Goal: Task Accomplishment & Management: Use online tool/utility

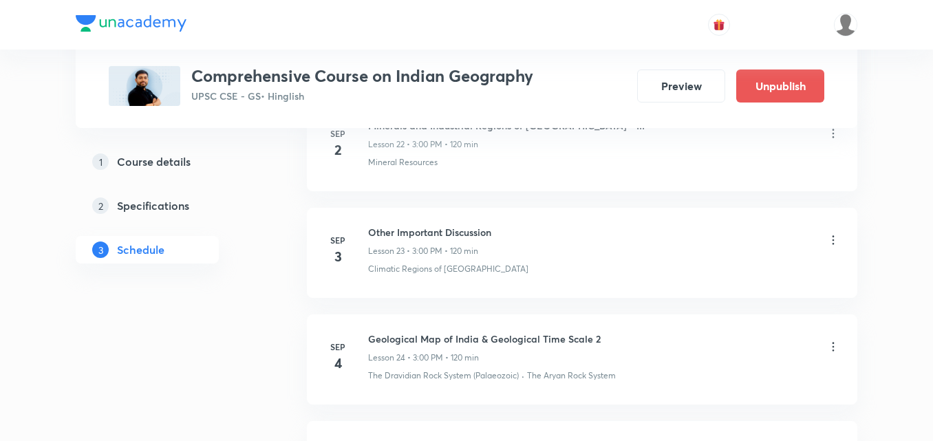
scroll to position [3234, 0]
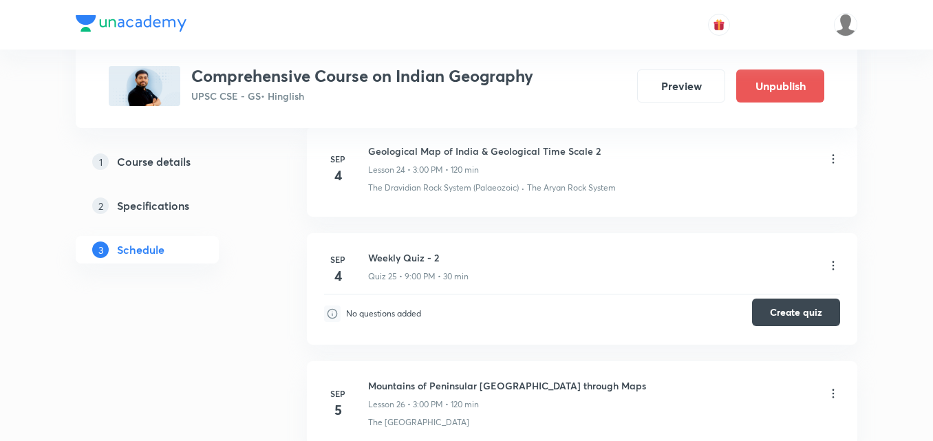
click at [804, 299] on button "Create quiz" at bounding box center [796, 313] width 88 height 28
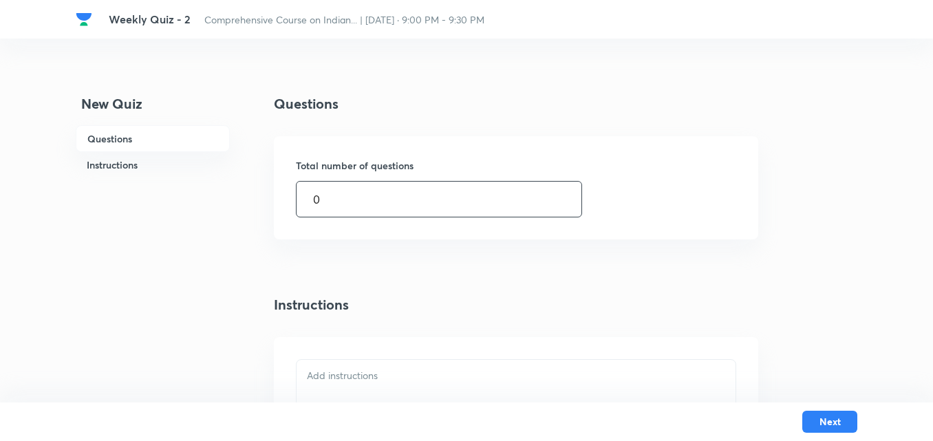
drag, startPoint x: 357, startPoint y: 205, endPoint x: 239, endPoint y: 197, distance: 117.9
click at [239, 197] on div "New Quiz Questions Instructions Questions Total number of questions 0 ​ Instruc…" at bounding box center [467, 341] width 782 height 495
type input "10"
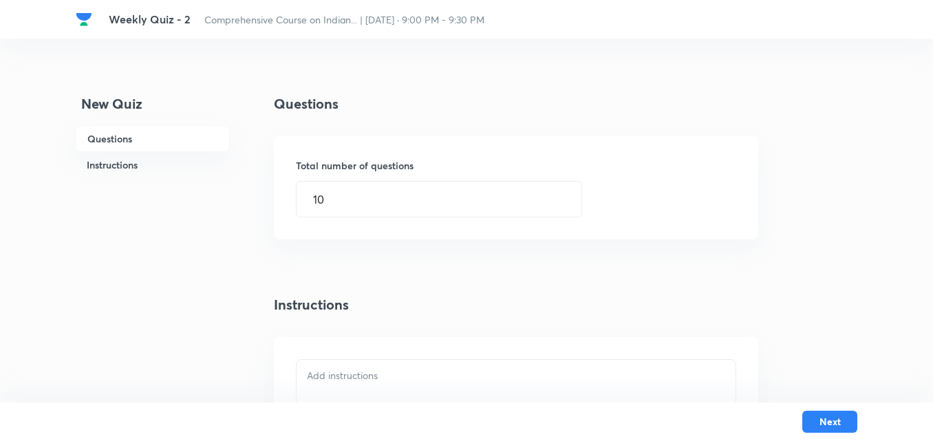
click at [751, 233] on div "Total number of questions 10 ​" at bounding box center [516, 187] width 484 height 103
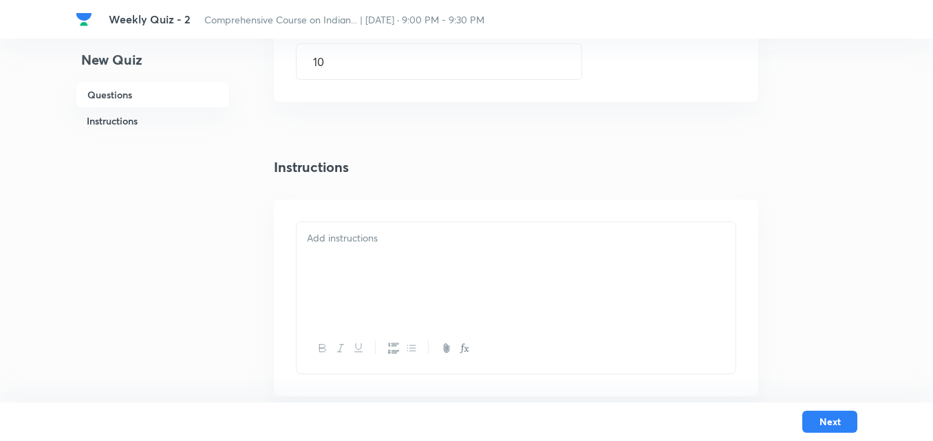
click at [451, 255] on div at bounding box center [516, 272] width 439 height 101
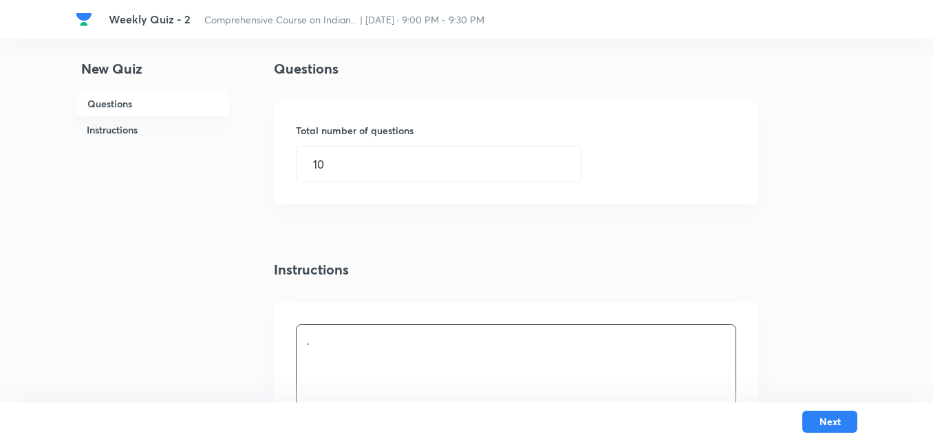
scroll to position [69, 0]
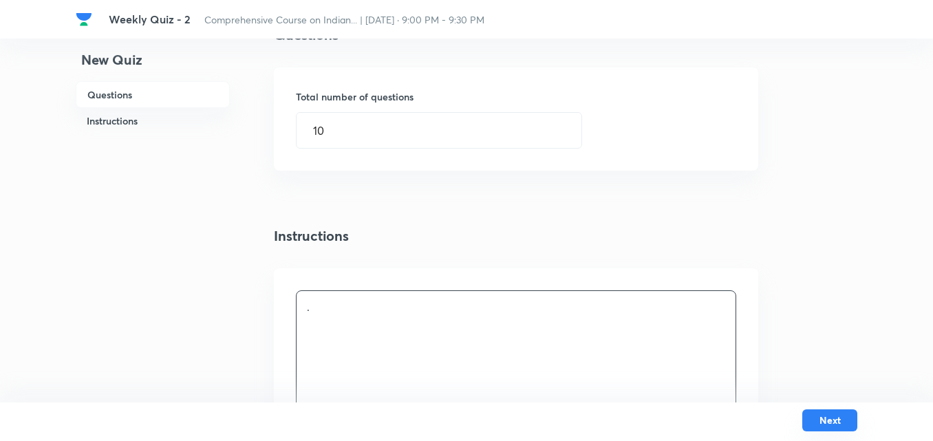
click at [816, 416] on button "Next" at bounding box center [829, 420] width 55 height 22
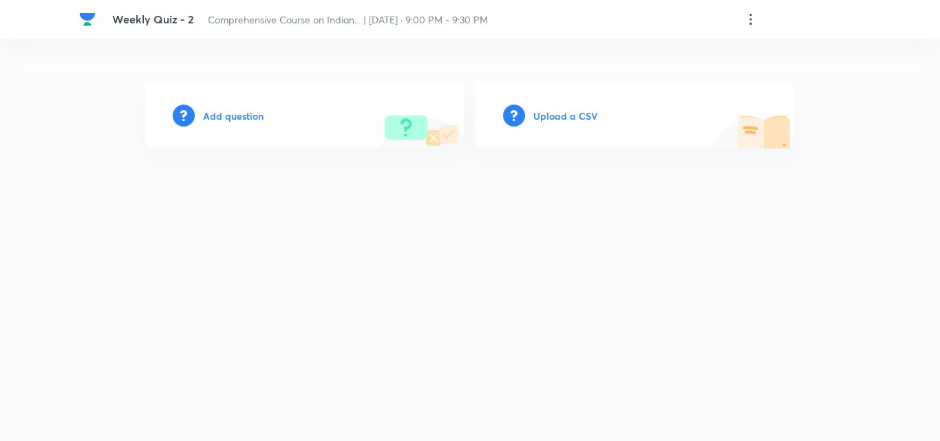
click at [229, 114] on h6 "Add question" at bounding box center [233, 116] width 61 height 14
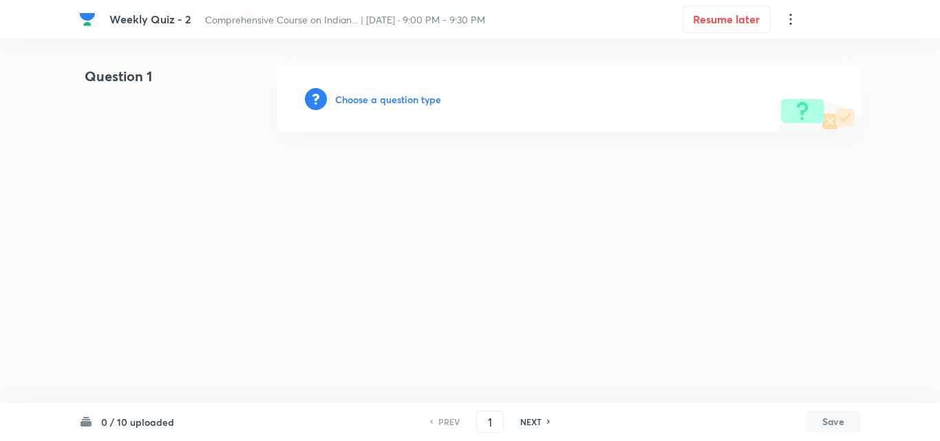
click at [383, 97] on h6 "Choose a question type" at bounding box center [388, 99] width 106 height 14
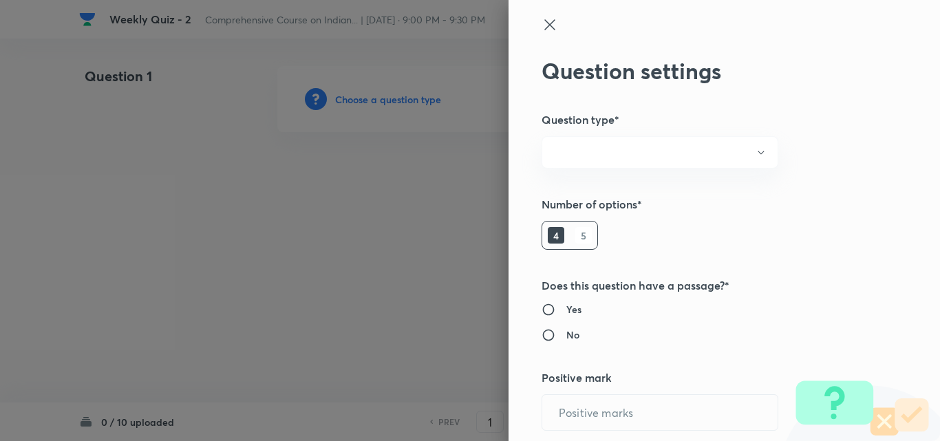
radio input "true"
type input "1"
type input "0"
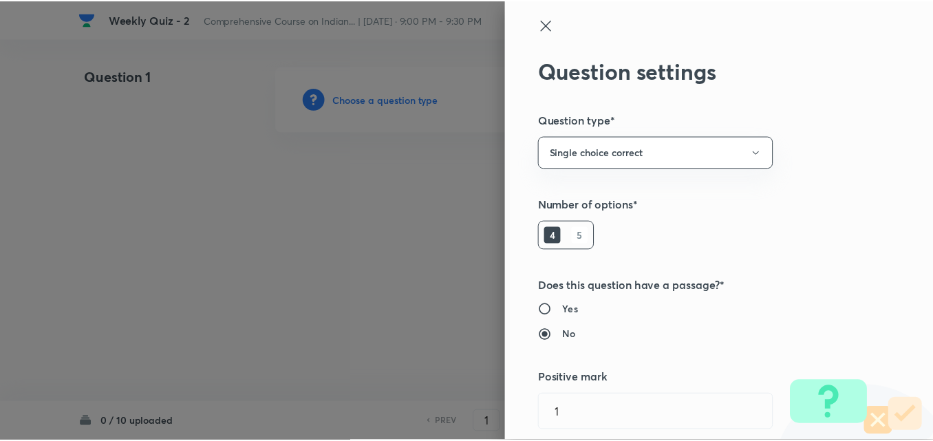
scroll to position [275, 0]
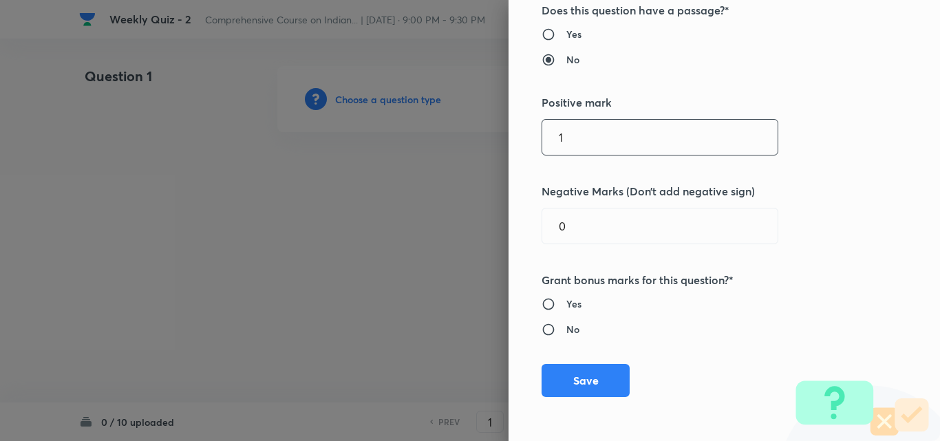
drag, startPoint x: 592, startPoint y: 137, endPoint x: 367, endPoint y: 128, distance: 225.9
click at [367, 128] on div "Question settings Question type* Single choice correct Number of options* 4 5 D…" at bounding box center [470, 220] width 940 height 441
type input "2"
type input "0.66"
click at [843, 327] on div "Yes No" at bounding box center [701, 317] width 319 height 40
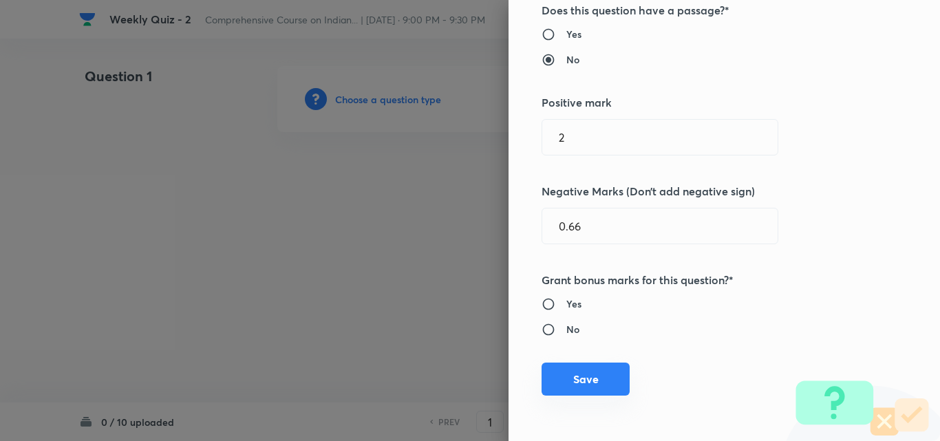
click at [597, 381] on button "Save" at bounding box center [586, 379] width 88 height 33
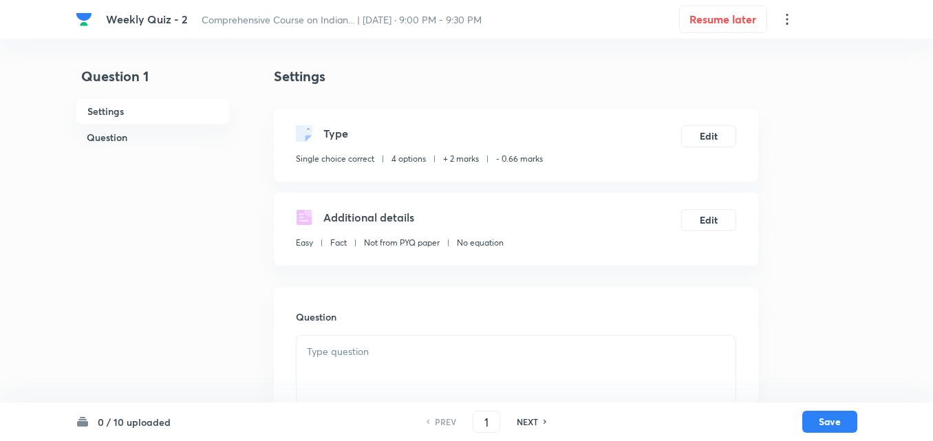
click at [118, 134] on h6 "Question" at bounding box center [153, 137] width 154 height 25
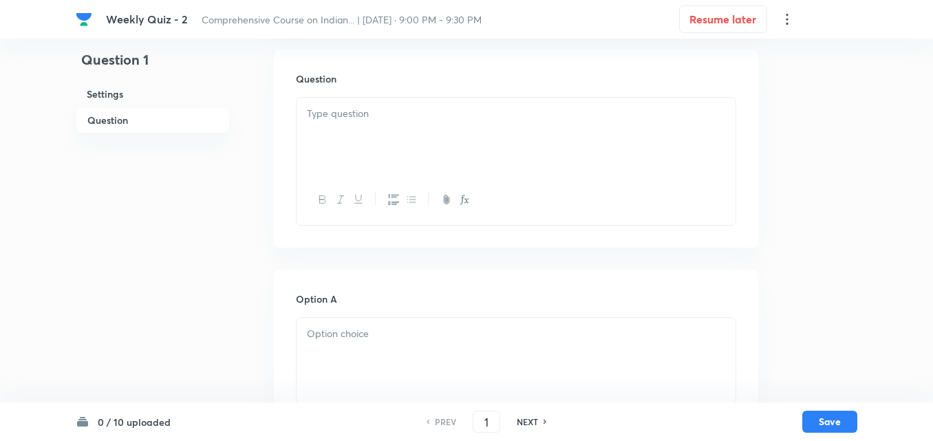
click at [385, 164] on div at bounding box center [516, 136] width 439 height 77
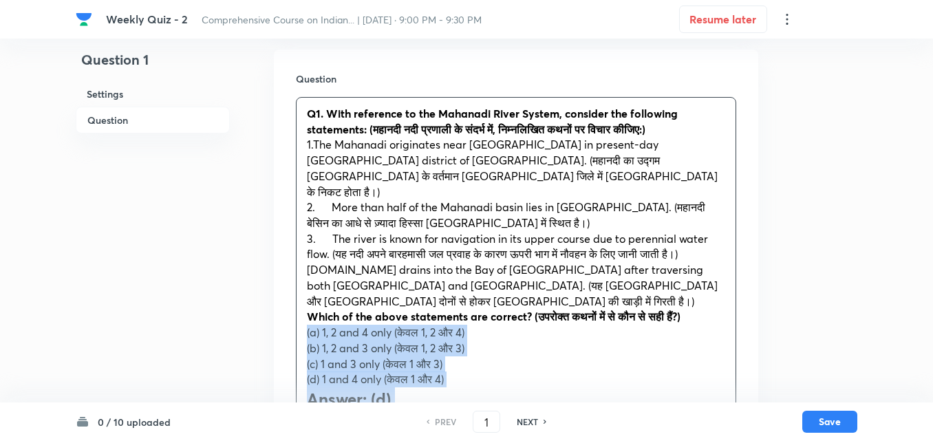
drag, startPoint x: 302, startPoint y: 292, endPoint x: 288, endPoint y: 291, distance: 14.5
click at [288, 291] on div "Question Q1. With reference to the Mahanadi River System, consider the followin…" at bounding box center [516, 408] width 484 height 716
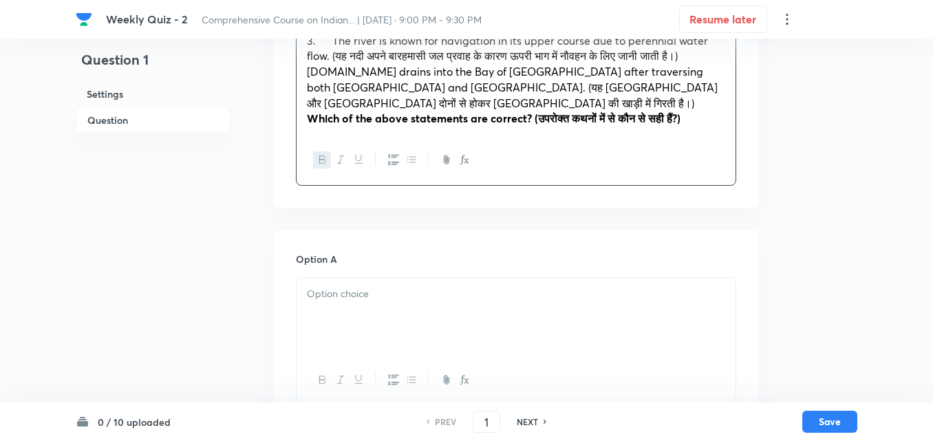
scroll to position [445, 0]
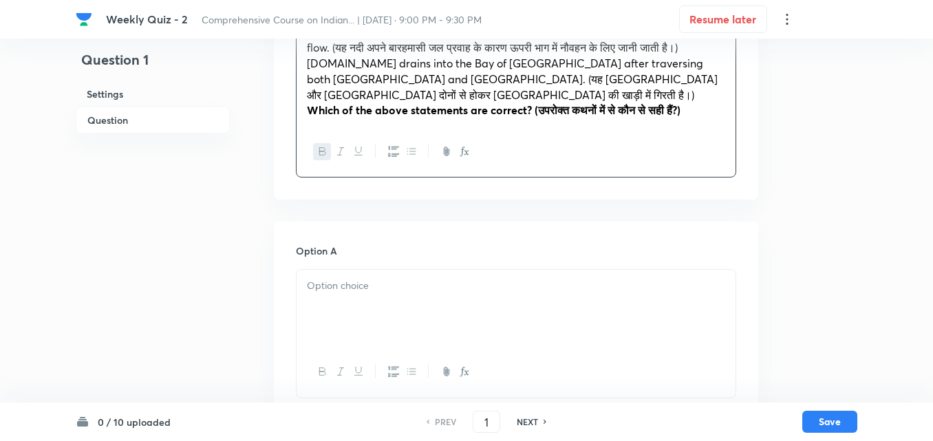
click at [383, 270] on div at bounding box center [516, 308] width 439 height 77
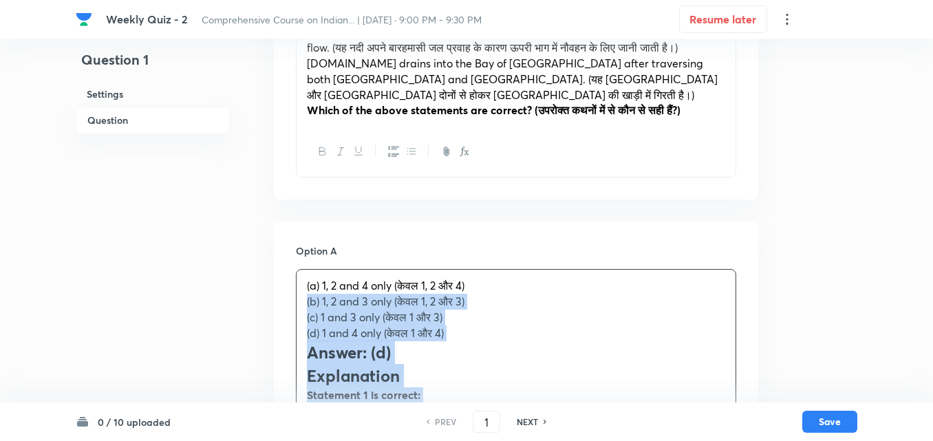
drag, startPoint x: 284, startPoint y: 252, endPoint x: 275, endPoint y: 248, distance: 10.5
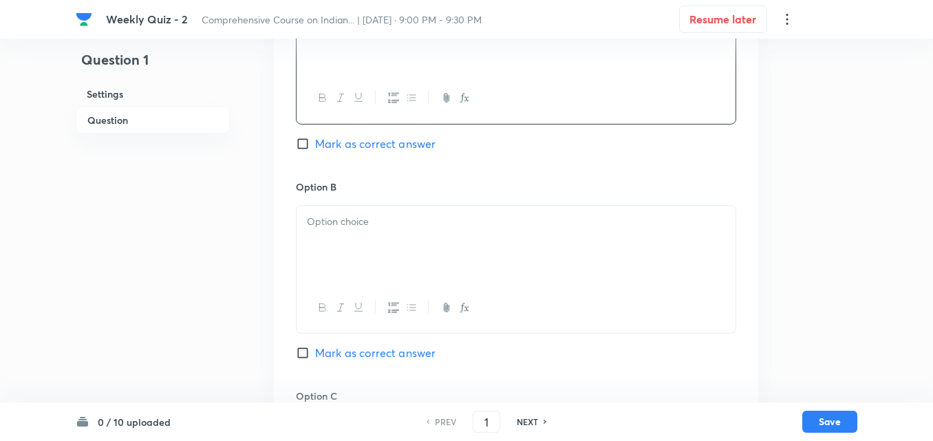
scroll to position [720, 0]
click at [396, 213] on p at bounding box center [516, 221] width 418 height 16
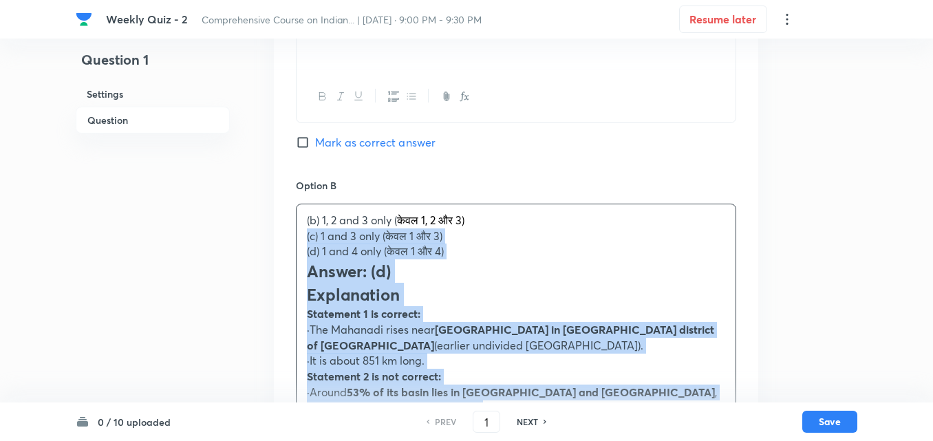
drag, startPoint x: 287, startPoint y: 189, endPoint x: 277, endPoint y: 189, distance: 9.7
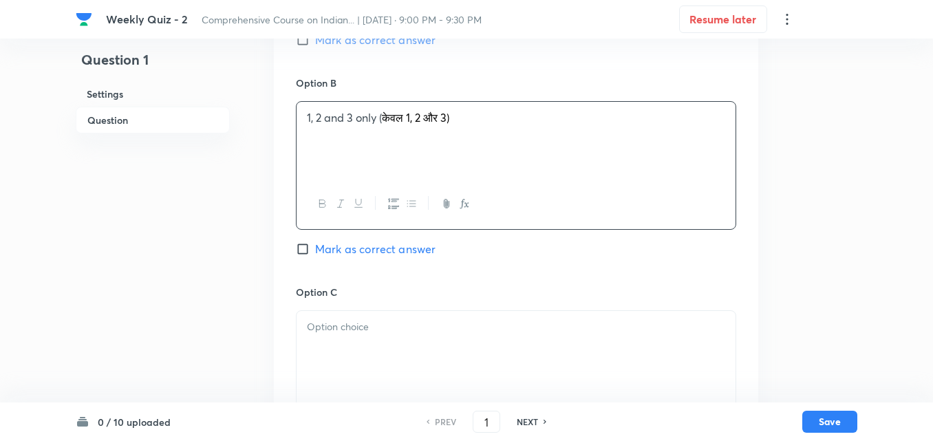
scroll to position [926, 0]
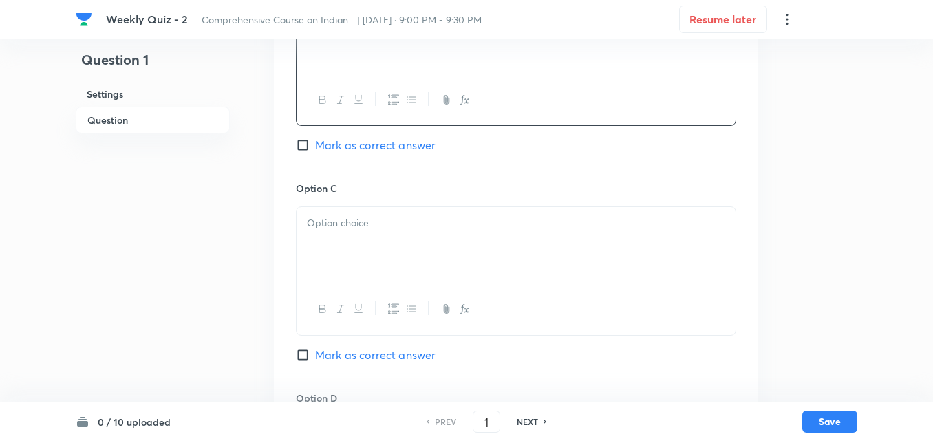
click at [366, 284] on div at bounding box center [516, 309] width 439 height 50
click at [363, 207] on div at bounding box center [516, 245] width 439 height 77
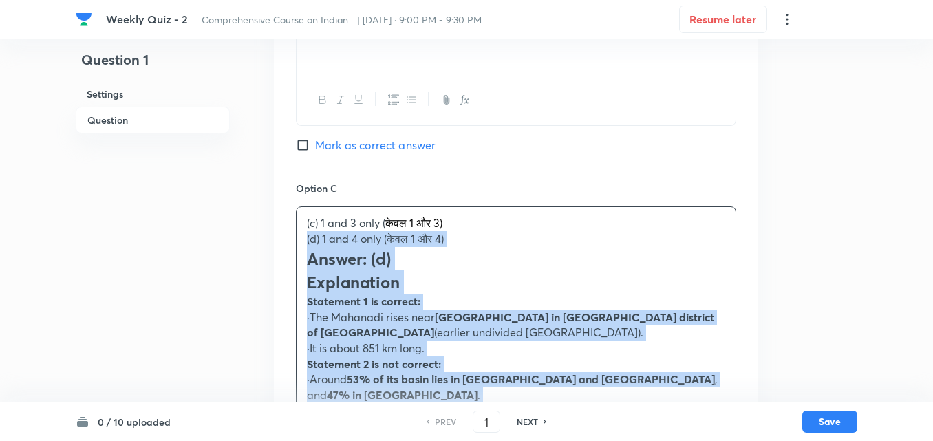
drag, startPoint x: 301, startPoint y: 197, endPoint x: 293, endPoint y: 196, distance: 7.6
click at [293, 196] on div "Option A 1, 2 and 4 only (केवल 1, 2 और 4) Mark as correct answer Option B 1, 2 …" at bounding box center [516, 301] width 484 height 1122
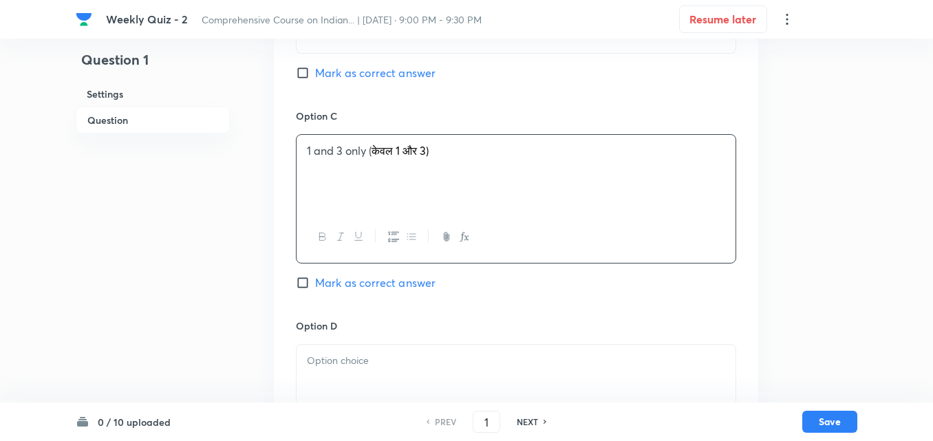
scroll to position [1201, 0]
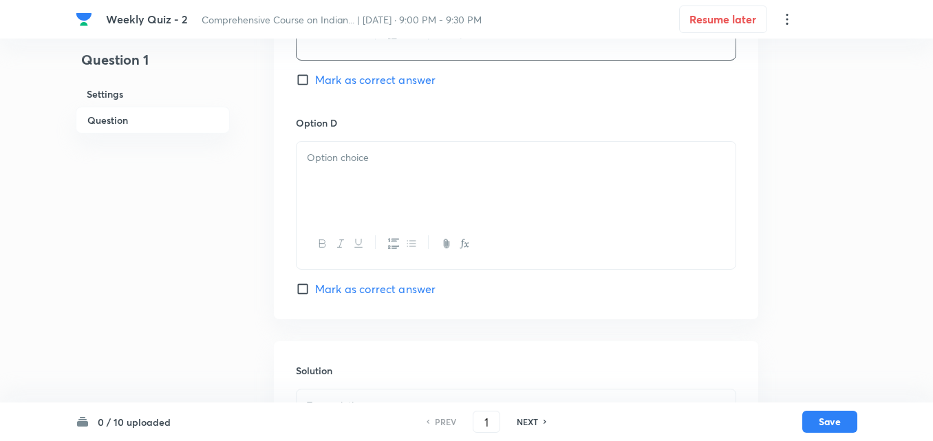
click at [368, 142] on div at bounding box center [516, 180] width 439 height 77
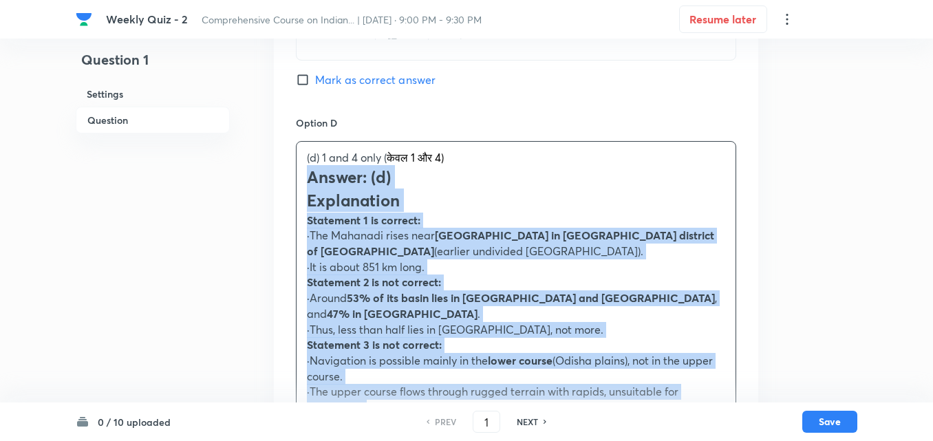
click at [284, 131] on div "Option A 1, 2 and 4 only (केवल 1, 2 और 4) Mark as correct answer Option B 1, 2 …" at bounding box center [516, 18] width 484 height 1106
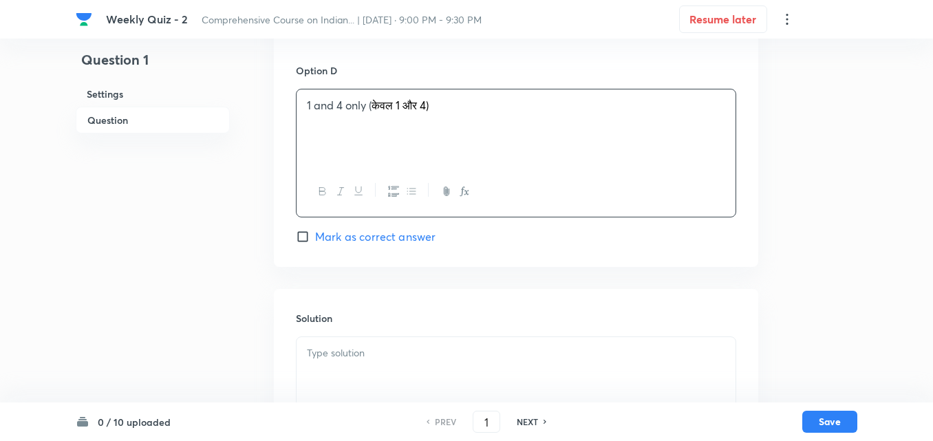
scroll to position [1308, 0]
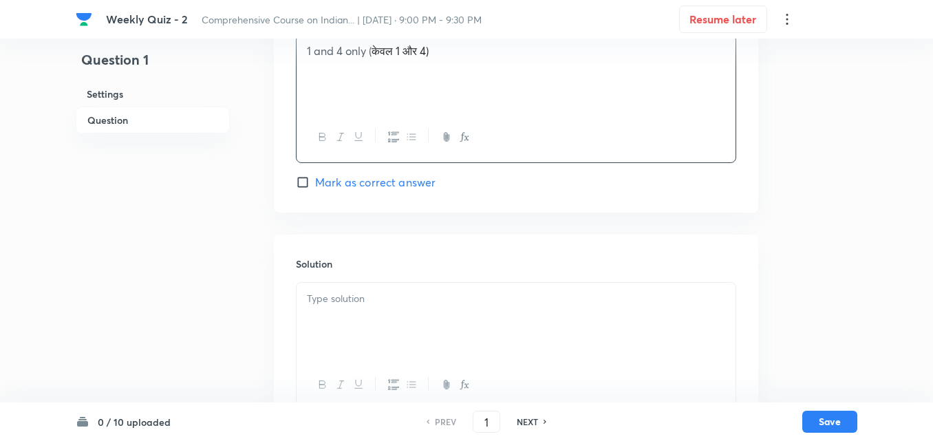
click at [363, 174] on span "Mark as correct answer" at bounding box center [375, 182] width 120 height 17
click at [315, 175] on input "Mark as correct answer" at bounding box center [305, 182] width 19 height 14
checkbox input "true"
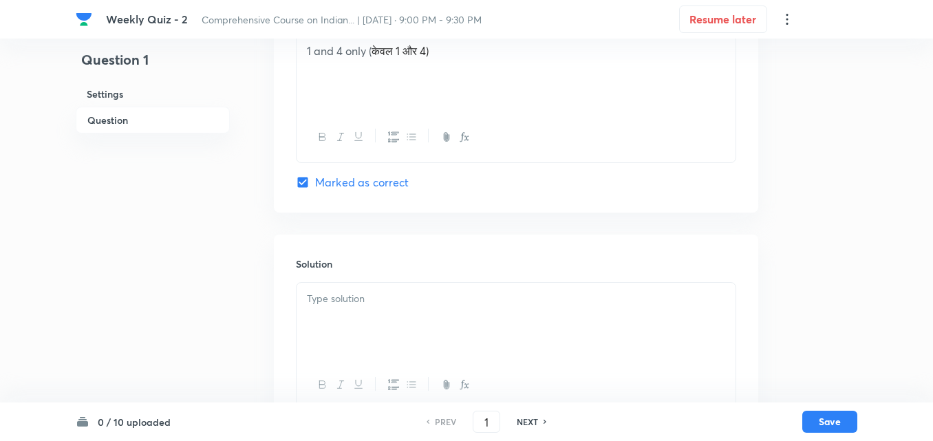
click at [356, 283] on div at bounding box center [516, 321] width 439 height 77
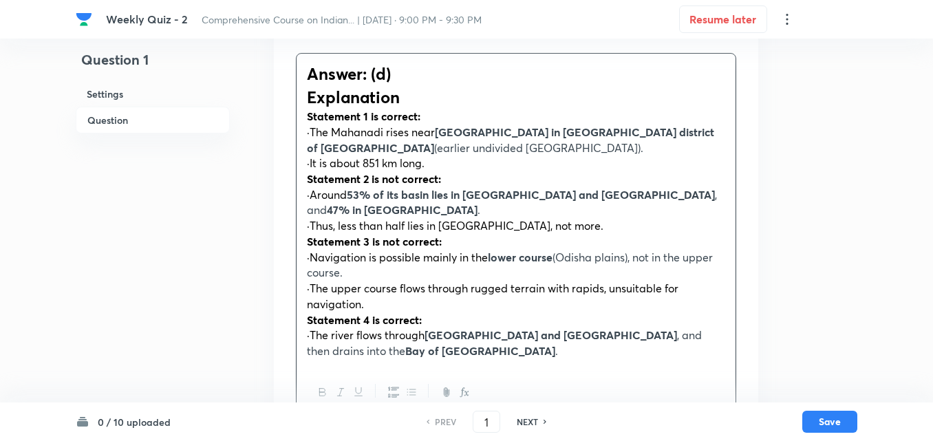
scroll to position [1545, 0]
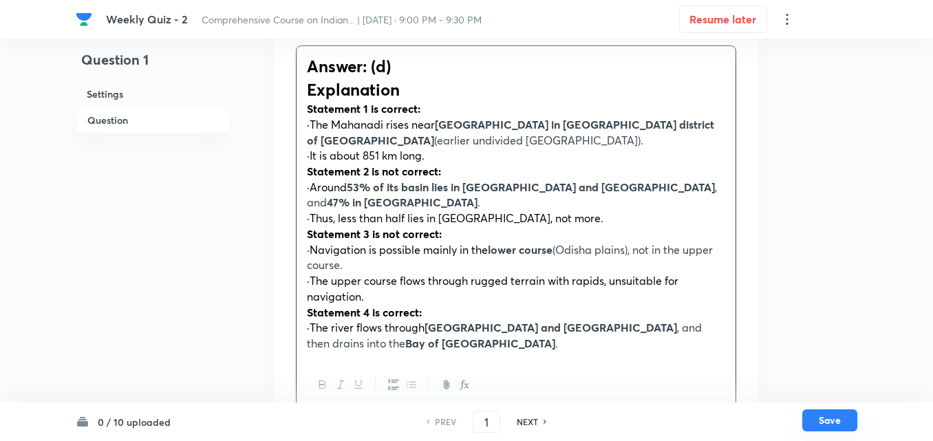
click at [831, 422] on button "Save" at bounding box center [829, 420] width 55 height 22
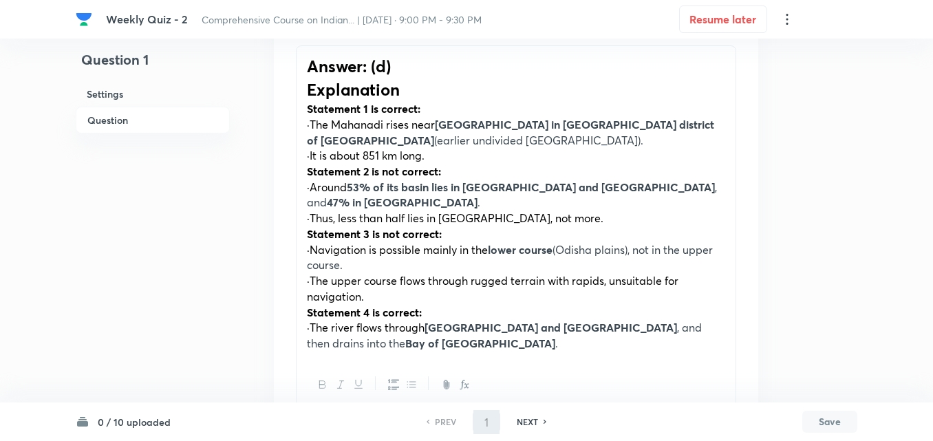
type input "2"
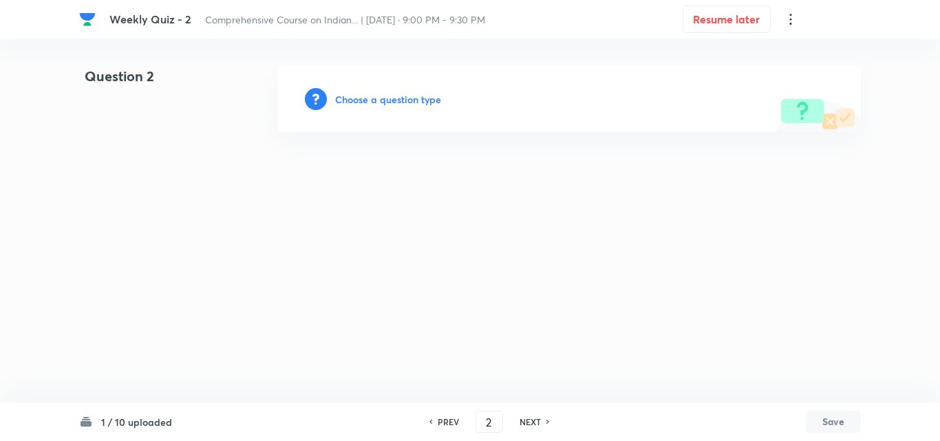
click at [396, 102] on h6 "Choose a question type" at bounding box center [388, 99] width 106 height 14
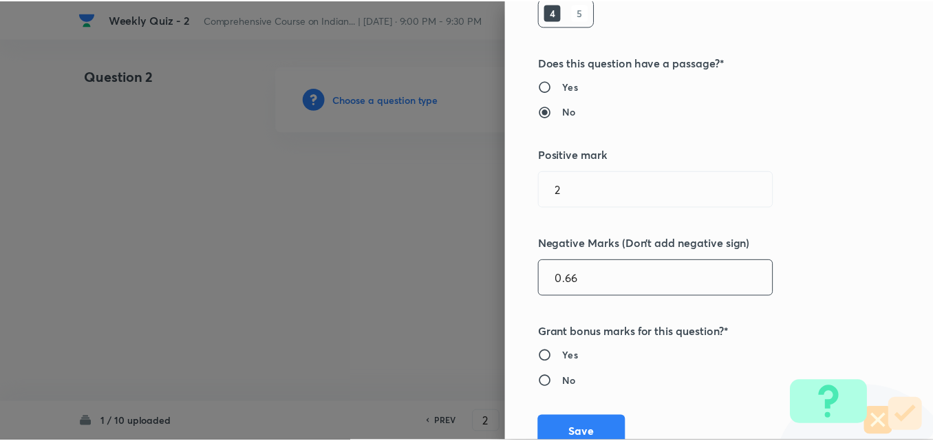
scroll to position [275, 0]
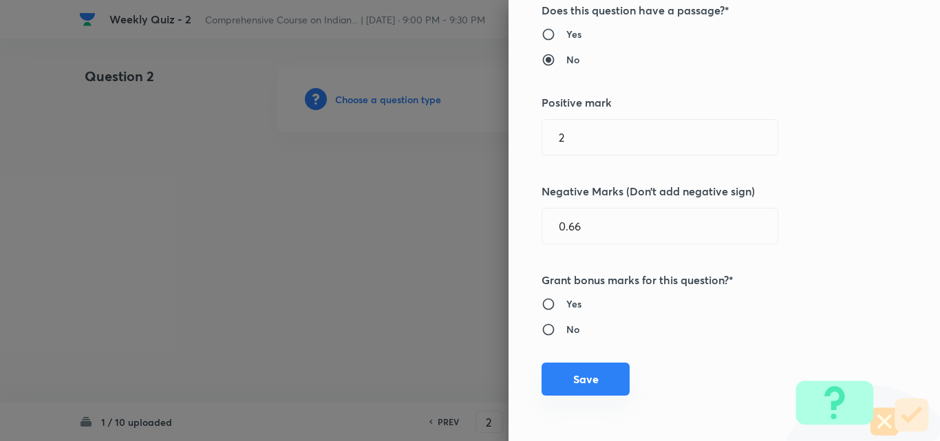
click at [599, 373] on button "Save" at bounding box center [586, 379] width 88 height 33
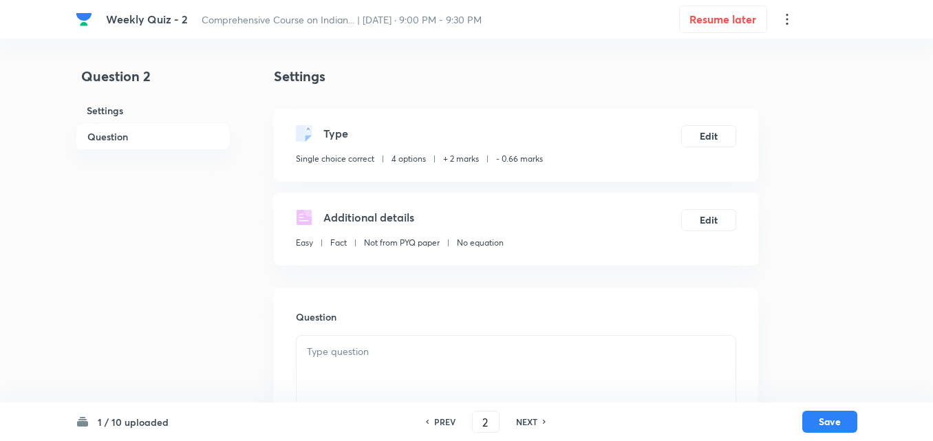
click at [142, 133] on h6 "Question" at bounding box center [153, 136] width 154 height 27
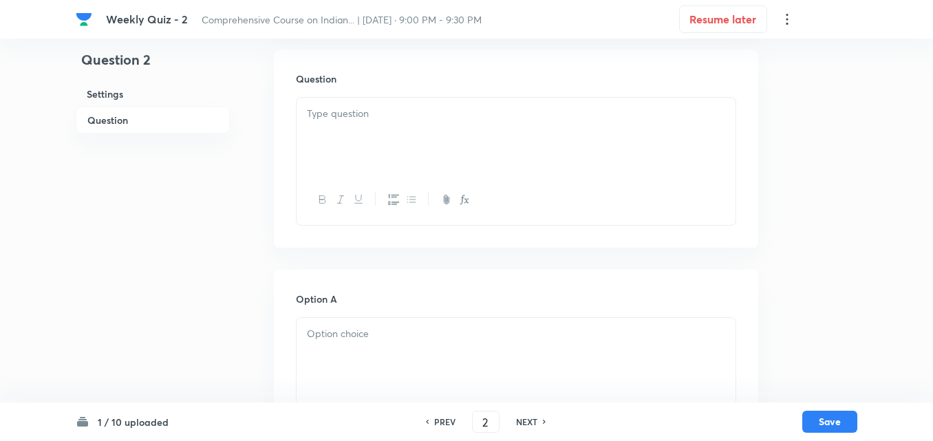
click at [421, 153] on div at bounding box center [516, 136] width 439 height 77
click at [347, 202] on button "button" at bounding box center [340, 199] width 18 height 17
click at [364, 157] on div "﻿" at bounding box center [516, 136] width 439 height 77
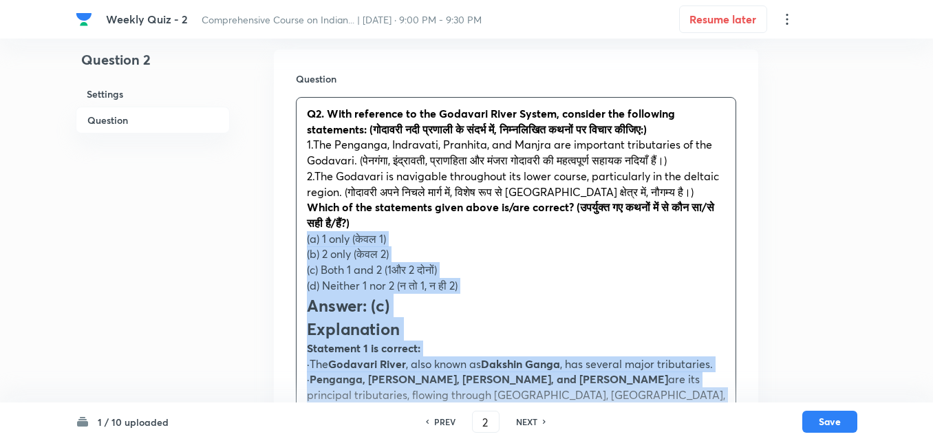
drag, startPoint x: 300, startPoint y: 235, endPoint x: 287, endPoint y: 236, distance: 13.1
click at [287, 236] on div "Question Q2. With reference to the Godavari River System, consider the followin…" at bounding box center [516, 408] width 484 height 716
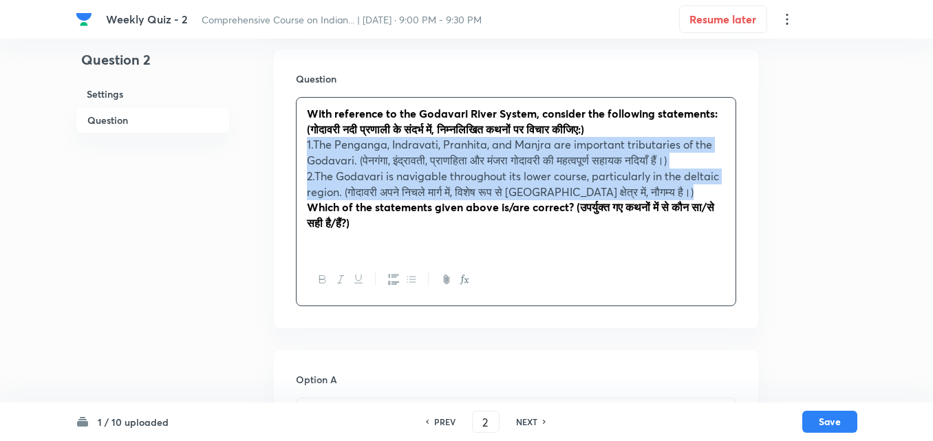
click at [388, 275] on icon "button" at bounding box center [393, 279] width 11 height 11
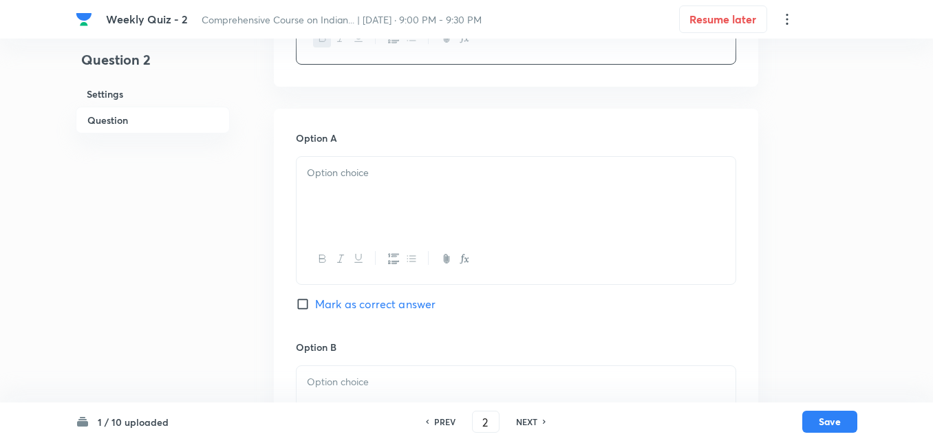
scroll to position [513, 0]
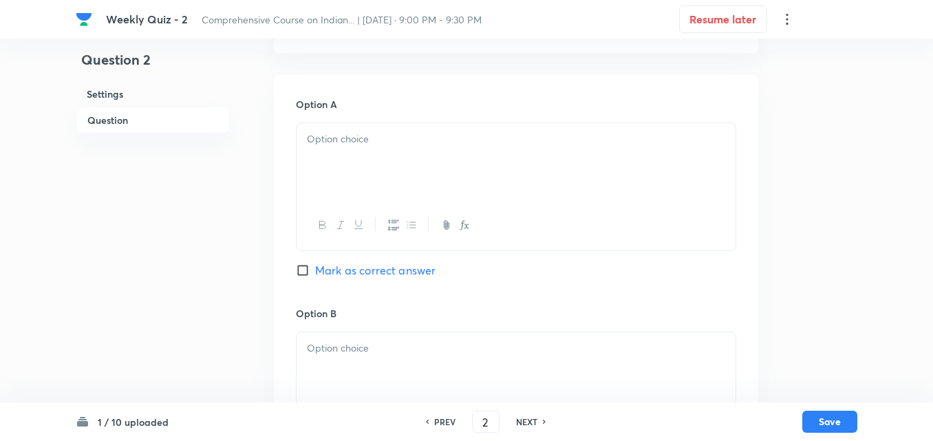
click at [394, 169] on div at bounding box center [516, 161] width 439 height 77
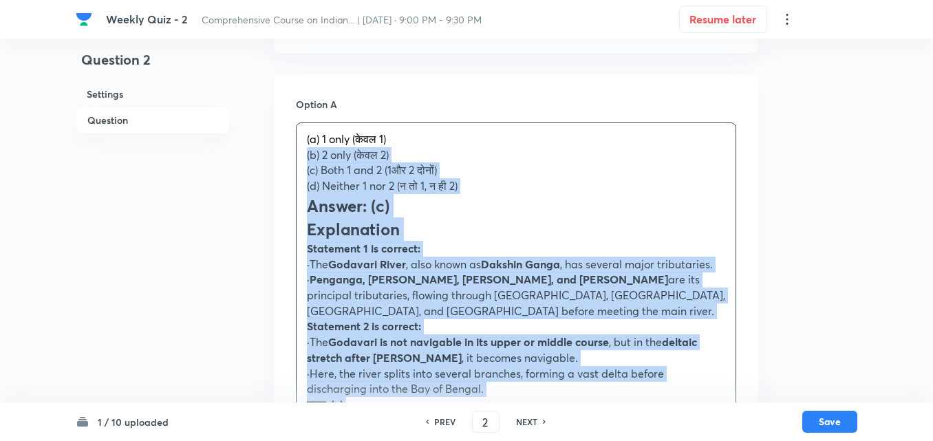
drag, startPoint x: 318, startPoint y: 162, endPoint x: 293, endPoint y: 153, distance: 26.6
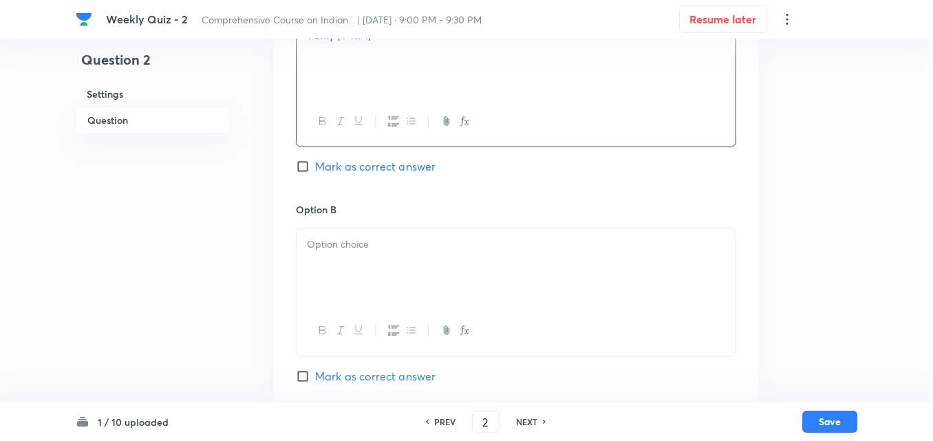
scroll to position [720, 0]
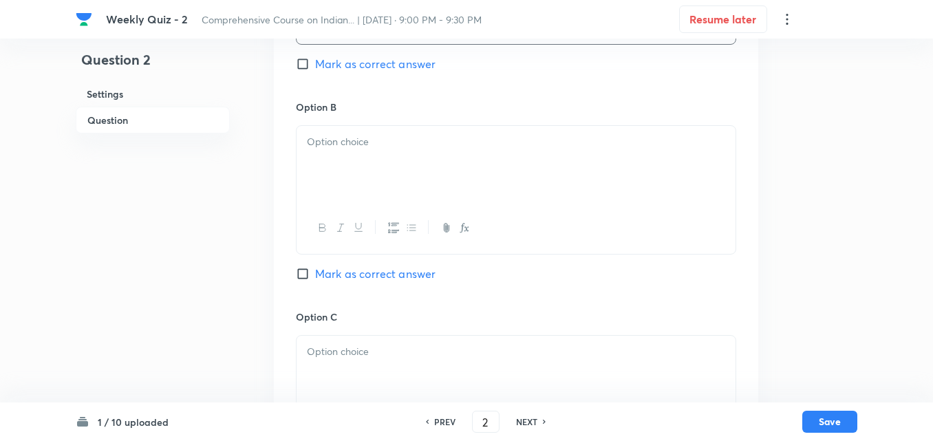
click at [343, 172] on div at bounding box center [516, 164] width 439 height 77
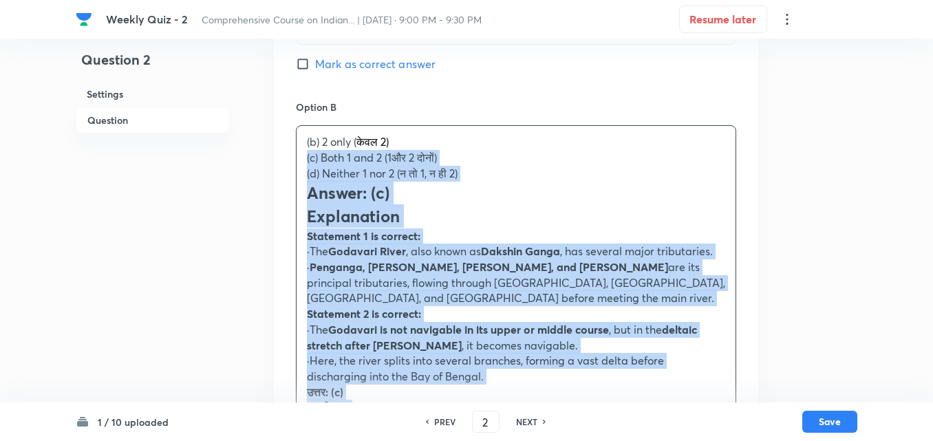
drag, startPoint x: 286, startPoint y: 160, endPoint x: 267, endPoint y: 155, distance: 19.4
click at [267, 155] on div "Question 2 Settings Question Settings Type Single choice correct 4 options + 2 …" at bounding box center [467, 360] width 782 height 2029
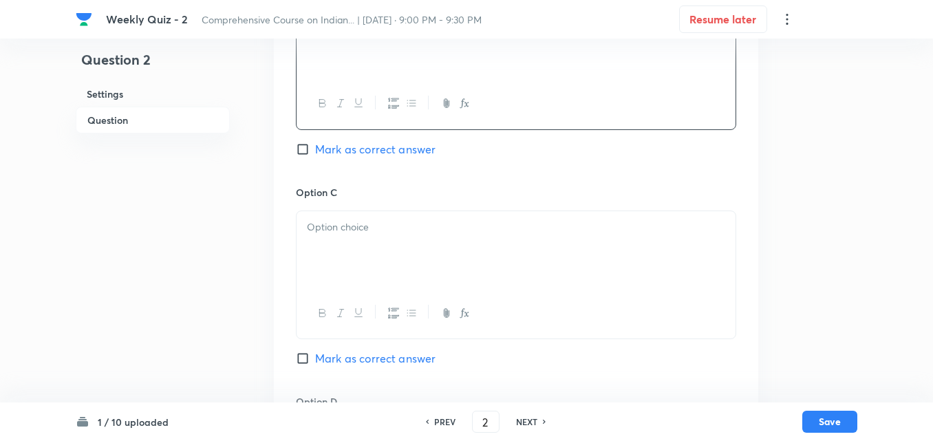
scroll to position [857, 0]
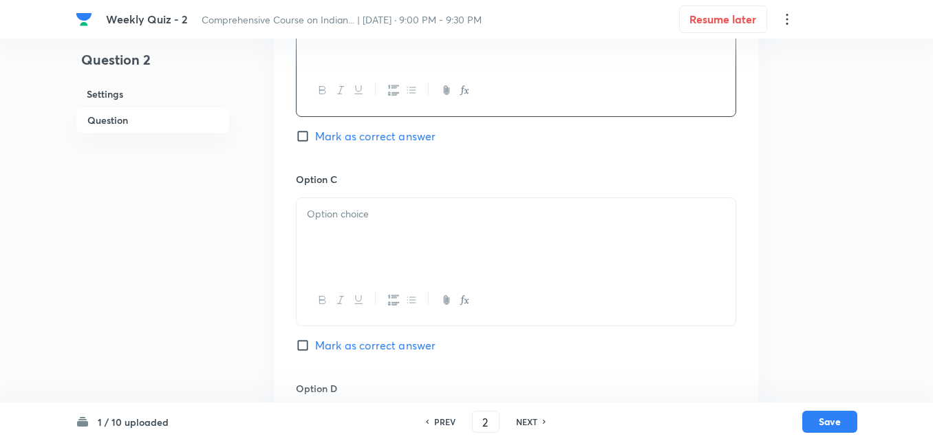
click at [376, 233] on div at bounding box center [516, 236] width 439 height 77
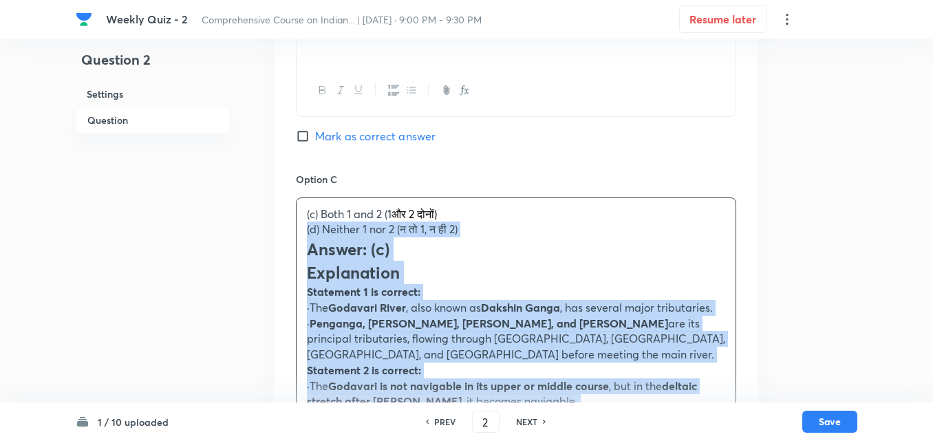
drag, startPoint x: 292, startPoint y: 226, endPoint x: 298, endPoint y: 234, distance: 9.9
click at [281, 226] on div "Option A 1 only (केवल 1) Mark as correct answer Option B 2 only ( केवल 2) Mark …" at bounding box center [516, 339] width 484 height 1216
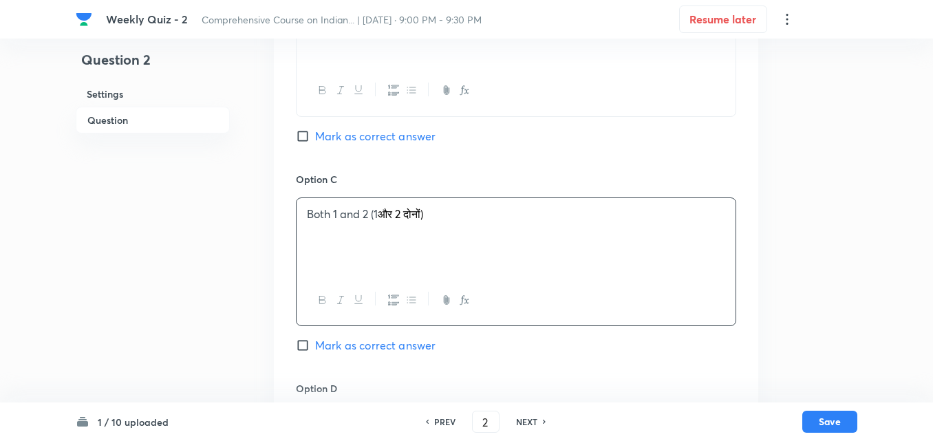
scroll to position [995, 0]
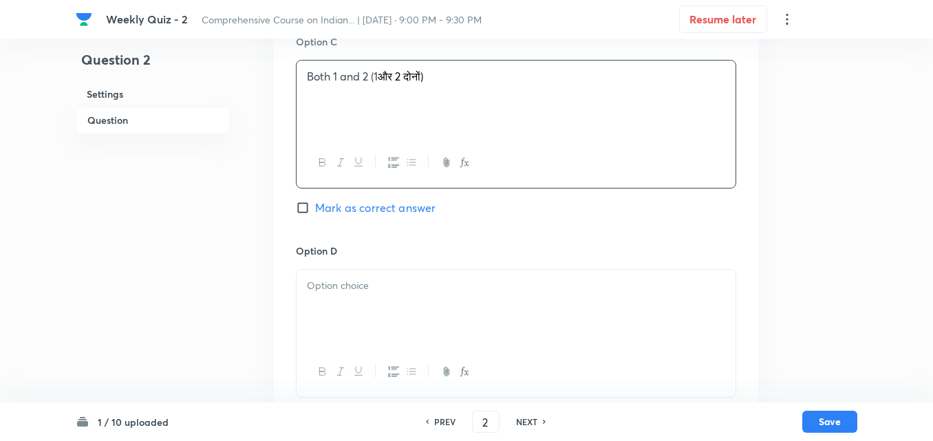
click at [408, 208] on span "Mark as correct answer" at bounding box center [375, 208] width 120 height 17
click at [315, 208] on input "Mark as correct answer" at bounding box center [305, 208] width 19 height 14
checkbox input "true"
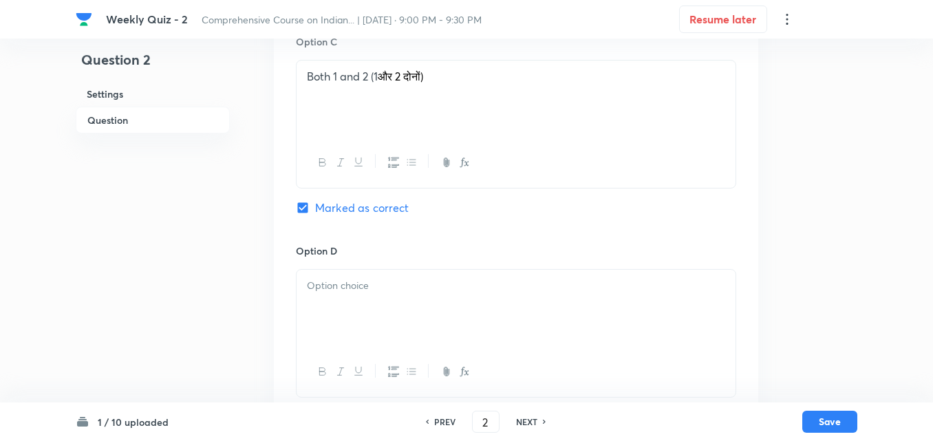
click at [362, 291] on p at bounding box center [516, 286] width 418 height 16
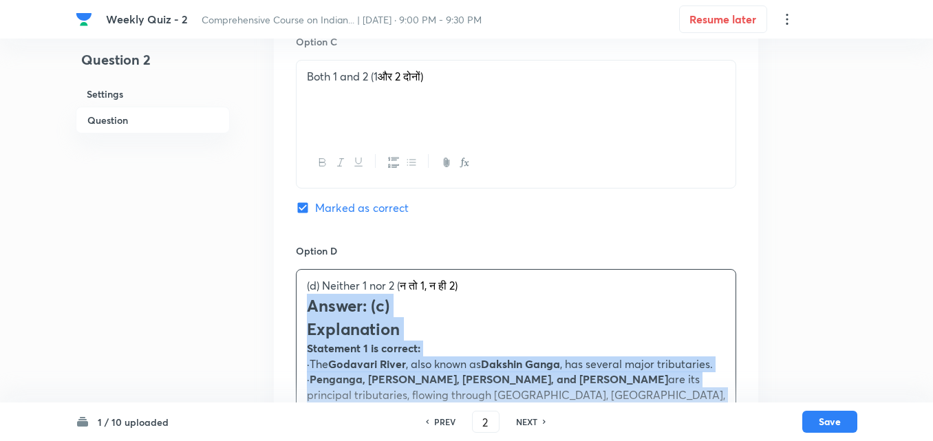
drag, startPoint x: 303, startPoint y: 305, endPoint x: 295, endPoint y: 306, distance: 8.4
click at [295, 306] on div "Option A 1 only (केवल 1) Mark as correct answer Option B 2 only ( केवल 2) Mark …" at bounding box center [516, 193] width 484 height 1200
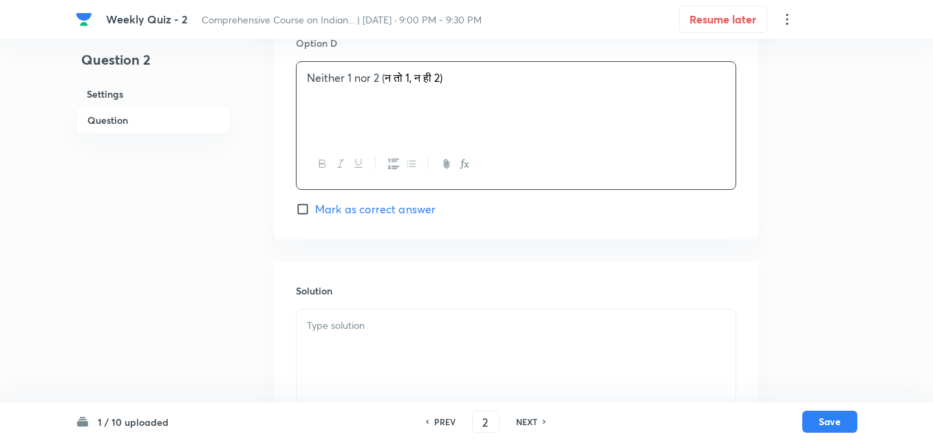
scroll to position [1277, 0]
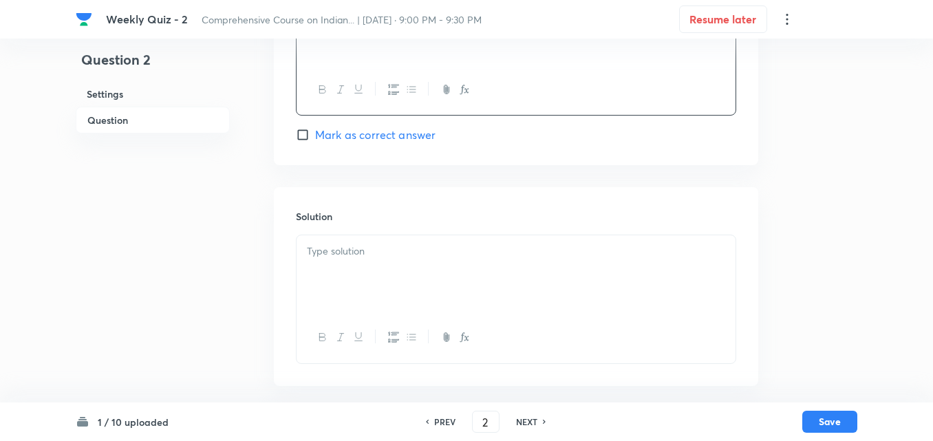
click at [380, 217] on h6 "Solution" at bounding box center [516, 216] width 440 height 14
click at [387, 255] on p at bounding box center [516, 252] width 418 height 16
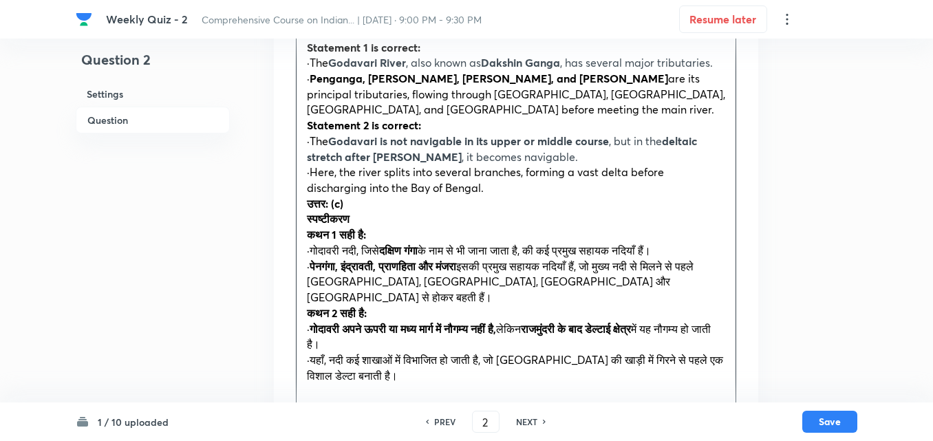
scroll to position [1592, 0]
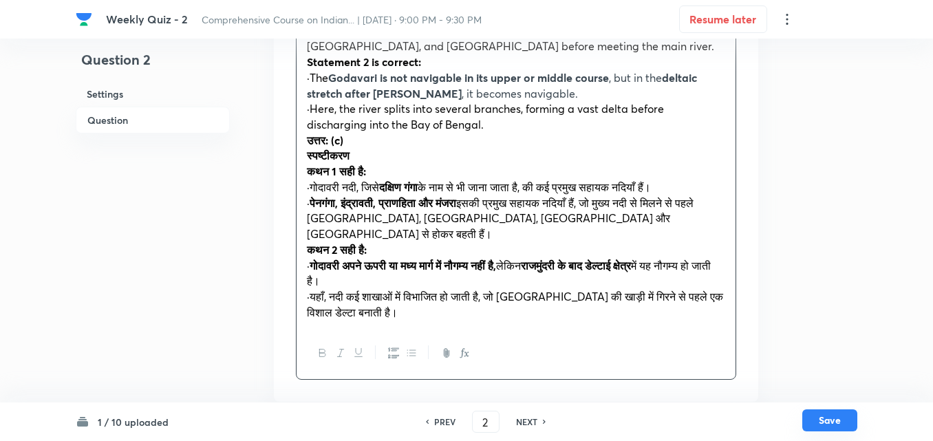
click at [824, 419] on button "Save" at bounding box center [829, 420] width 55 height 22
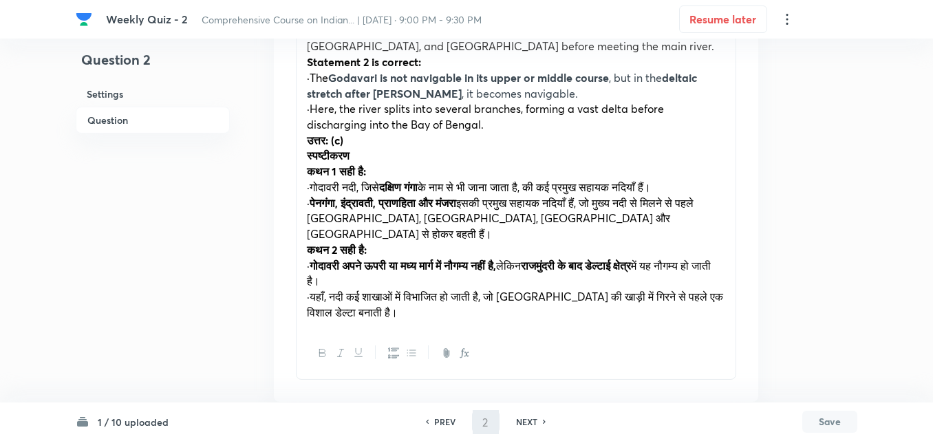
type input "3"
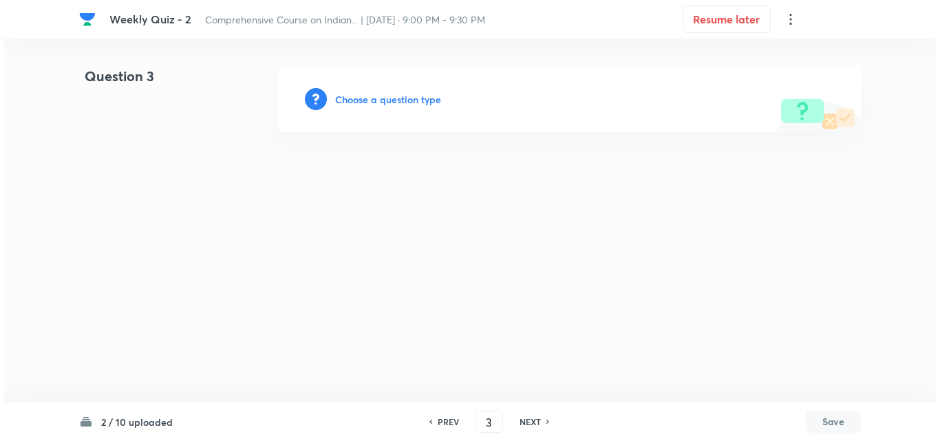
scroll to position [0, 0]
click at [358, 106] on h6 "Choose a question type" at bounding box center [388, 99] width 106 height 14
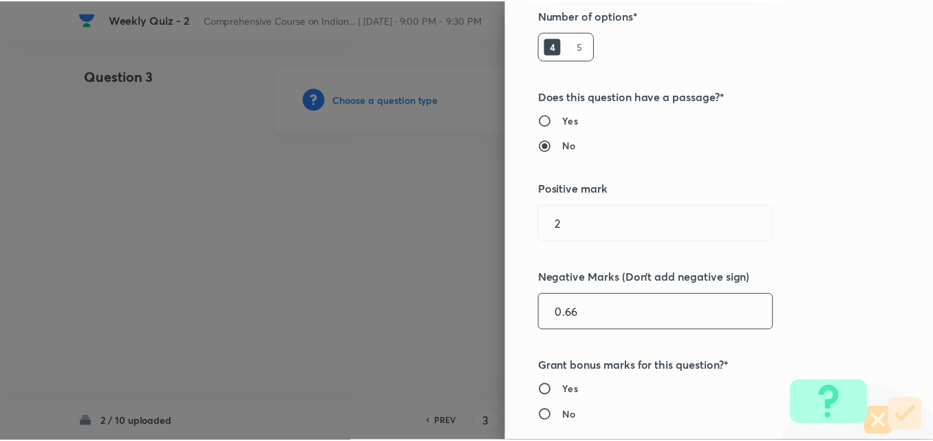
scroll to position [275, 0]
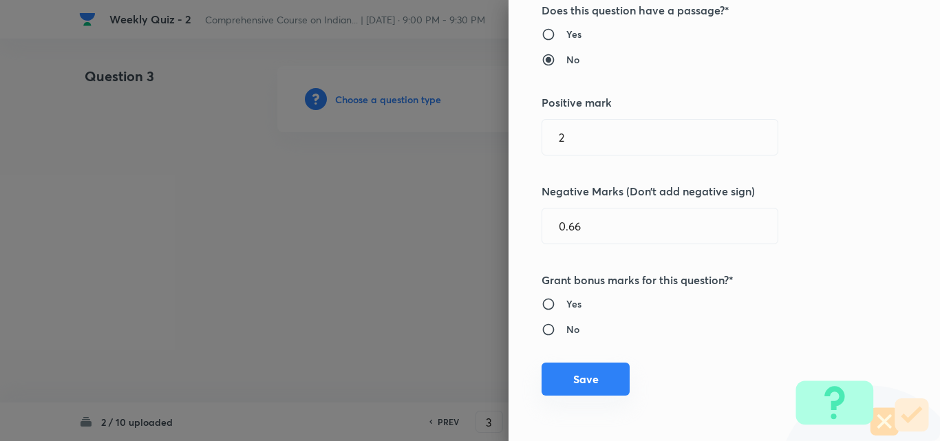
click at [580, 372] on button "Save" at bounding box center [586, 379] width 88 height 33
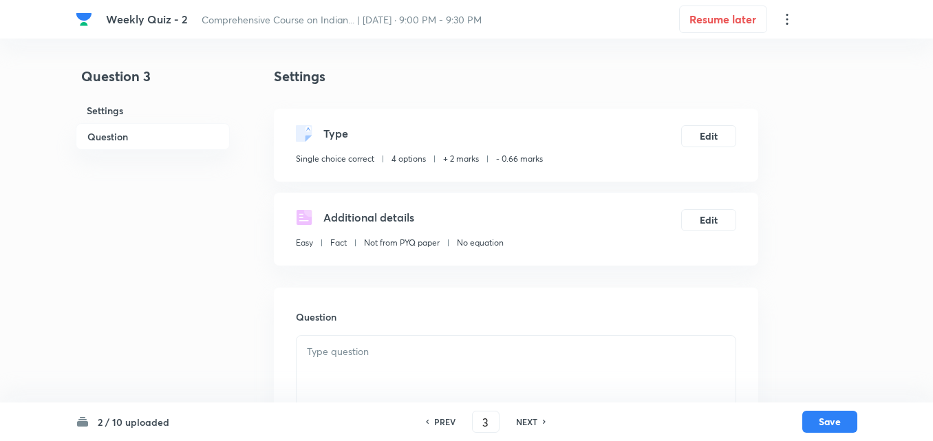
click at [100, 144] on h6 "Question" at bounding box center [153, 136] width 154 height 27
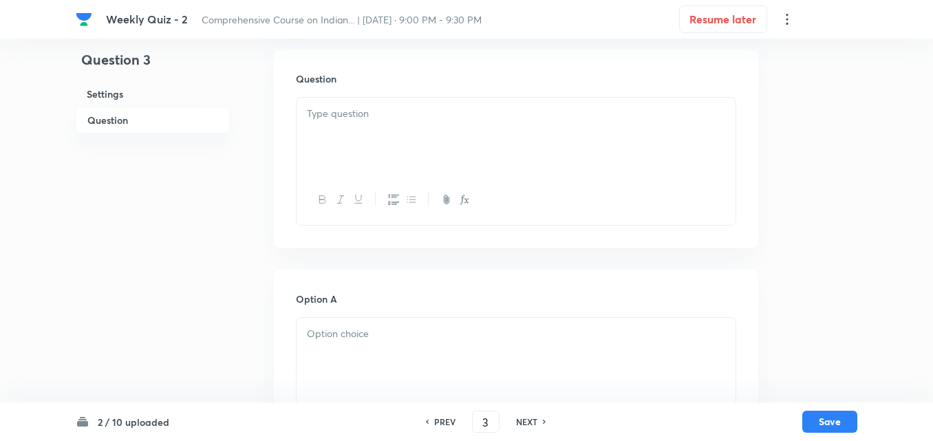
click at [369, 159] on div at bounding box center [516, 136] width 439 height 77
click at [409, 158] on div at bounding box center [516, 136] width 439 height 77
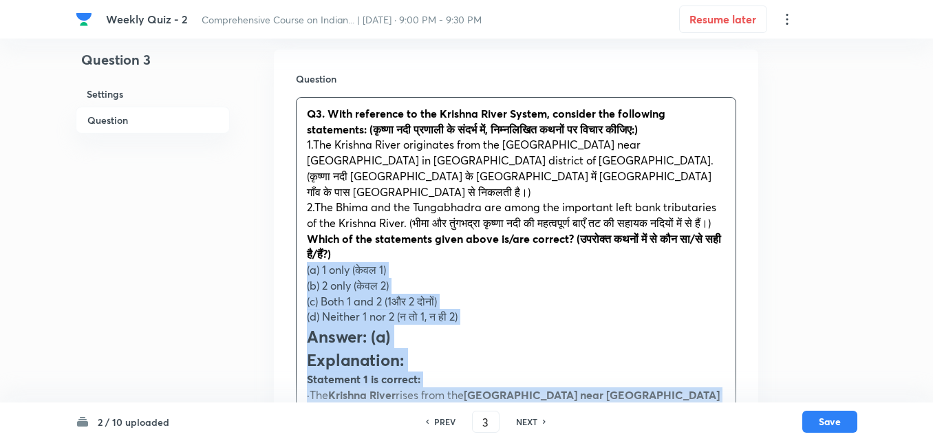
drag, startPoint x: 301, startPoint y: 263, endPoint x: 289, endPoint y: 267, distance: 13.1
click at [290, 266] on div "Question Q3. With reference to the Krishna River System, consider the following…" at bounding box center [516, 431] width 484 height 763
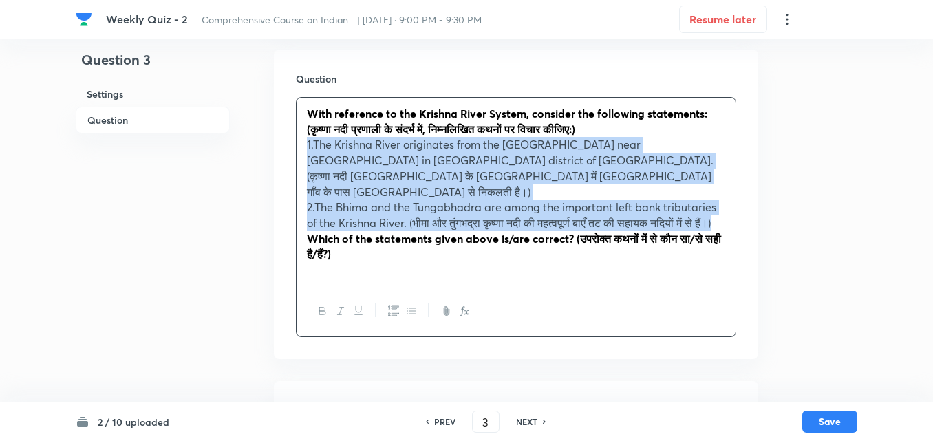
click at [390, 312] on icon "button" at bounding box center [393, 311] width 11 height 11
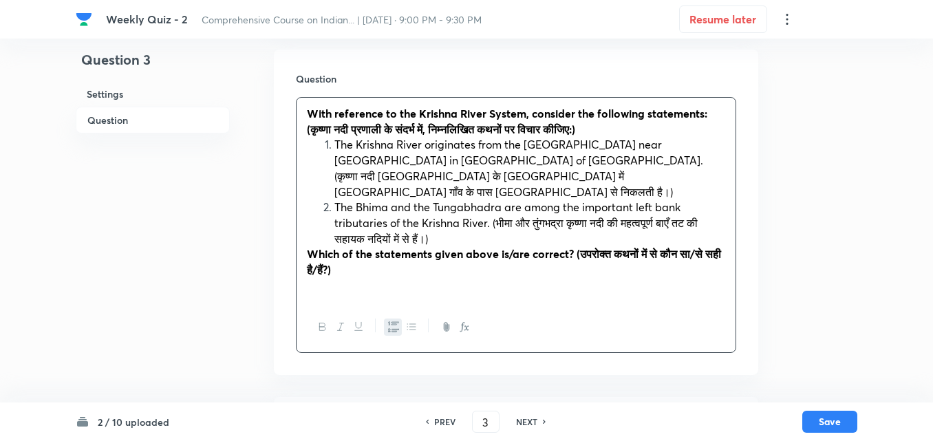
scroll to position [513, 0]
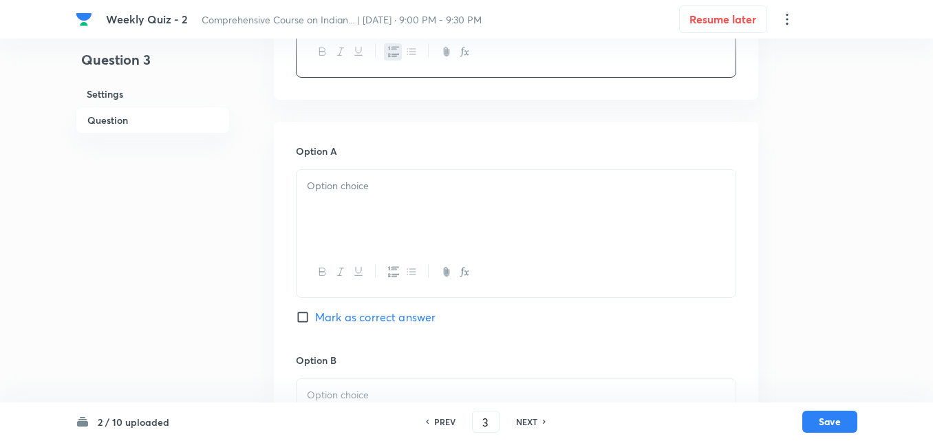
click at [346, 180] on div at bounding box center [516, 208] width 439 height 77
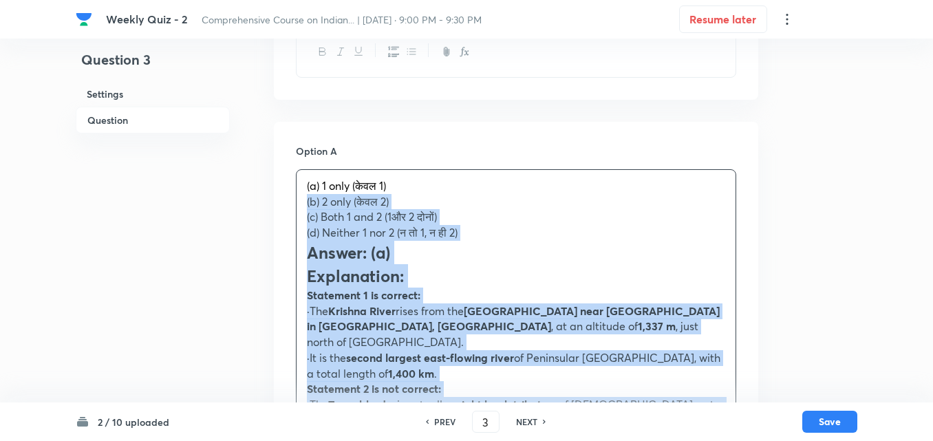
drag, startPoint x: 304, startPoint y: 185, endPoint x: 294, endPoint y: 189, distance: 10.9
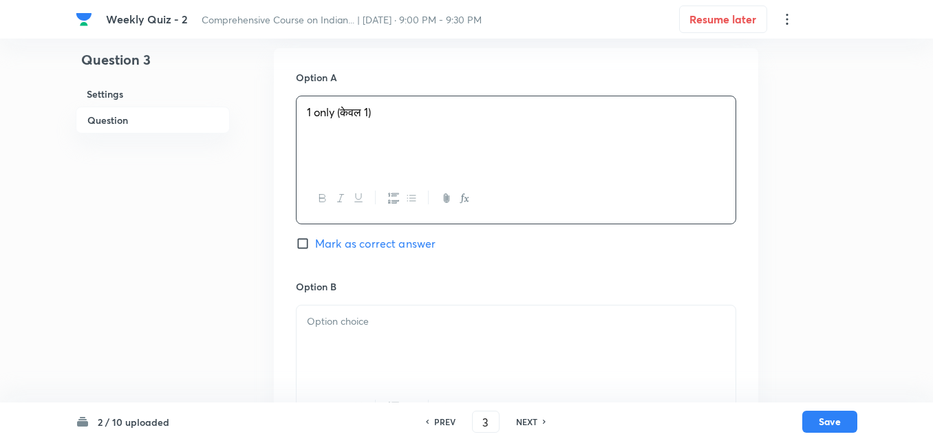
scroll to position [720, 0]
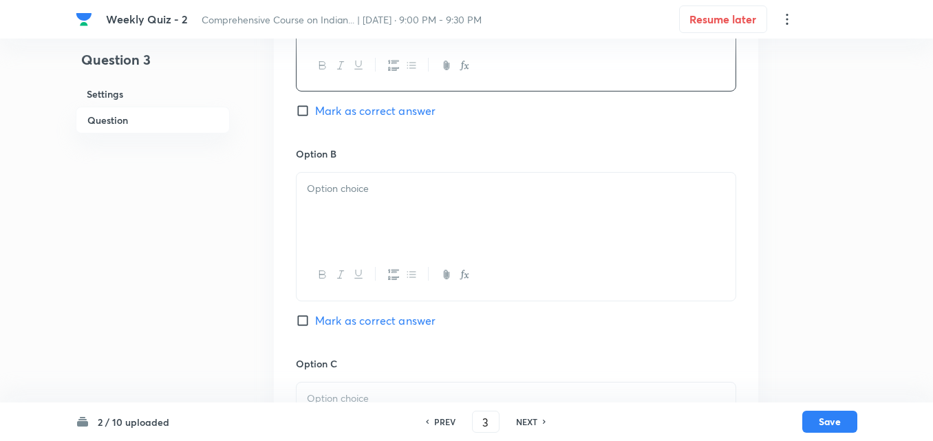
click at [352, 181] on p at bounding box center [516, 189] width 418 height 16
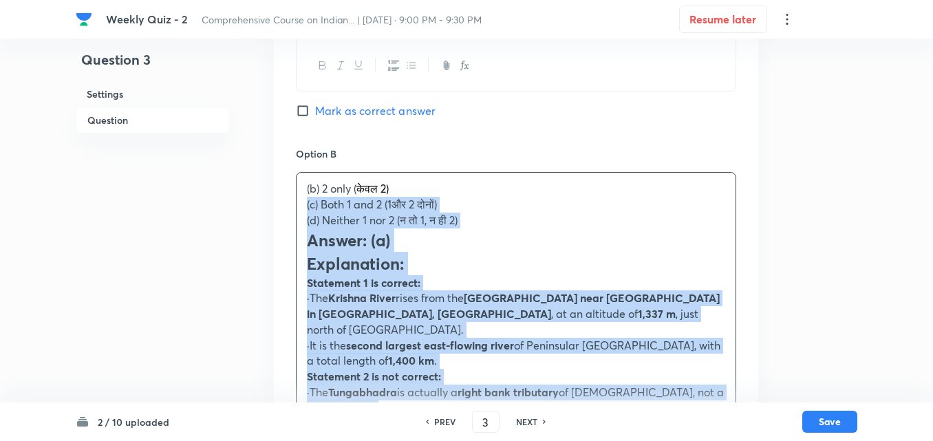
drag, startPoint x: 290, startPoint y: 193, endPoint x: 283, endPoint y: 193, distance: 7.6
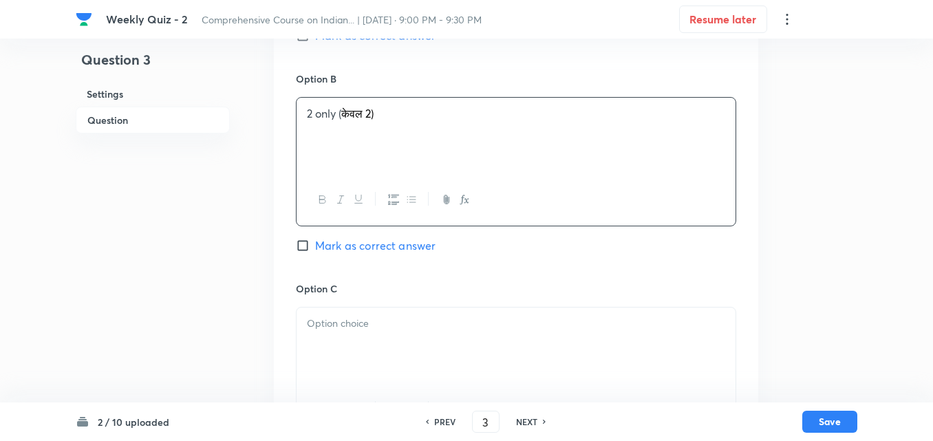
scroll to position [926, 0]
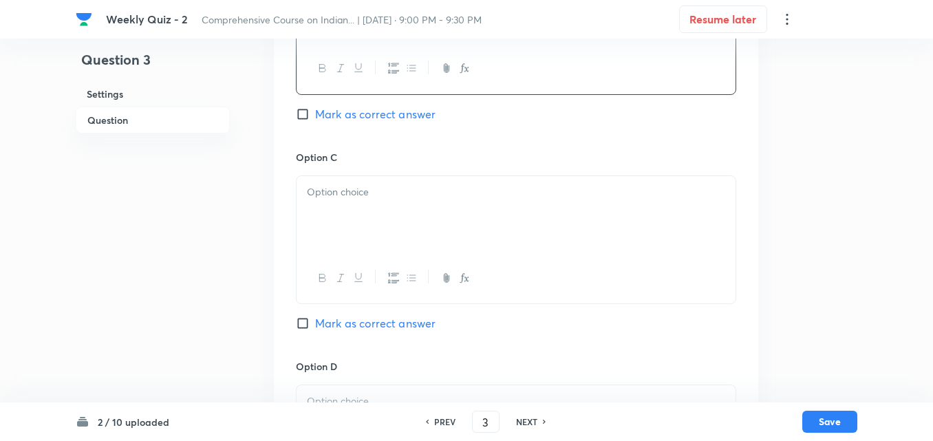
click at [350, 214] on div at bounding box center [516, 214] width 439 height 77
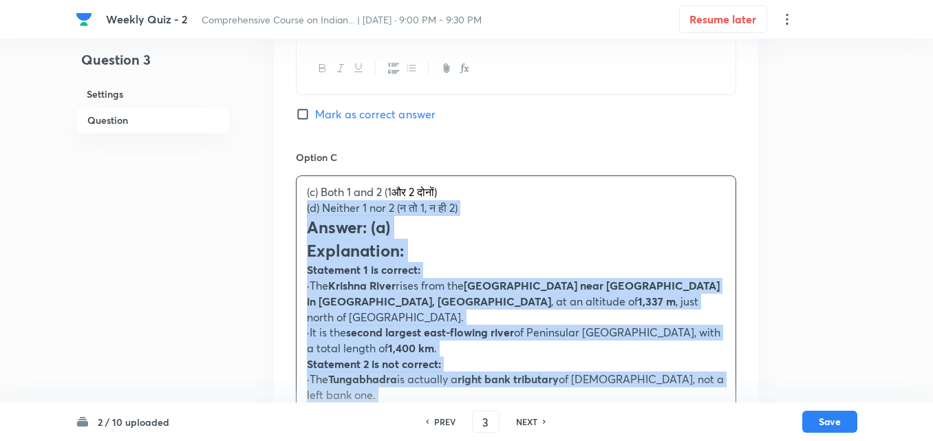
click at [272, 197] on div "Question 3 Settings Question Settings Type Single choice correct 4 options + 2 …" at bounding box center [467, 178] width 782 height 2076
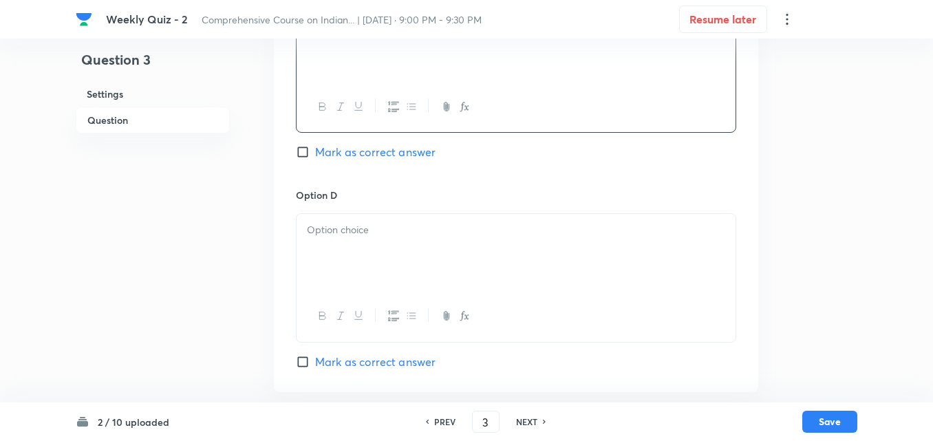
scroll to position [1133, 0]
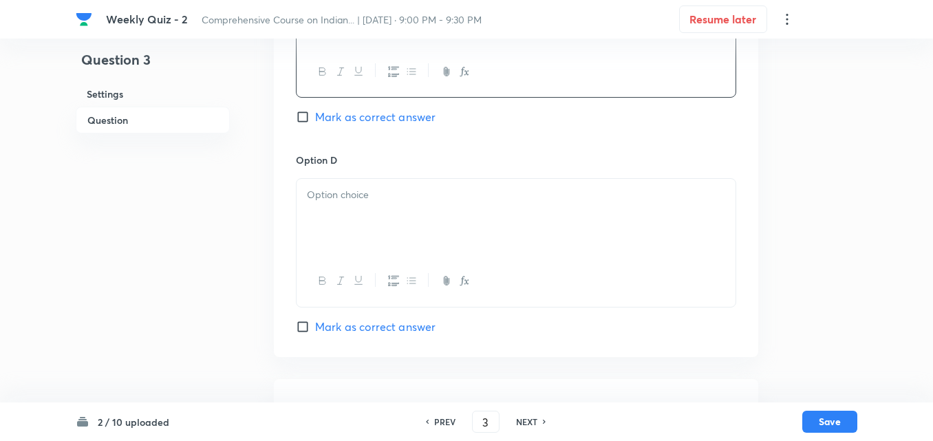
click at [342, 206] on div at bounding box center [516, 217] width 439 height 77
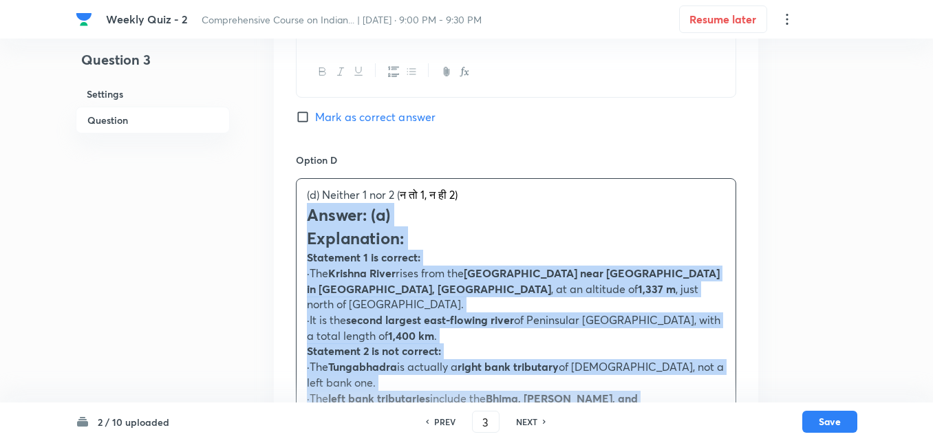
click at [290, 202] on div "Option A 1 only (केवल 1) Mark as correct answer Option B 2 only ( केवल 2) Mark …" at bounding box center [516, 111] width 484 height 1216
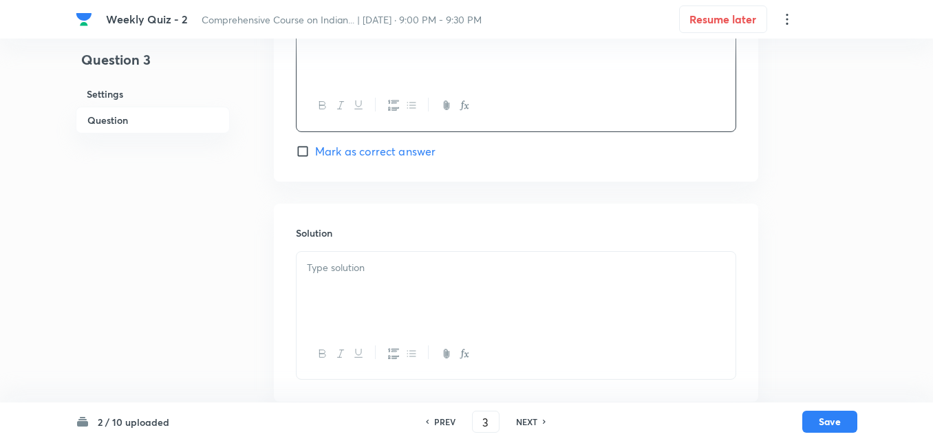
click at [408, 204] on div "Solution" at bounding box center [516, 303] width 484 height 198
click at [390, 270] on div at bounding box center [516, 290] width 439 height 77
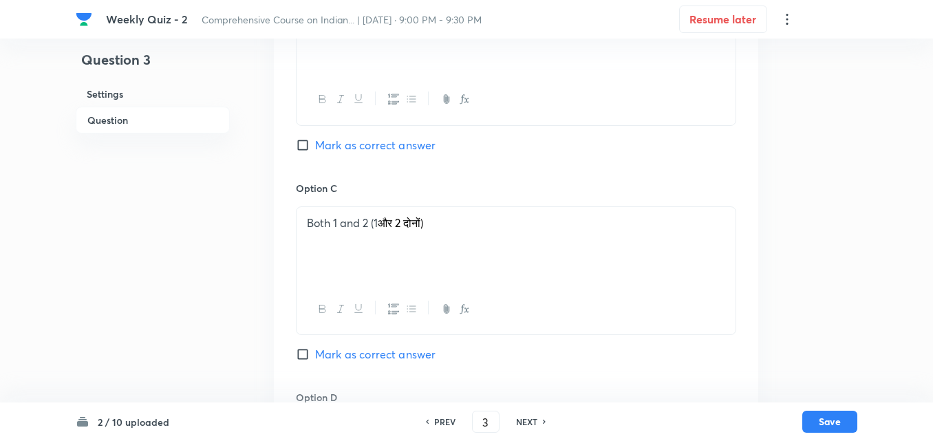
scroll to position [689, 0]
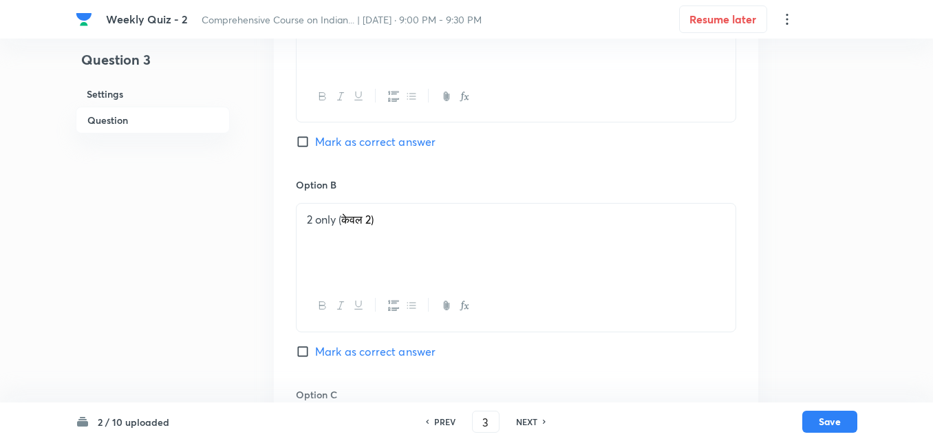
click at [373, 133] on span "Mark as correct answer" at bounding box center [375, 141] width 120 height 17
click at [315, 135] on input "Mark as correct answer" at bounding box center [305, 142] width 19 height 14
checkbox input "true"
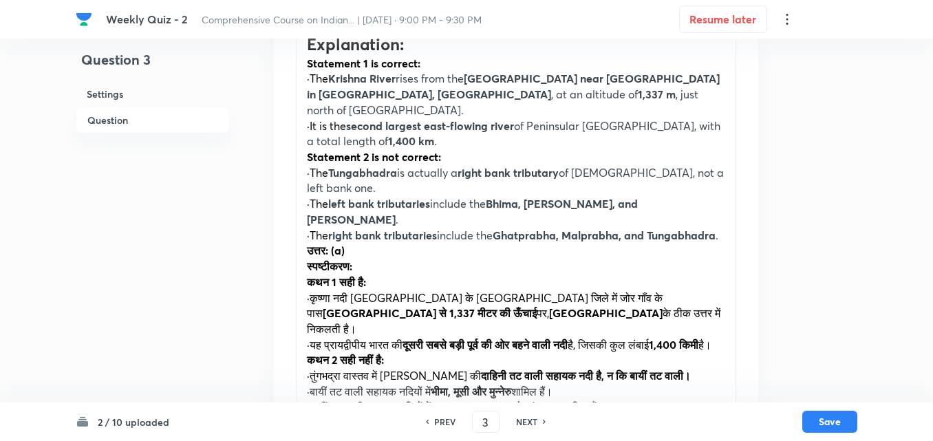
scroll to position [1583, 0]
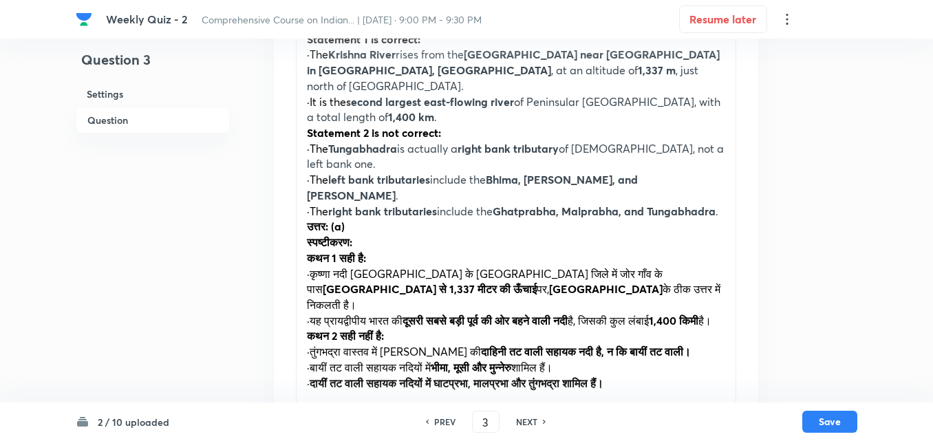
click at [305, 179] on div "Answer: (a) Explanation: Statement 1 is correct: ·The Krishna River rises from …" at bounding box center [516, 188] width 439 height 423
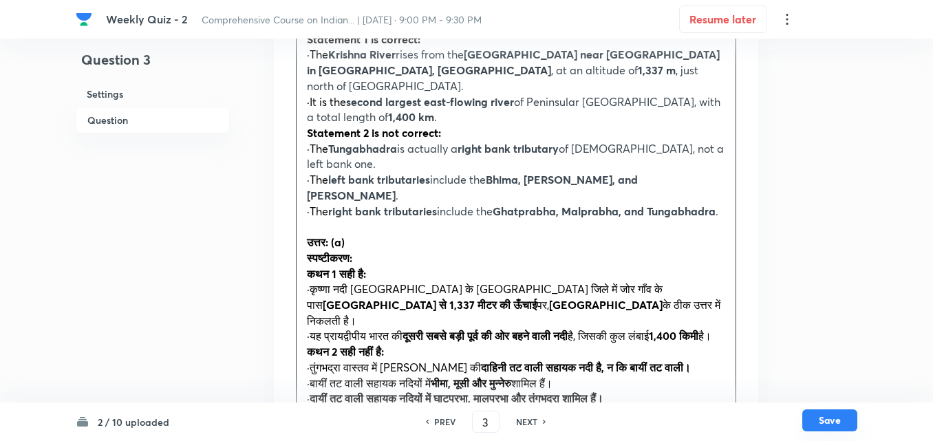
click at [835, 428] on button "Save" at bounding box center [829, 420] width 55 height 22
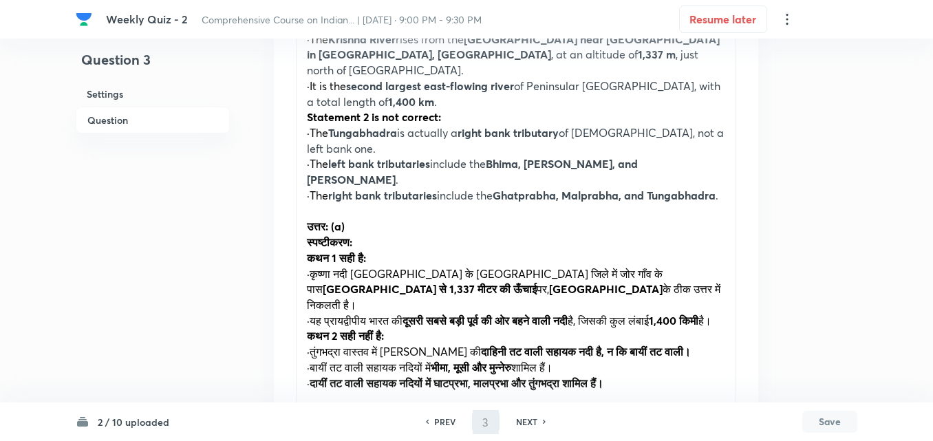
type input "4"
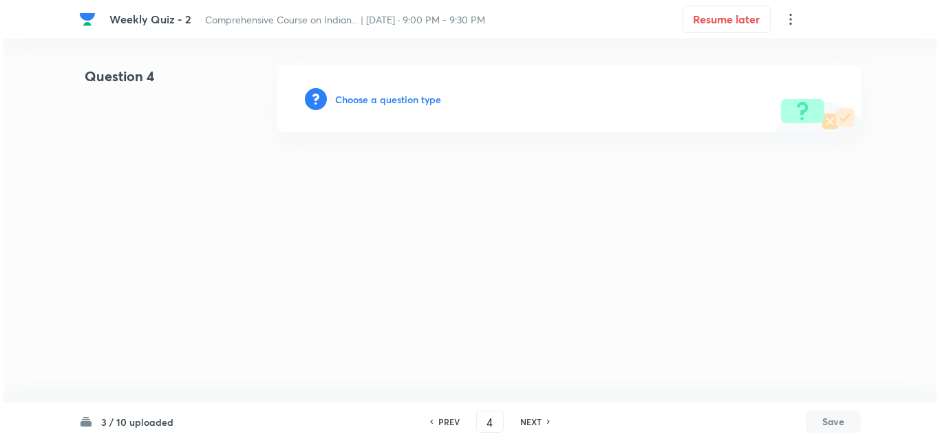
scroll to position [0, 0]
click at [374, 98] on h6 "Choose a question type" at bounding box center [388, 99] width 106 height 14
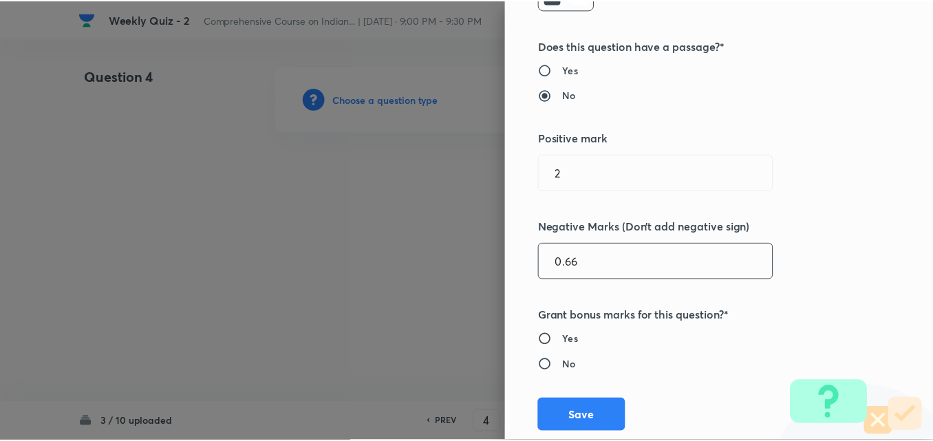
scroll to position [275, 0]
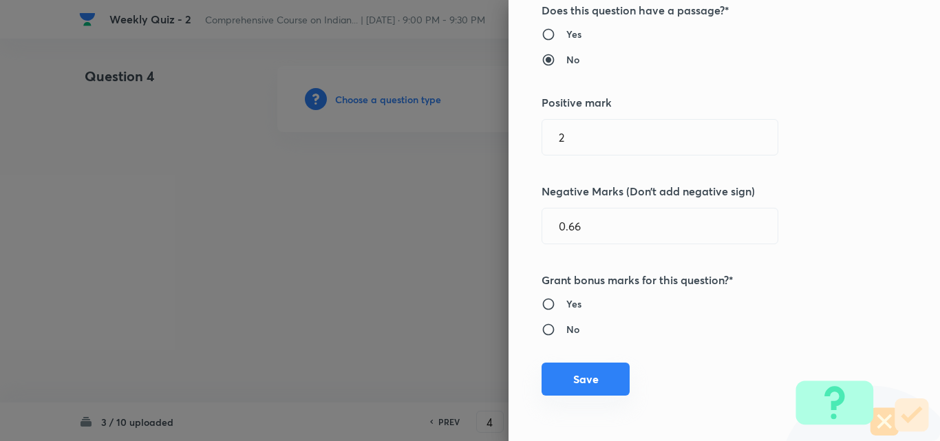
click at [599, 374] on button "Save" at bounding box center [586, 379] width 88 height 33
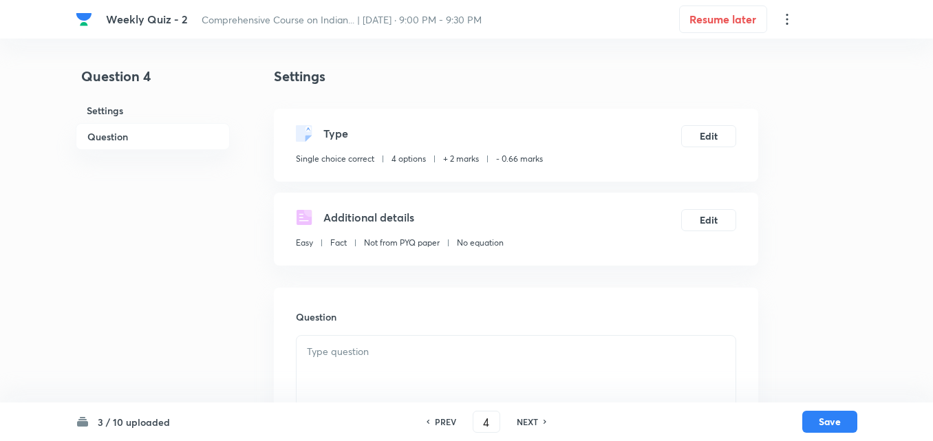
click at [118, 142] on h6 "Question" at bounding box center [153, 136] width 154 height 27
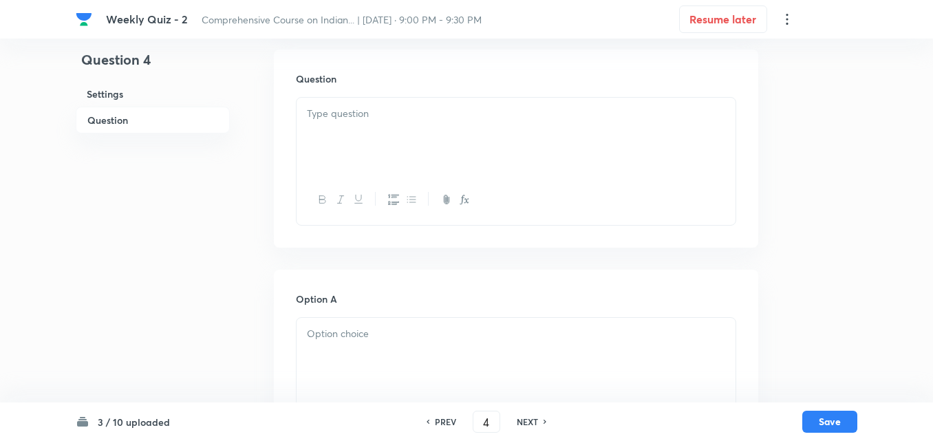
click at [451, 171] on div at bounding box center [516, 136] width 439 height 77
click at [381, 152] on div at bounding box center [516, 136] width 439 height 77
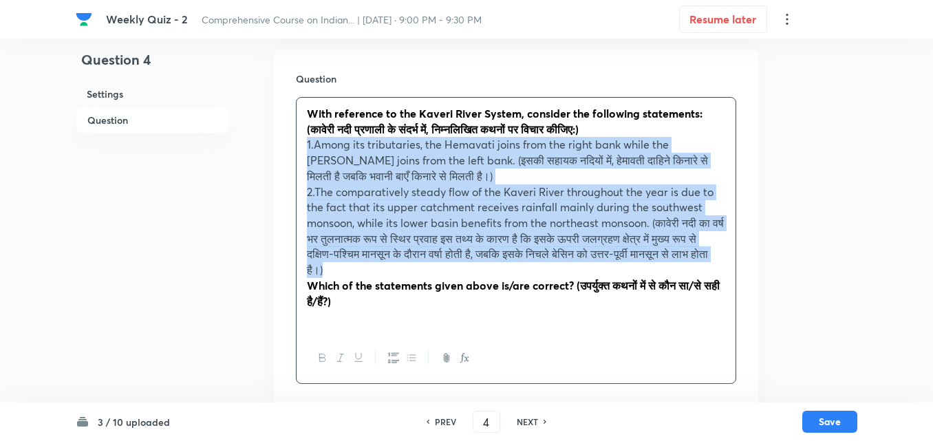
click at [393, 359] on icon "button" at bounding box center [393, 357] width 11 height 11
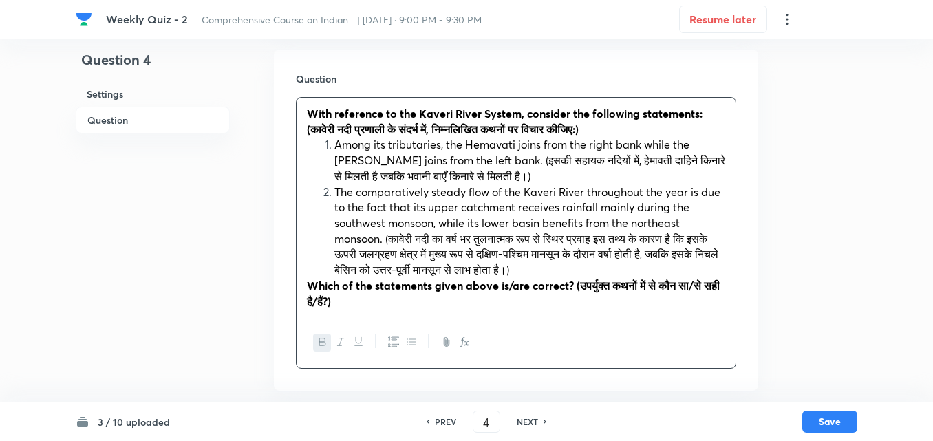
scroll to position [513, 0]
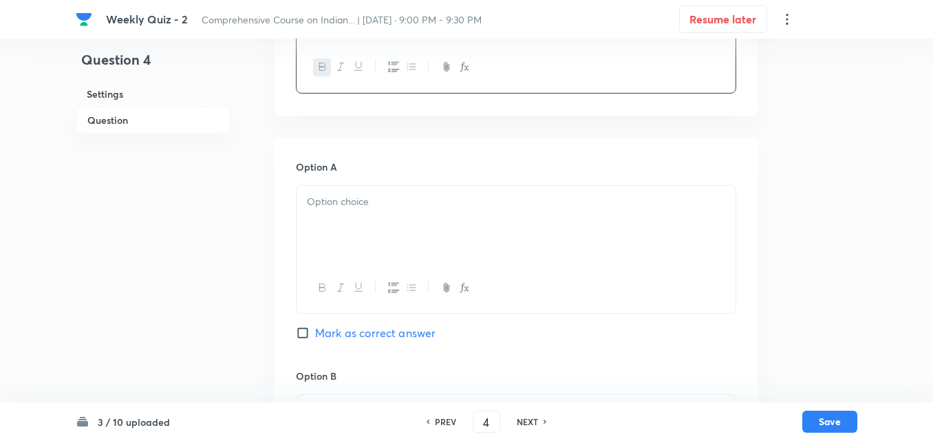
click at [378, 188] on div at bounding box center [516, 224] width 439 height 77
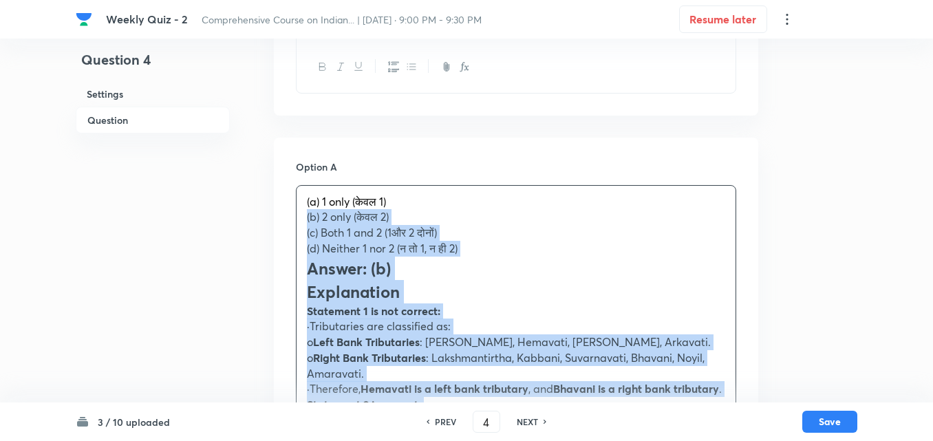
drag, startPoint x: 307, startPoint y: 224, endPoint x: 286, endPoint y: 221, distance: 21.5
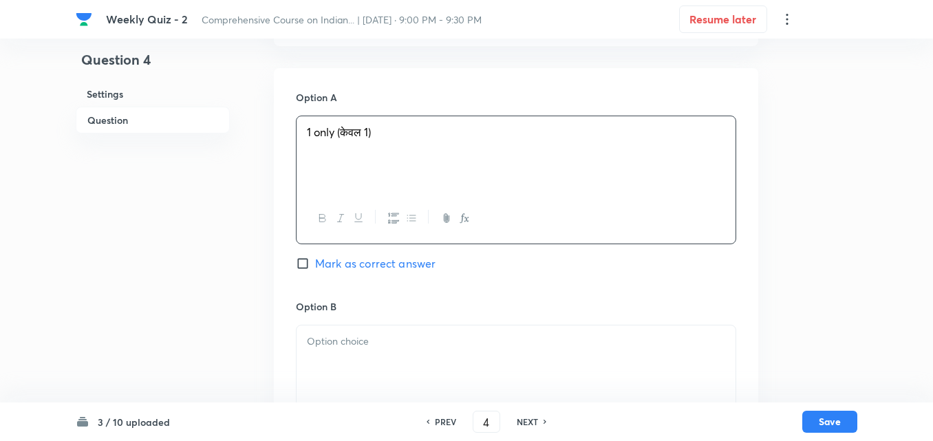
scroll to position [720, 0]
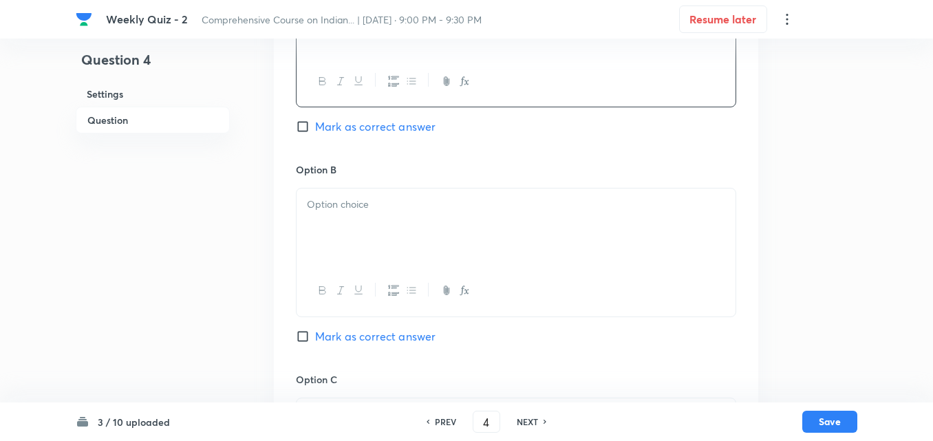
click at [343, 214] on div at bounding box center [516, 227] width 439 height 77
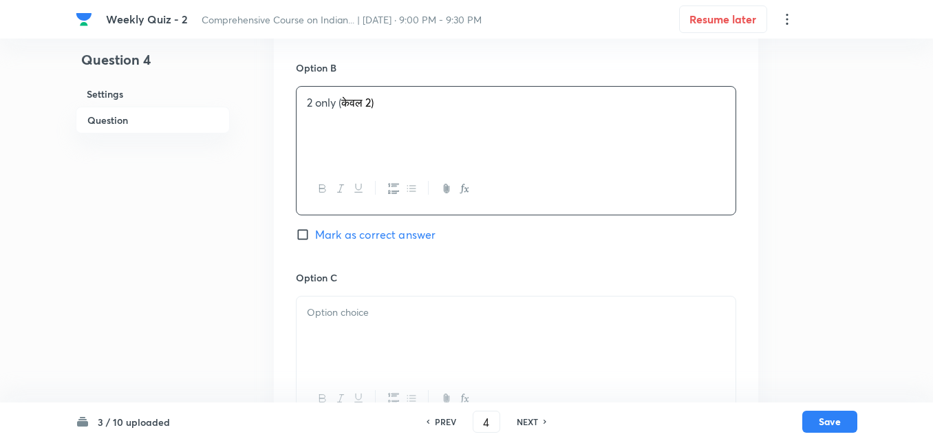
scroll to position [926, 0]
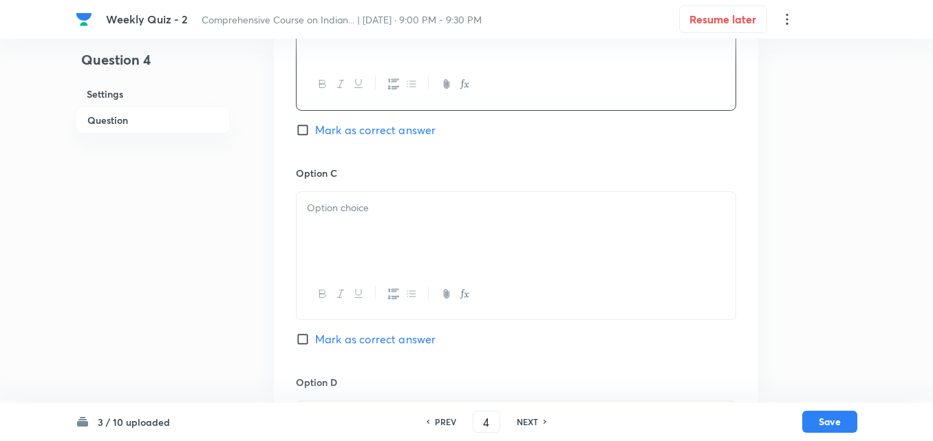
click at [398, 130] on span "Mark as correct answer" at bounding box center [375, 130] width 120 height 17
click at [315, 130] on input "Mark as correct answer" at bounding box center [305, 130] width 19 height 14
checkbox input "true"
click at [378, 219] on div at bounding box center [516, 230] width 439 height 77
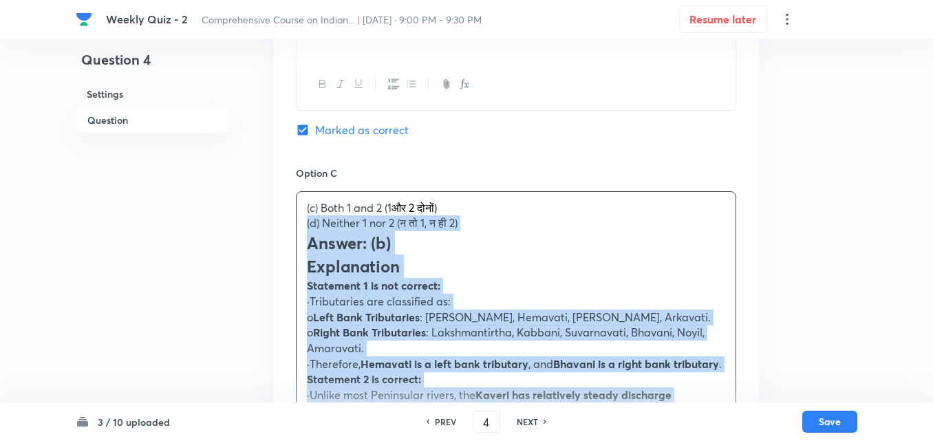
click at [272, 217] on div "Question 4 Settings Question Settings Type Single choice correct 4 options + 2 …" at bounding box center [467, 264] width 782 height 2248
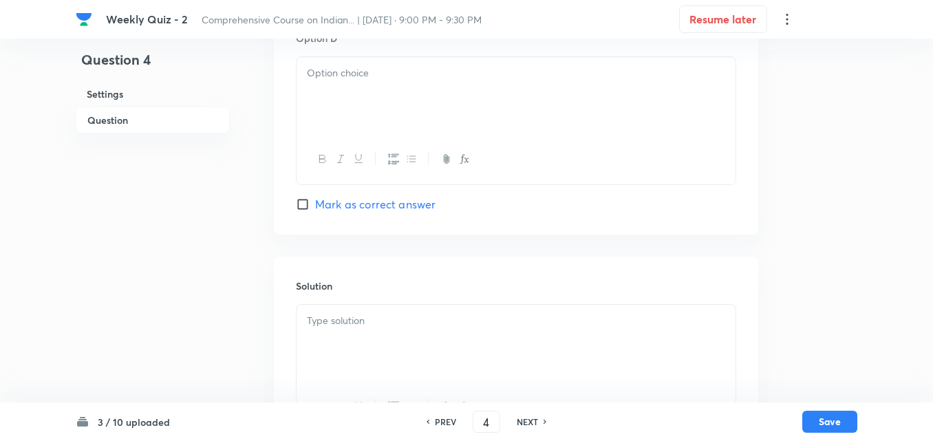
click at [387, 98] on div at bounding box center [516, 95] width 439 height 77
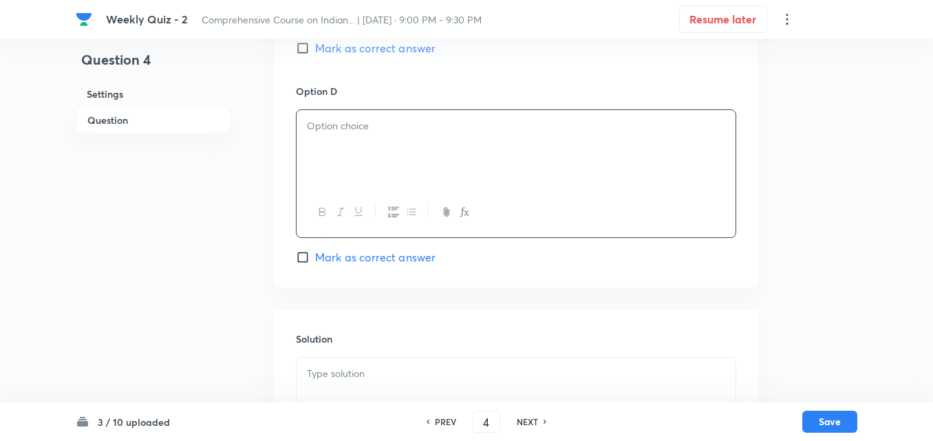
scroll to position [1201, 0]
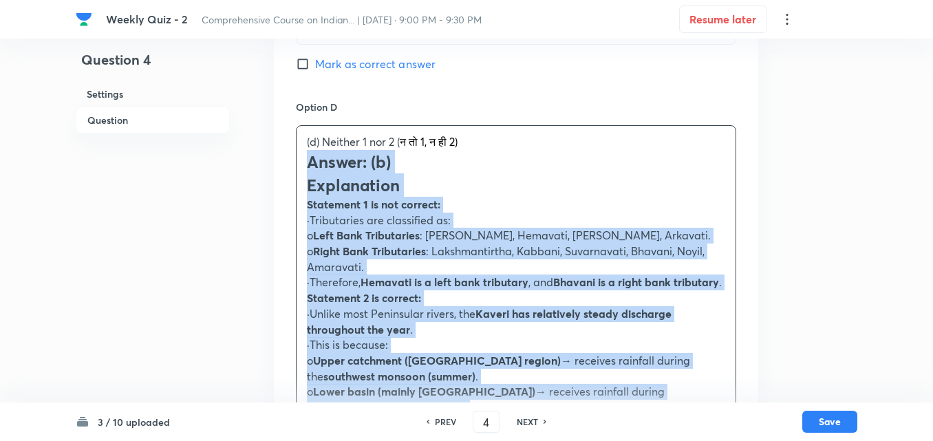
drag, startPoint x: 282, startPoint y: 169, endPoint x: 268, endPoint y: 160, distance: 17.4
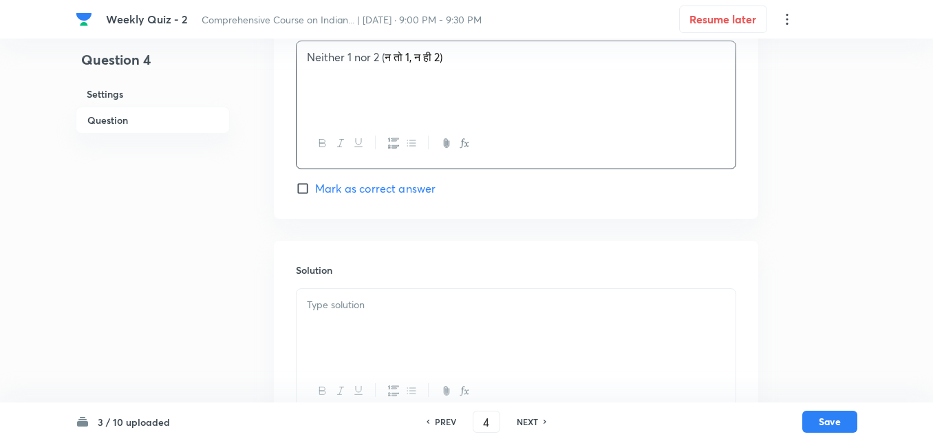
scroll to position [1340, 0]
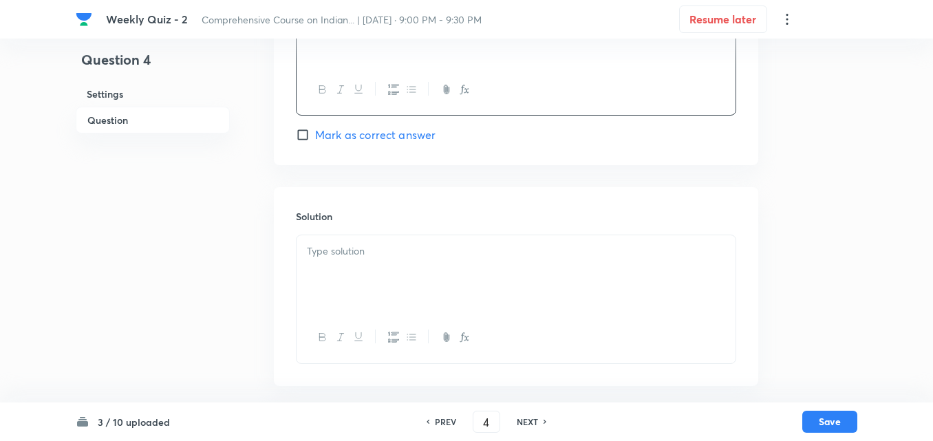
click at [370, 189] on div "Solution" at bounding box center [516, 286] width 484 height 198
click at [374, 244] on p at bounding box center [516, 252] width 418 height 16
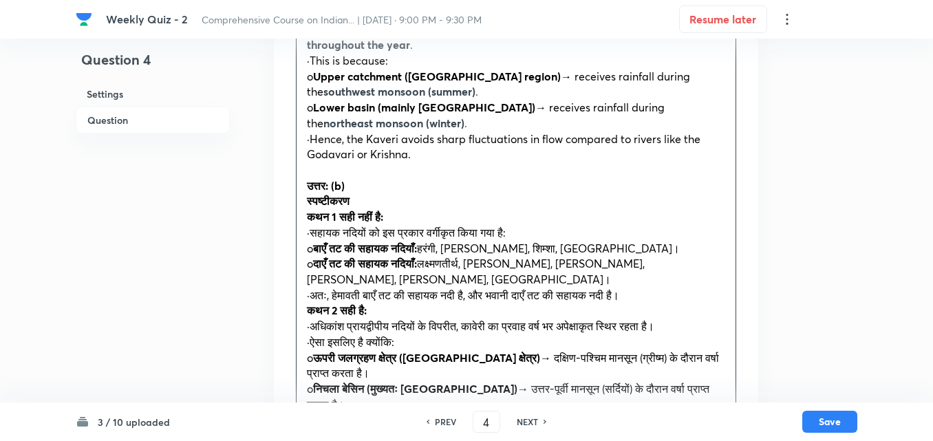
scroll to position [1810, 0]
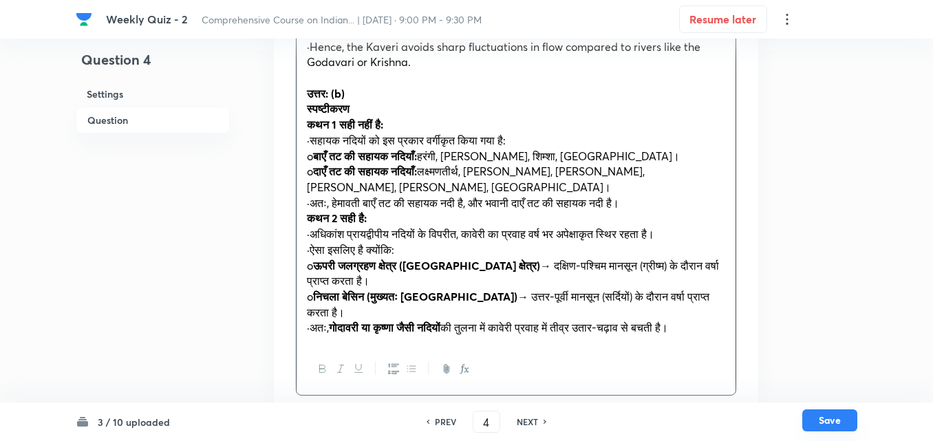
click at [843, 417] on button "Save" at bounding box center [829, 420] width 55 height 22
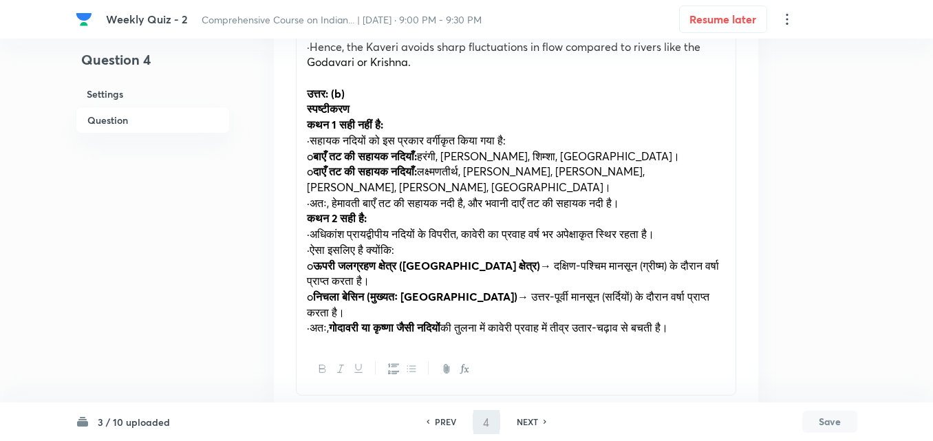
type input "5"
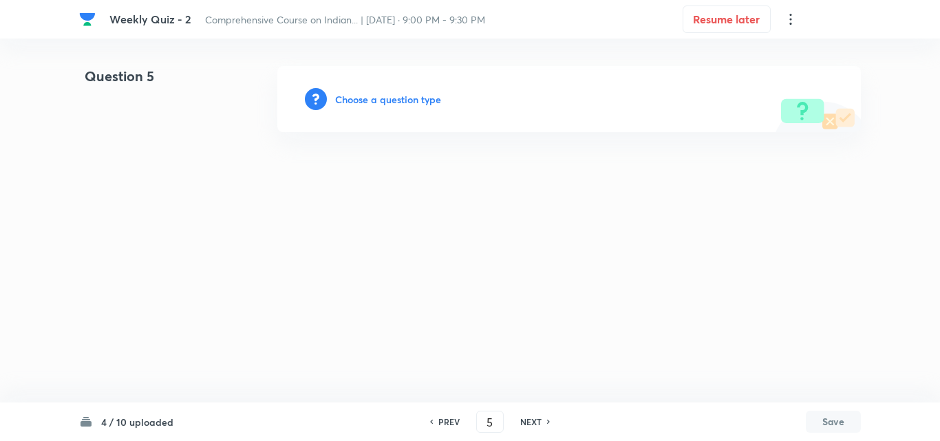
click at [397, 100] on h6 "Choose a question type" at bounding box center [388, 99] width 106 height 14
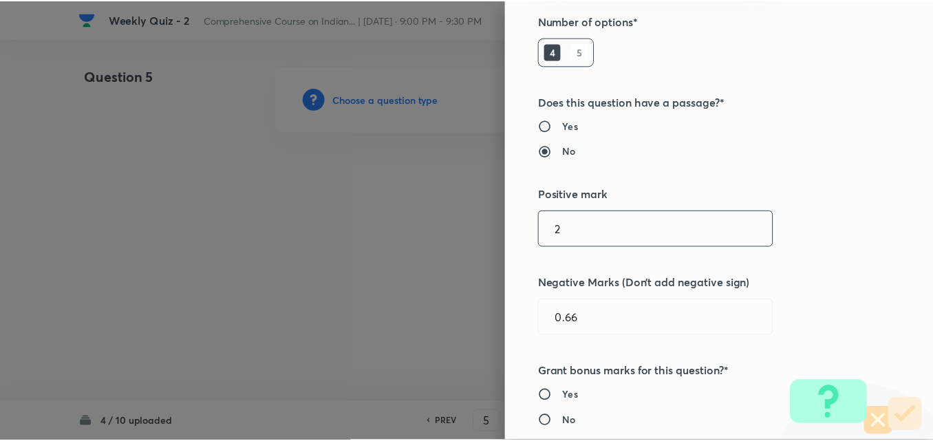
scroll to position [275, 0]
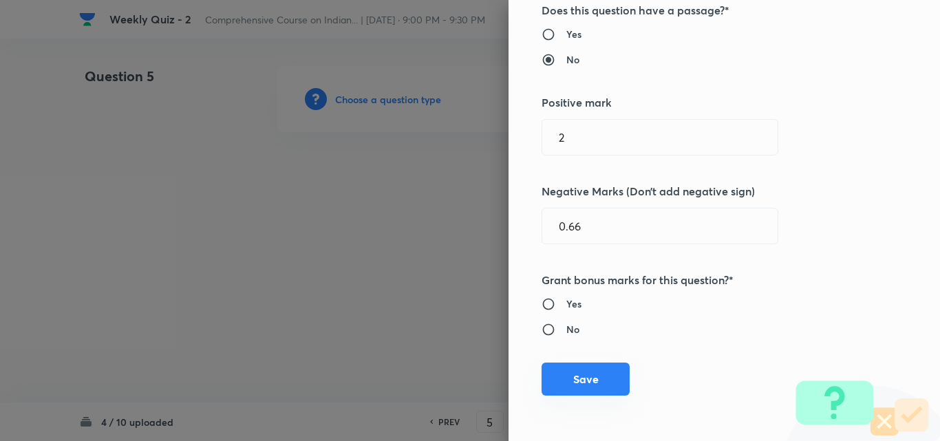
click at [587, 373] on button "Save" at bounding box center [586, 379] width 88 height 33
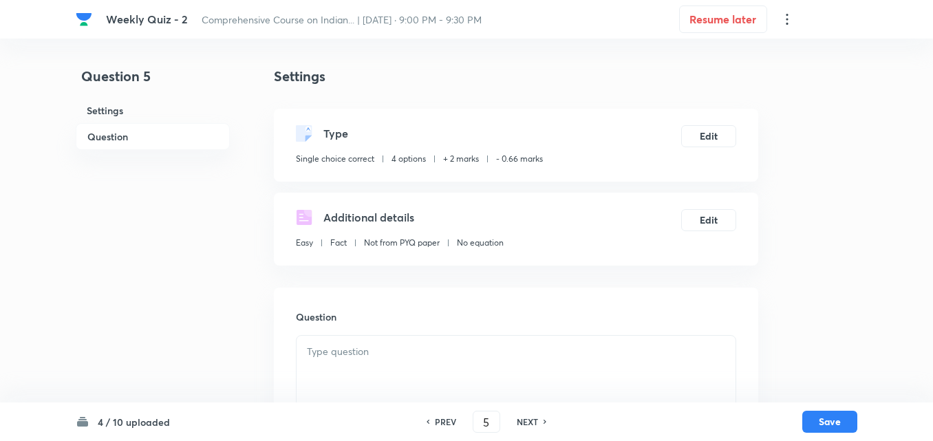
click at [151, 135] on h6 "Question" at bounding box center [153, 136] width 154 height 27
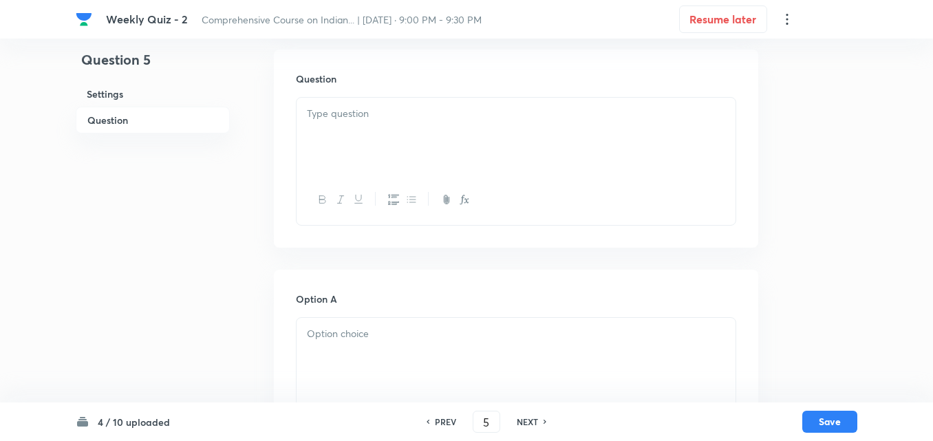
click at [404, 164] on div at bounding box center [516, 136] width 439 height 77
click at [399, 116] on p at bounding box center [516, 114] width 418 height 16
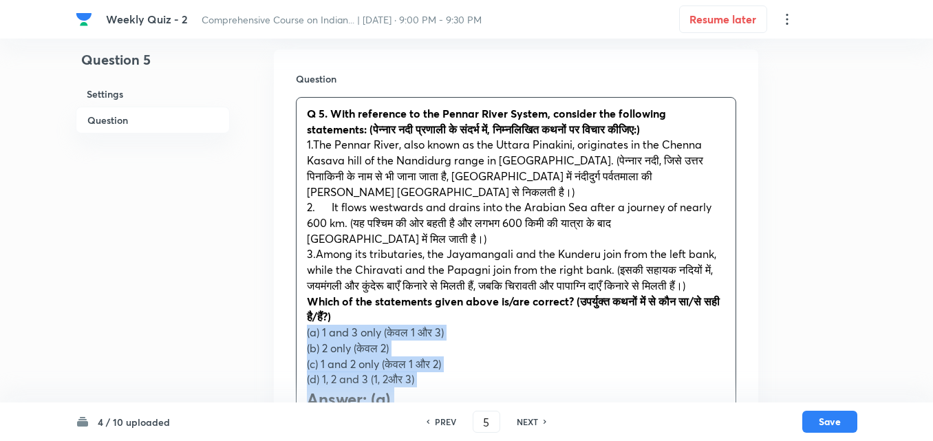
drag, startPoint x: 299, startPoint y: 336, endPoint x: 285, endPoint y: 340, distance: 14.2
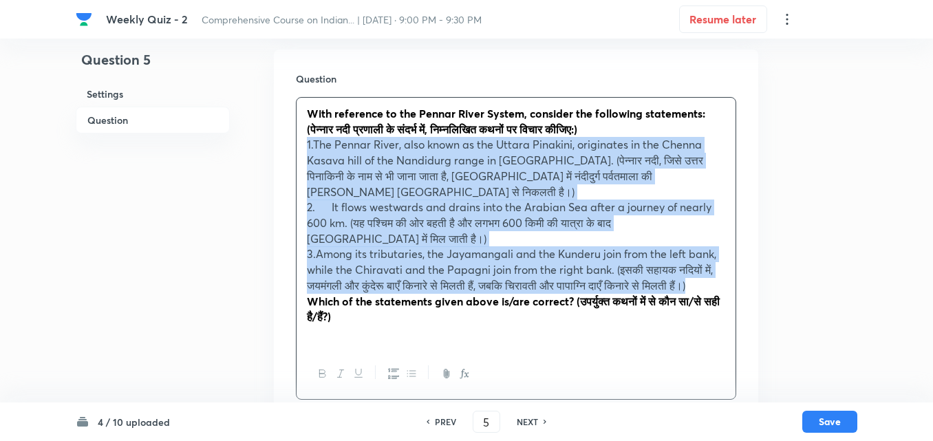
click at [387, 372] on button "button" at bounding box center [393, 373] width 18 height 17
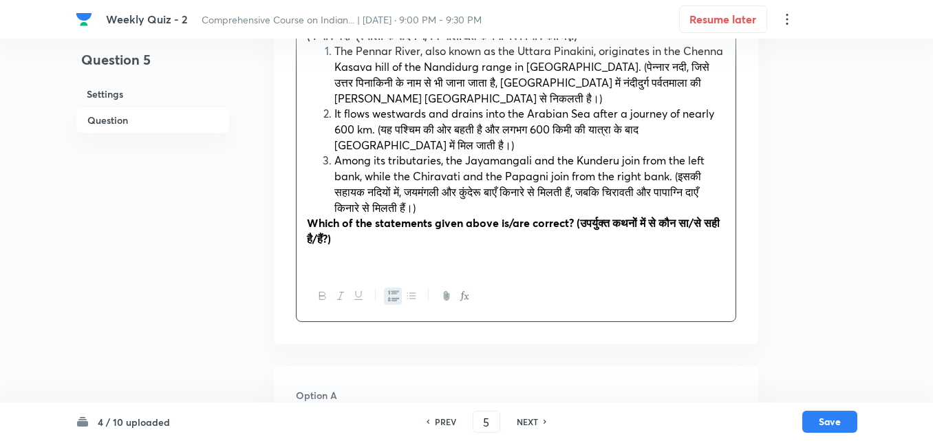
scroll to position [513, 0]
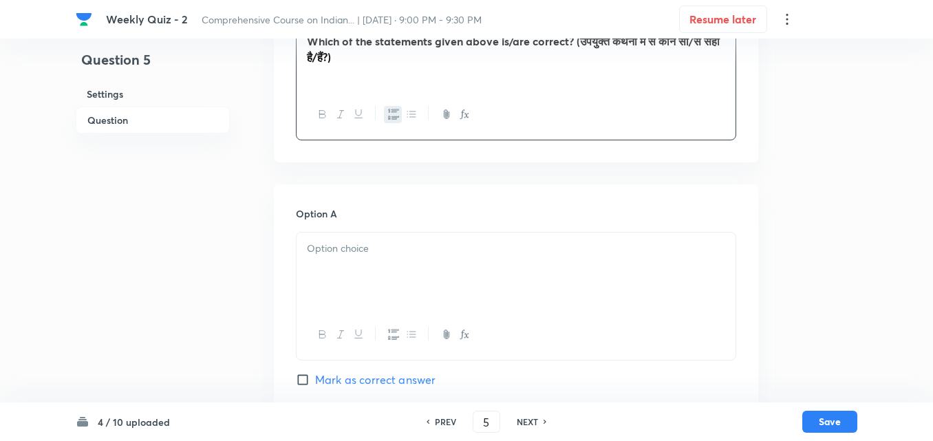
click at [378, 250] on p at bounding box center [516, 249] width 418 height 16
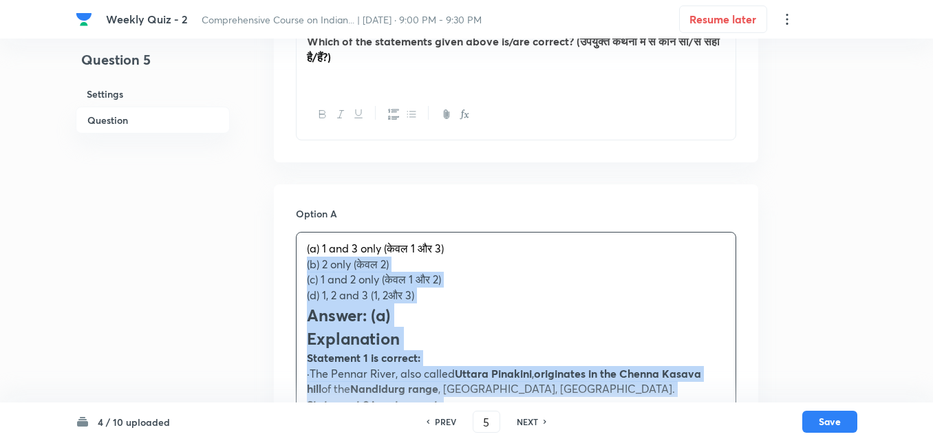
drag, startPoint x: 299, startPoint y: 262, endPoint x: 275, endPoint y: 261, distance: 24.1
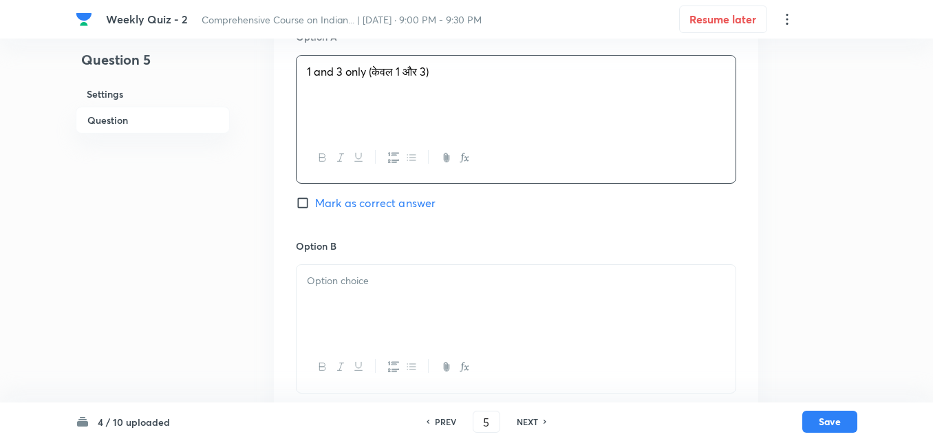
scroll to position [857, 0]
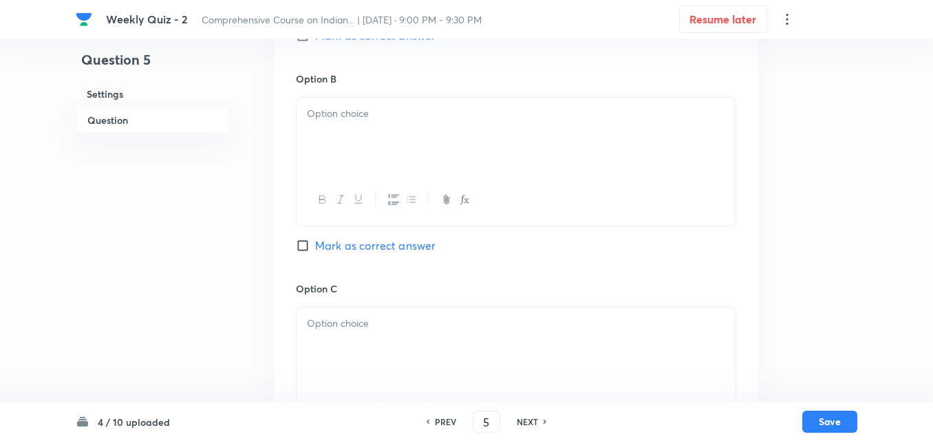
click at [376, 143] on div at bounding box center [516, 136] width 439 height 77
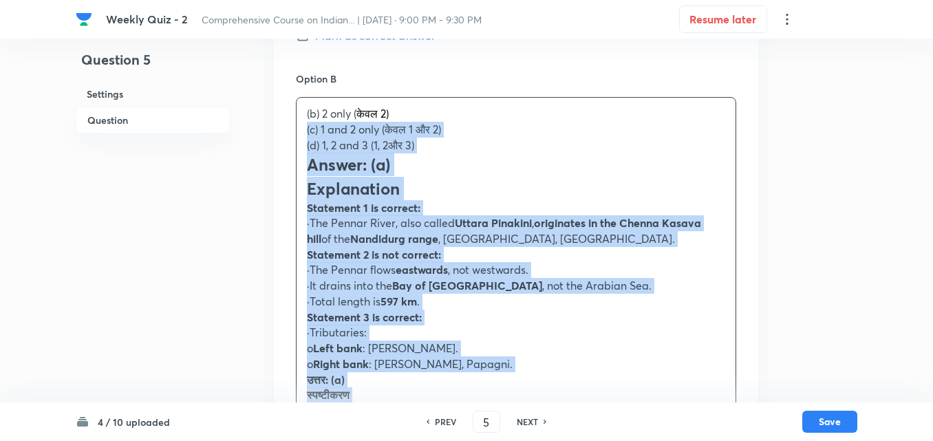
drag, startPoint x: 323, startPoint y: 133, endPoint x: 288, endPoint y: 130, distance: 35.3
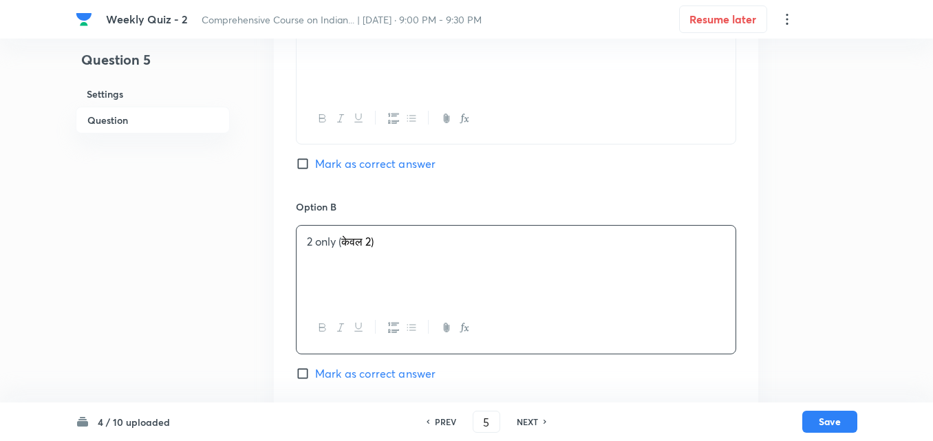
scroll to position [720, 0]
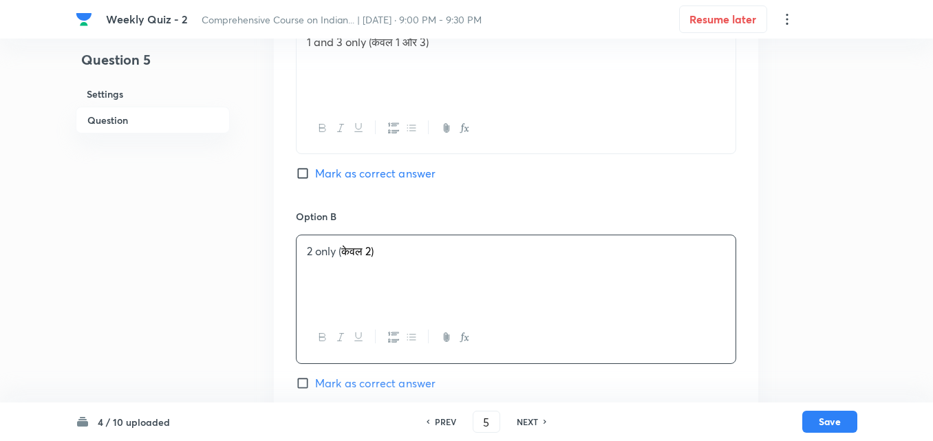
click at [350, 167] on span "Mark as correct answer" at bounding box center [375, 173] width 120 height 17
click at [315, 167] on input "Mark as correct answer" at bounding box center [305, 174] width 19 height 14
checkbox input "true"
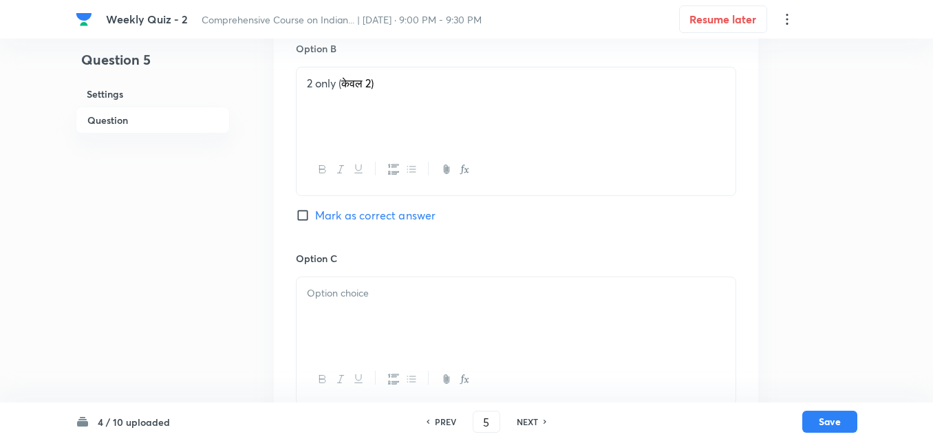
scroll to position [1064, 0]
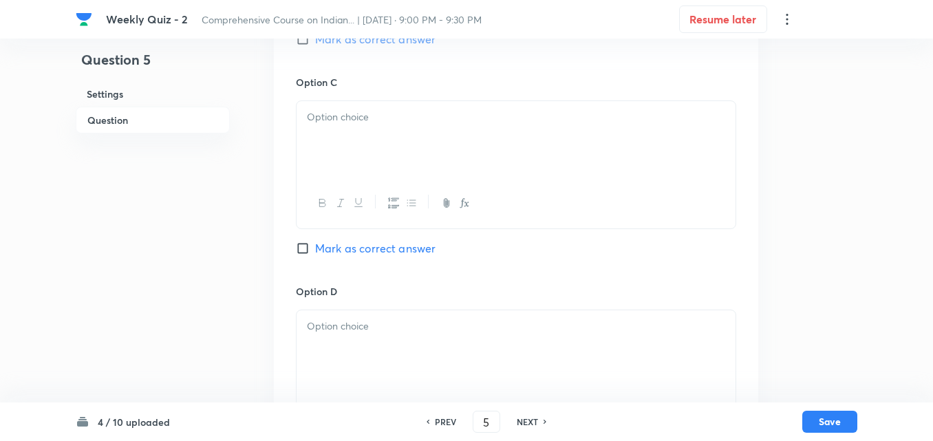
click at [370, 124] on p at bounding box center [516, 117] width 418 height 16
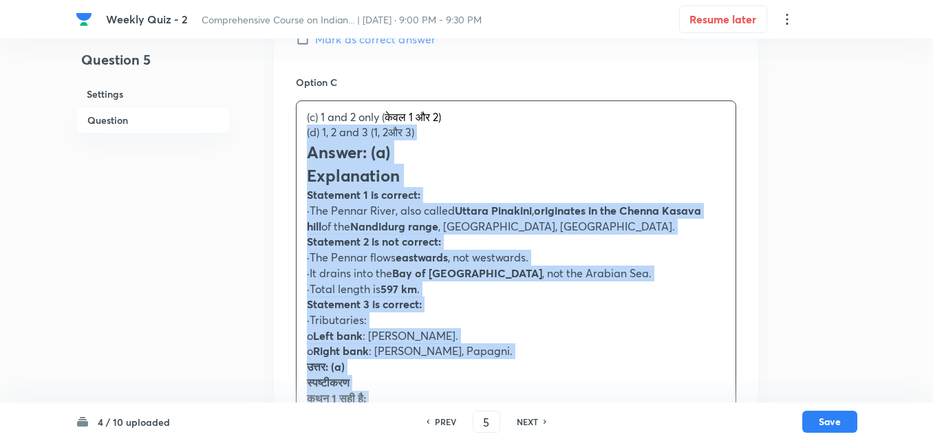
click at [283, 128] on div "Option A 1 and 3 only (केवल 1 और 3) Marked as correct Option B 2 only ( केवल 2)…" at bounding box center [516, 257] width 484 height 1247
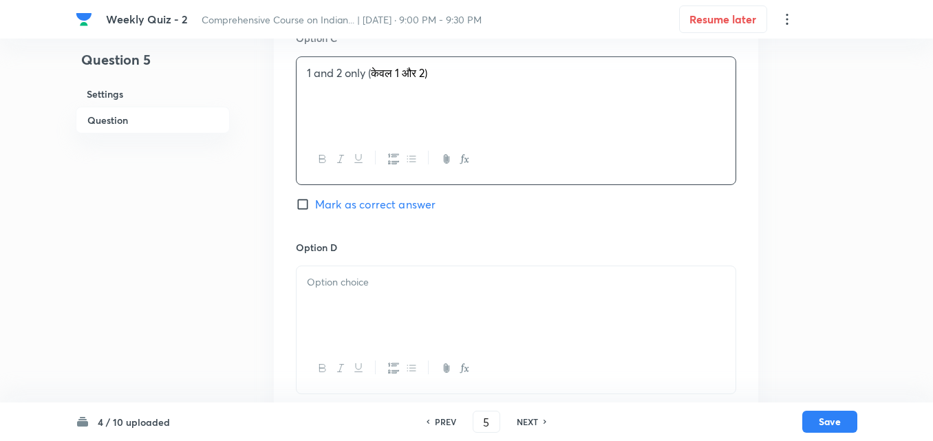
scroll to position [1270, 0]
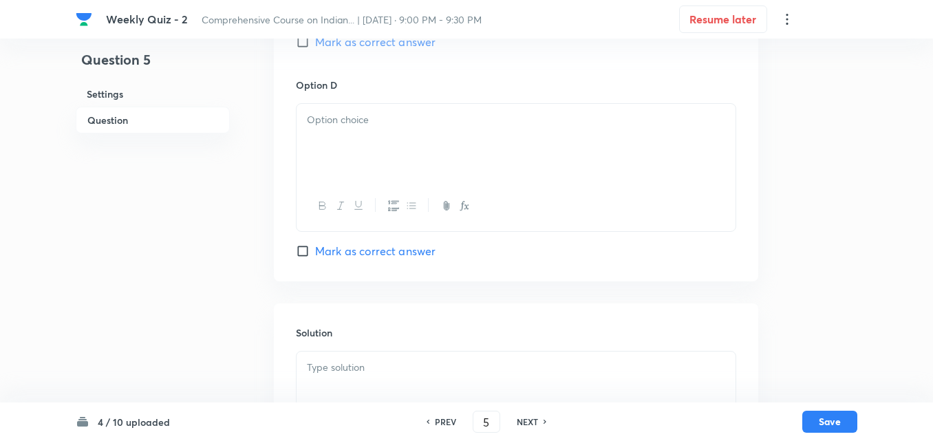
click at [369, 152] on div at bounding box center [516, 142] width 439 height 77
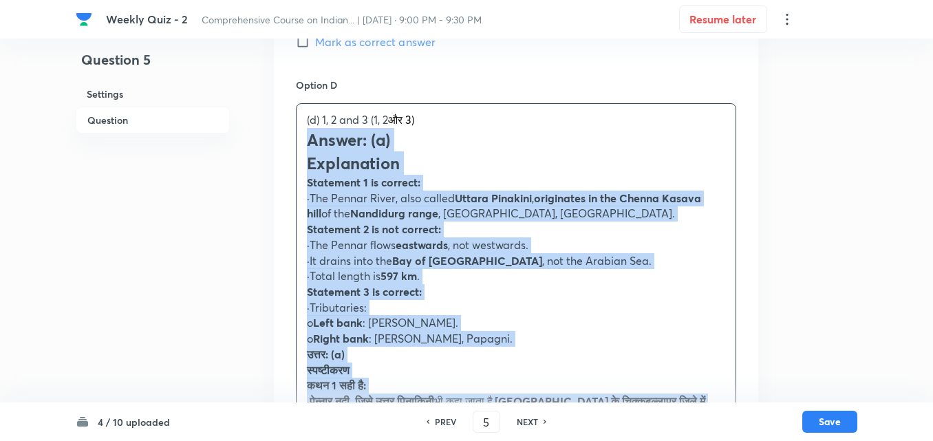
drag, startPoint x: 292, startPoint y: 134, endPoint x: 282, endPoint y: 136, distance: 10.4
click at [288, 136] on div "Option A 1 and 3 only (केवल 1 और 3) Marked as correct Option B 2 only ( केवल 2)…" at bounding box center [516, 44] width 484 height 1232
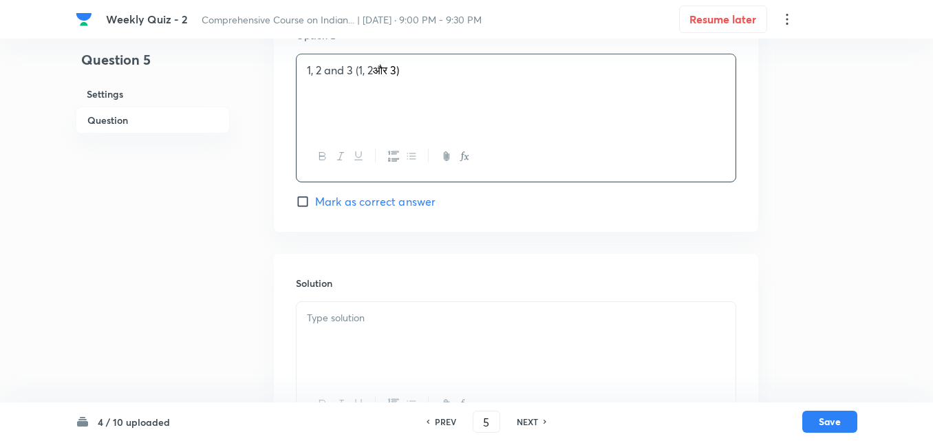
scroll to position [1386, 0]
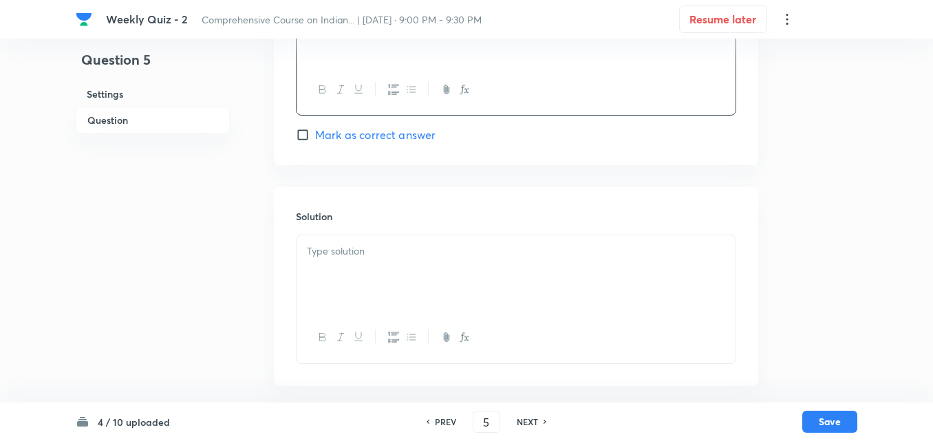
click at [380, 217] on h6 "Solution" at bounding box center [516, 216] width 440 height 14
click at [389, 257] on p at bounding box center [516, 252] width 418 height 16
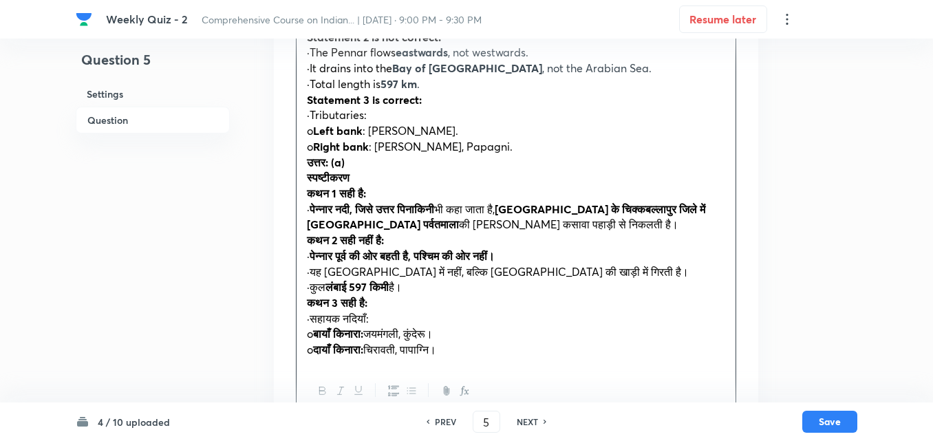
scroll to position [1662, 0]
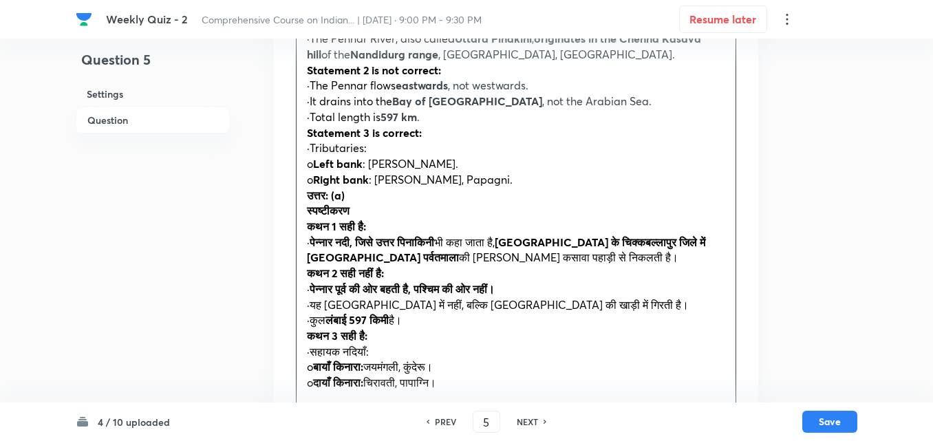
click at [301, 198] on div "Answer: (a) Explanation Statement 1 is correct: ·The Pennar River, also called …" at bounding box center [516, 179] width 439 height 438
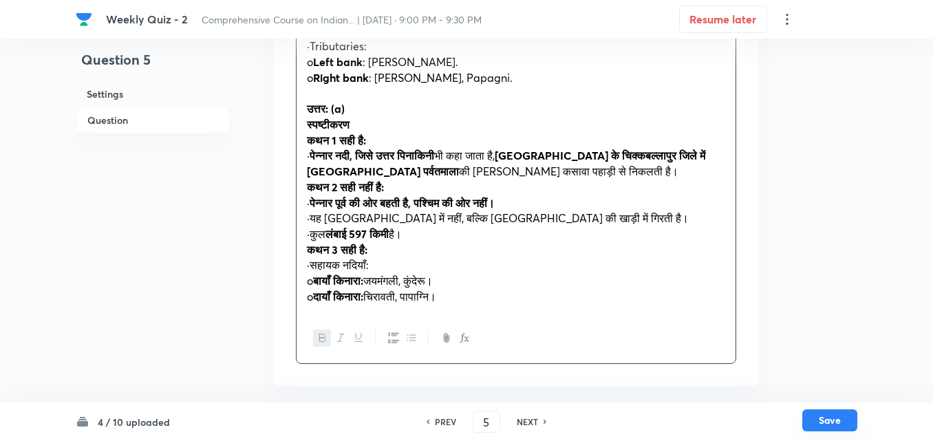
click at [819, 417] on button "Save" at bounding box center [829, 420] width 55 height 22
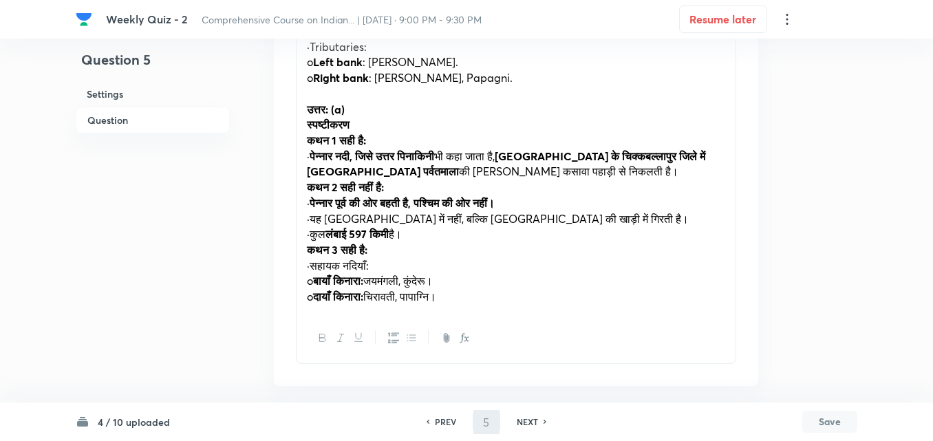
scroll to position [1748, 0]
type input "6"
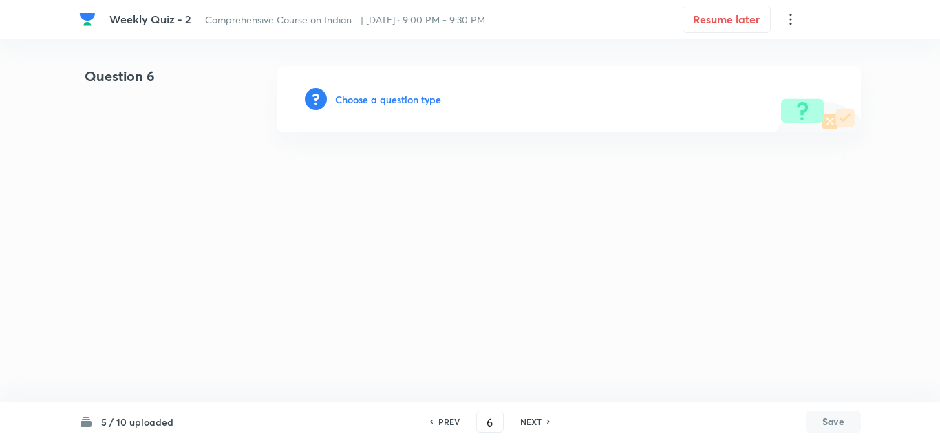
click at [372, 100] on h6 "Choose a question type" at bounding box center [388, 99] width 106 height 14
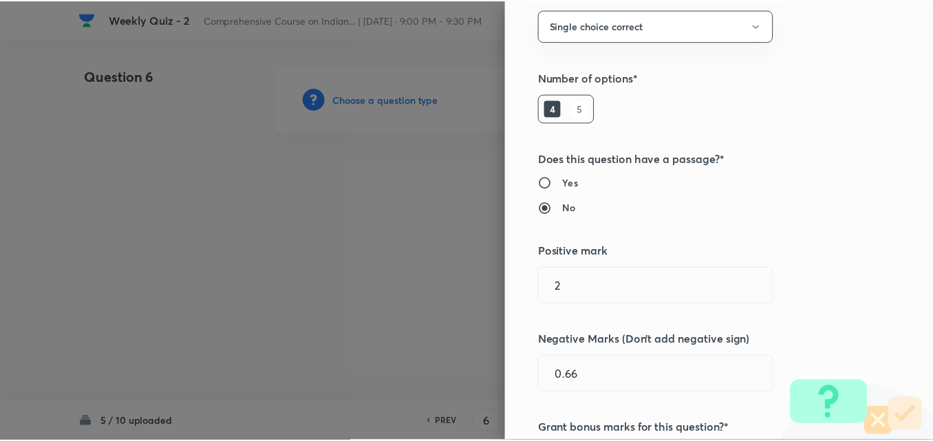
scroll to position [275, 0]
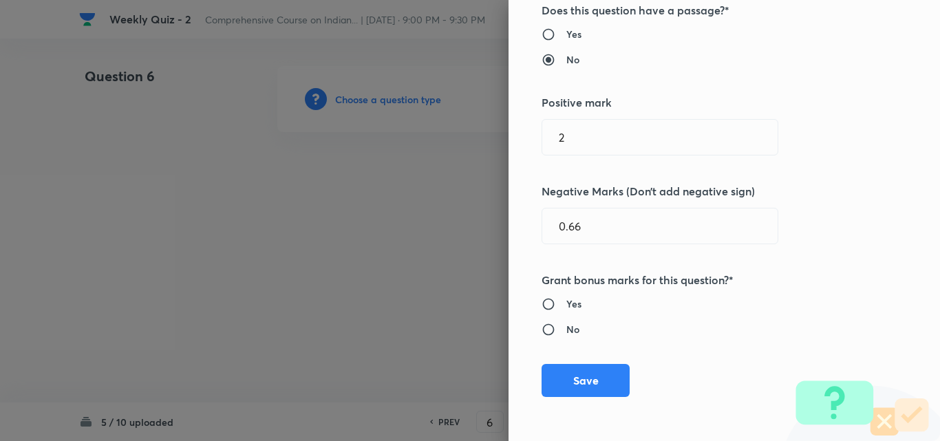
click at [580, 397] on div "Question settings Question type* Single choice correct Number of options* 4 5 D…" at bounding box center [723, 220] width 431 height 441
click at [581, 385] on button "Save" at bounding box center [586, 379] width 88 height 33
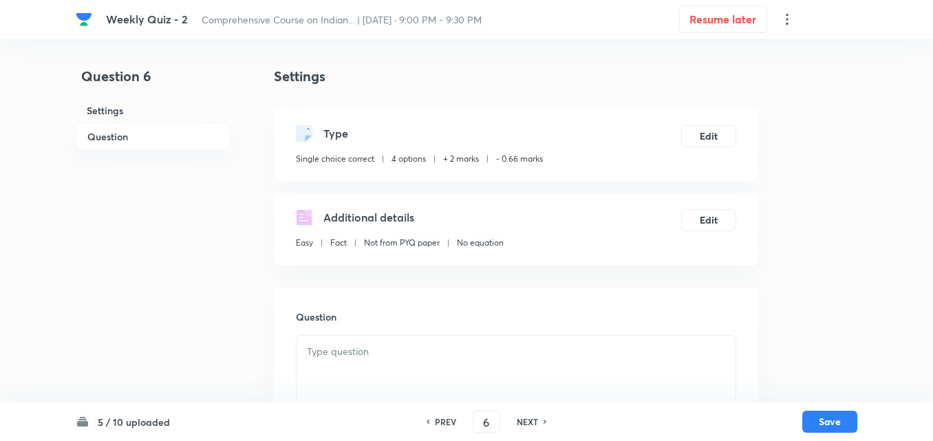
click at [100, 125] on h6 "Question" at bounding box center [153, 136] width 154 height 27
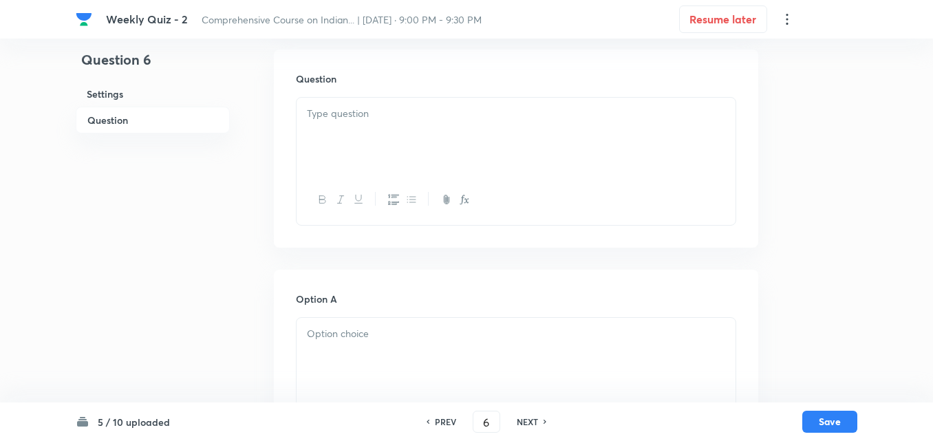
click at [105, 130] on h6 "Question" at bounding box center [153, 120] width 154 height 27
click at [430, 138] on div at bounding box center [516, 136] width 439 height 77
click at [370, 137] on div at bounding box center [516, 136] width 439 height 77
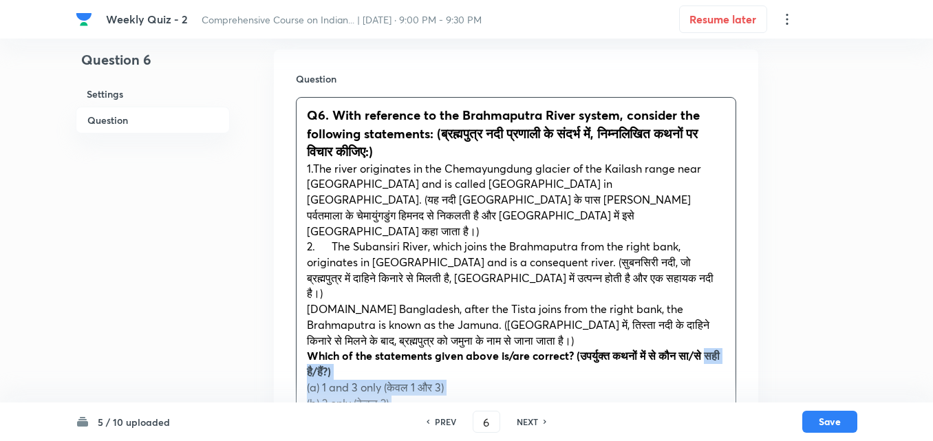
click at [294, 330] on div "Question Q6. With reference to the Brahmaputra River system, consider the follo…" at bounding box center [516, 440] width 484 height 780
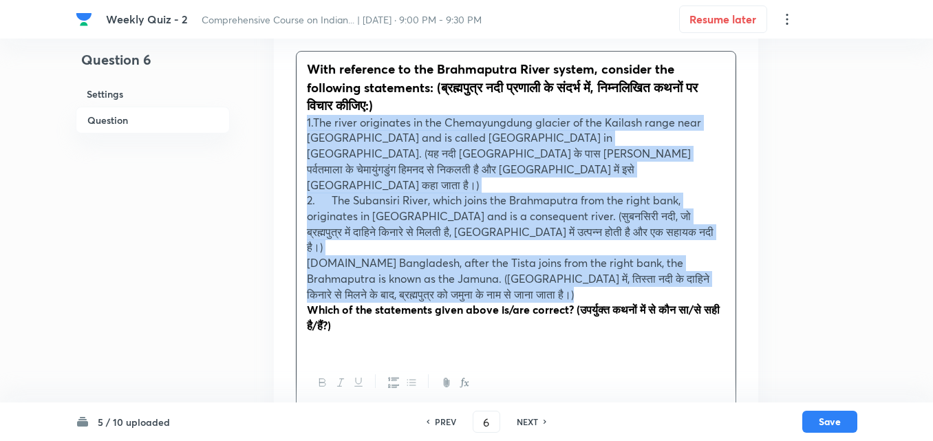
scroll to position [307, 0]
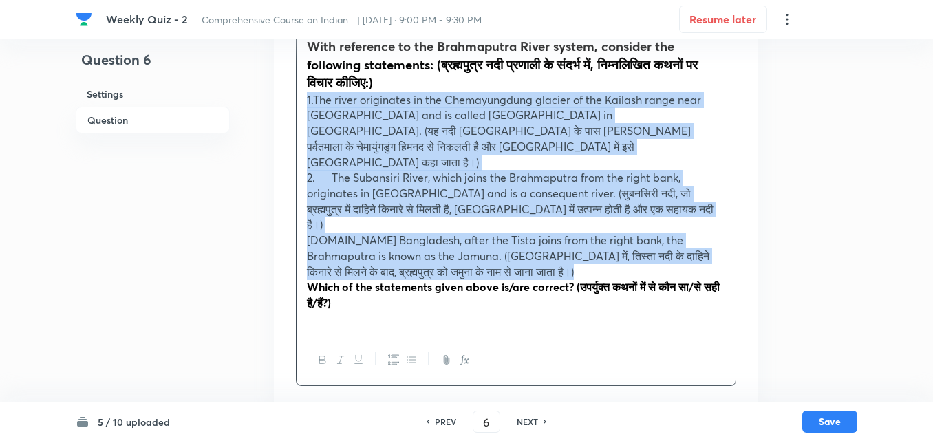
click at [388, 354] on icon "button" at bounding box center [393, 359] width 11 height 11
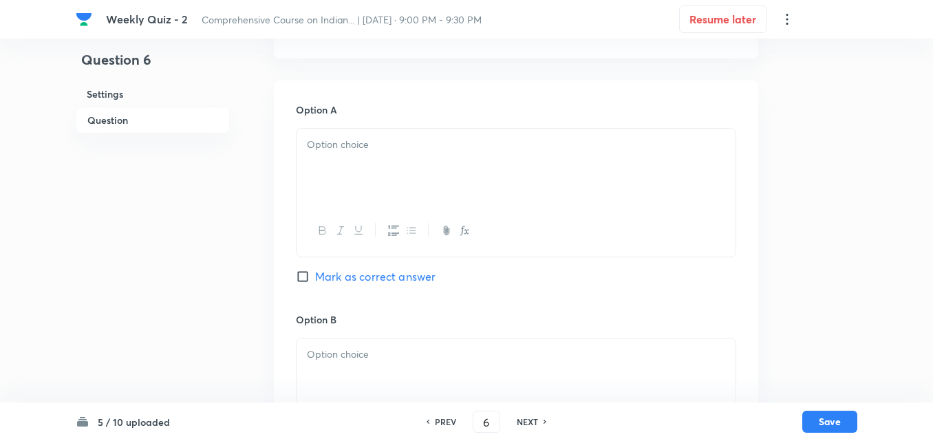
scroll to position [651, 0]
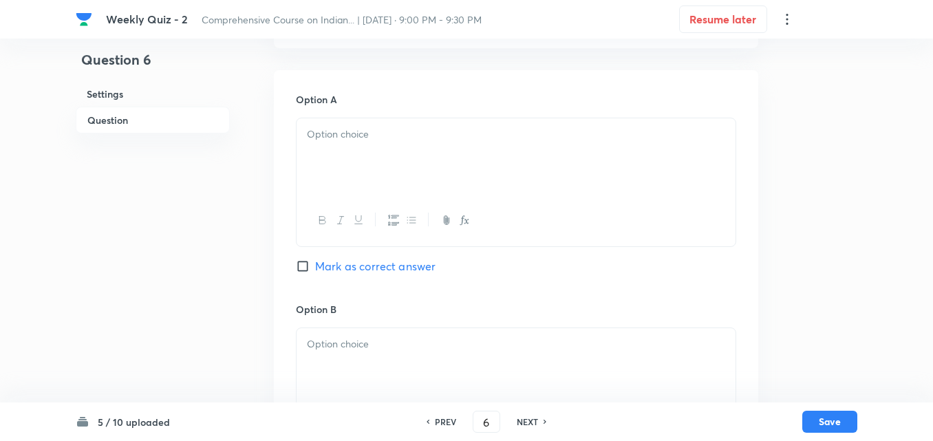
click at [355, 139] on div at bounding box center [516, 156] width 439 height 77
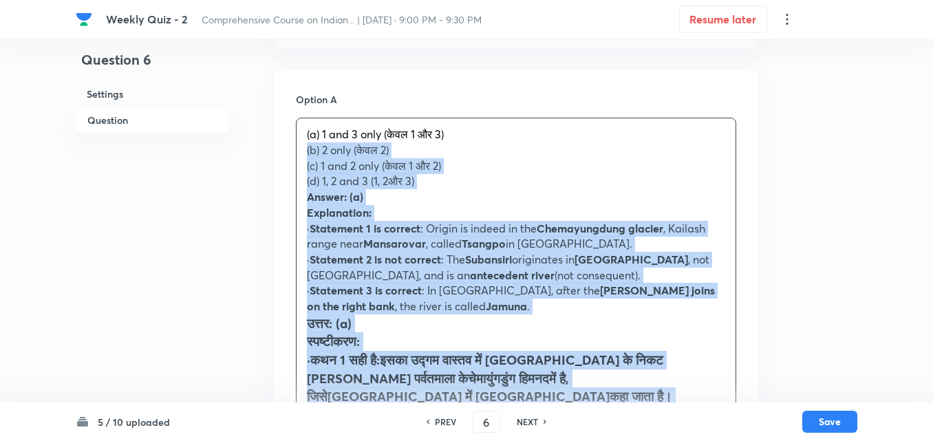
drag, startPoint x: 293, startPoint y: 125, endPoint x: 281, endPoint y: 123, distance: 11.9
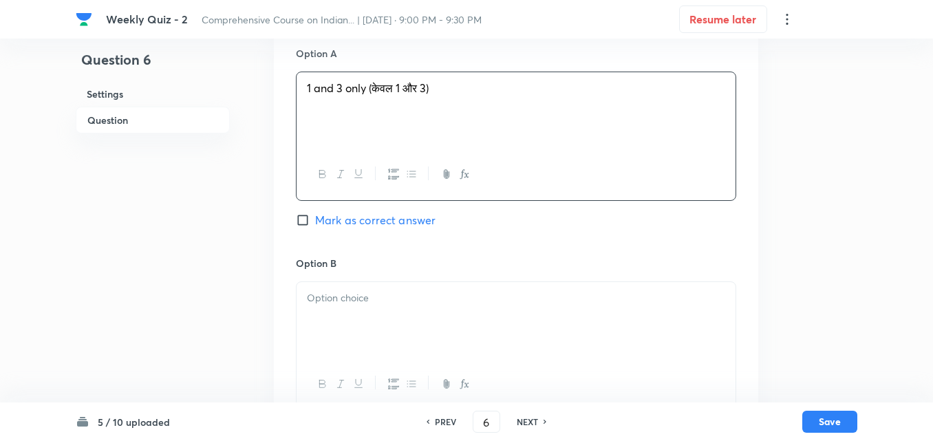
scroll to position [789, 0]
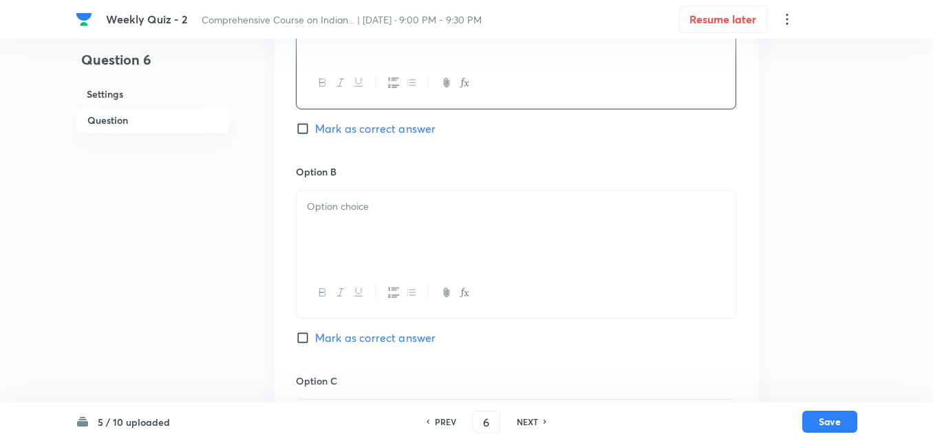
click at [345, 208] on div at bounding box center [516, 229] width 439 height 77
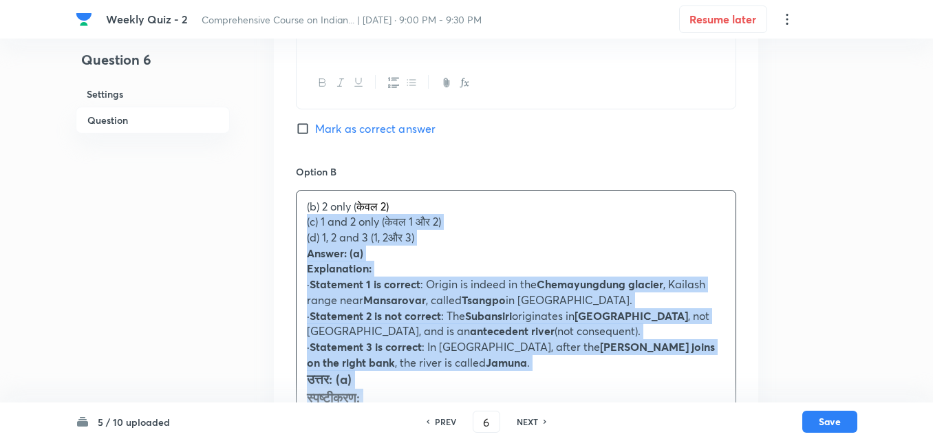
drag, startPoint x: 276, startPoint y: 191, endPoint x: 269, endPoint y: 189, distance: 7.2
click at [269, 189] on div "Question 6 Settings Question Settings Type Single choice correct 4 options + 2 …" at bounding box center [467, 316] width 782 height 2077
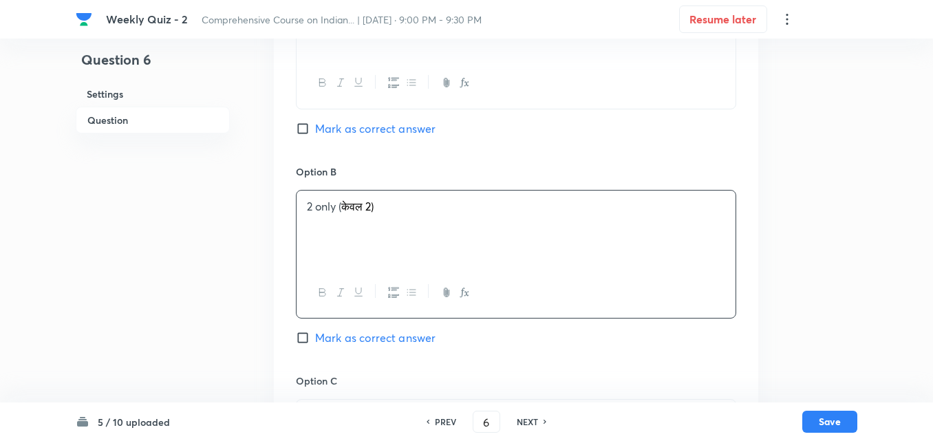
click at [333, 120] on span "Mark as correct answer" at bounding box center [375, 128] width 120 height 17
click at [315, 122] on input "Mark as correct answer" at bounding box center [305, 129] width 19 height 14
checkbox input "true"
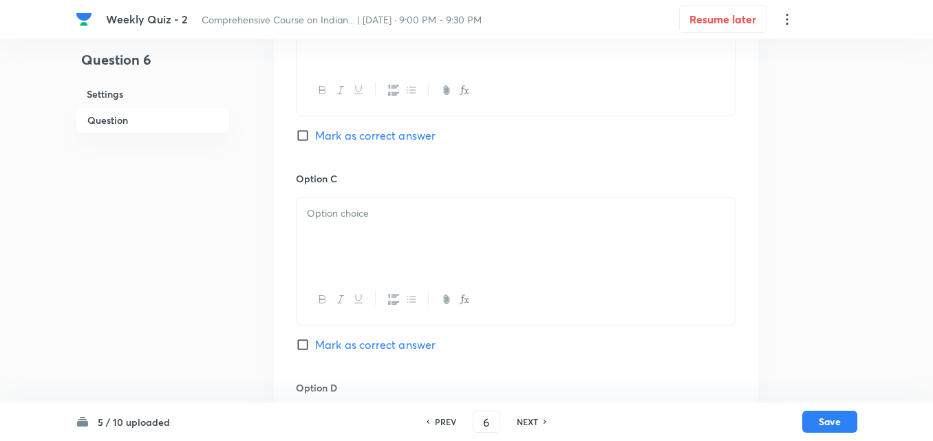
scroll to position [995, 0]
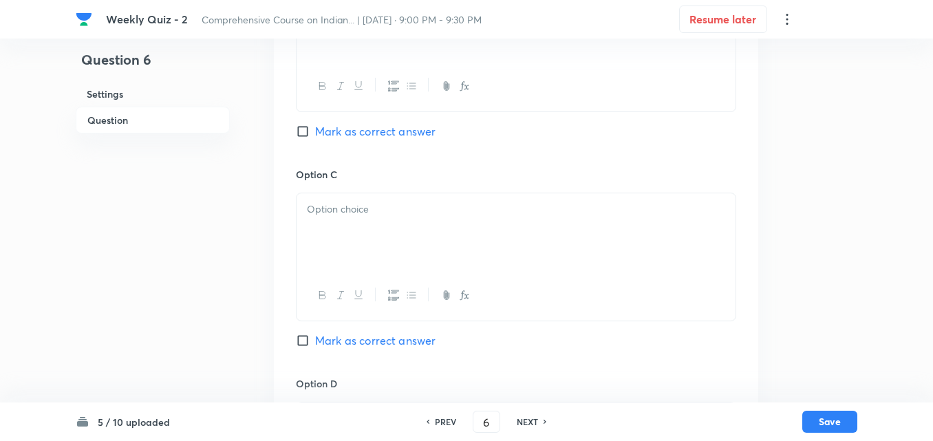
click at [353, 198] on div at bounding box center [516, 231] width 439 height 77
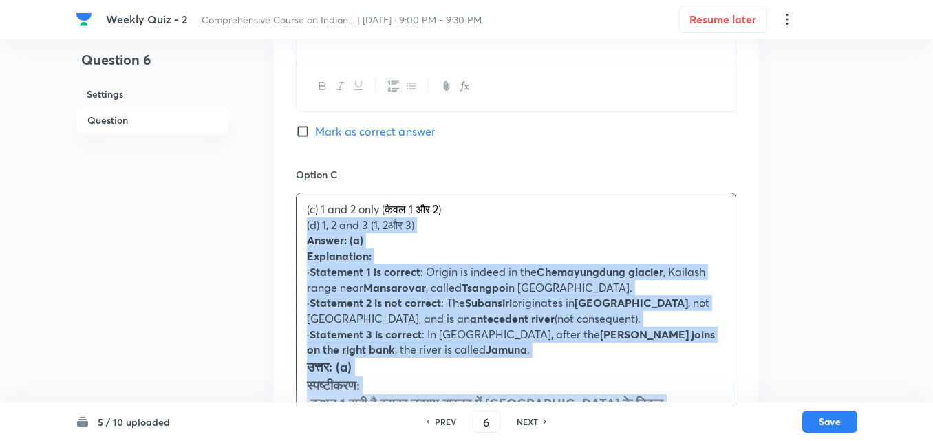
drag, startPoint x: 294, startPoint y: 193, endPoint x: 286, endPoint y: 195, distance: 8.5
click at [286, 195] on div "Option A 1 and 3 only (केवल 1 और 3) Marked as correct Option B 2 only ( केवल 2)…" at bounding box center [516, 291] width 484 height 1131
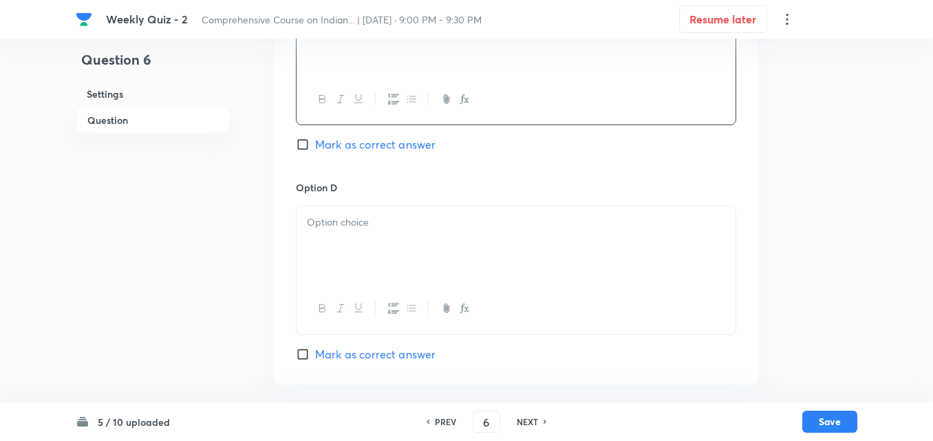
scroll to position [1201, 0]
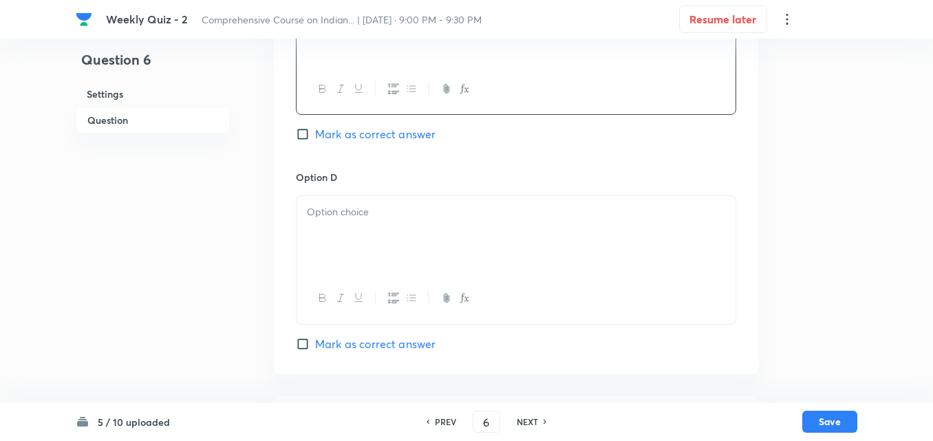
click at [321, 202] on div at bounding box center [516, 234] width 439 height 77
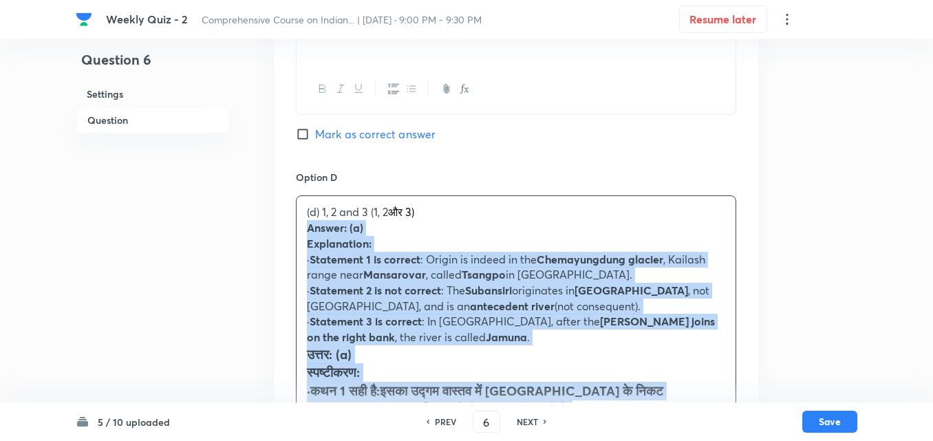
drag, startPoint x: 300, startPoint y: 199, endPoint x: 281, endPoint y: 205, distance: 19.6
click at [281, 205] on div "Option A 1 and 3 only (केवल 1 और 3) Marked as correct Option B 2 only ( केवल 2)…" at bounding box center [516, 77] width 484 height 1115
click at [298, 203] on div "(d) 1, 2 and 3 (1, 2 और 3) Answer: (a) Explanation: · Statement 1 is correct : …" at bounding box center [516, 364] width 439 height 337
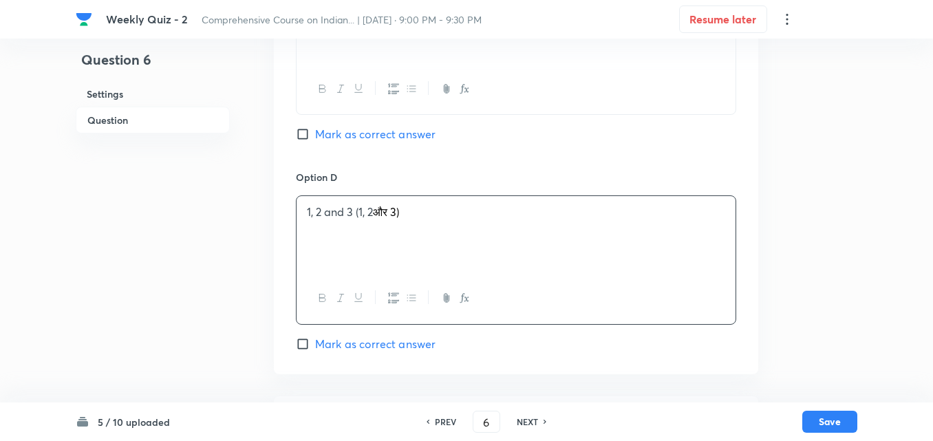
click at [427, 196] on div "1, 2 and 3 (1, 2 और 3)" at bounding box center [516, 234] width 439 height 77
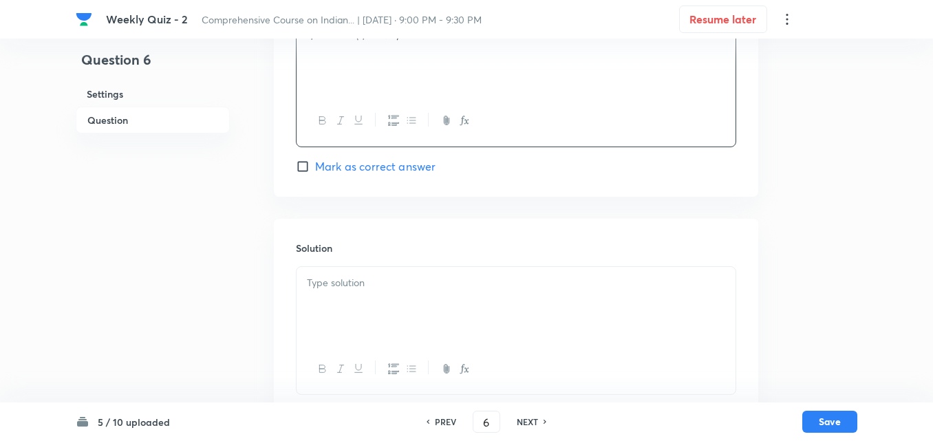
click at [352, 267] on div at bounding box center [516, 305] width 439 height 77
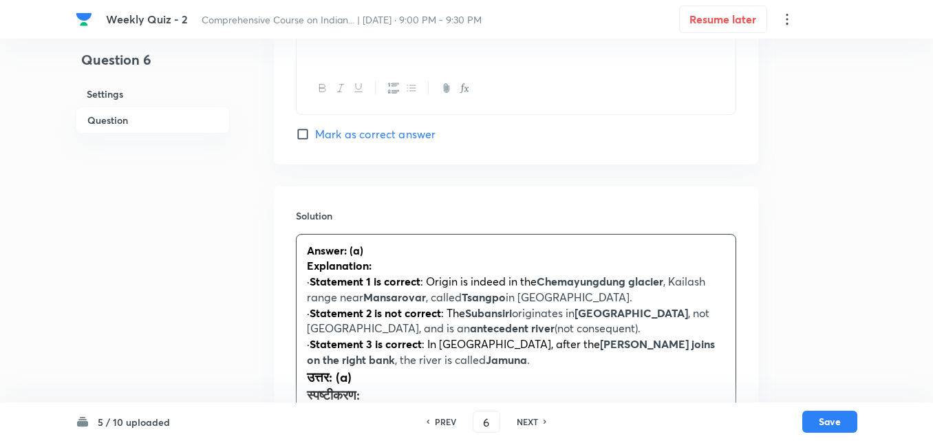
scroll to position [1585, 0]
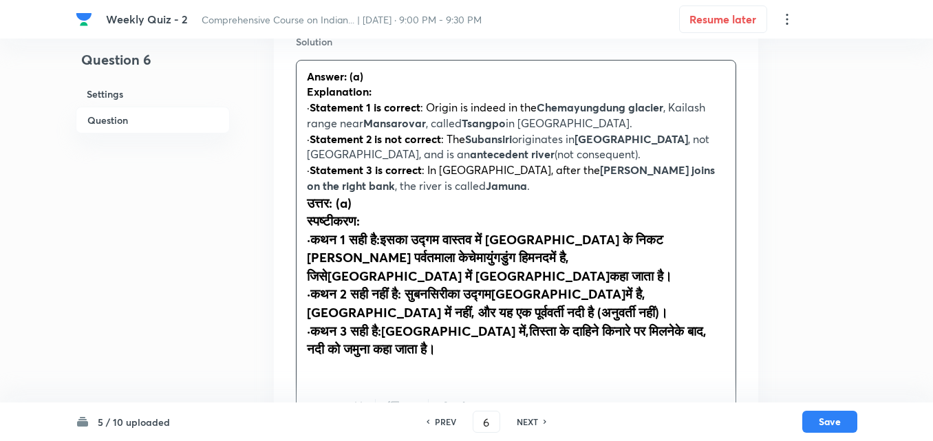
click at [299, 182] on div "Answer: (a) Explanation: · Statement 1 is correct : Origin is indeed in the Che…" at bounding box center [516, 222] width 439 height 322
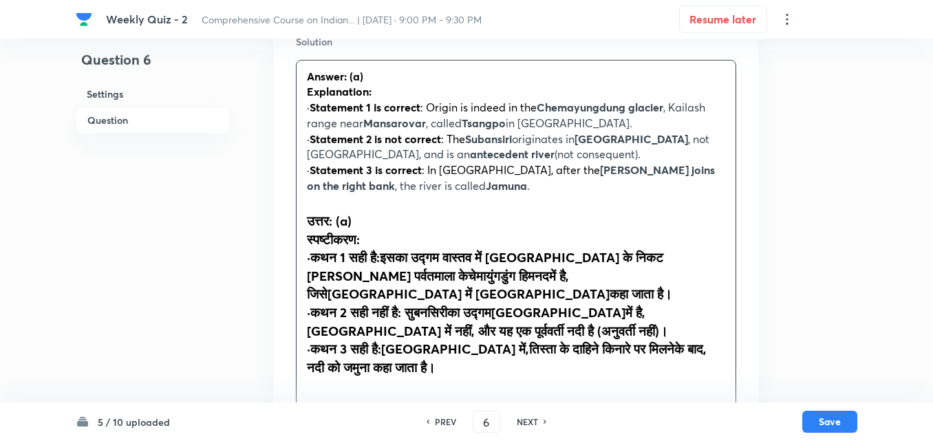
scroll to position [1623, 0]
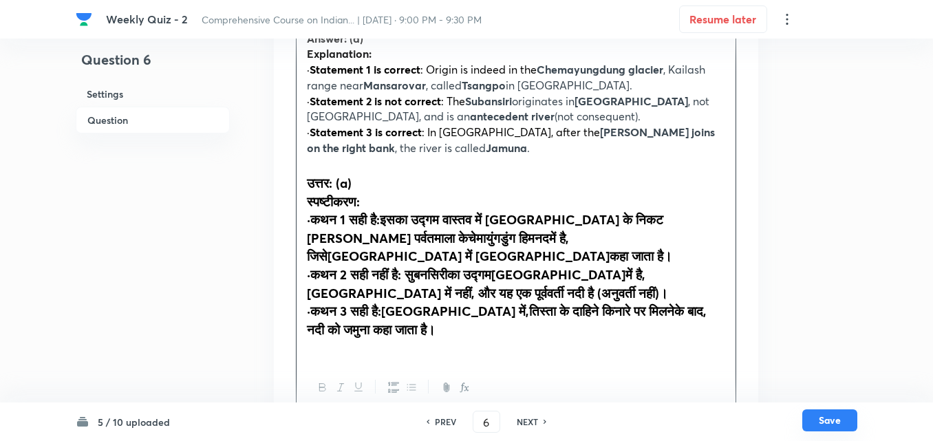
click at [839, 418] on button "Save" at bounding box center [829, 420] width 55 height 22
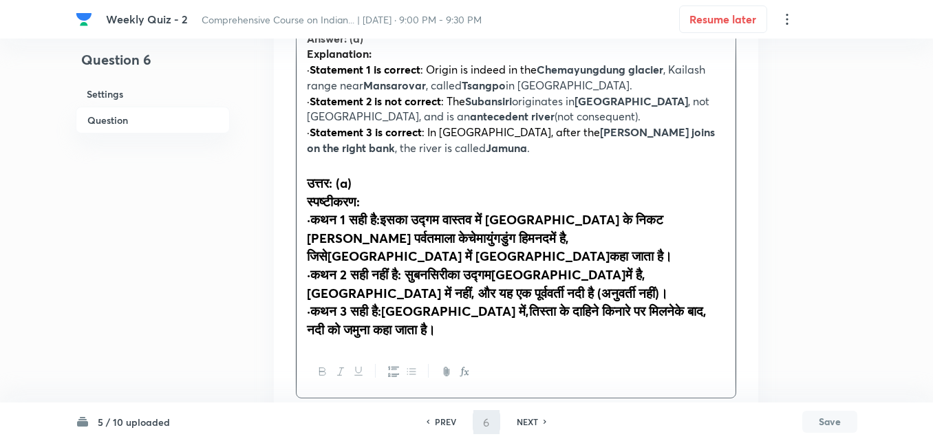
scroll to position [1608, 0]
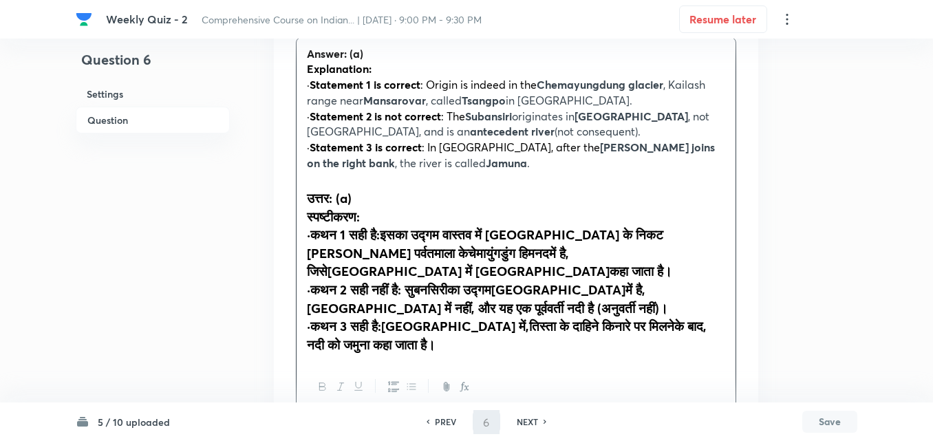
type input "7"
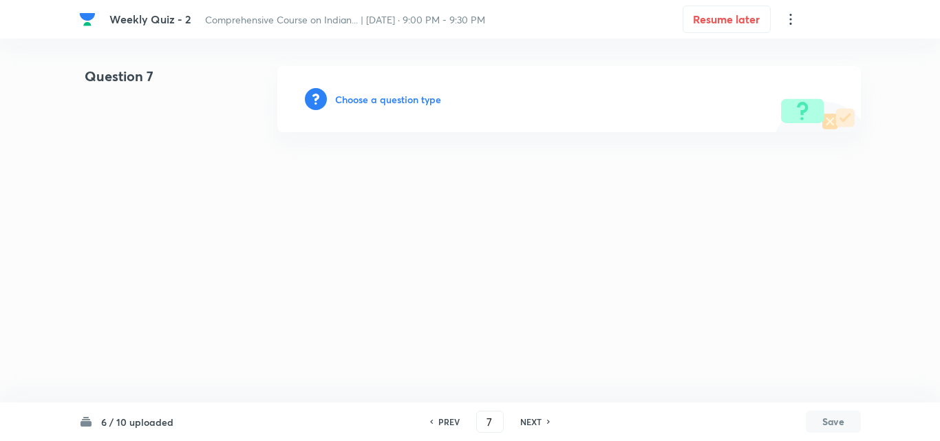
click at [389, 94] on h6 "Choose a question type" at bounding box center [388, 99] width 106 height 14
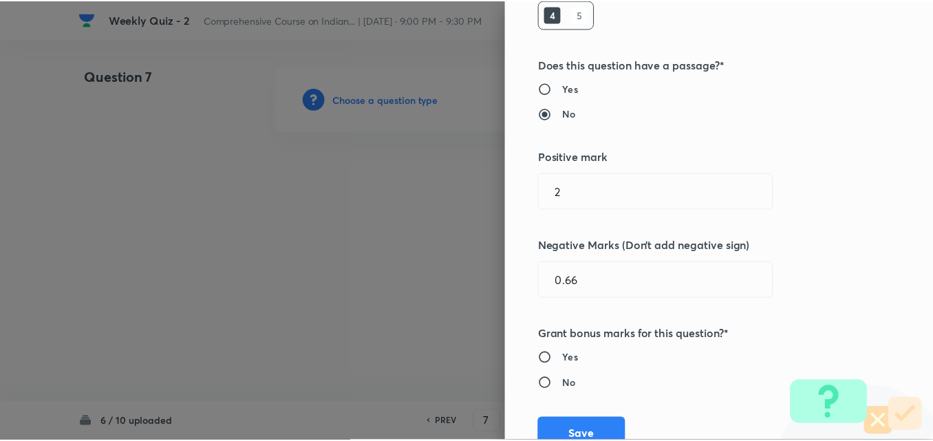
scroll to position [275, 0]
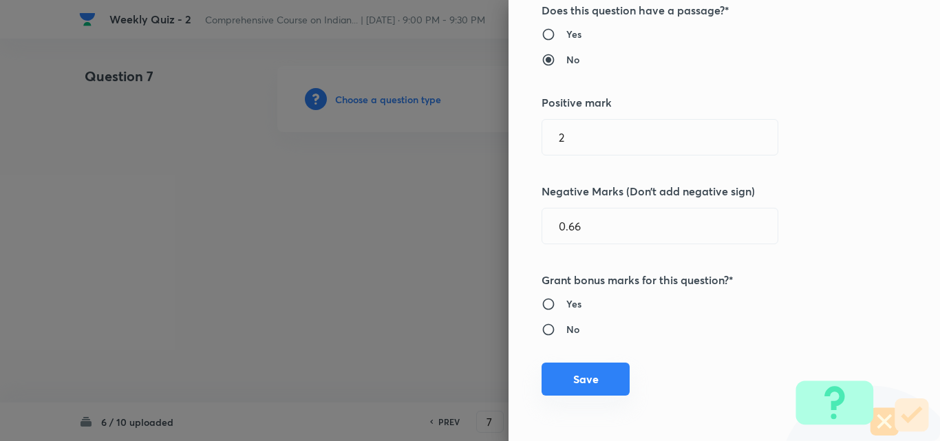
click at [588, 387] on button "Save" at bounding box center [586, 379] width 88 height 33
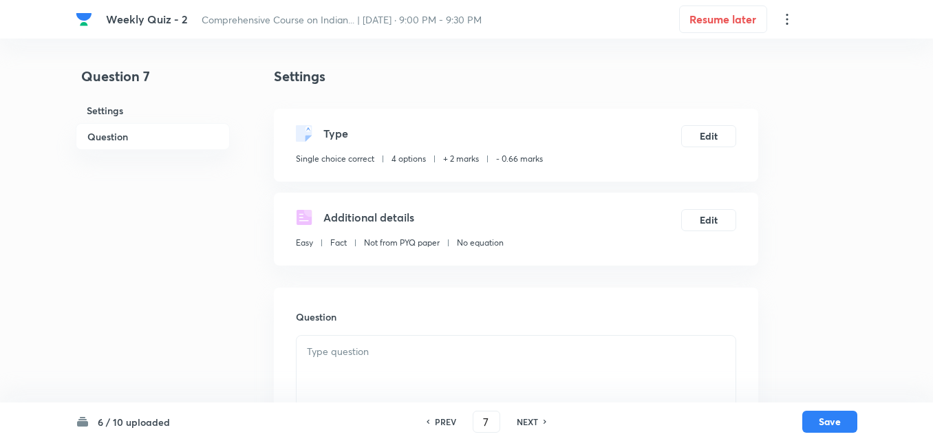
click at [153, 127] on h6 "Question" at bounding box center [153, 136] width 154 height 27
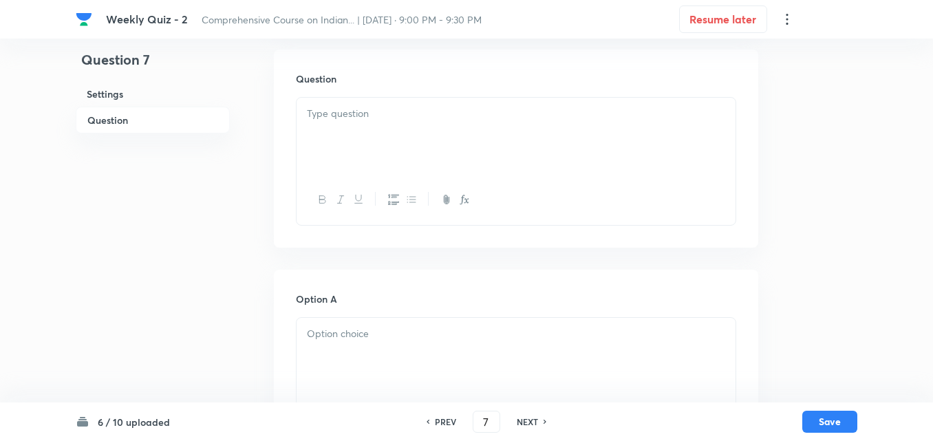
click at [471, 142] on div at bounding box center [516, 136] width 439 height 77
click at [389, 144] on div at bounding box center [516, 136] width 439 height 77
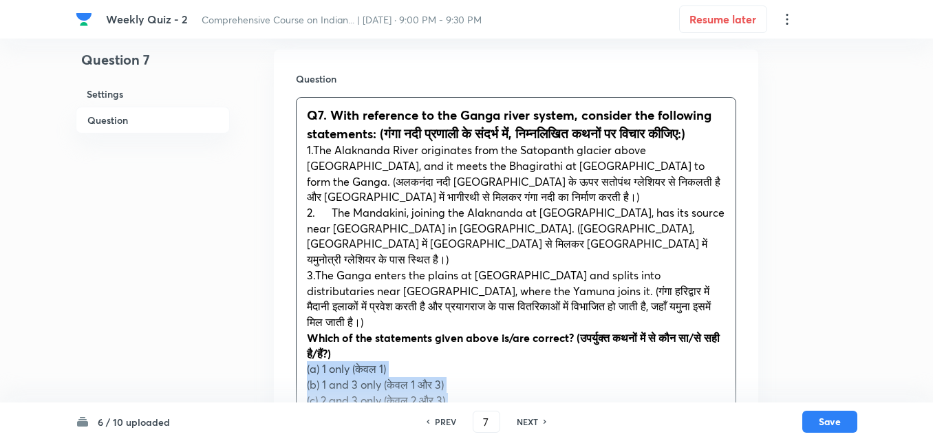
click at [295, 358] on div "Question Q7. With reference to the Ganga river system, consider the following s…" at bounding box center [516, 418] width 484 height 737
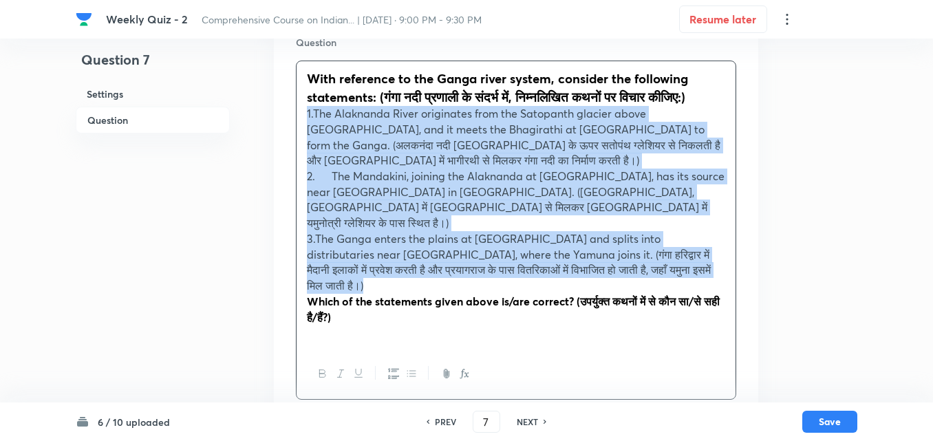
scroll to position [307, 0]
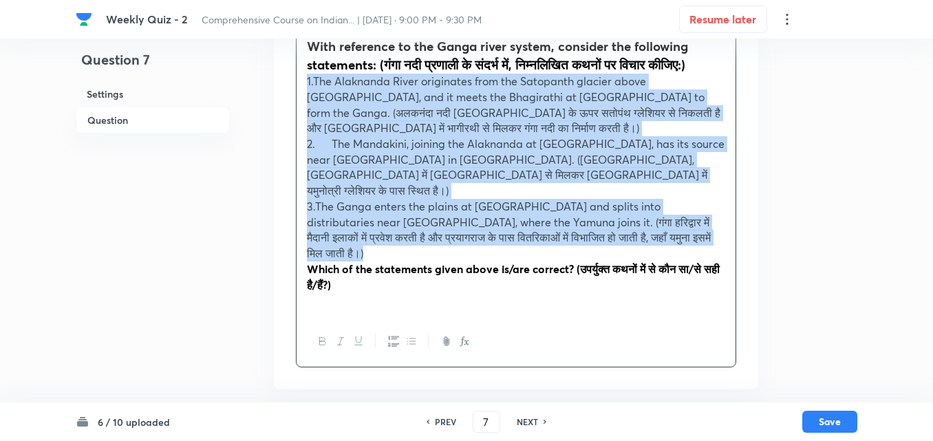
click at [390, 336] on icon "button" at bounding box center [393, 341] width 11 height 11
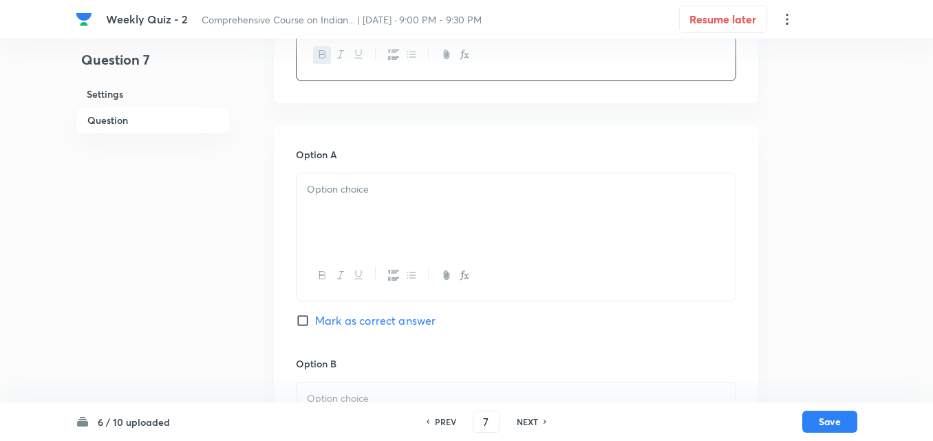
scroll to position [582, 0]
click at [346, 191] on div at bounding box center [516, 207] width 439 height 77
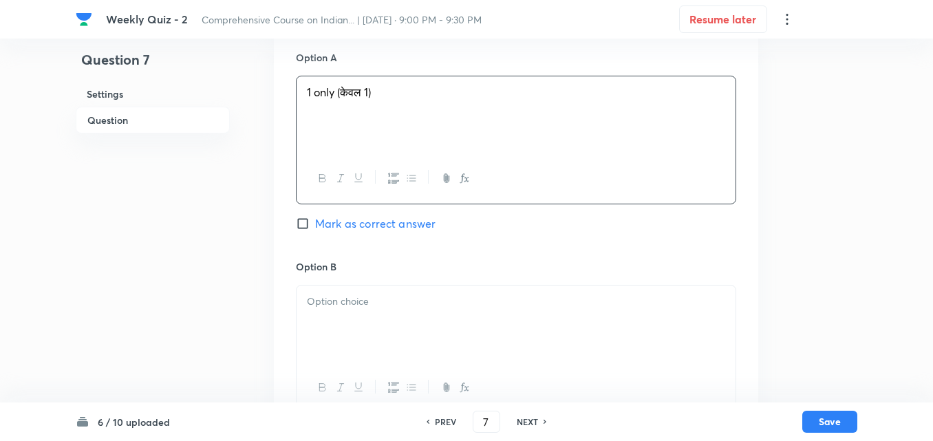
scroll to position [789, 0]
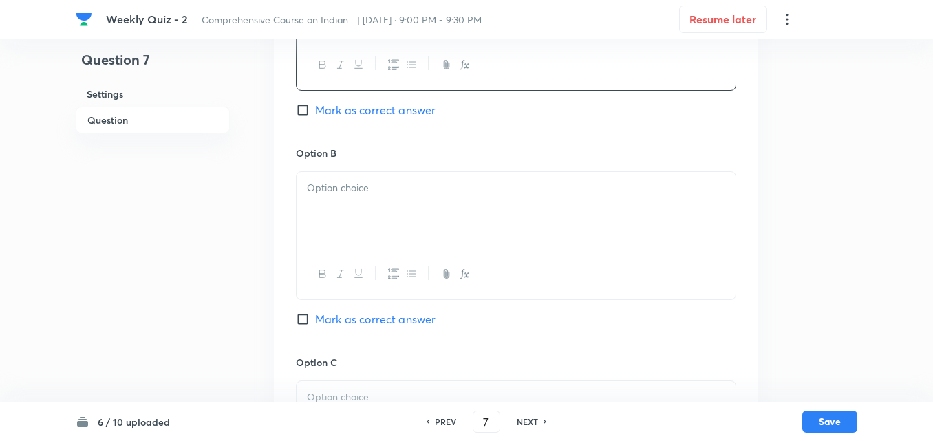
click at [338, 191] on div at bounding box center [516, 210] width 439 height 77
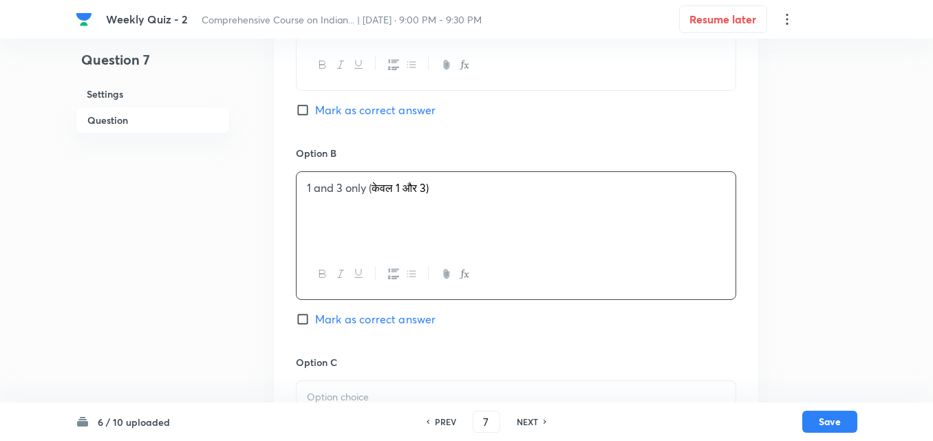
click at [372, 105] on span "Mark as correct answer" at bounding box center [375, 110] width 120 height 17
click at [315, 105] on input "Mark as correct answer" at bounding box center [305, 110] width 19 height 14
checkbox input "true"
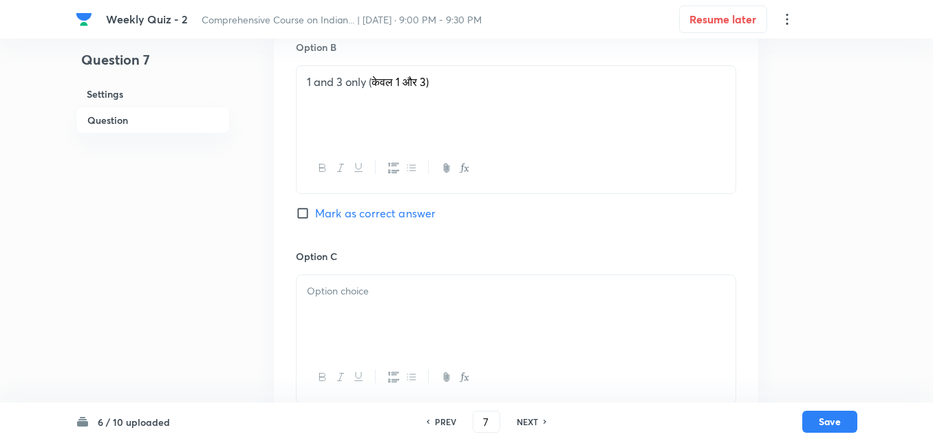
scroll to position [995, 0]
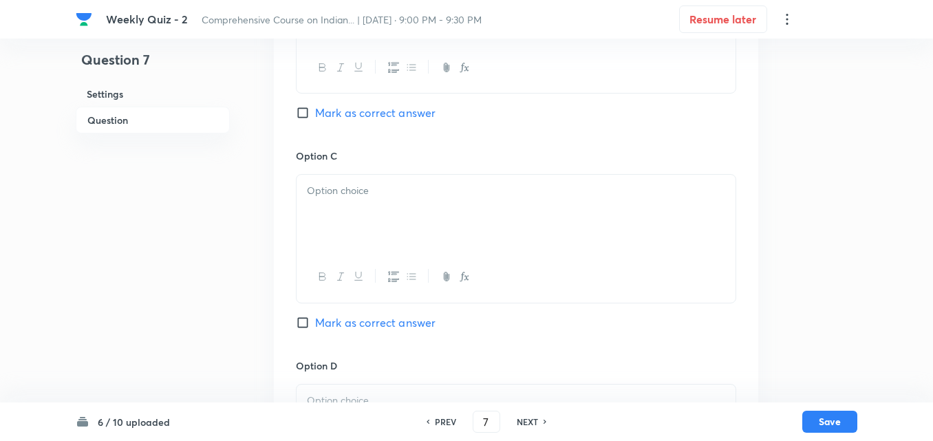
click at [370, 206] on div at bounding box center [516, 213] width 439 height 77
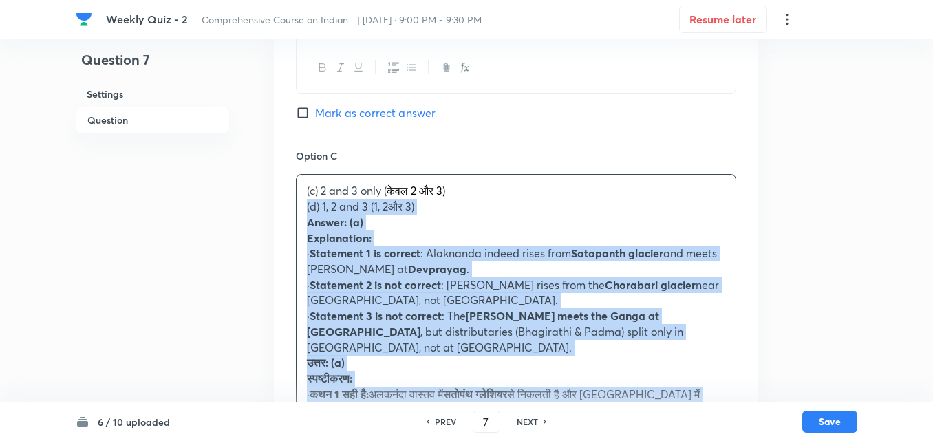
click at [278, 189] on div "Option A 1 only (केवल 1) Marked as correct Option B 1 and 3 only ( केवल 1 और 3)…" at bounding box center [516, 261] width 484 height 1106
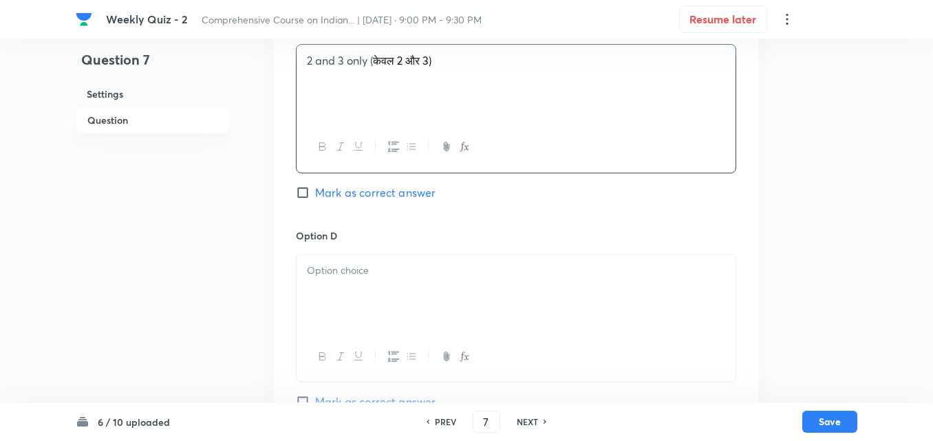
scroll to position [1270, 0]
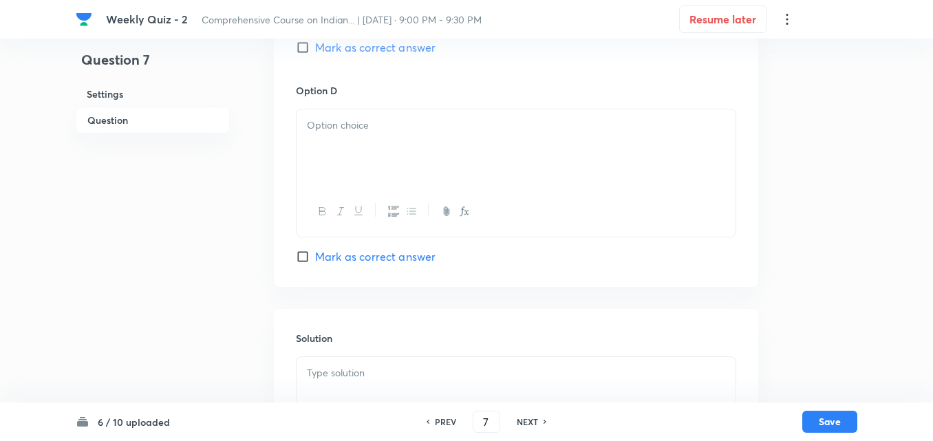
click at [341, 129] on div at bounding box center [516, 147] width 439 height 77
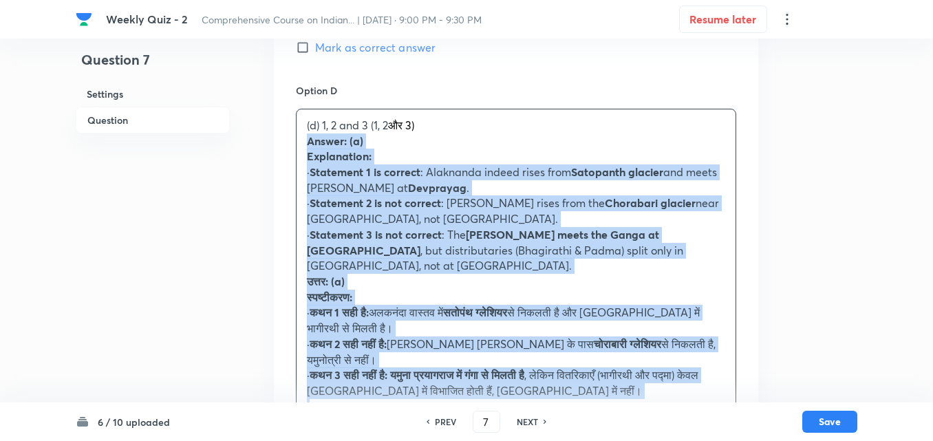
drag, startPoint x: 292, startPoint y: 129, endPoint x: 228, endPoint y: 130, distance: 64.7
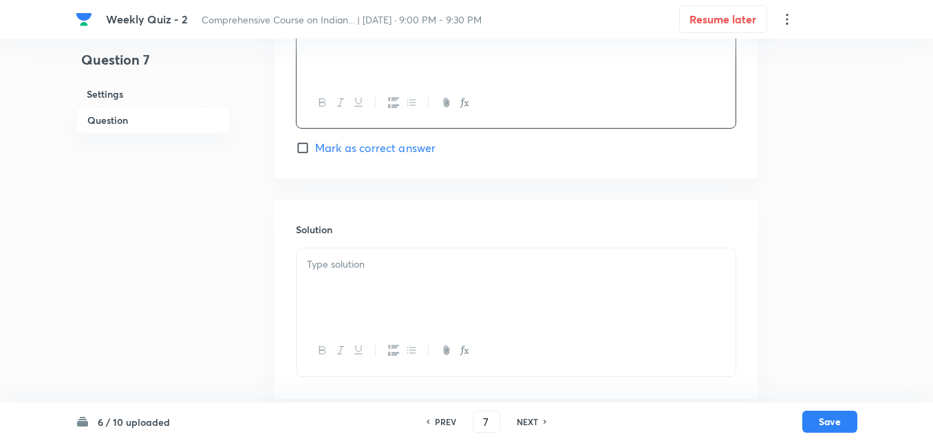
click at [398, 270] on div at bounding box center [516, 286] width 439 height 77
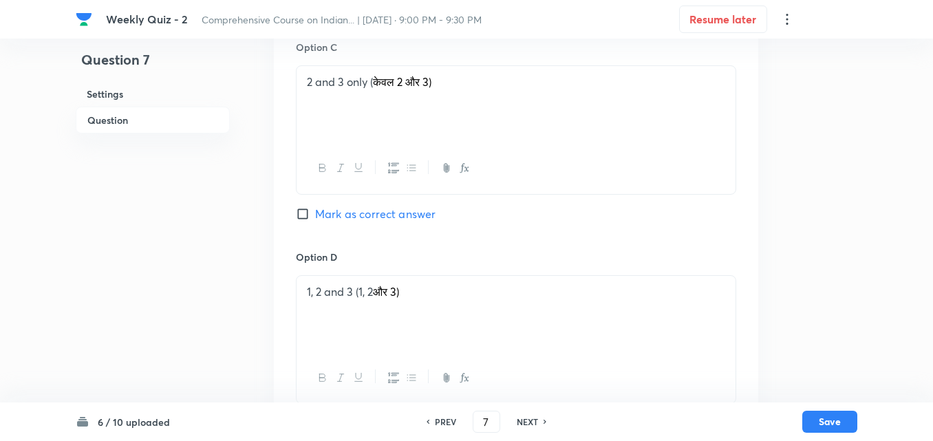
scroll to position [1517, 0]
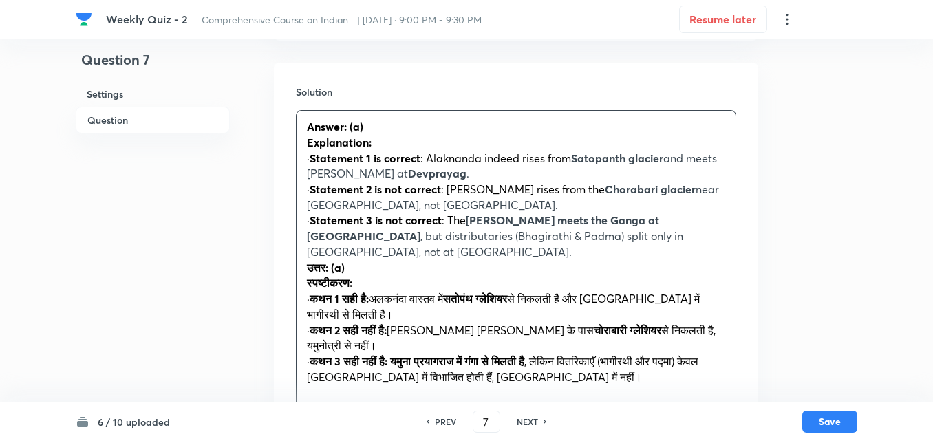
click at [309, 260] on strong "उत्तर: (a)" at bounding box center [326, 267] width 38 height 14
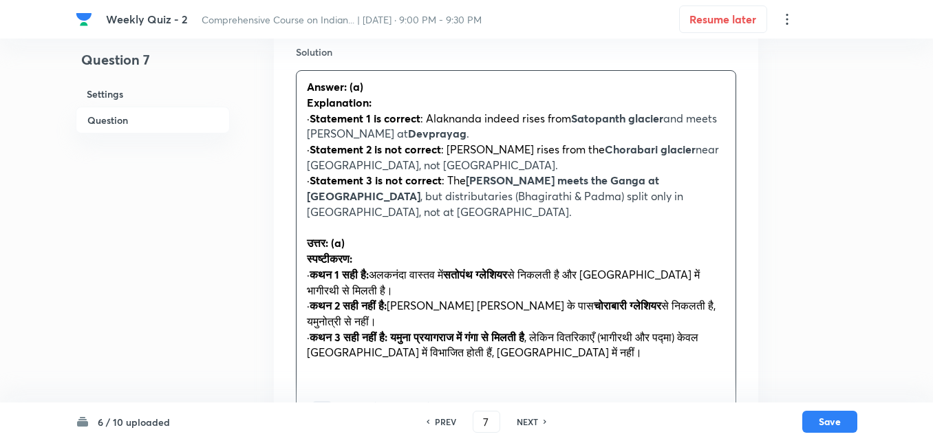
scroll to position [1600, 0]
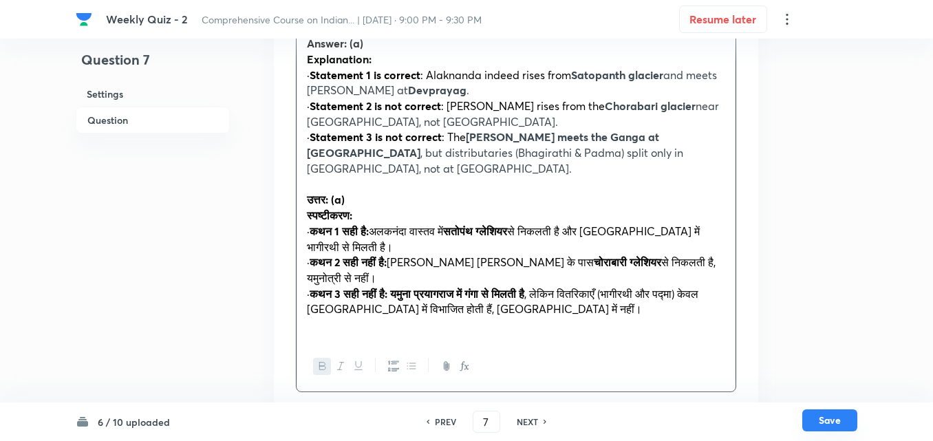
click at [826, 423] on button "Save" at bounding box center [829, 420] width 55 height 22
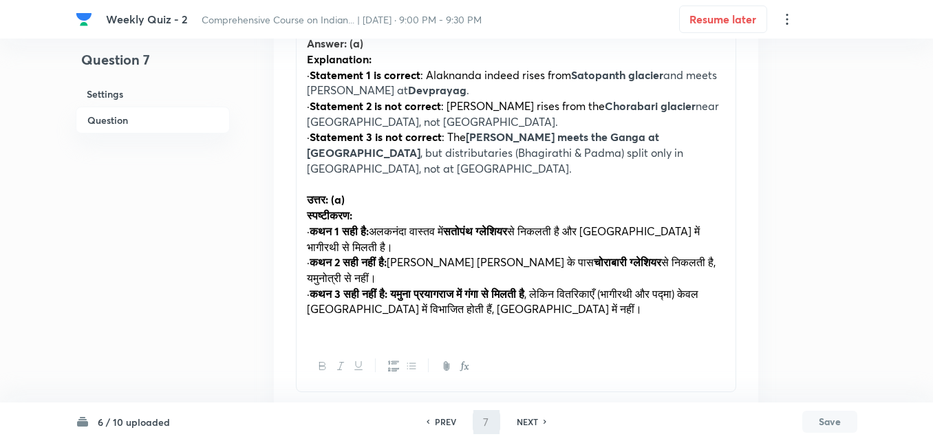
type input "8"
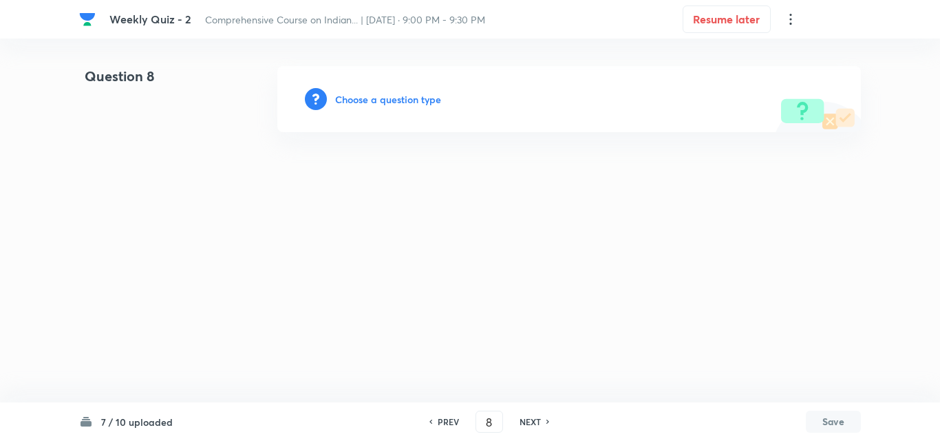
click at [383, 95] on h6 "Choose a question type" at bounding box center [388, 99] width 106 height 14
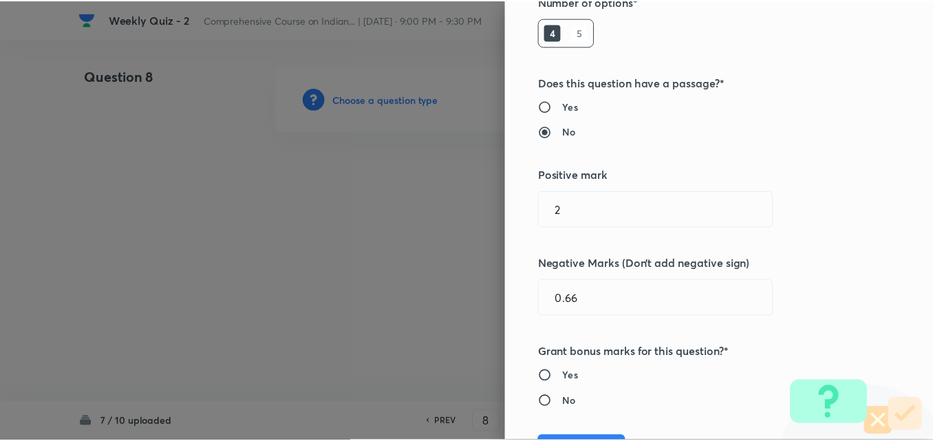
scroll to position [275, 0]
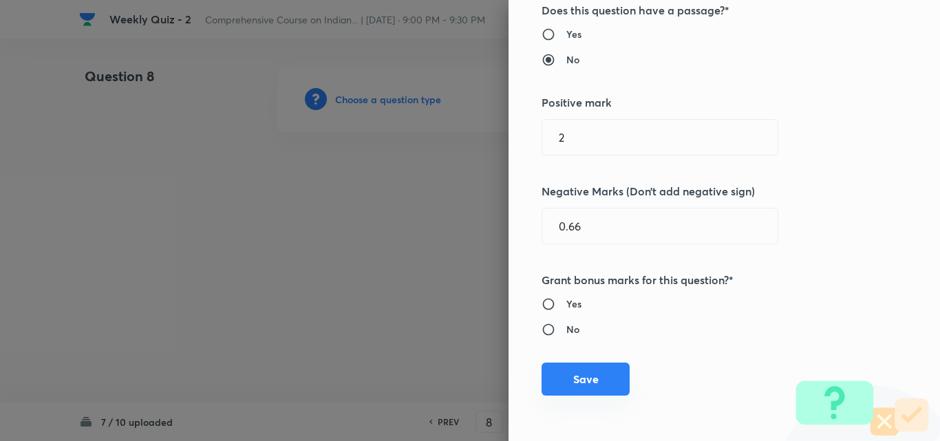
click at [585, 394] on button "Save" at bounding box center [586, 379] width 88 height 33
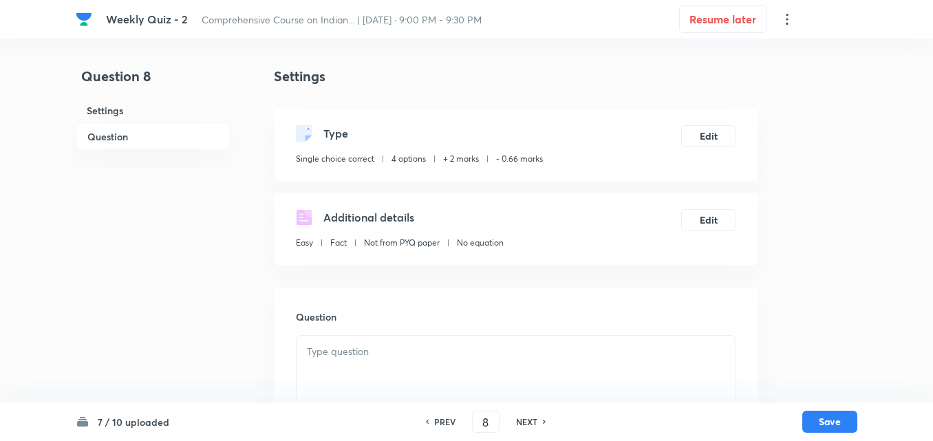
click at [107, 133] on h6 "Question" at bounding box center [153, 136] width 154 height 27
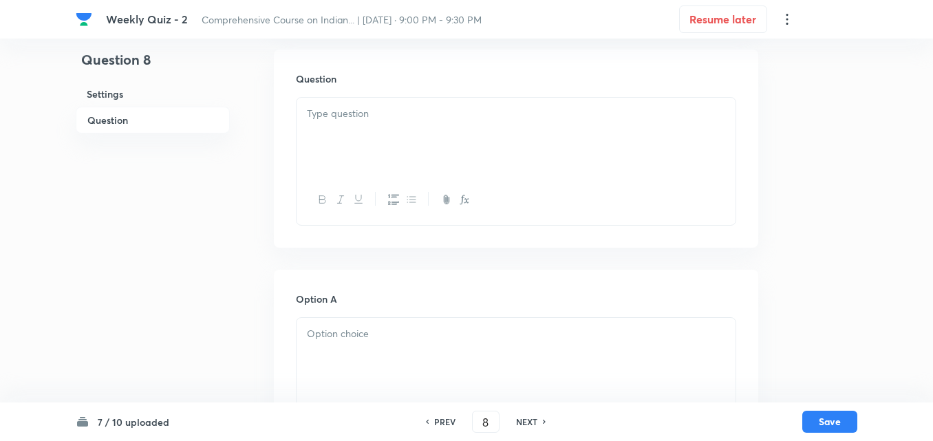
click at [471, 157] on div at bounding box center [516, 136] width 439 height 77
click at [379, 162] on div at bounding box center [516, 136] width 439 height 77
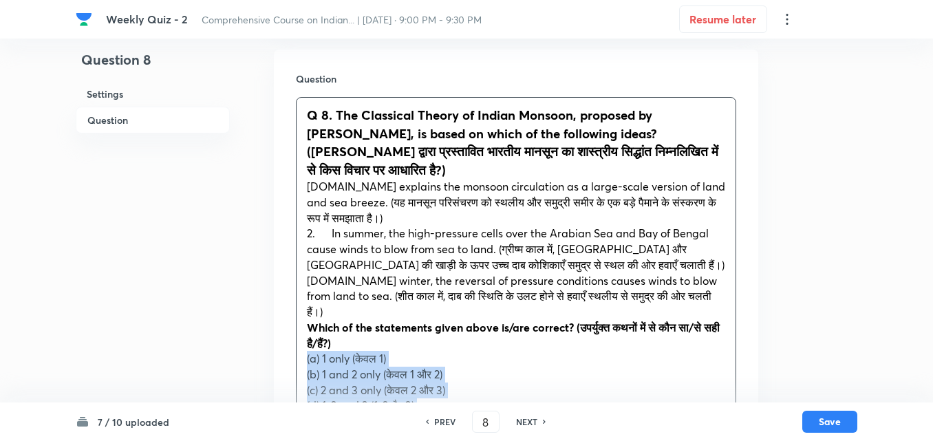
drag, startPoint x: 303, startPoint y: 349, endPoint x: 290, endPoint y: 349, distance: 12.4
click at [290, 349] on div "Question Q 8. The Classical Theory of Indian Monsoon, proposed by Sir Edmund Ha…" at bounding box center [516, 390] width 484 height 680
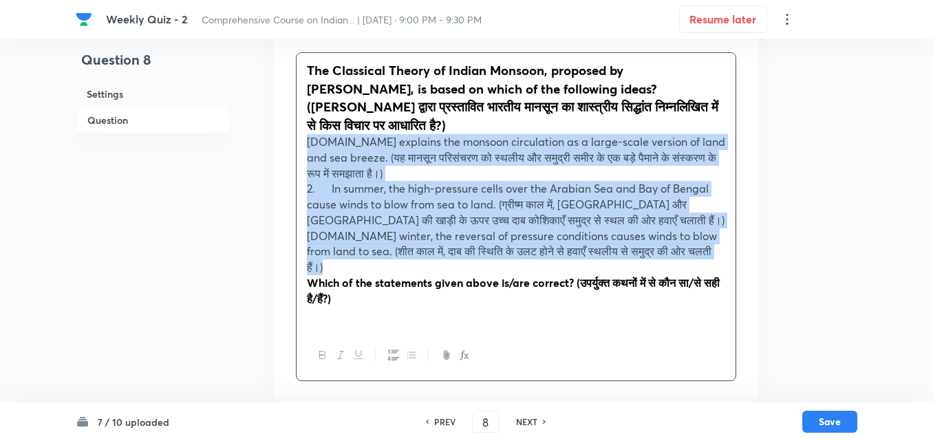
scroll to position [307, 0]
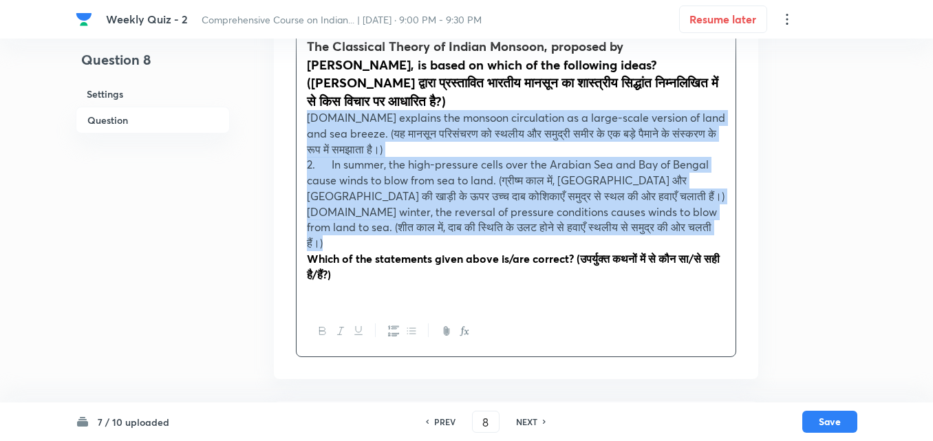
click at [396, 325] on icon "button" at bounding box center [393, 330] width 11 height 11
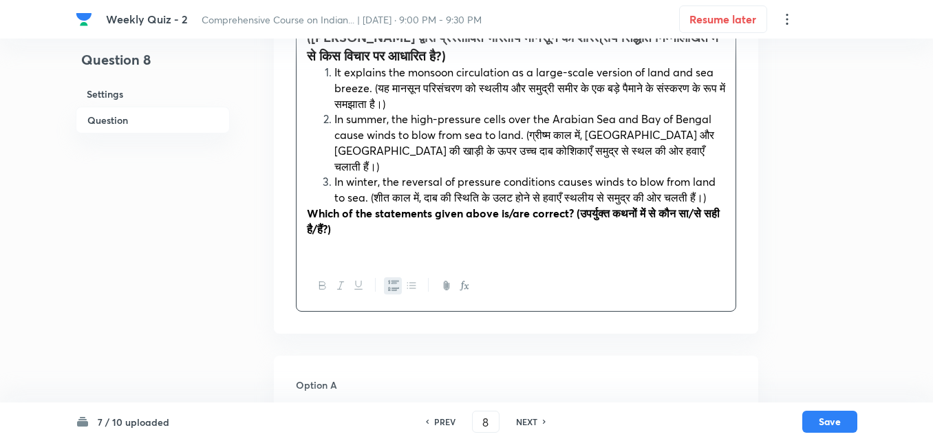
scroll to position [582, 0]
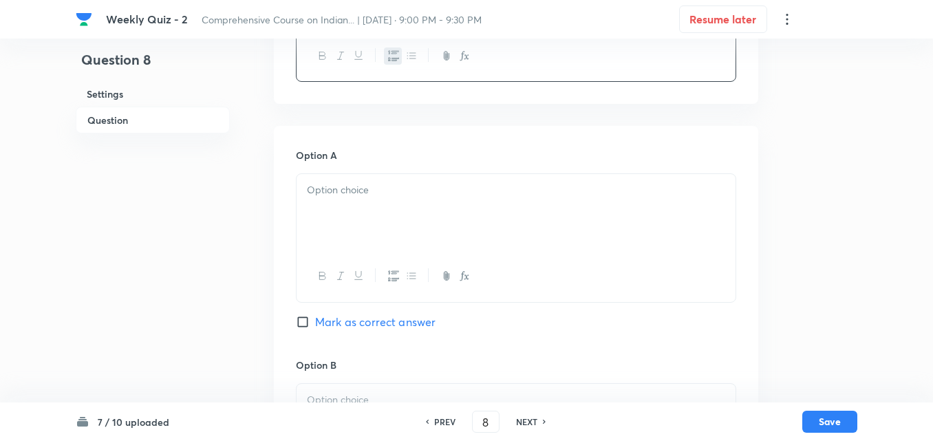
click at [359, 187] on p at bounding box center [516, 190] width 418 height 16
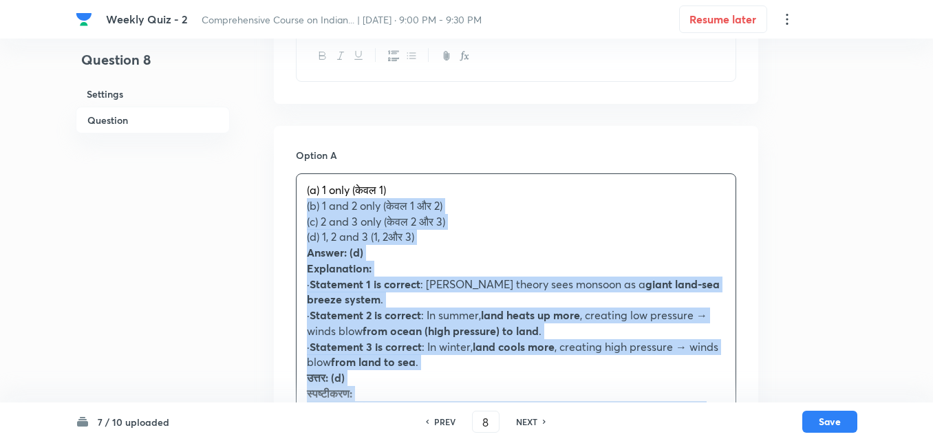
drag, startPoint x: 297, startPoint y: 204, endPoint x: 287, endPoint y: 203, distance: 9.7
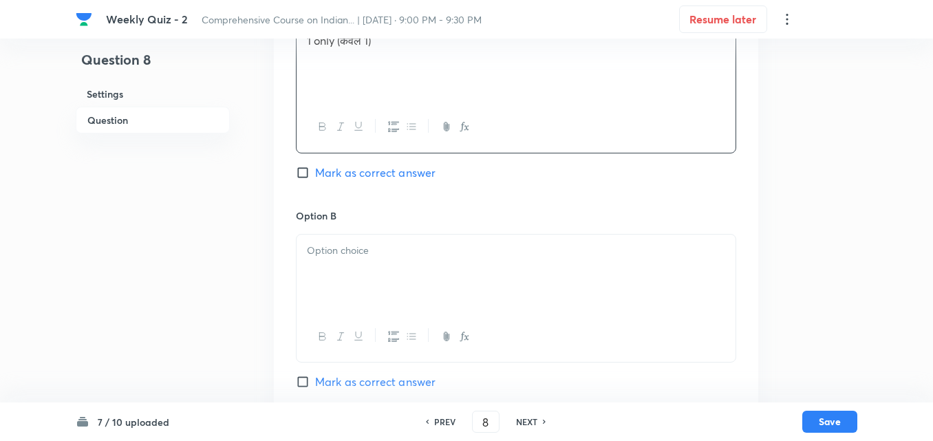
scroll to position [857, 0]
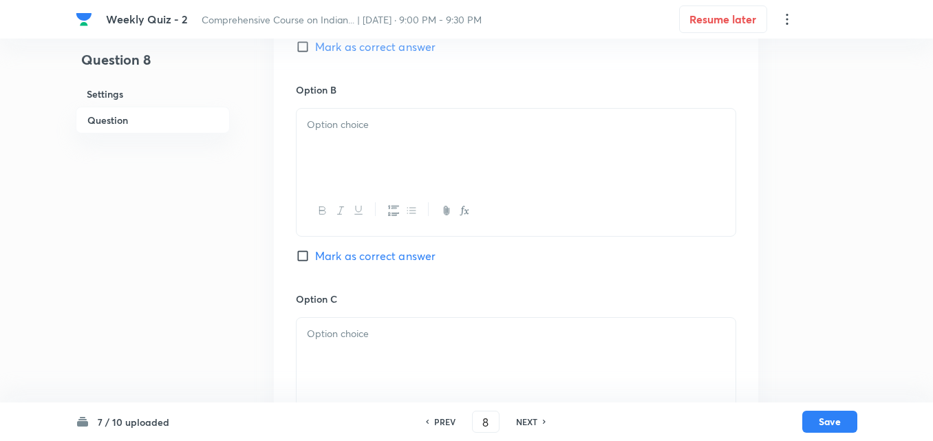
click at [323, 189] on div at bounding box center [516, 211] width 439 height 50
click at [325, 150] on div at bounding box center [516, 147] width 439 height 77
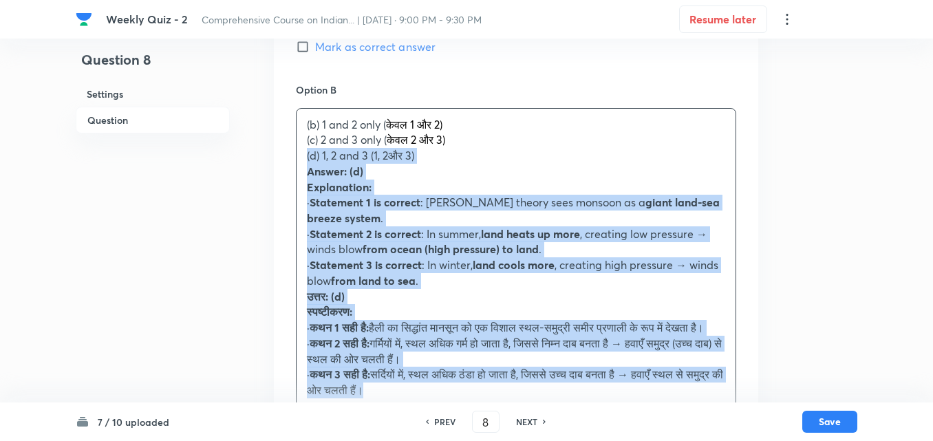
drag, startPoint x: 306, startPoint y: 150, endPoint x: 297, endPoint y: 150, distance: 9.6
click at [297, 150] on div "(b) 1 and 2 only ( केवल 1 और 2) (c) 2 and 3 only ( केवल 2 और 3) (d) 1, 2 and 3 …" at bounding box center [516, 258] width 439 height 298
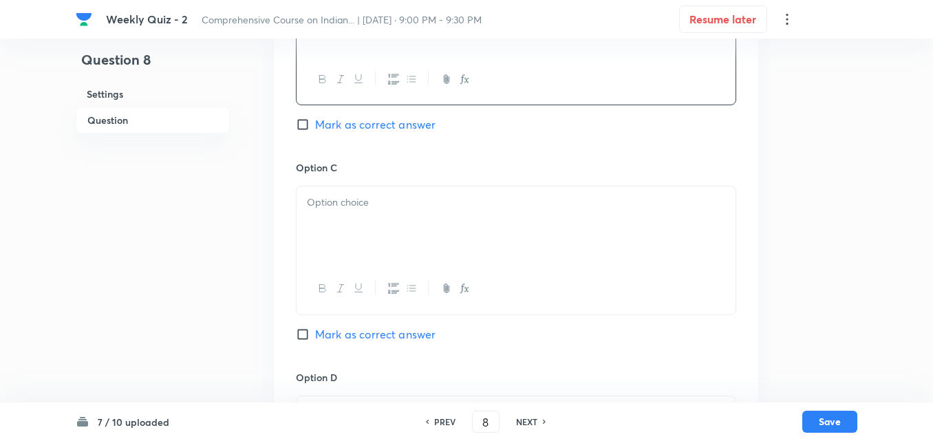
scroll to position [995, 0]
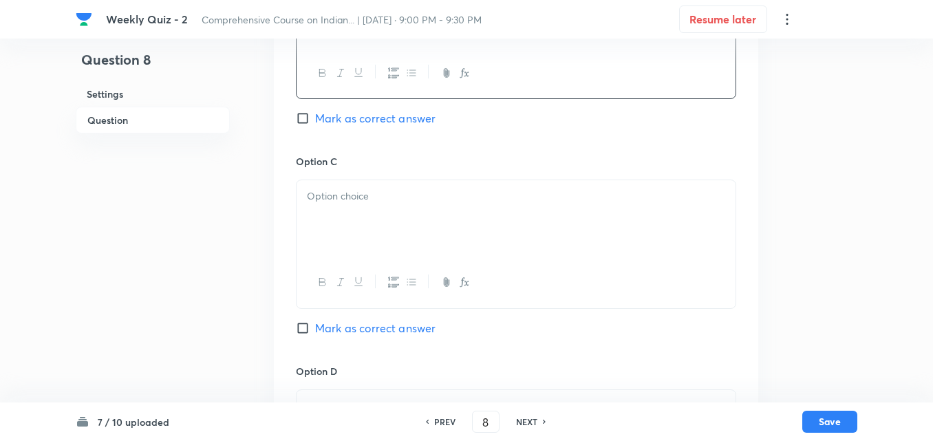
click at [357, 206] on div at bounding box center [516, 218] width 439 height 77
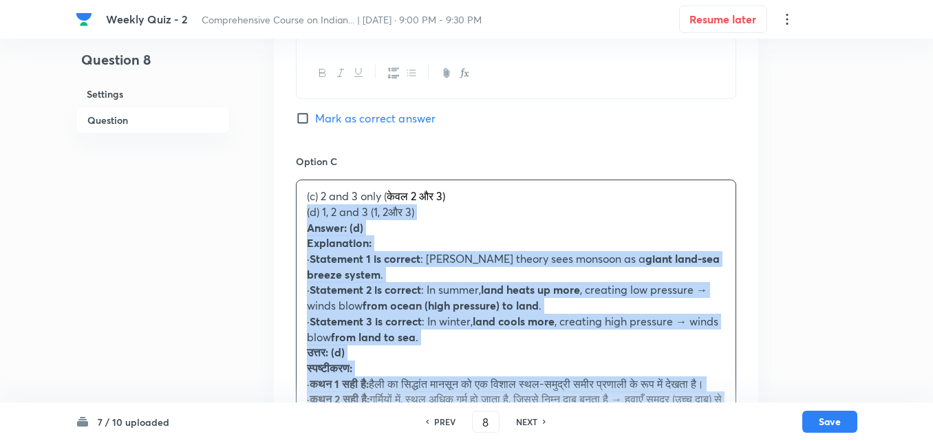
drag, startPoint x: 299, startPoint y: 207, endPoint x: 292, endPoint y: 207, distance: 7.6
click at [292, 207] on div "Option A 1 only (केवल 1) Mark as correct answer Option B 1 and 2 only ( केवल 1 …" at bounding box center [516, 243] width 484 height 1060
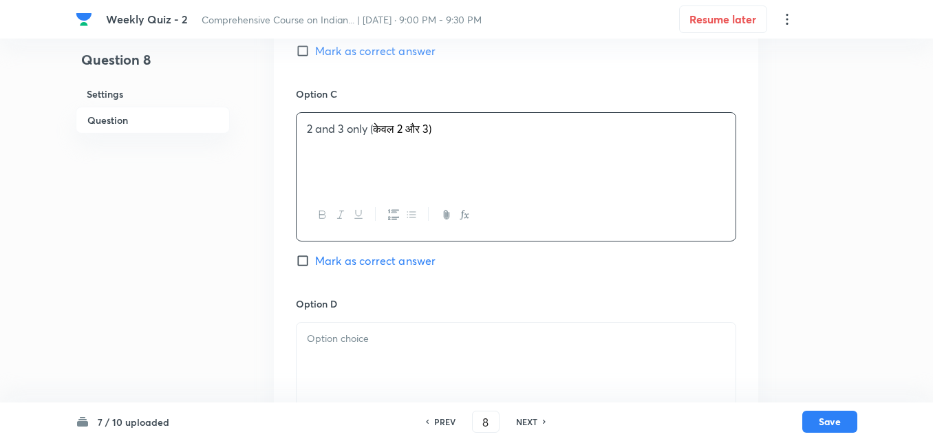
scroll to position [1270, 0]
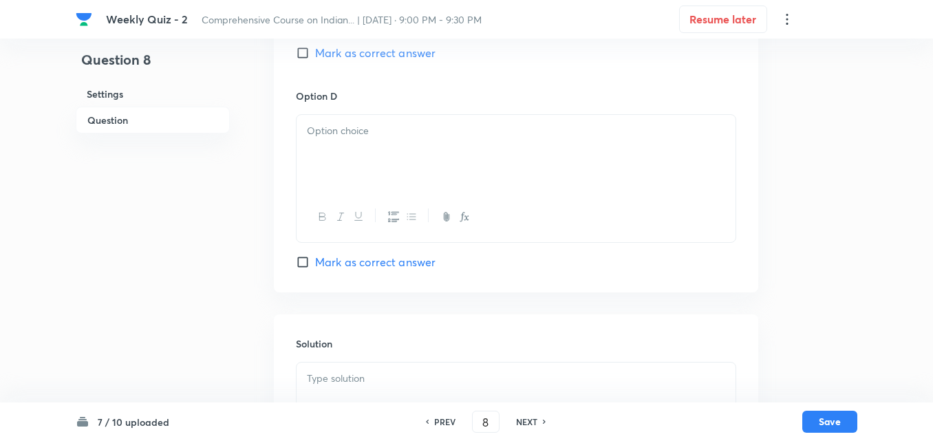
click at [352, 146] on div at bounding box center [516, 153] width 439 height 77
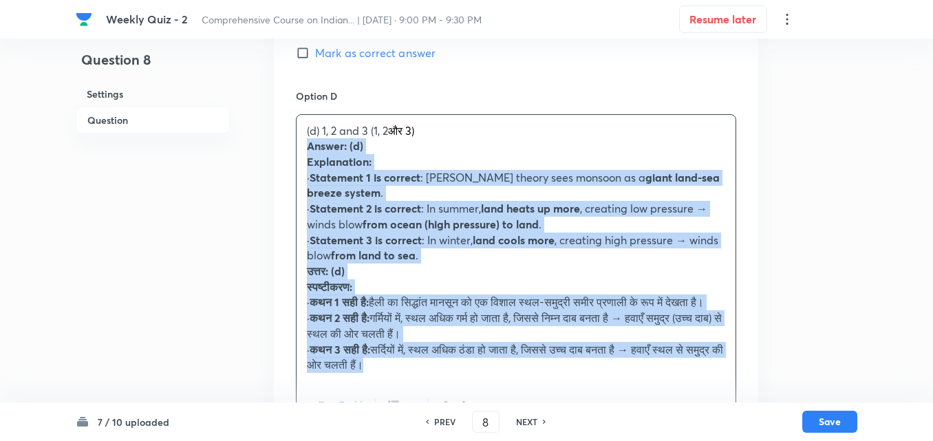
drag, startPoint x: 310, startPoint y: 144, endPoint x: 298, endPoint y: 146, distance: 12.5
click at [298, 146] on div "(d) 1, 2 and 3 (1, 2 और 3) Answer: (d) Explanation: · Statement 1 is correct : …" at bounding box center [516, 248] width 439 height 267
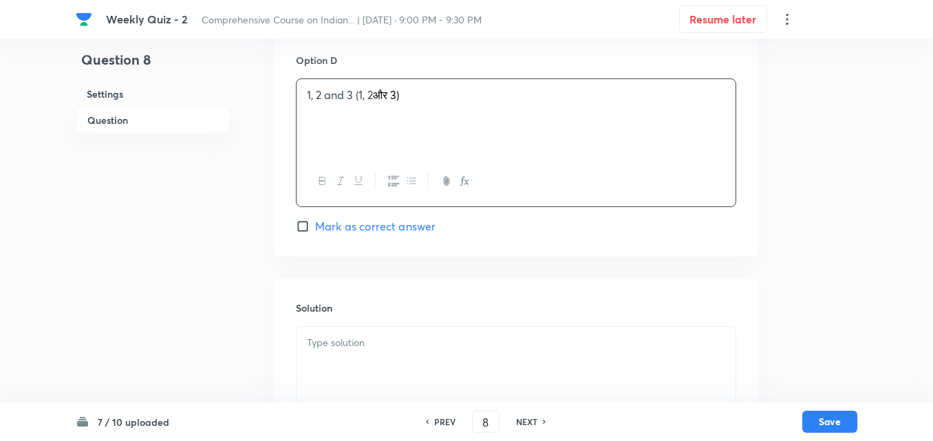
scroll to position [1339, 0]
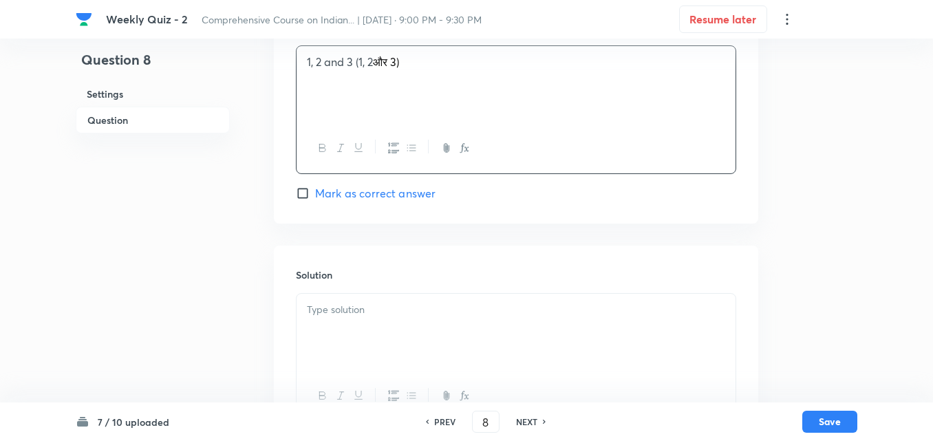
click at [370, 196] on span "Mark as correct answer" at bounding box center [375, 193] width 120 height 17
click at [315, 196] on input "Mark as correct answer" at bounding box center [305, 193] width 19 height 14
checkbox input "true"
click at [367, 332] on div at bounding box center [516, 332] width 439 height 77
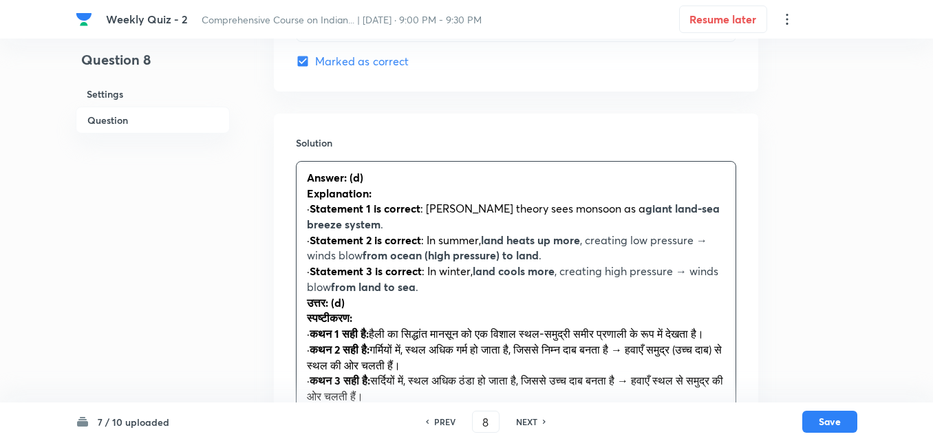
scroll to position [1587, 0]
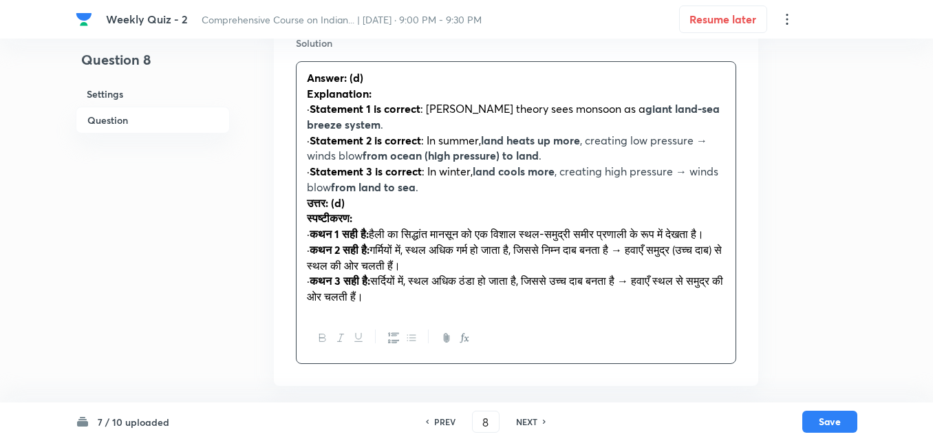
click at [307, 195] on strong "उत्तर: (d)" at bounding box center [326, 202] width 38 height 14
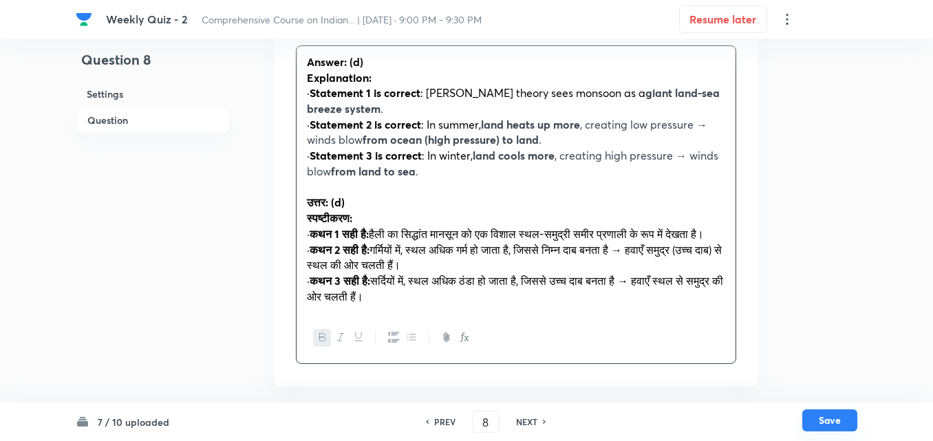
click at [842, 427] on button "Save" at bounding box center [829, 420] width 55 height 22
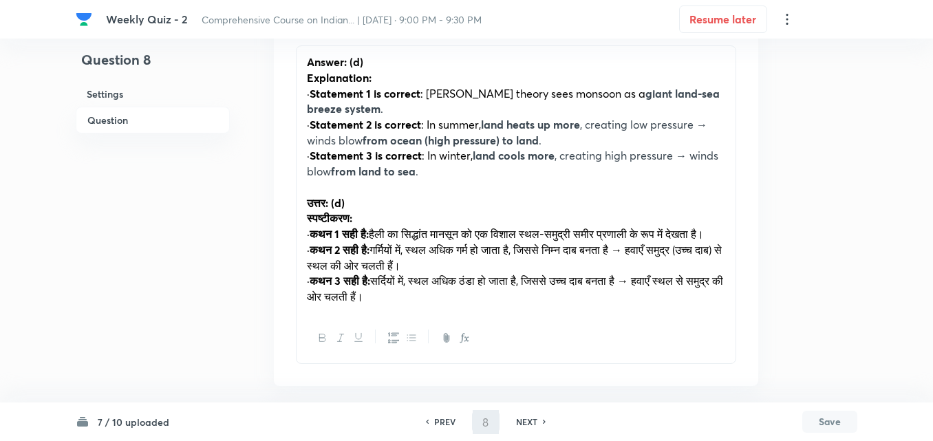
type input "9"
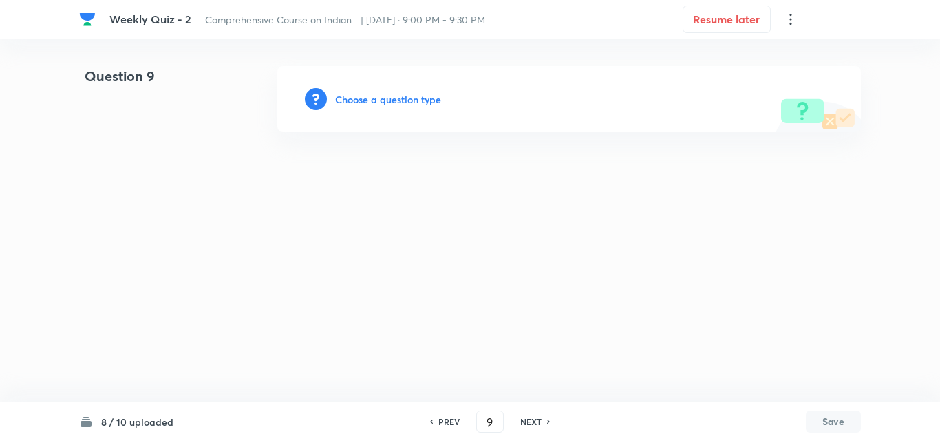
click at [382, 101] on h6 "Choose a question type" at bounding box center [388, 99] width 106 height 14
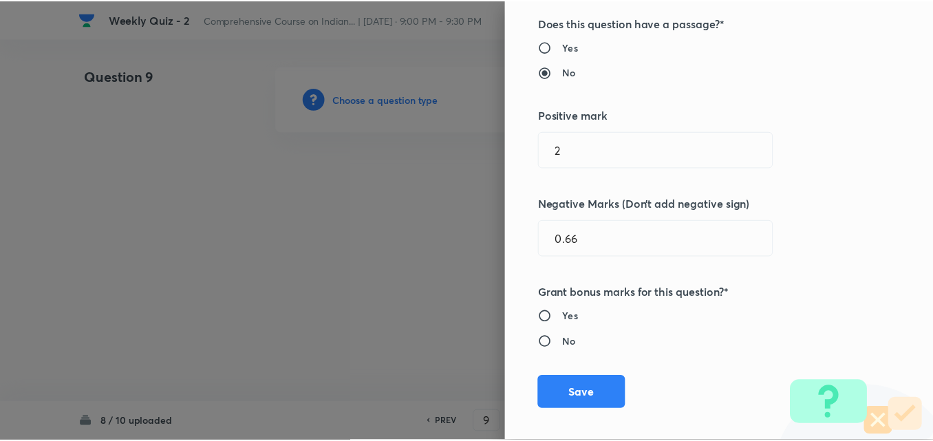
scroll to position [275, 0]
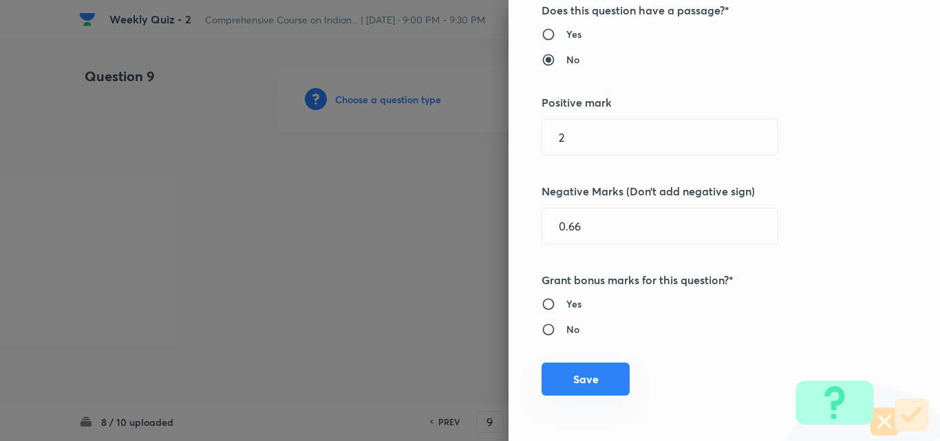
click at [583, 388] on button "Save" at bounding box center [586, 379] width 88 height 33
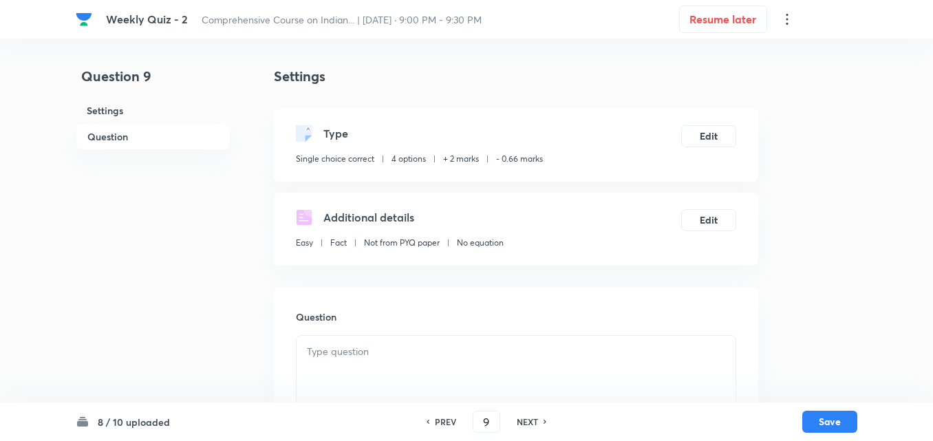
click at [149, 136] on h6 "Question" at bounding box center [153, 136] width 154 height 27
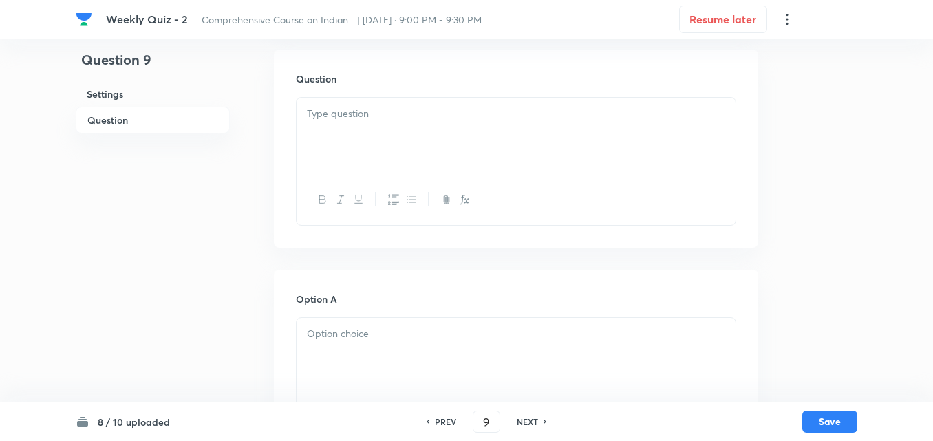
click at [334, 141] on div at bounding box center [516, 136] width 439 height 77
click at [367, 156] on div at bounding box center [516, 136] width 439 height 77
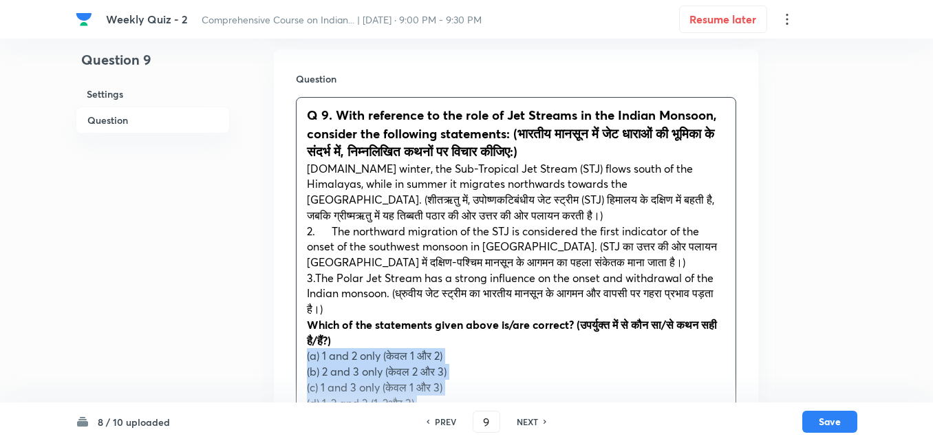
drag, startPoint x: 299, startPoint y: 359, endPoint x: 292, endPoint y: 363, distance: 8.6
click at [292, 363] on div "Question Q 9. With reference to the role of Jet Streams in the Indian Monsoon, …" at bounding box center [516, 405] width 484 height 711
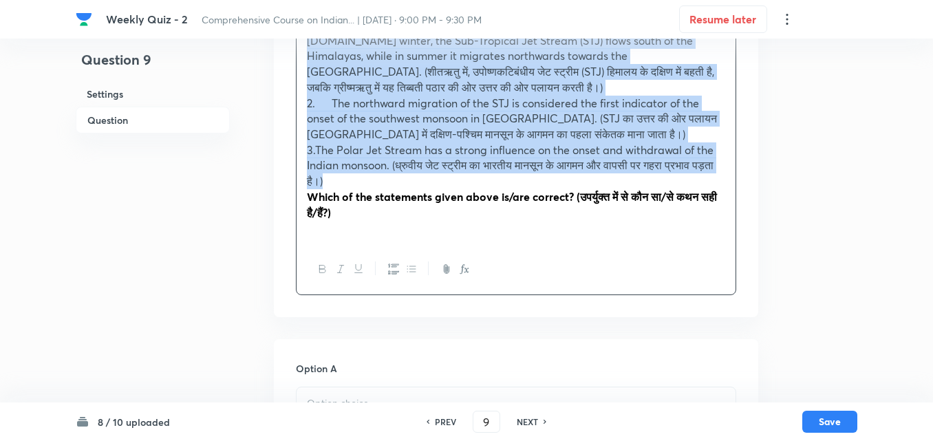
scroll to position [376, 0]
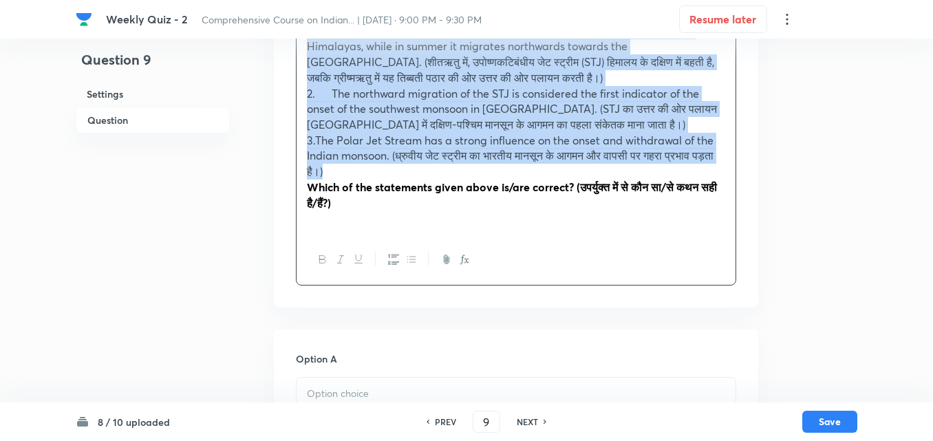
click at [400, 257] on button "button" at bounding box center [393, 259] width 18 height 17
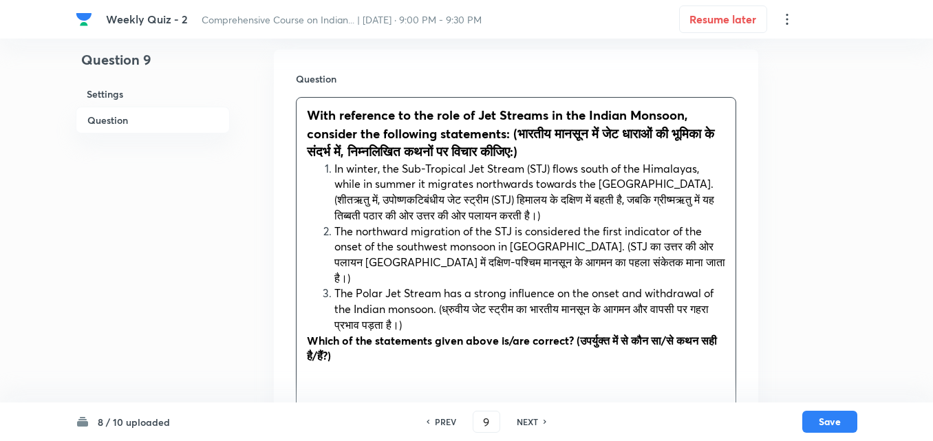
scroll to position [513, 0]
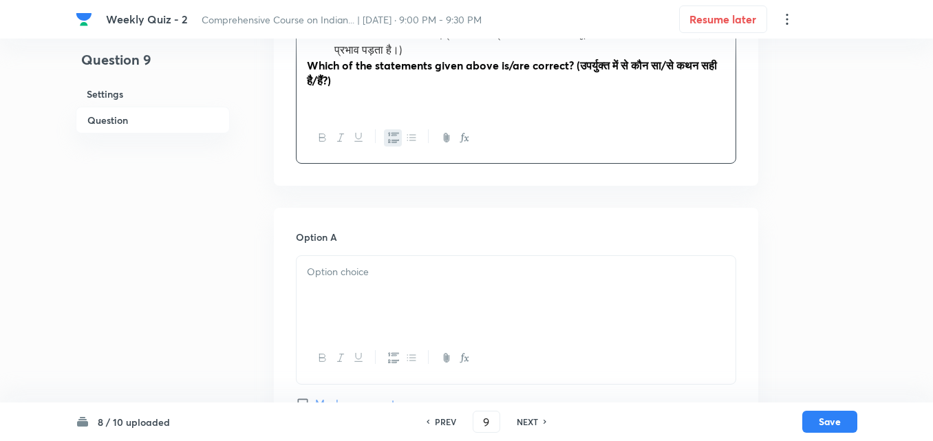
click at [365, 275] on div at bounding box center [516, 294] width 439 height 77
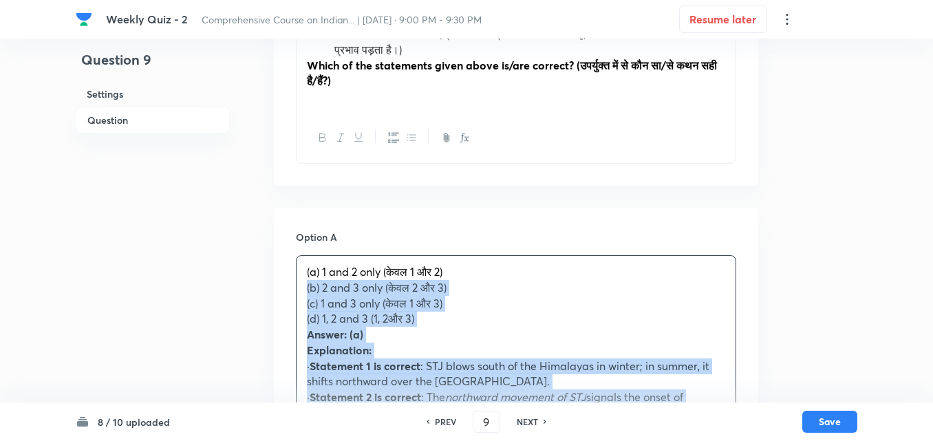
drag, startPoint x: 314, startPoint y: 275, endPoint x: 206, endPoint y: 294, distance: 109.7
click at [297, 277] on div "(a) 1 and 2 only (केवल 1 और 2) (b) 2 and 3 only ( केवल 2 और 3) (c) 1 and 3 only…" at bounding box center [516, 429] width 439 height 347
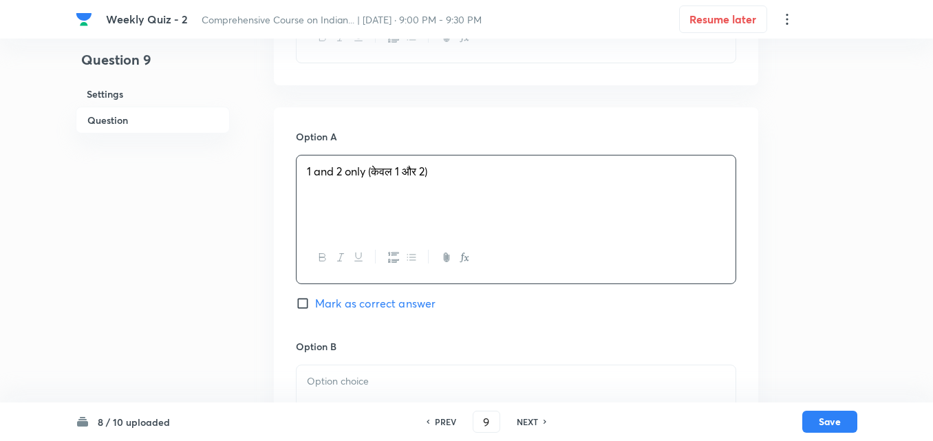
scroll to position [720, 0]
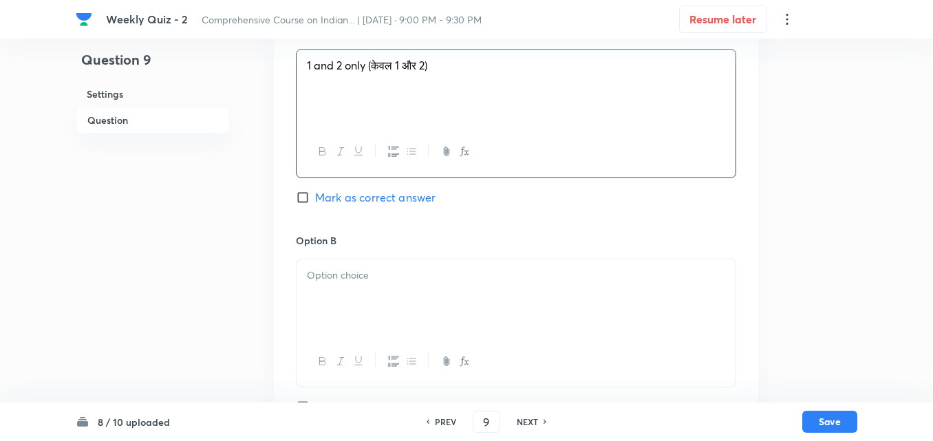
click at [321, 288] on div at bounding box center [516, 297] width 439 height 77
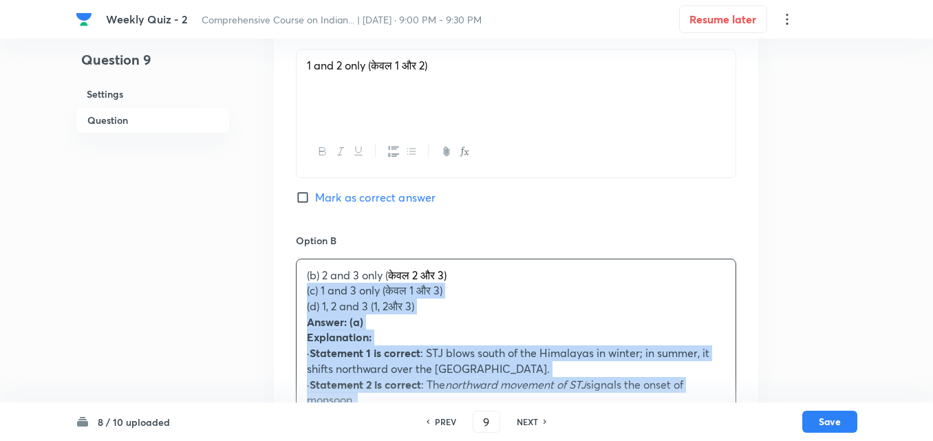
drag, startPoint x: 288, startPoint y: 282, endPoint x: 277, endPoint y: 284, distance: 10.5
click at [248, 284] on div "Question 9 Settings Question Settings Type Single choice correct 4 options + 2 …" at bounding box center [467, 366] width 782 height 2040
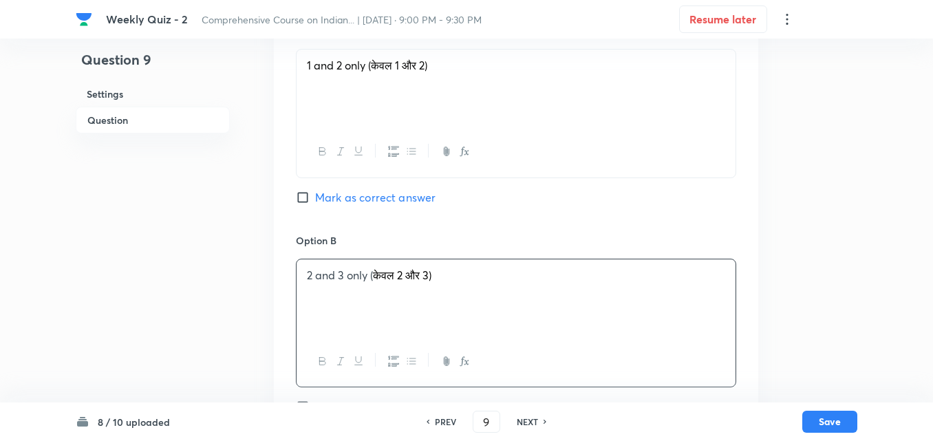
click at [361, 189] on span "Mark as correct answer" at bounding box center [375, 197] width 120 height 17
click at [315, 191] on input "Mark as correct answer" at bounding box center [305, 198] width 19 height 14
checkbox input "true"
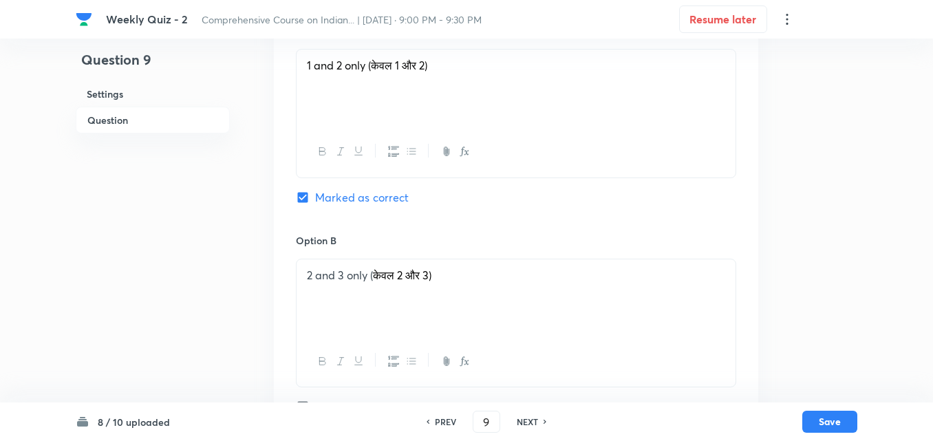
scroll to position [995, 0]
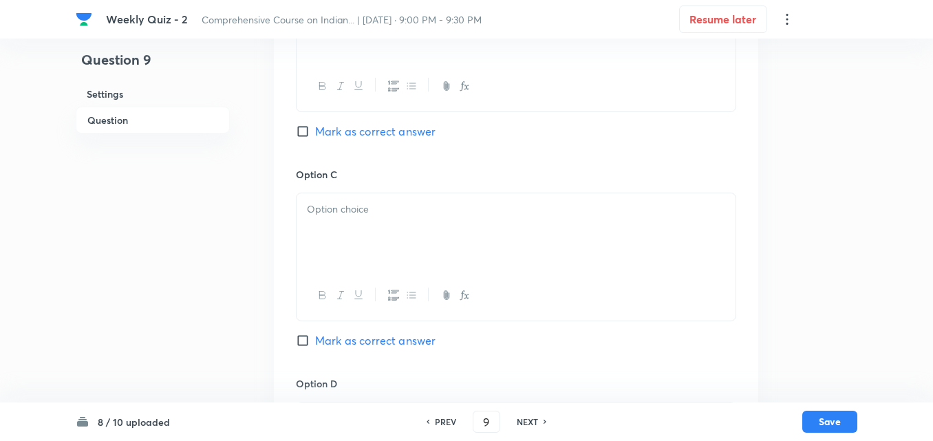
click at [356, 240] on div at bounding box center [516, 231] width 439 height 77
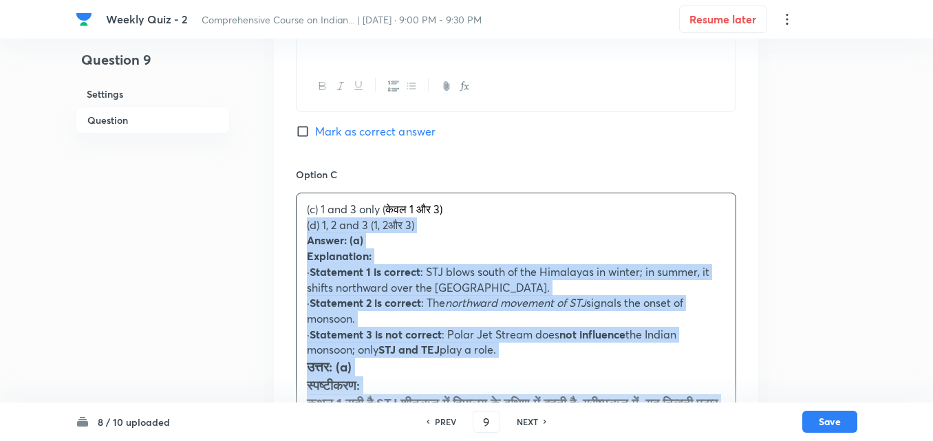
click at [285, 205] on div "Option A 1 and 2 only (केवल 1 और 2) Marked as correct Option B 2 and 3 only ( क…" at bounding box center [516, 273] width 484 height 1094
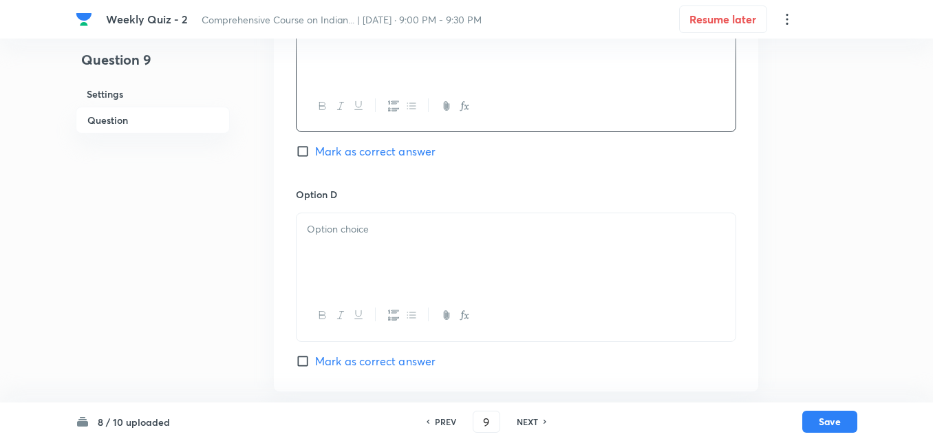
scroll to position [1201, 0]
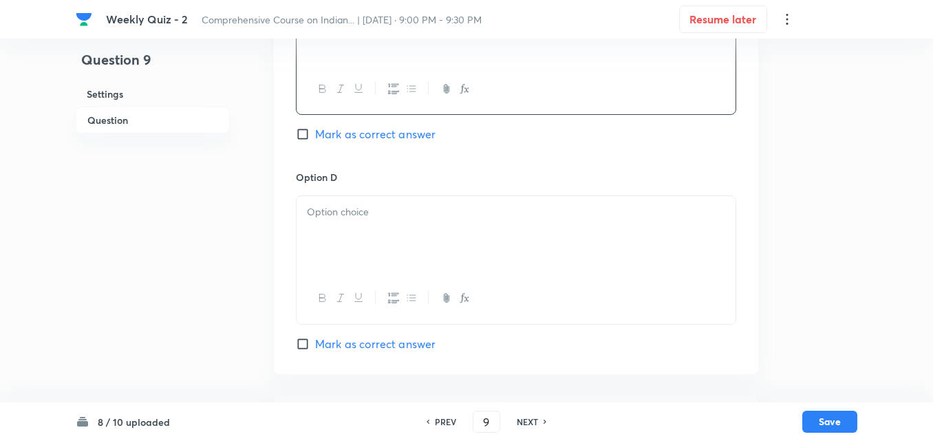
click at [373, 228] on div at bounding box center [516, 234] width 439 height 77
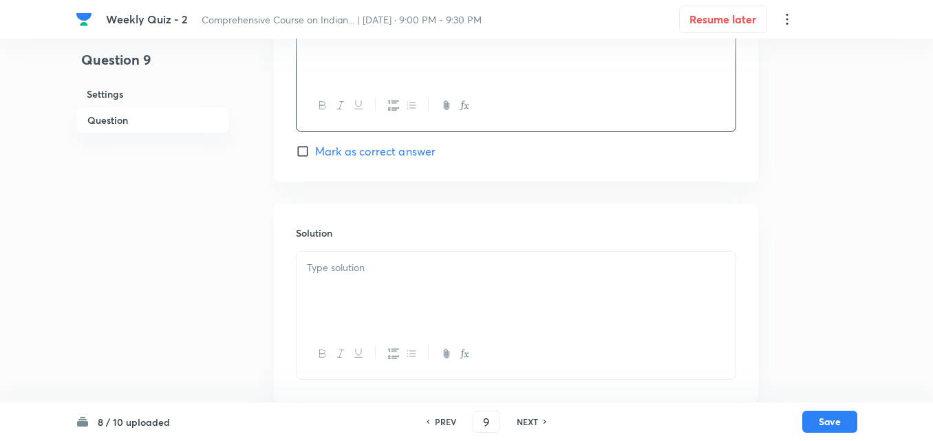
click at [359, 252] on div at bounding box center [516, 290] width 439 height 77
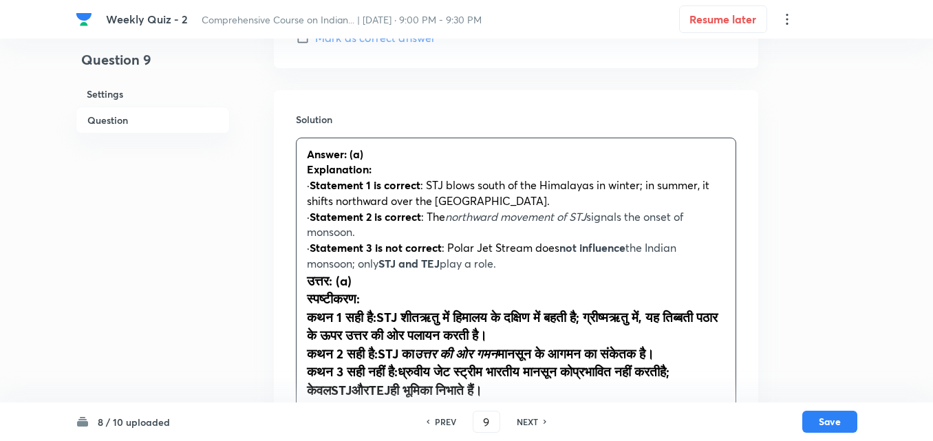
scroll to position [1532, 0]
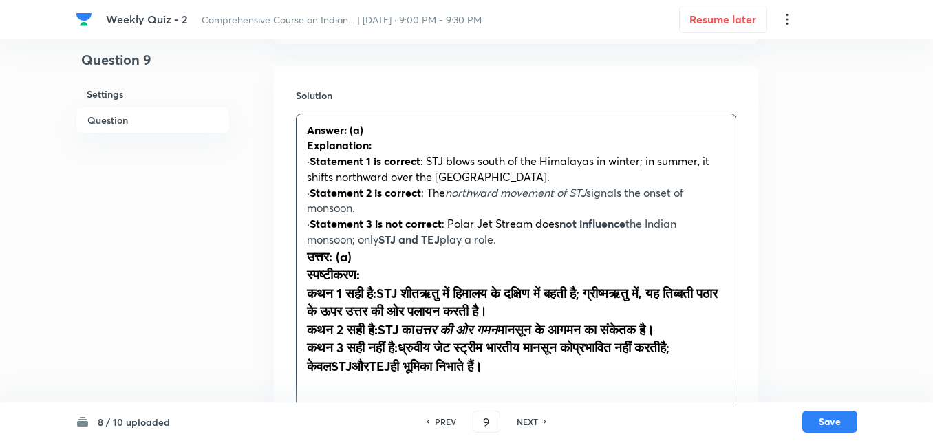
click at [303, 247] on div "Answer: (a) Explanation: · Statement 1 is correct : STJ blows south of the Hima…" at bounding box center [516, 257] width 439 height 286
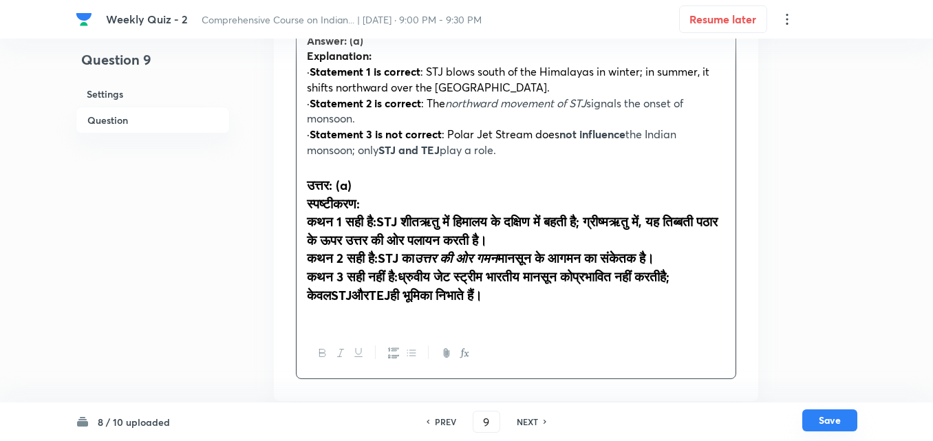
click at [840, 419] on button "Save" at bounding box center [829, 420] width 55 height 22
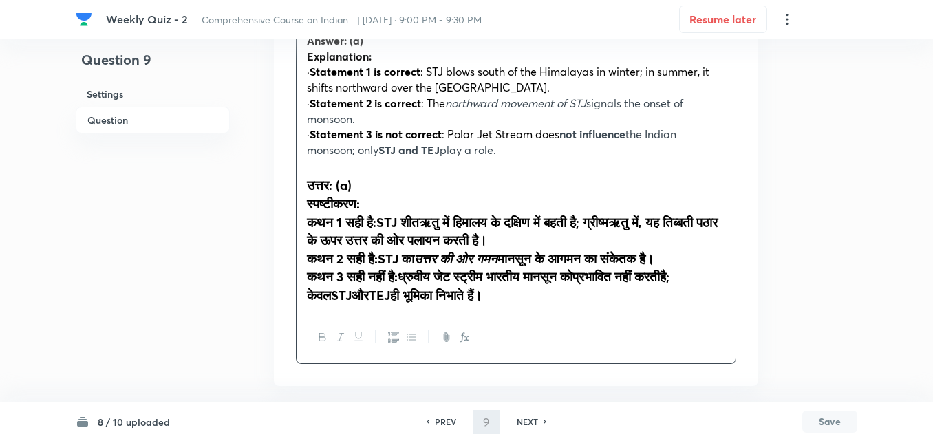
scroll to position [1589, 0]
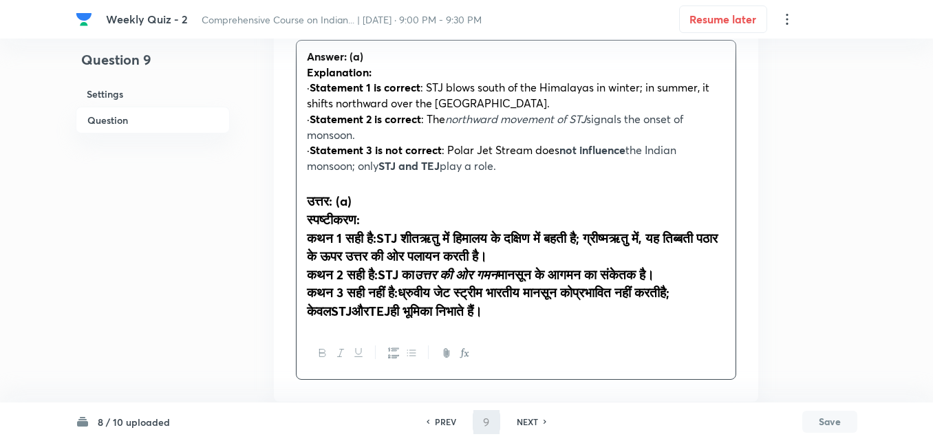
type input "10"
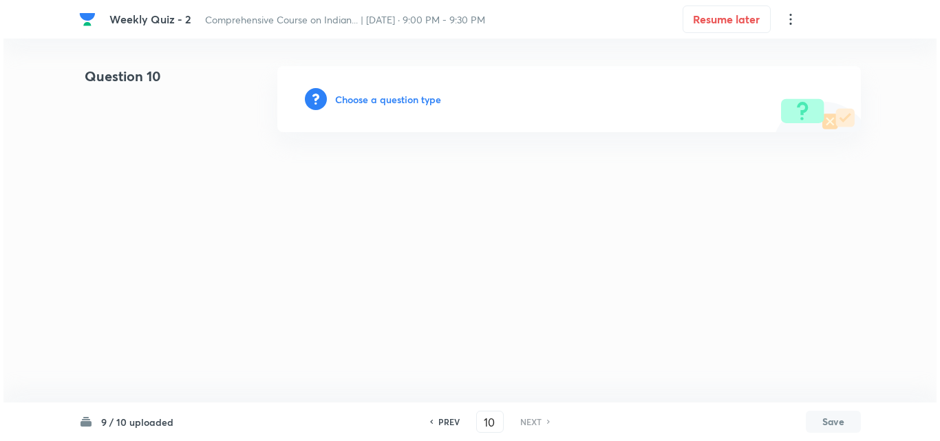
scroll to position [0, 0]
click at [376, 95] on h6 "Choose a question type" at bounding box center [388, 99] width 106 height 14
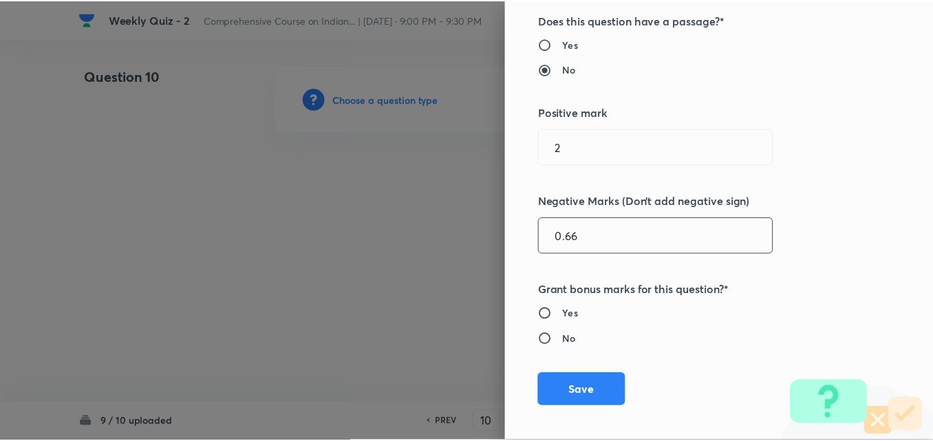
scroll to position [275, 0]
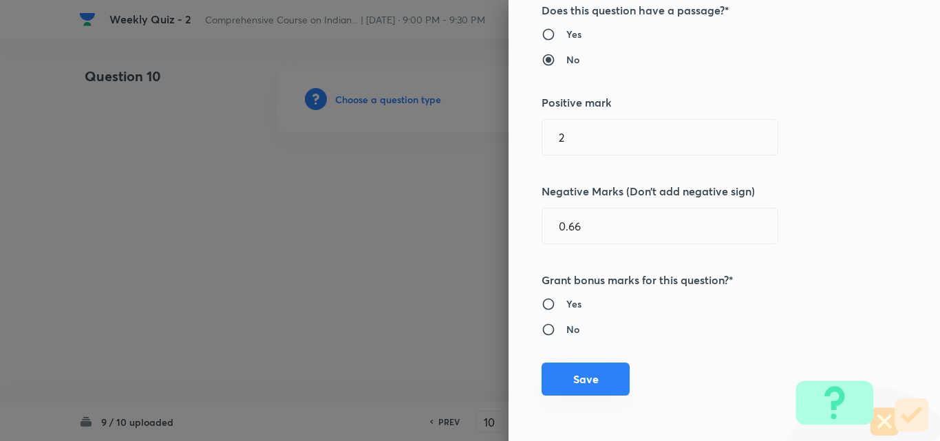
click at [593, 365] on button "Save" at bounding box center [586, 379] width 88 height 33
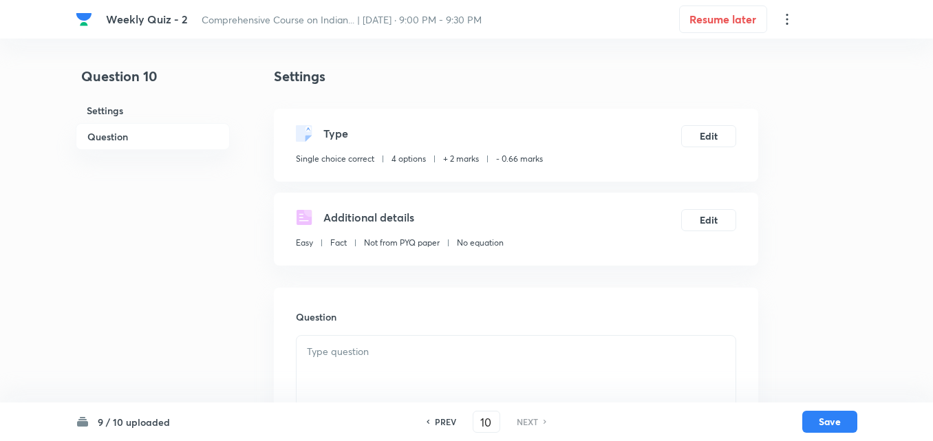
click at [124, 132] on h6 "Question" at bounding box center [153, 136] width 154 height 27
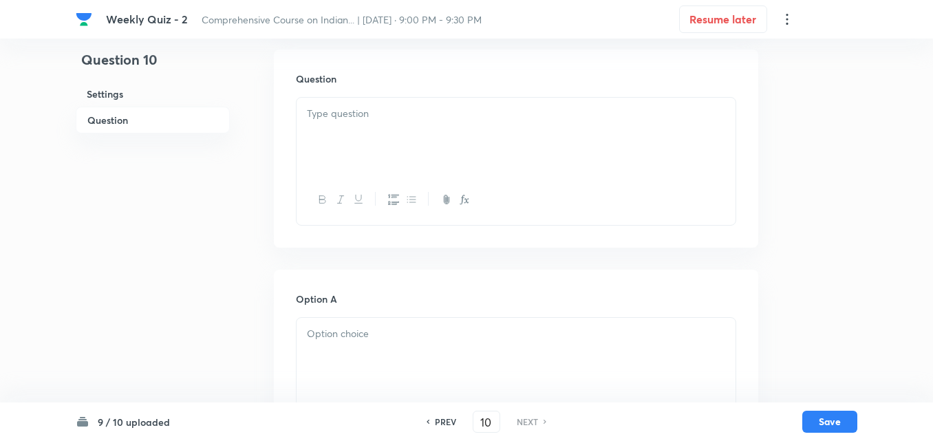
click at [436, 163] on div at bounding box center [516, 136] width 439 height 77
click at [351, 184] on div at bounding box center [516, 200] width 439 height 50
click at [354, 146] on div at bounding box center [516, 136] width 439 height 77
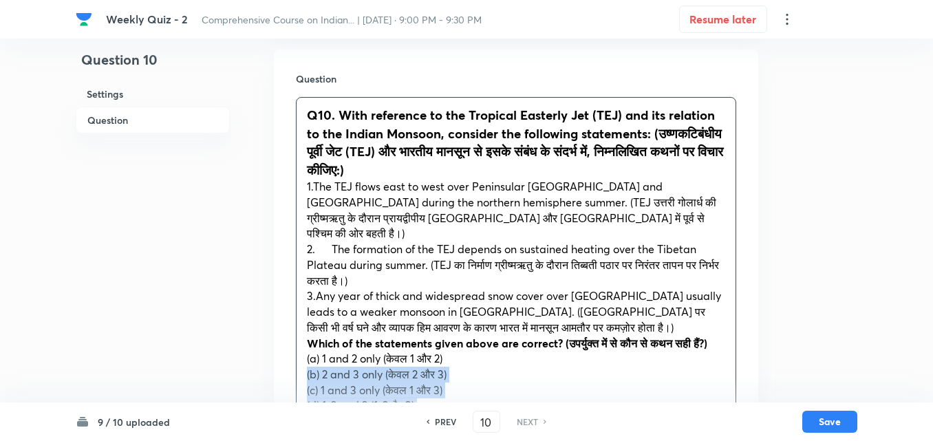
drag, startPoint x: 303, startPoint y: 367, endPoint x: 293, endPoint y: 367, distance: 10.3
click at [293, 367] on div "Question Q10. With reference to the Tropical Easterly Jet (TEJ) and its relatio…" at bounding box center [516, 413] width 484 height 727
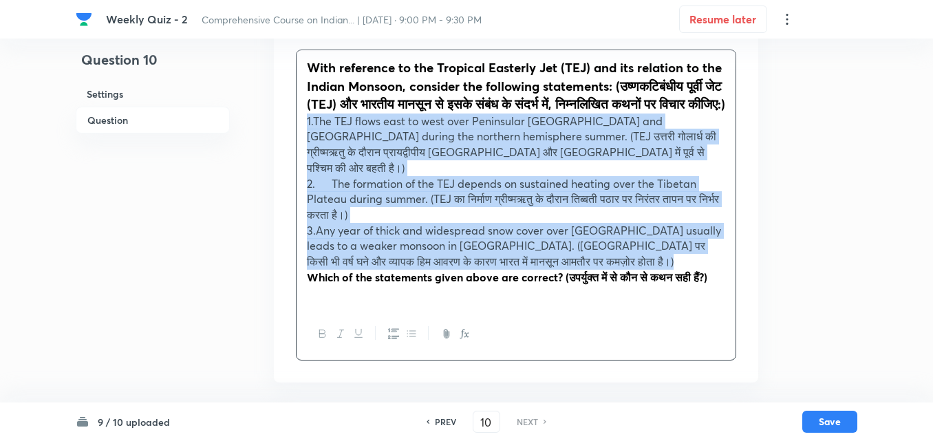
scroll to position [307, 0]
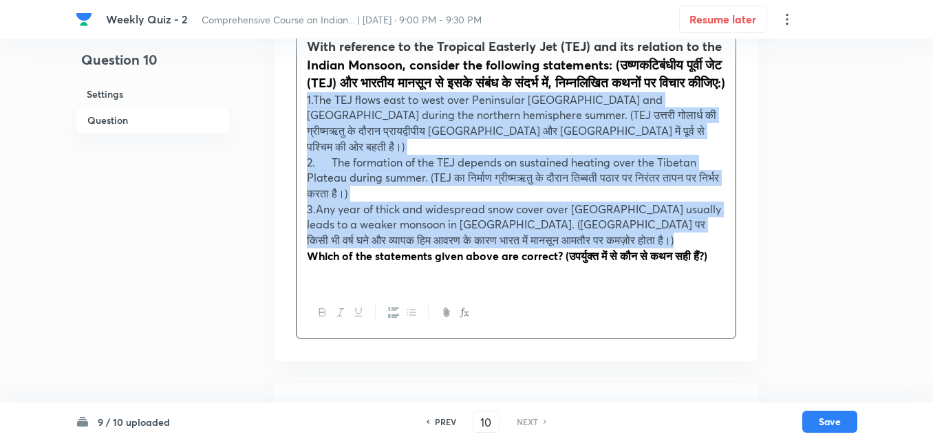
click at [387, 321] on button "button" at bounding box center [393, 312] width 18 height 17
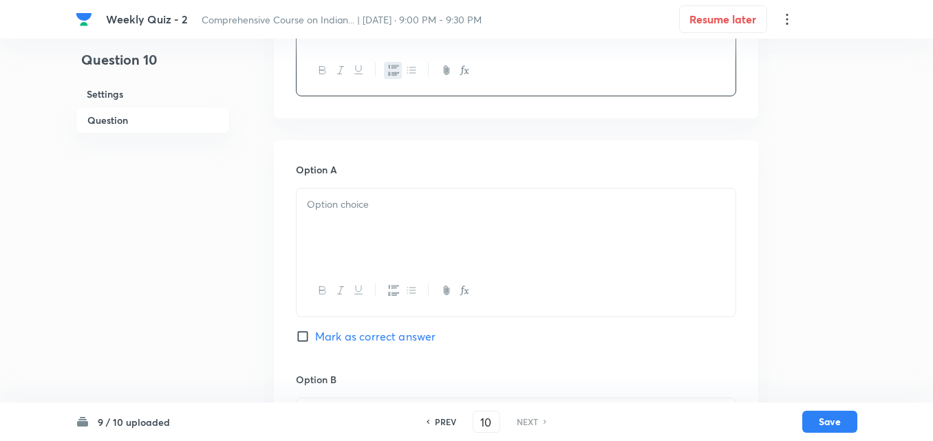
scroll to position [582, 0]
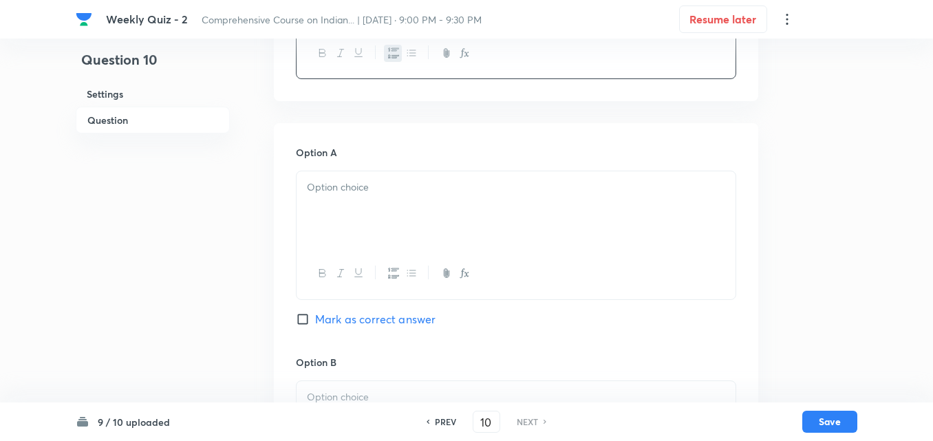
click at [360, 230] on div at bounding box center [516, 209] width 439 height 77
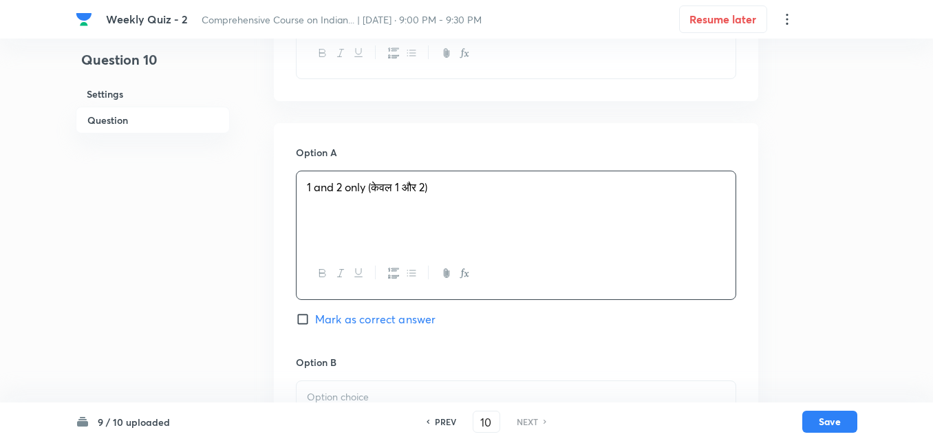
scroll to position [789, 0]
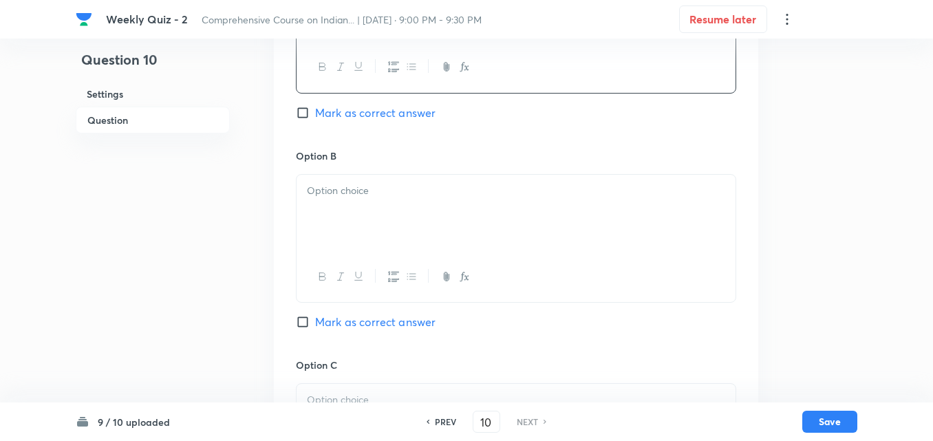
click at [355, 206] on div at bounding box center [516, 213] width 439 height 77
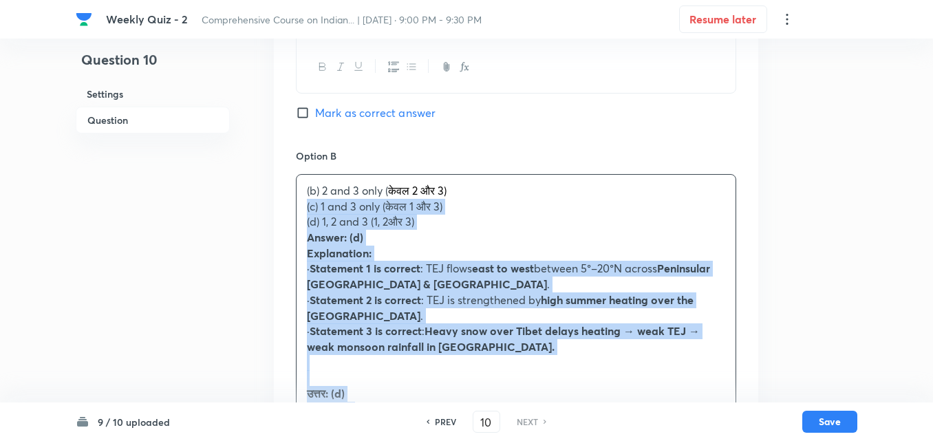
drag, startPoint x: 302, startPoint y: 213, endPoint x: 283, endPoint y: 210, distance: 19.5
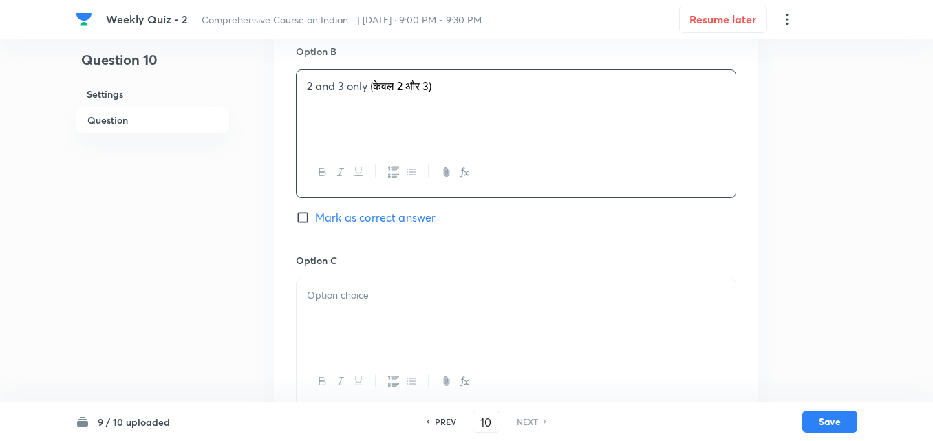
scroll to position [995, 0]
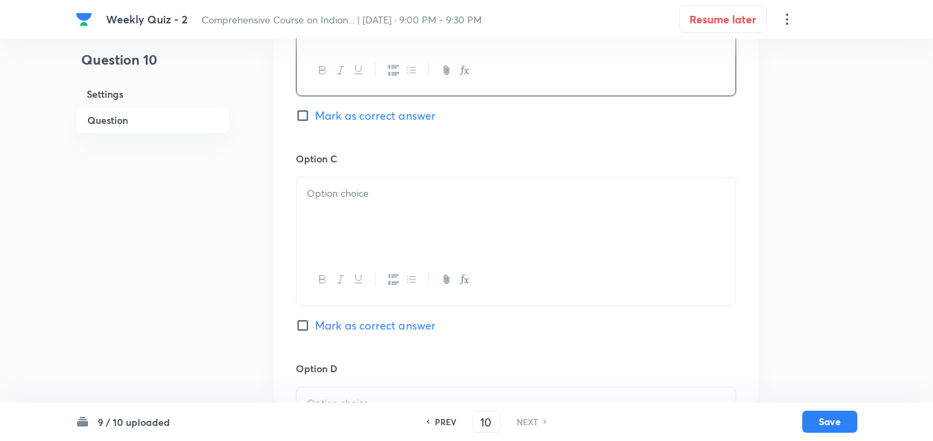
click at [363, 245] on div at bounding box center [516, 216] width 439 height 77
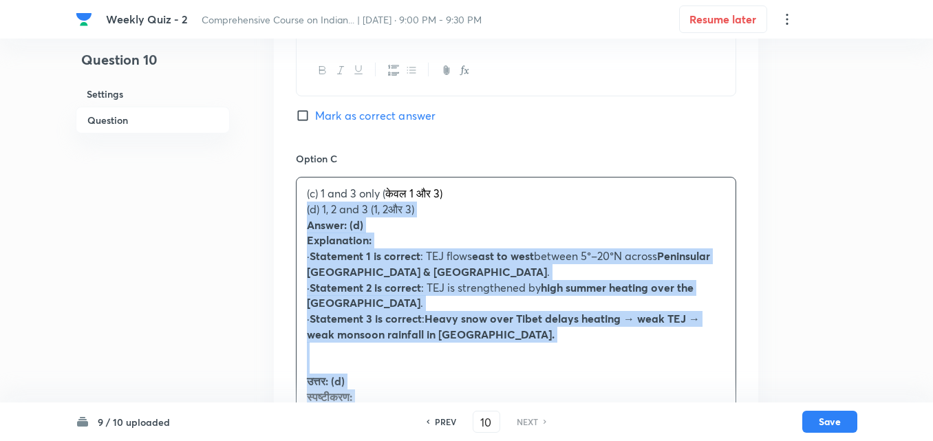
click at [270, 208] on div "Question 10 Settings Question Settings Type Single choice correct 4 options + 2…" at bounding box center [467, 82] width 782 height 2022
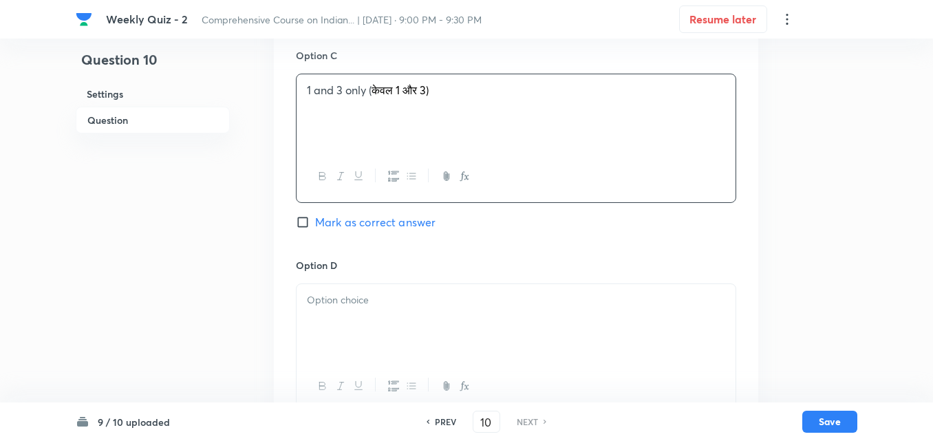
scroll to position [1201, 0]
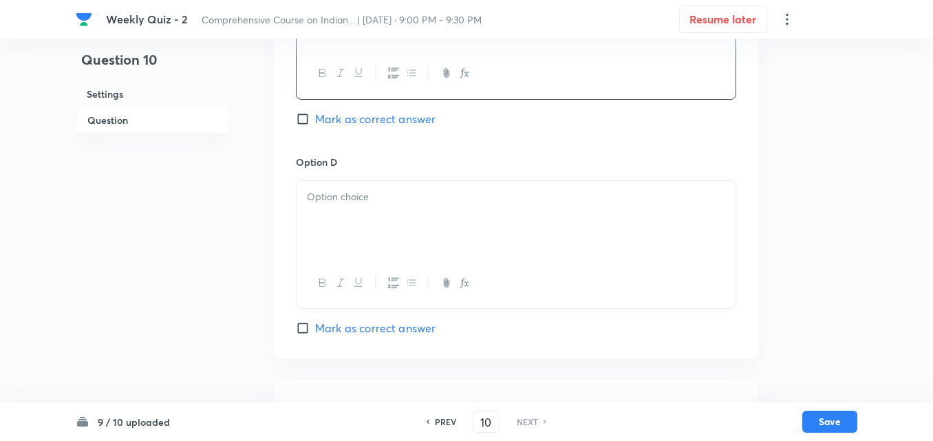
click at [350, 212] on div at bounding box center [516, 219] width 439 height 77
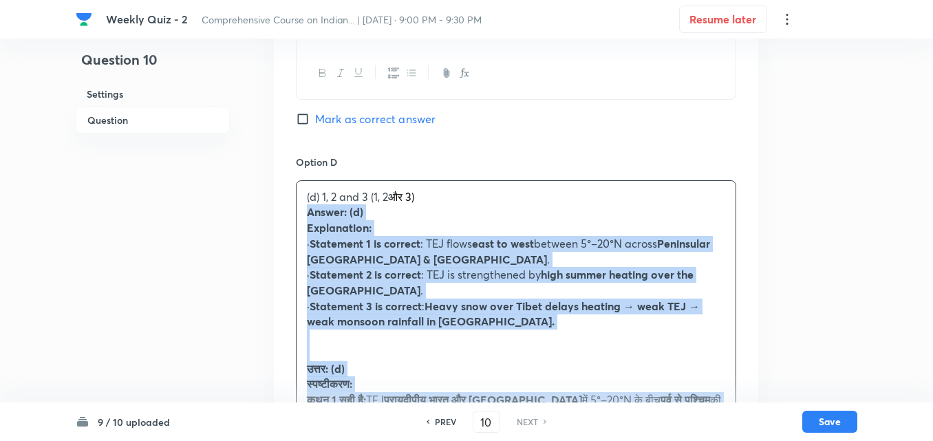
click at [290, 219] on div "Option A 1 and 2 only (केवल 1 और 2) Mark as correct answer Option B 2 and 3 onl…" at bounding box center [516, 49] width 484 height 1091
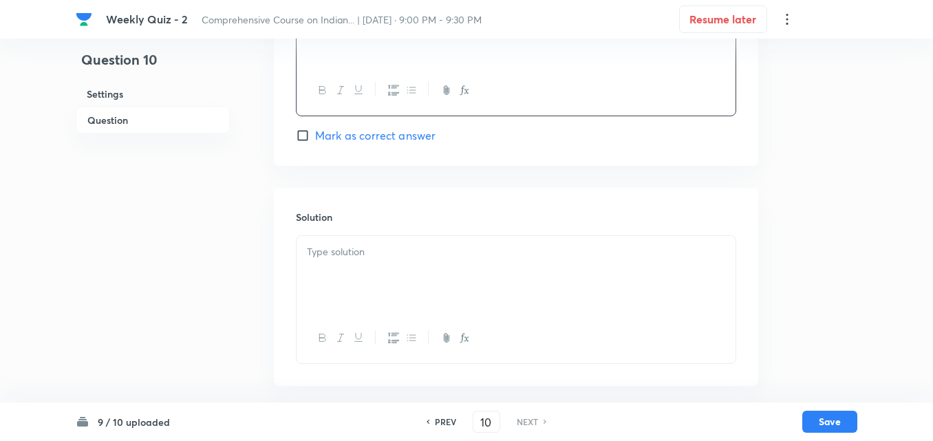
scroll to position [1397, 0]
click at [370, 210] on h6 "Solution" at bounding box center [516, 217] width 440 height 14
click at [368, 239] on div at bounding box center [516, 274] width 439 height 77
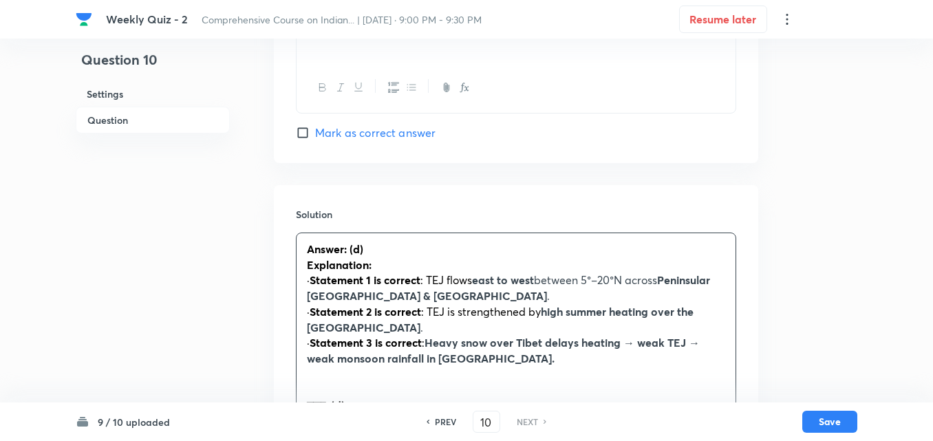
click at [358, 140] on span "Mark as correct answer" at bounding box center [375, 133] width 120 height 17
click at [315, 140] on input "Mark as correct answer" at bounding box center [305, 133] width 19 height 14
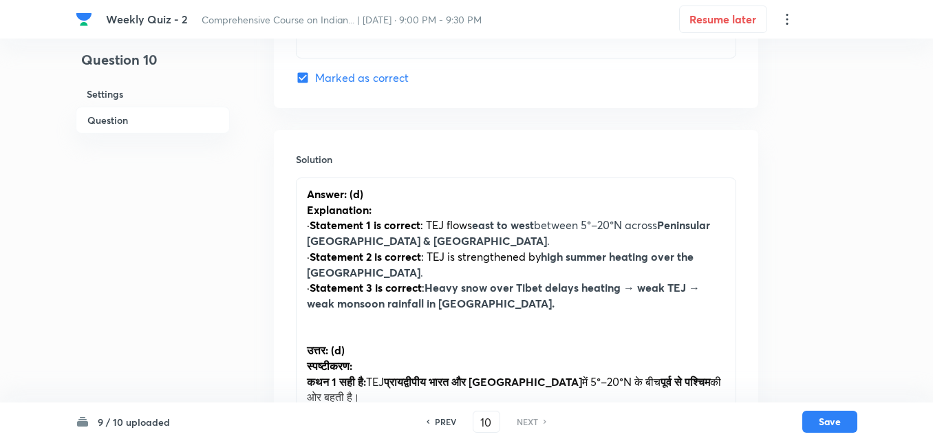
scroll to position [1534, 0]
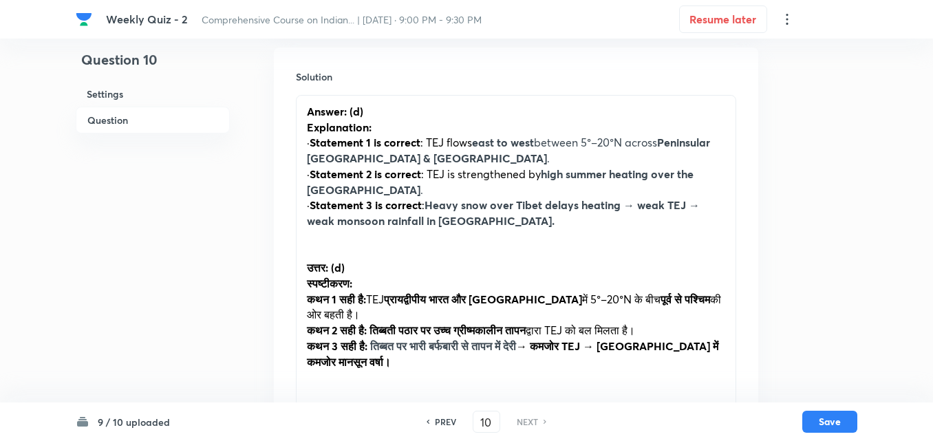
click at [360, 248] on p at bounding box center [516, 253] width 418 height 16
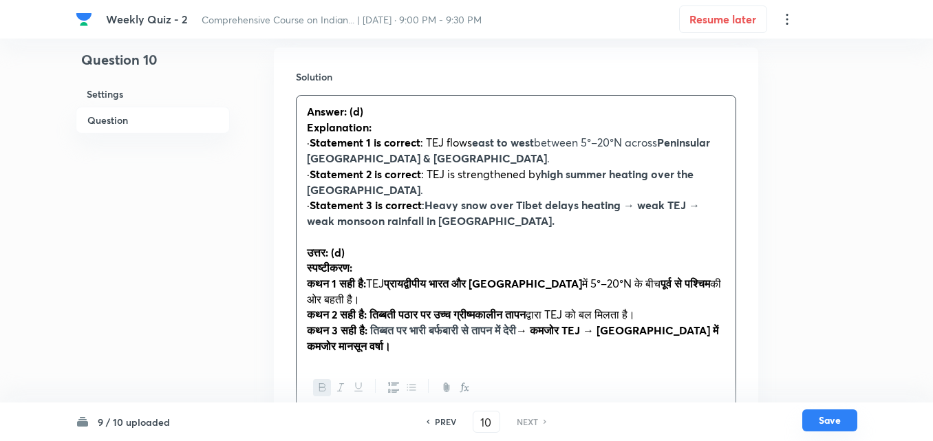
click at [825, 429] on button "Save" at bounding box center [829, 420] width 55 height 22
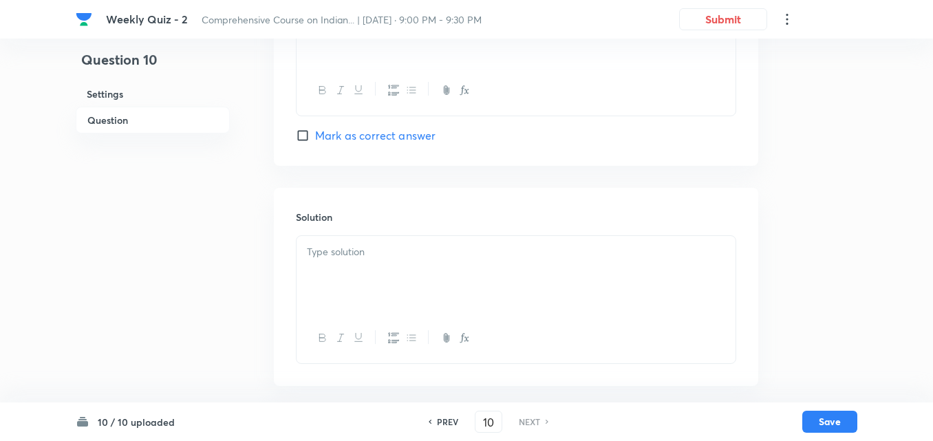
checkbox input "true"
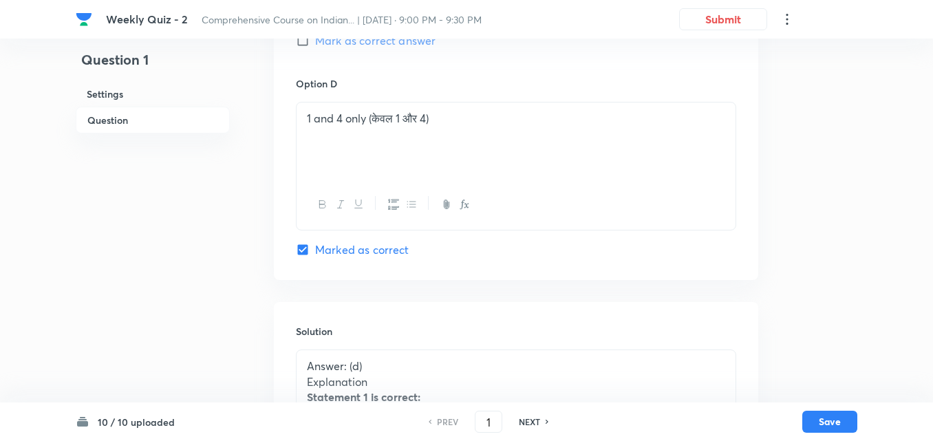
click at [138, 117] on h6 "Question" at bounding box center [153, 120] width 154 height 27
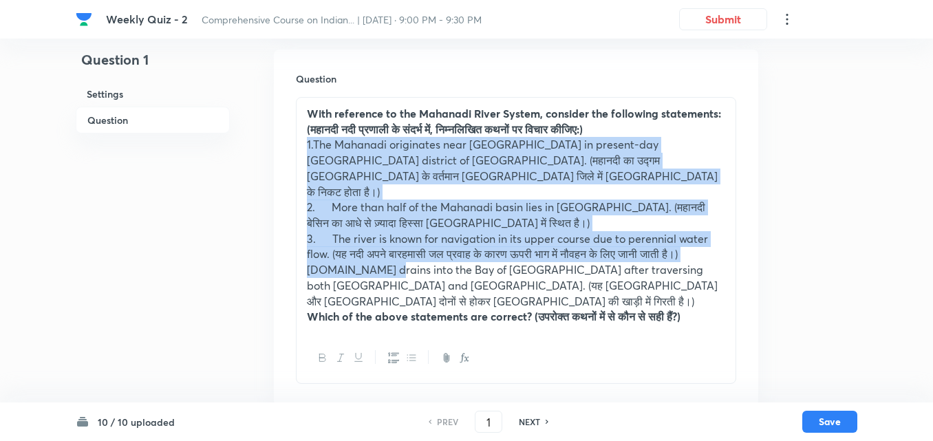
drag, startPoint x: 299, startPoint y: 147, endPoint x: 373, endPoint y: 244, distance: 121.8
click at [373, 244] on div "With reference to the Mahanadi River System, consider the following statements:…" at bounding box center [516, 215] width 439 height 235
click at [394, 352] on icon "button" at bounding box center [393, 357] width 11 height 11
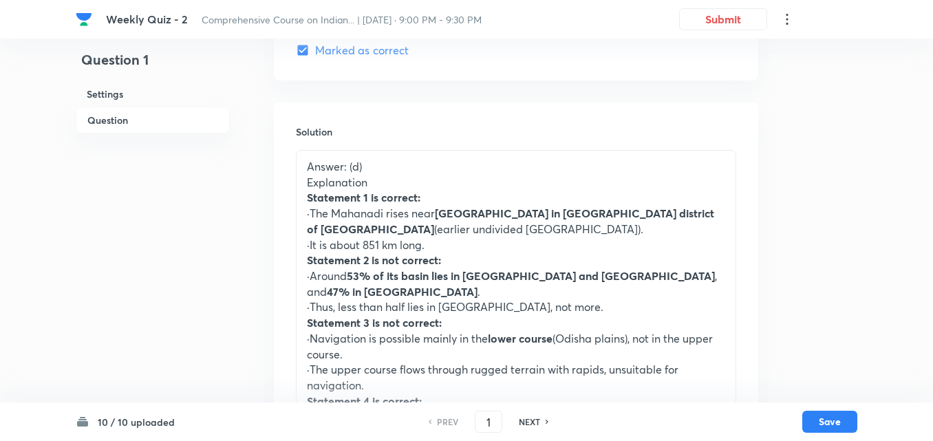
scroll to position [1477, 0]
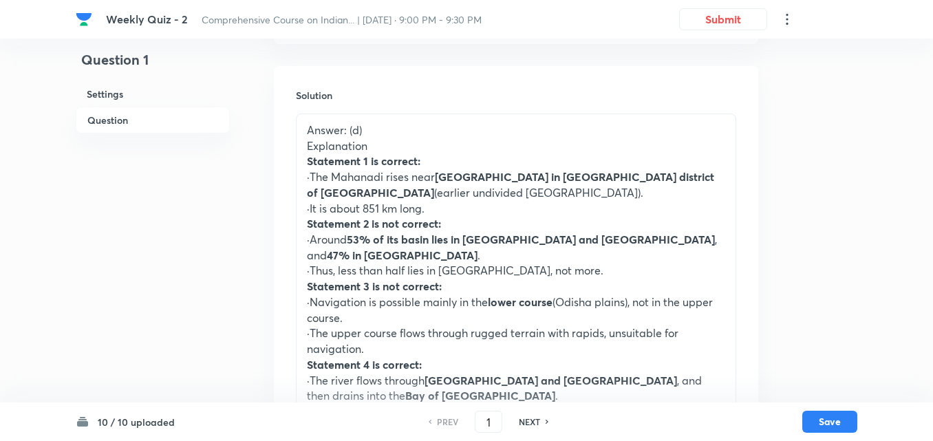
click at [433, 138] on p "Explanation" at bounding box center [516, 146] width 418 height 16
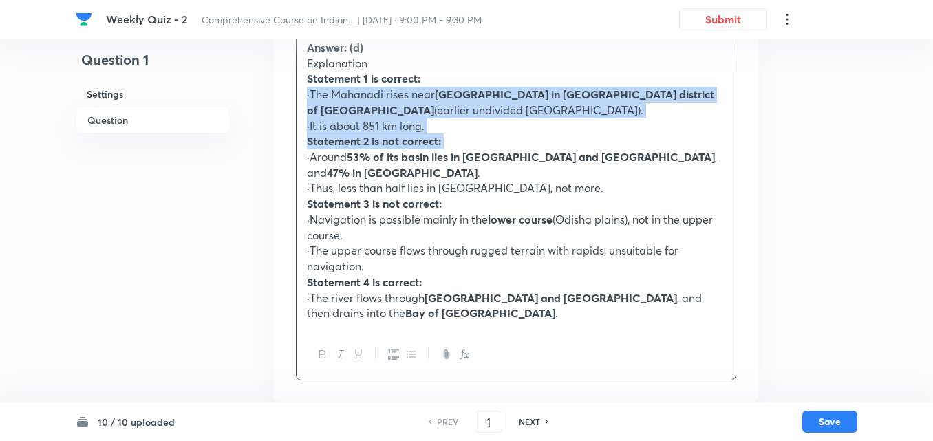
scroll to position [1561, 0]
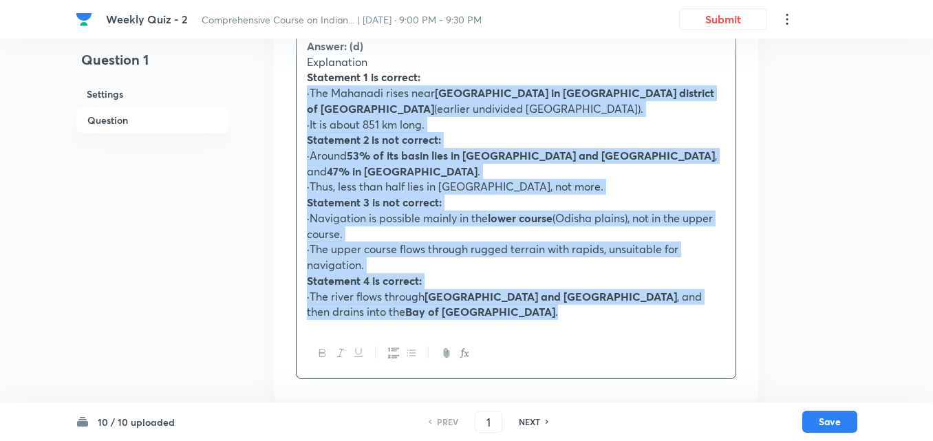
click at [350, 293] on p "·The river flows through Chhattisgarh and Odisha , and then drains into the Bay…" at bounding box center [516, 304] width 418 height 31
click at [408, 347] on icon "button" at bounding box center [411, 352] width 11 height 11
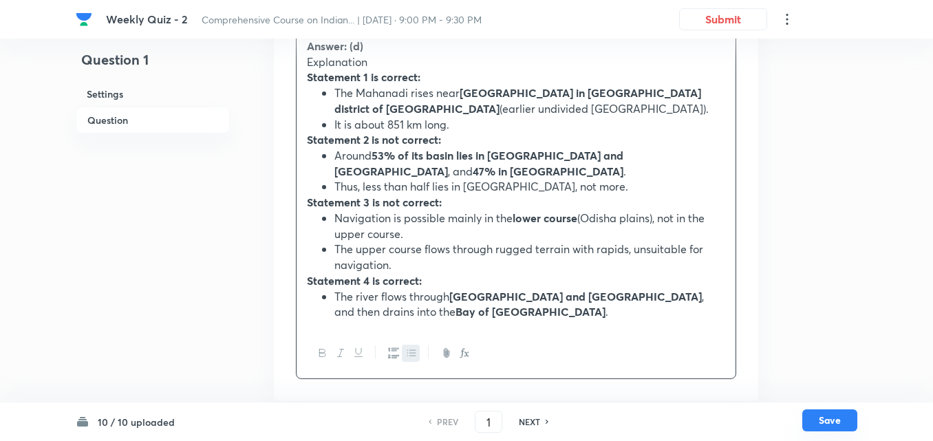
click at [826, 418] on button "Save" at bounding box center [829, 420] width 55 height 22
type input "2"
checkbox input "false"
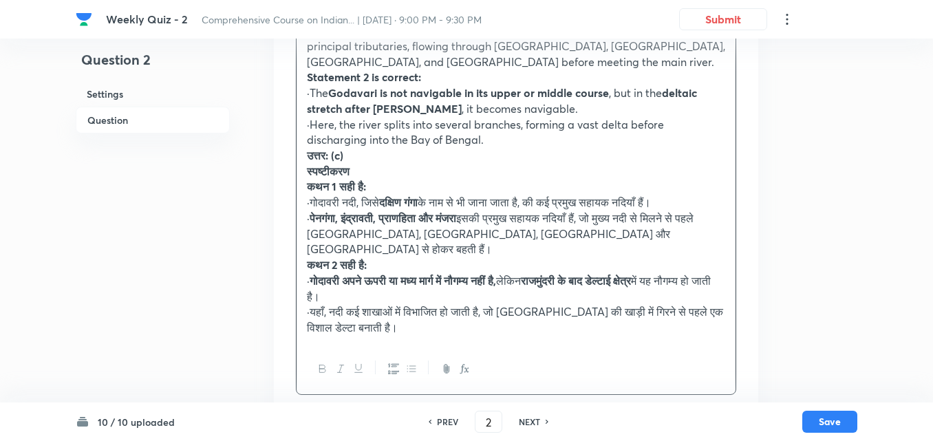
checkbox input "true"
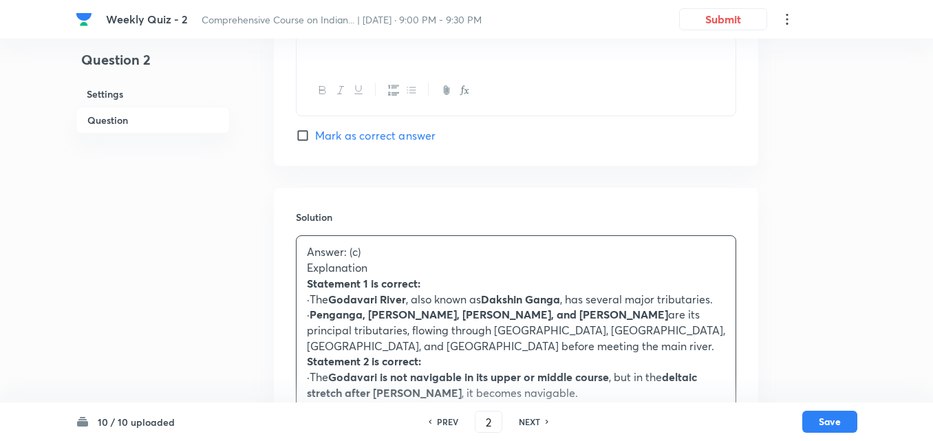
click at [143, 122] on h6 "Question" at bounding box center [153, 120] width 154 height 27
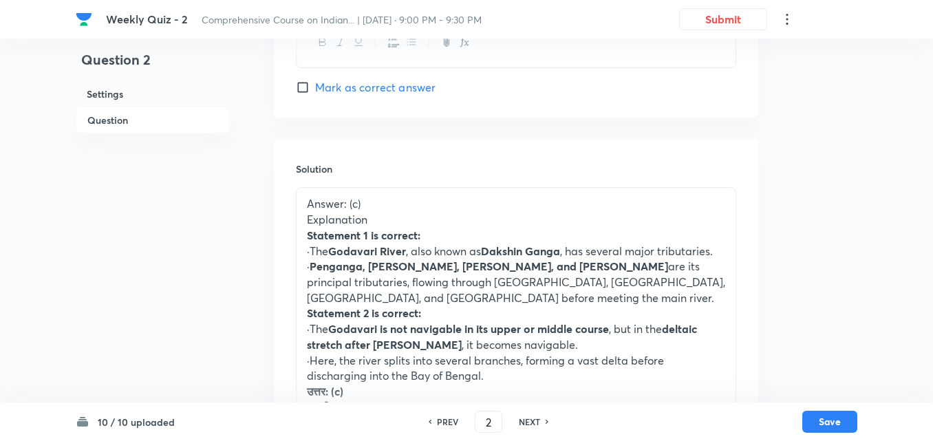
scroll to position [1339, 0]
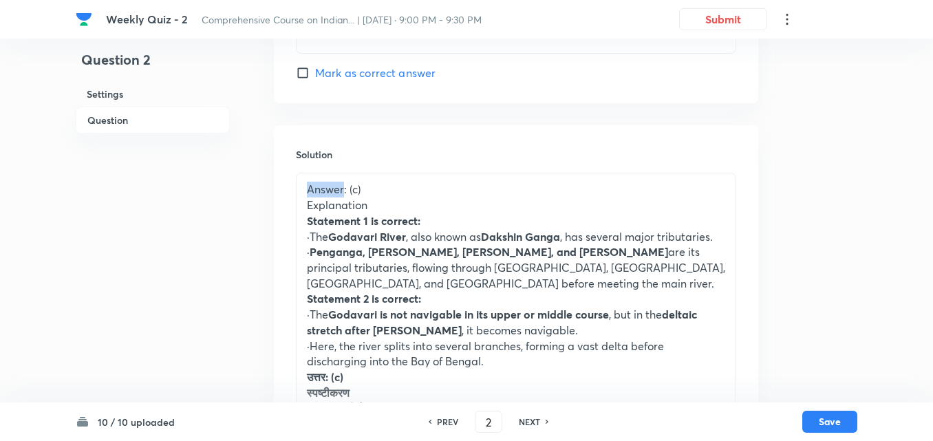
click at [298, 170] on div "Solution Answer: (c) Explanation Statement 1 is correct: ·The Godavari River , …" at bounding box center [516, 381] width 484 height 513
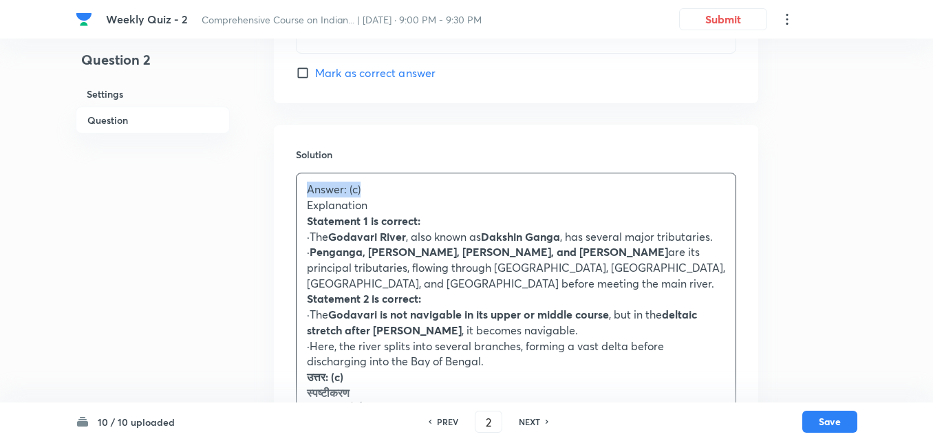
drag, startPoint x: 387, startPoint y: 184, endPoint x: 233, endPoint y: 166, distance: 155.8
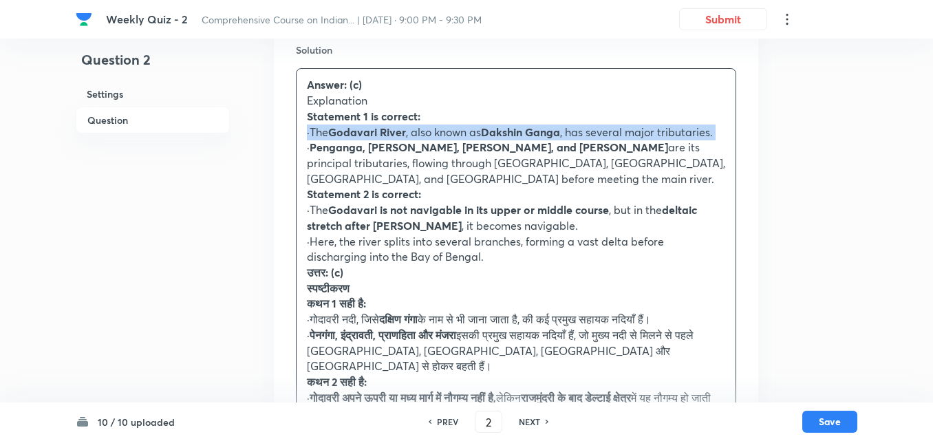
scroll to position [1576, 0]
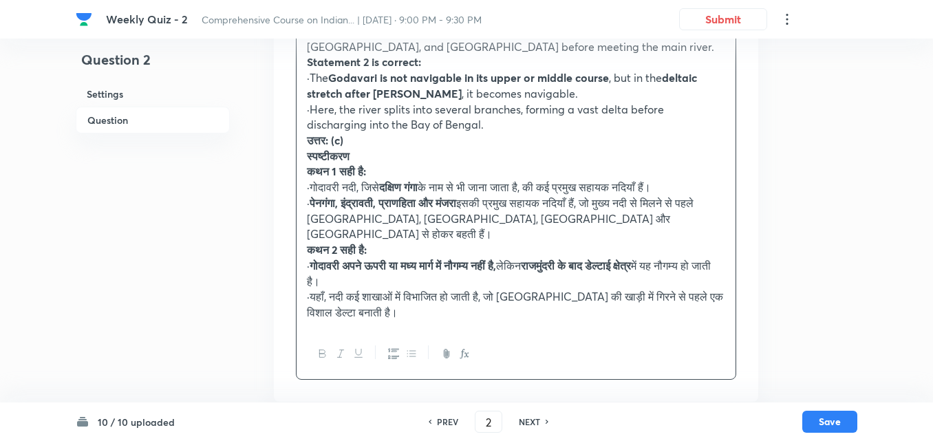
click at [303, 139] on div "Answer: (c) Explanation Statement 1 is correct: ·The Godavari River , also know…" at bounding box center [516, 133] width 439 height 392
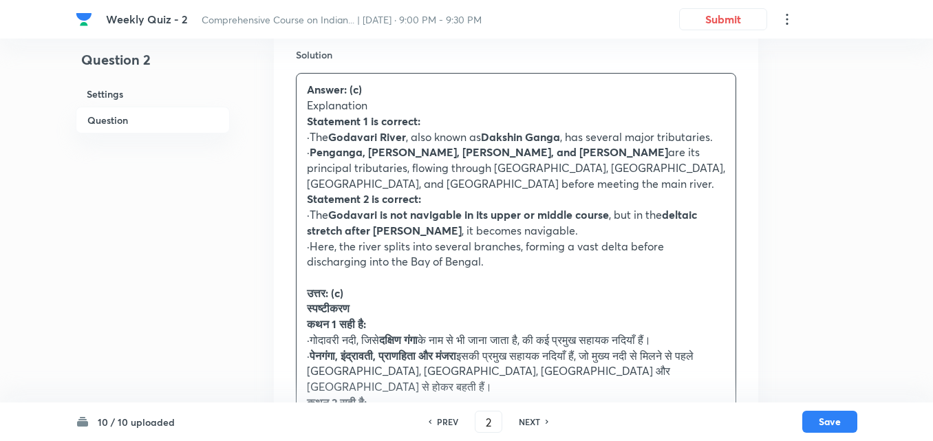
scroll to position [1438, 0]
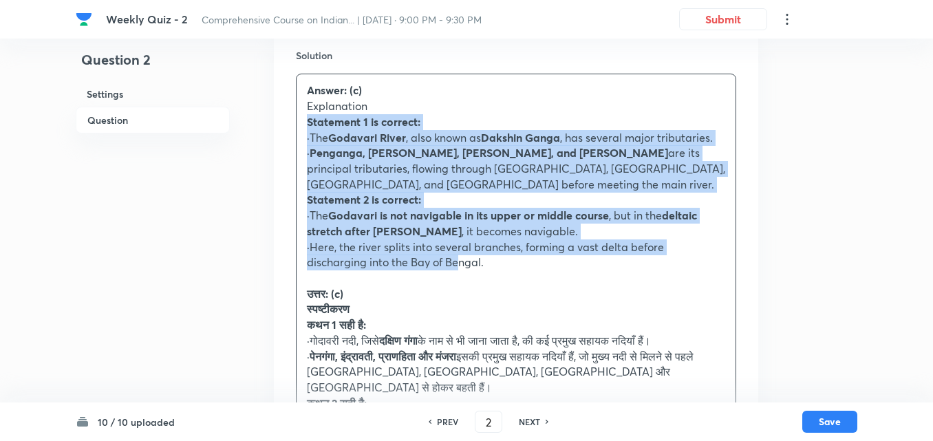
drag, startPoint x: 303, startPoint y: 118, endPoint x: 396, endPoint y: 257, distance: 166.8
click at [396, 257] on div "Answer: (c) Explanation Statement 1 is correct: ·The Godavari River , also know…" at bounding box center [516, 277] width 439 height 407
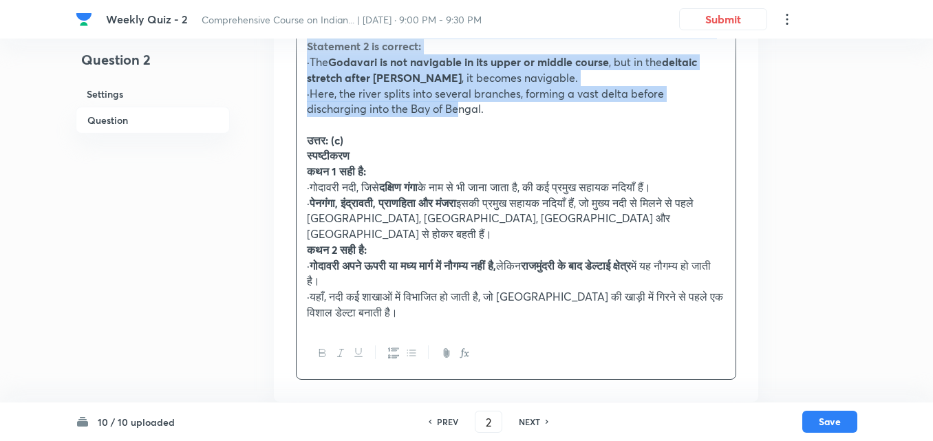
click at [404, 345] on button "button" at bounding box center [411, 353] width 18 height 17
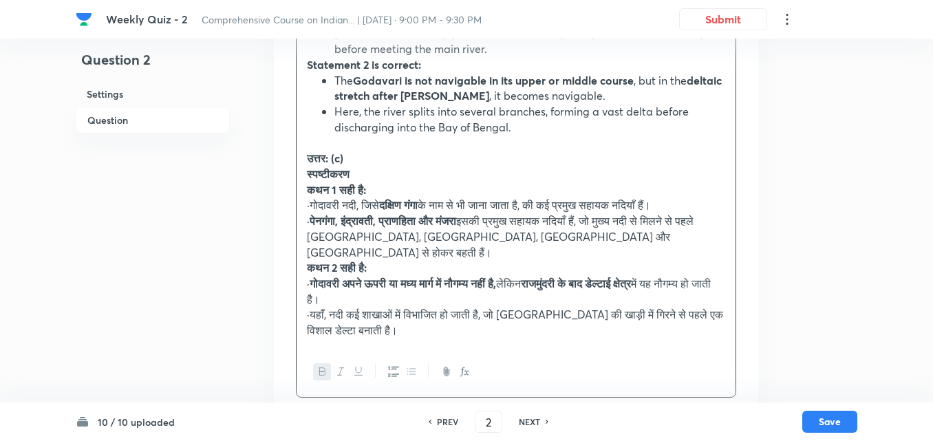
scroll to position [1607, 0]
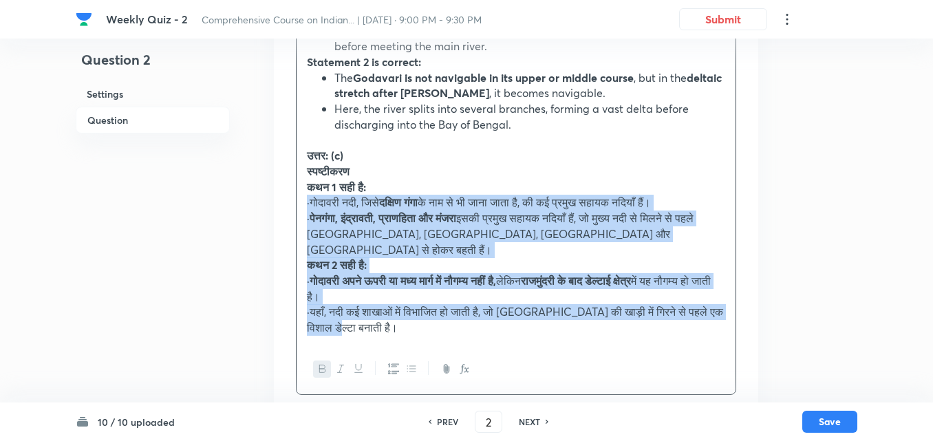
drag, startPoint x: 304, startPoint y: 185, endPoint x: 360, endPoint y: 299, distance: 127.1
click at [360, 299] on div "Answer: (c) Explanation Statement 1 is correct: The Godavari River , also known…" at bounding box center [516, 124] width 439 height 438
click at [405, 361] on button "button" at bounding box center [411, 369] width 18 height 17
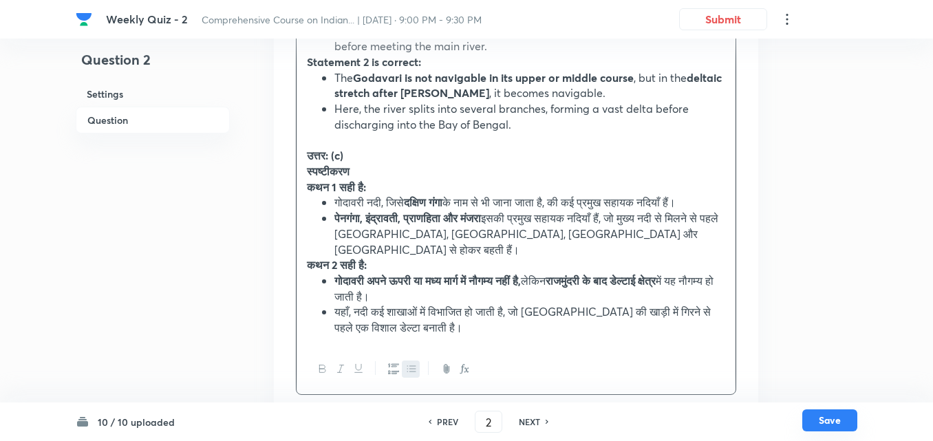
click at [842, 427] on button "Save" at bounding box center [829, 420] width 55 height 22
type input "3"
checkbox input "false"
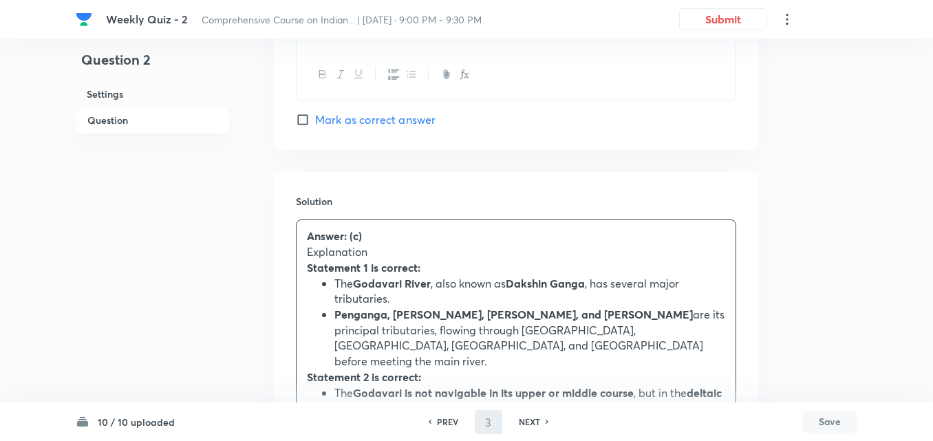
checkbox input "true"
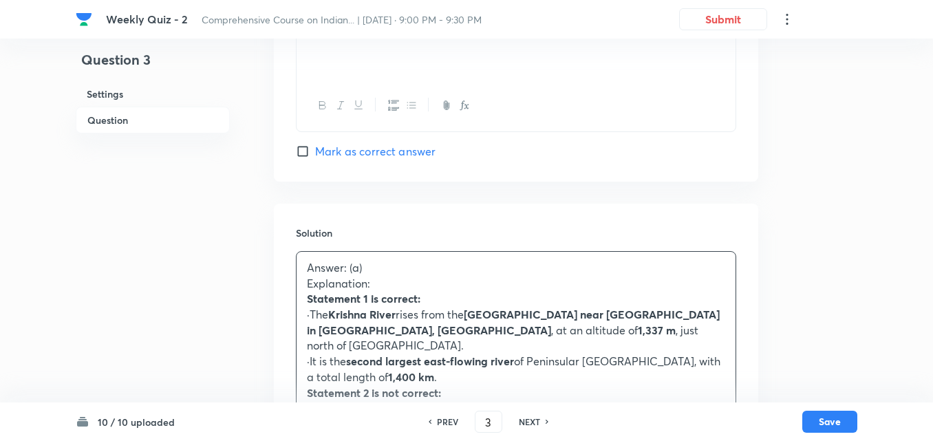
click at [128, 118] on h6 "Question" at bounding box center [153, 120] width 154 height 27
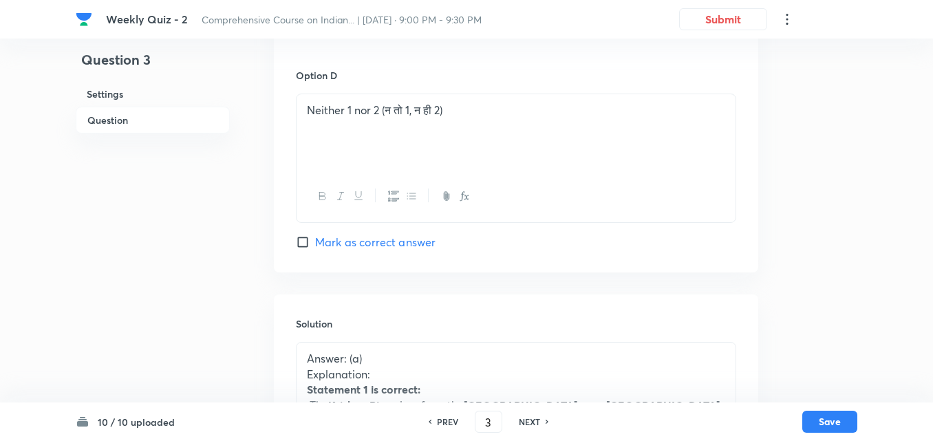
scroll to position [1477, 0]
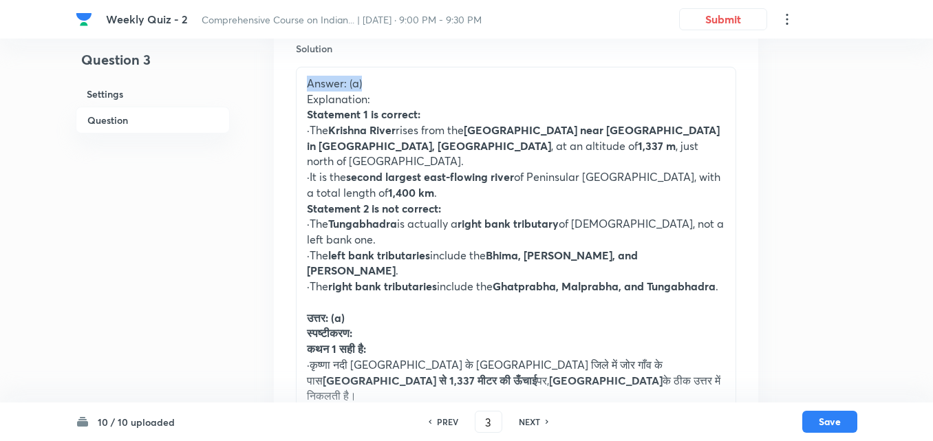
drag, startPoint x: 378, startPoint y: 64, endPoint x: 173, endPoint y: 43, distance: 206.1
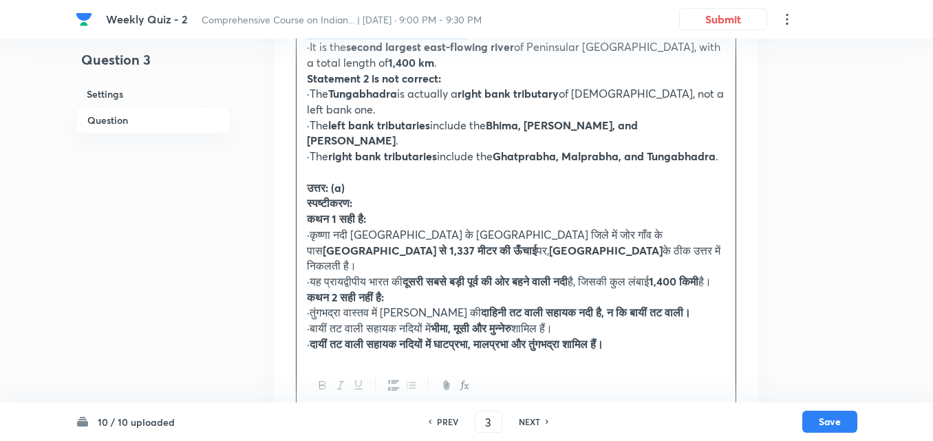
scroll to position [1607, 0]
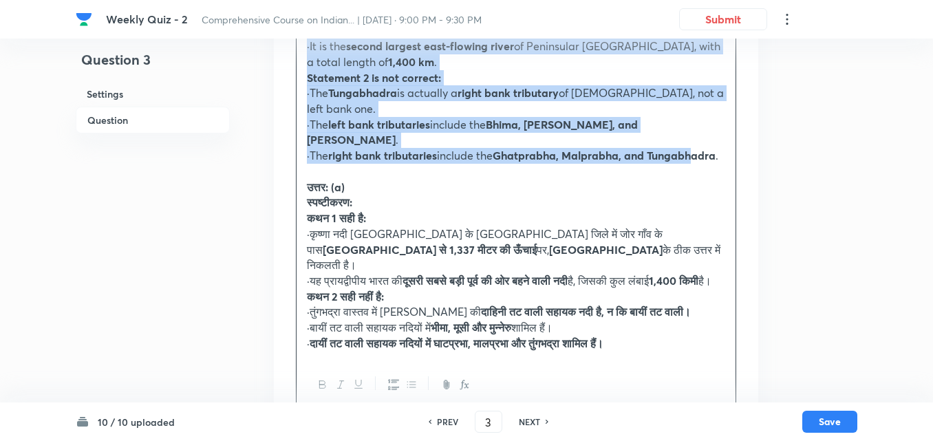
click at [493, 148] on strong "Ghatprabha, Malprabha, and Tungabhadra" at bounding box center [604, 155] width 223 height 14
click at [399, 148] on strong "right bank tributaries" at bounding box center [382, 155] width 109 height 14
click at [414, 379] on icon "button" at bounding box center [411, 384] width 11 height 11
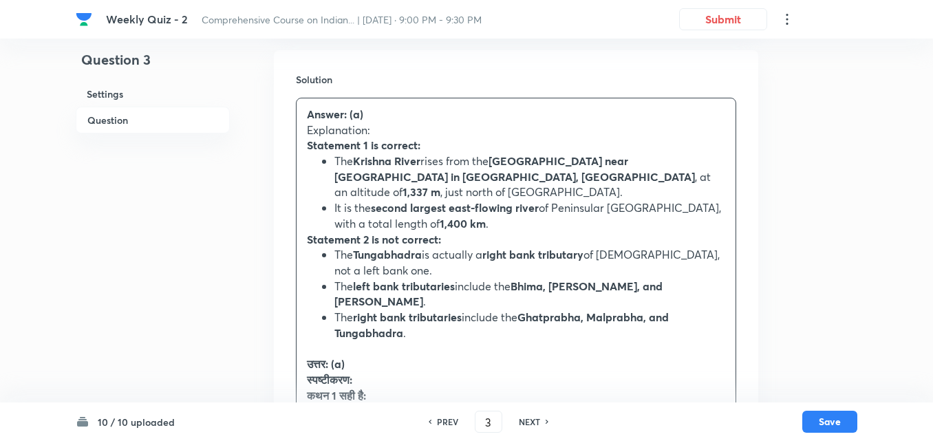
scroll to position [1623, 0]
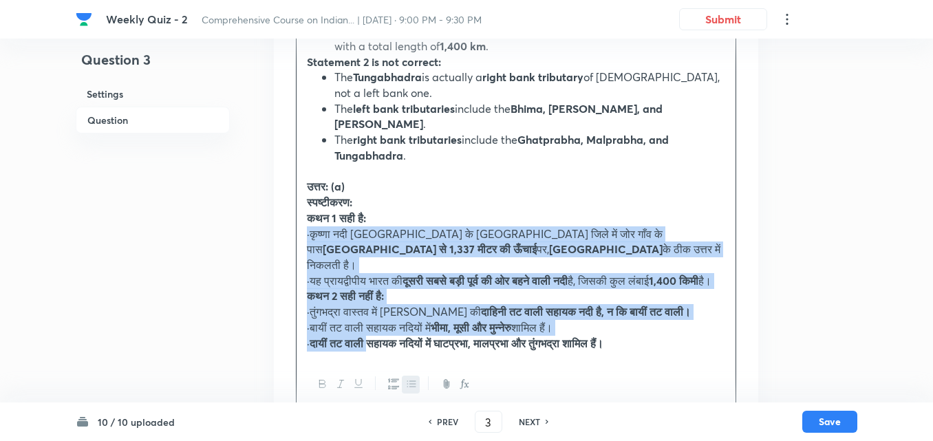
drag, startPoint x: 305, startPoint y: 185, endPoint x: 384, endPoint y: 298, distance: 137.8
click at [376, 292] on div "Answer: (a) Explanation: Statement 1 is correct: The Krishna River rises from t…" at bounding box center [516, 140] width 439 height 438
click at [411, 376] on button "button" at bounding box center [411, 384] width 18 height 17
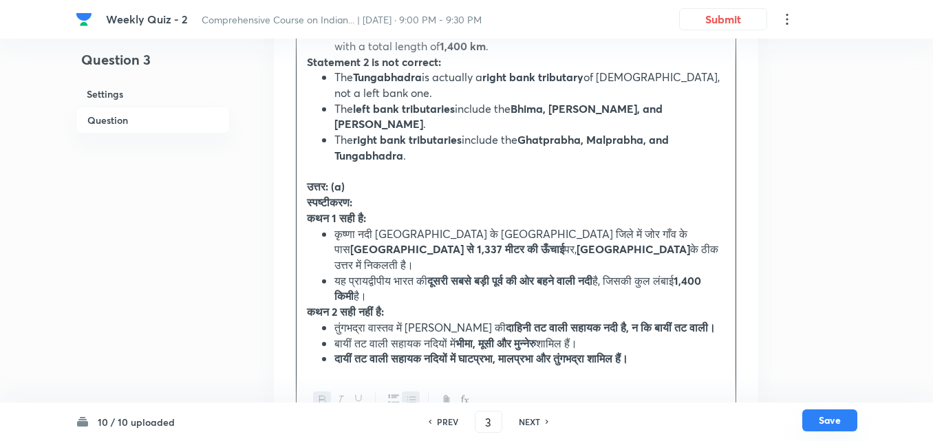
click at [831, 427] on button "Save" at bounding box center [829, 420] width 55 height 22
type input "4"
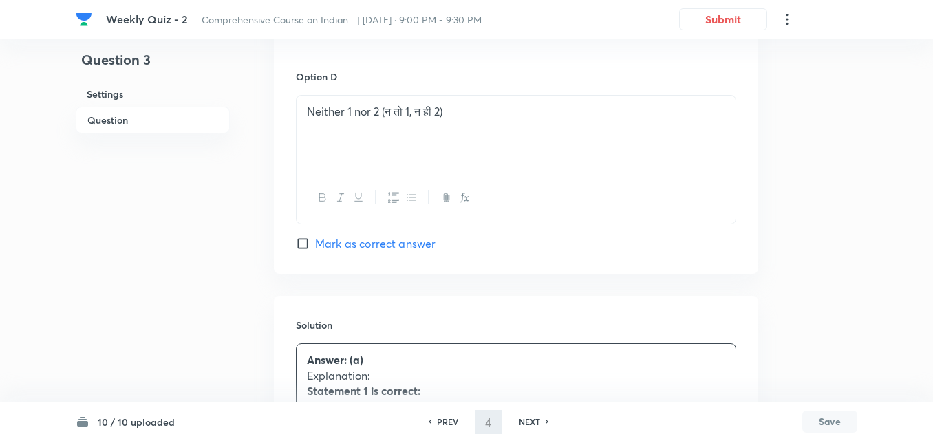
checkbox input "false"
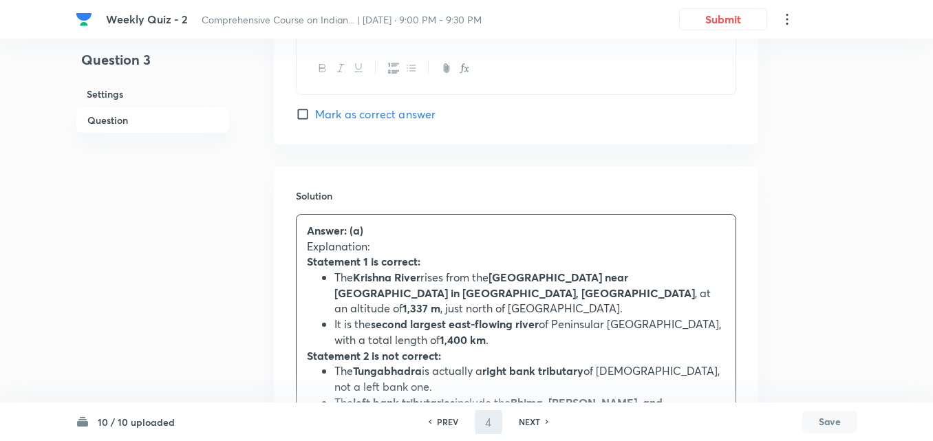
checkbox input "true"
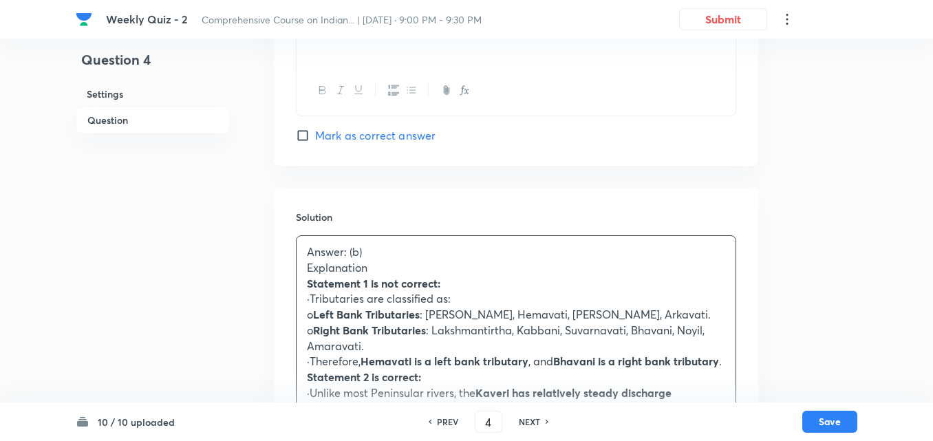
click at [121, 117] on h6 "Question" at bounding box center [153, 120] width 154 height 27
drag, startPoint x: 375, startPoint y: 245, endPoint x: 259, endPoint y: 224, distance: 118.2
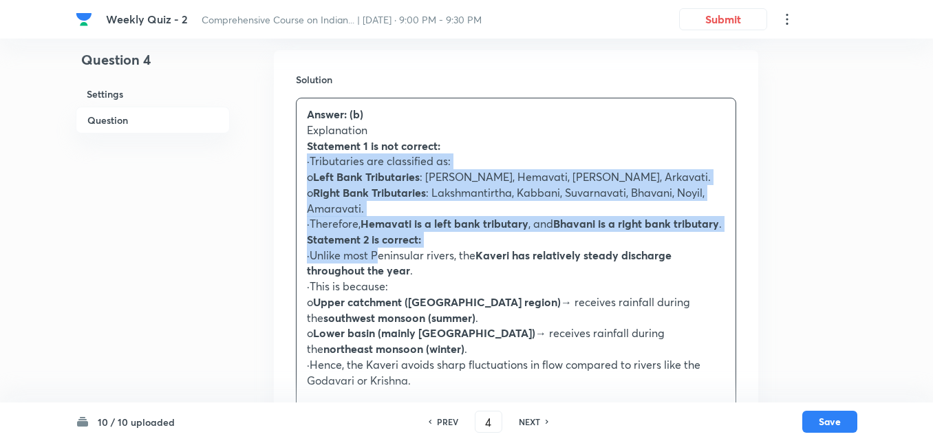
drag, startPoint x: 301, startPoint y: 159, endPoint x: 381, endPoint y: 251, distance: 121.5
click at [381, 251] on div "Answer: (b) Explanation Statement 1 is not correct: ·Tributaries are classified…" at bounding box center [516, 380] width 439 height 564
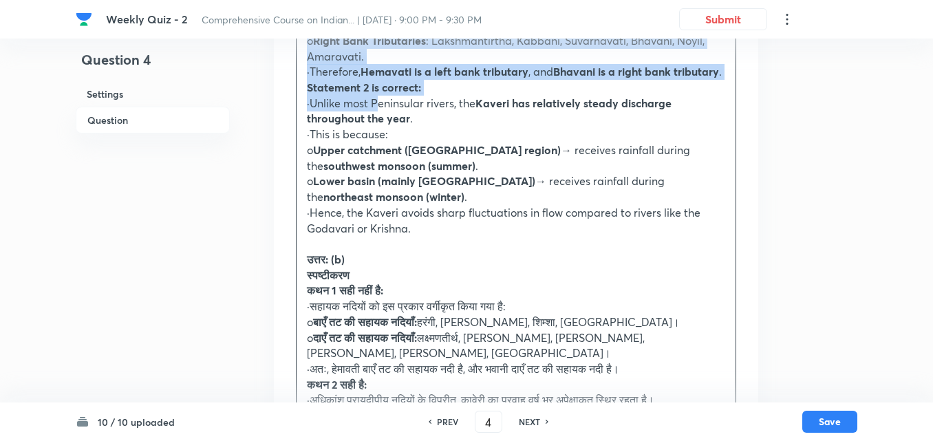
scroll to position [1752, 0]
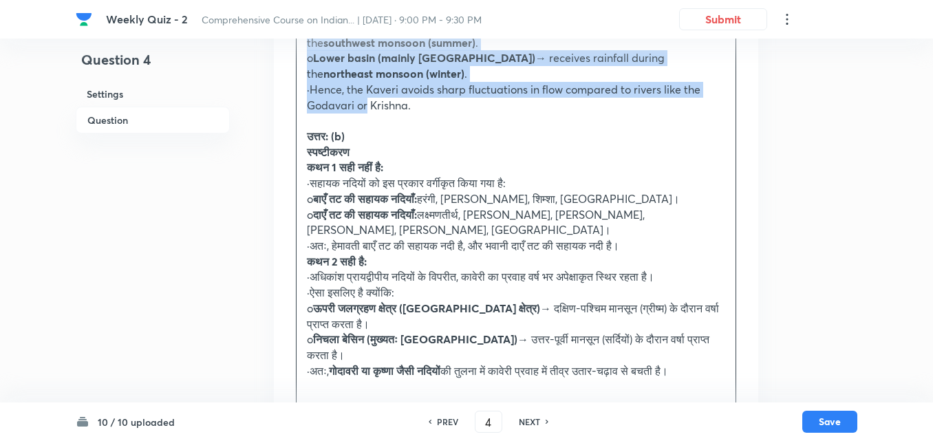
click at [367, 109] on p "·Hence, the Kaveri avoids sharp fluctuations in flow compared to rivers like th…" at bounding box center [516, 97] width 418 height 31
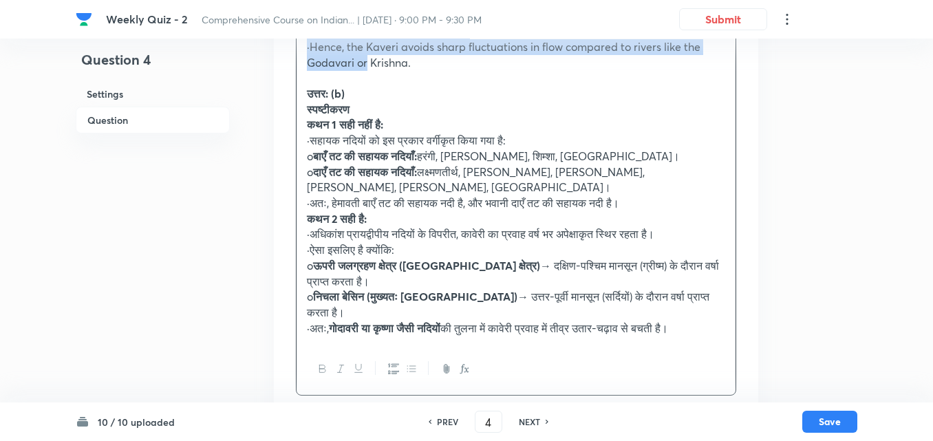
click at [415, 363] on icon "button" at bounding box center [411, 368] width 11 height 11
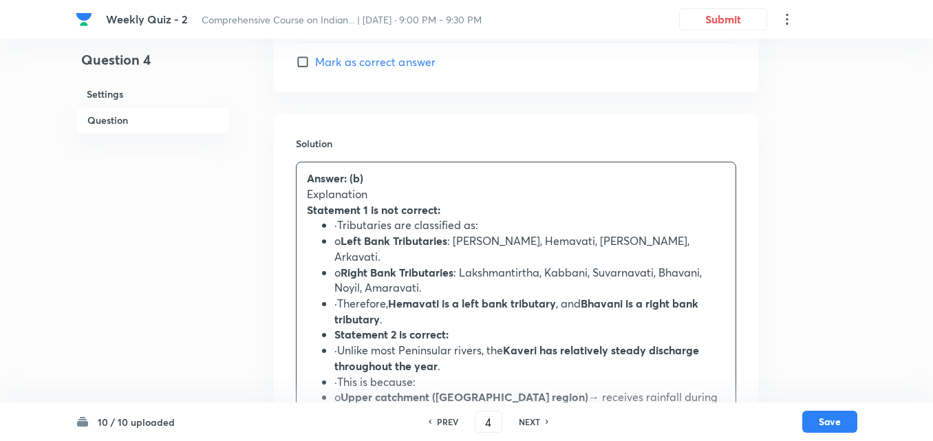
scroll to position [1492, 0]
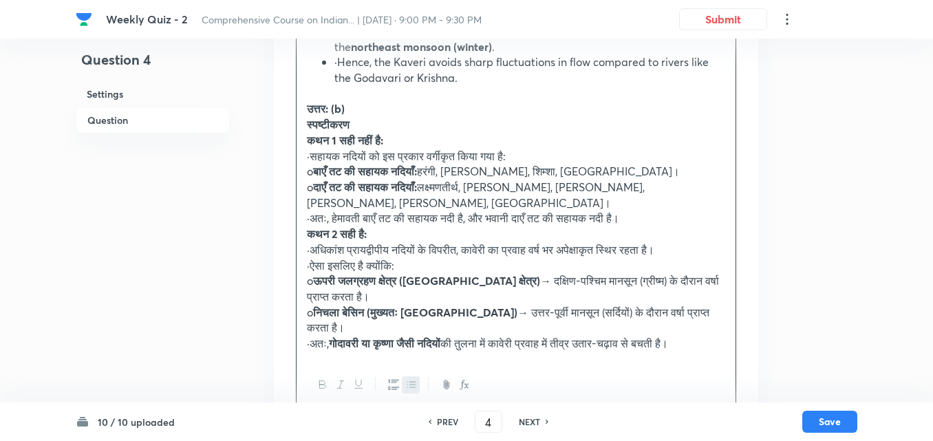
click at [394, 379] on icon "button" at bounding box center [393, 384] width 11 height 11
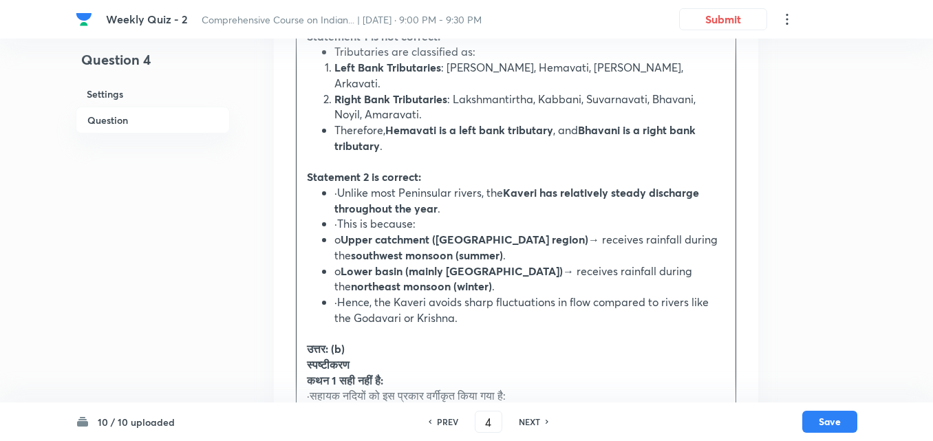
scroll to position [1587, 0]
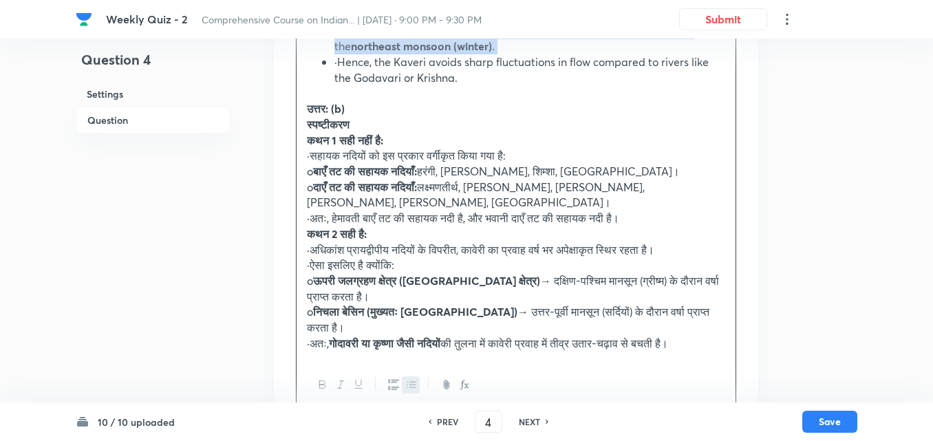
click at [391, 379] on icon "button" at bounding box center [393, 384] width 11 height 11
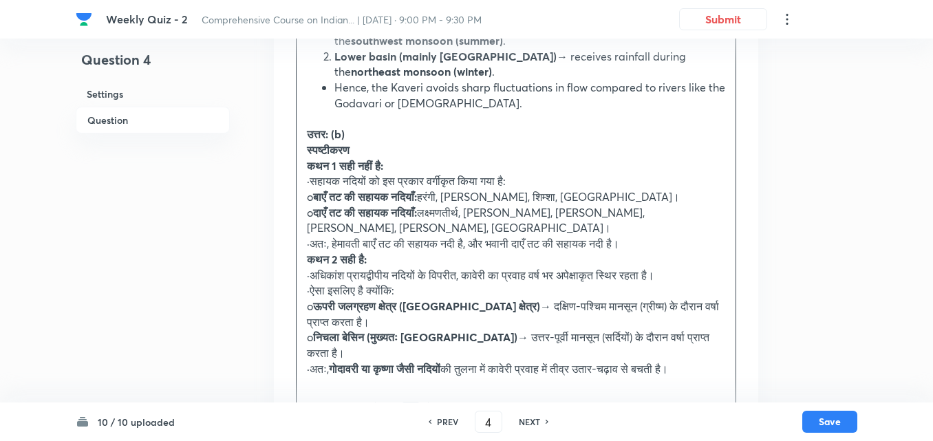
scroll to position [1802, 0]
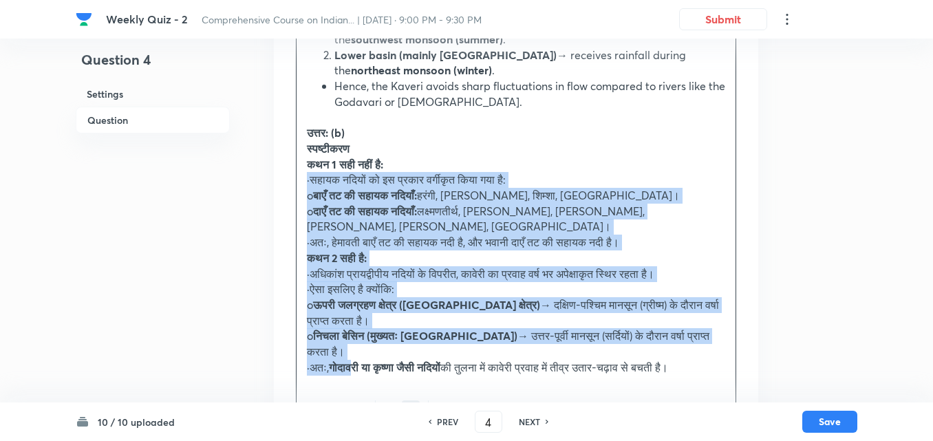
drag, startPoint x: 299, startPoint y: 168, endPoint x: 366, endPoint y: 325, distance: 170.5
click at [366, 325] on div "Answer: (b) Explanation Statement 1 is not correct: Tributaries are classified …" at bounding box center [516, 78] width 439 height 610
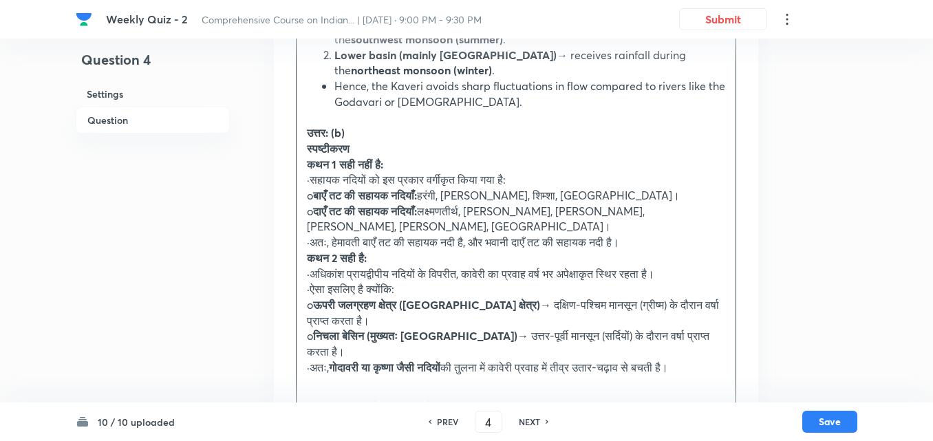
click at [410, 384] on div at bounding box center [516, 409] width 439 height 50
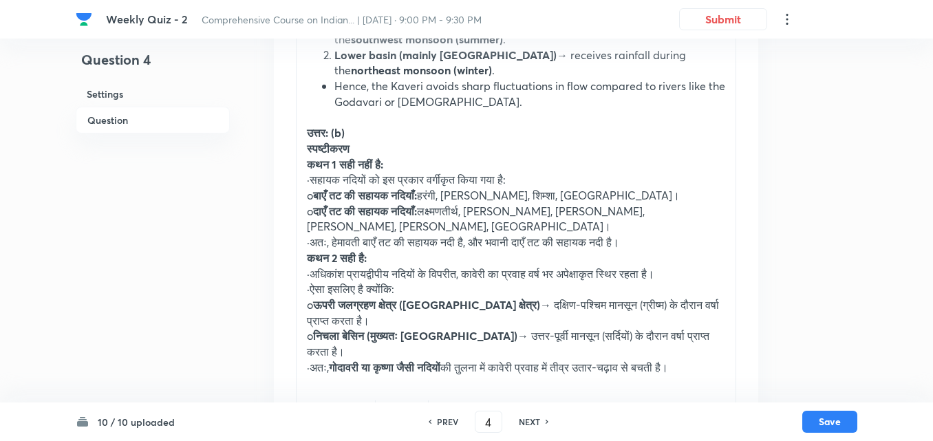
click at [411, 403] on icon "button" at bounding box center [411, 408] width 11 height 11
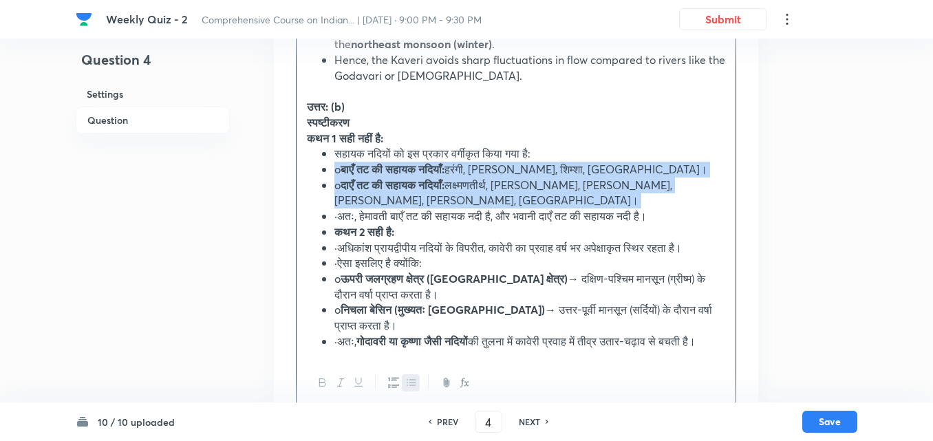
scroll to position [1852, 0]
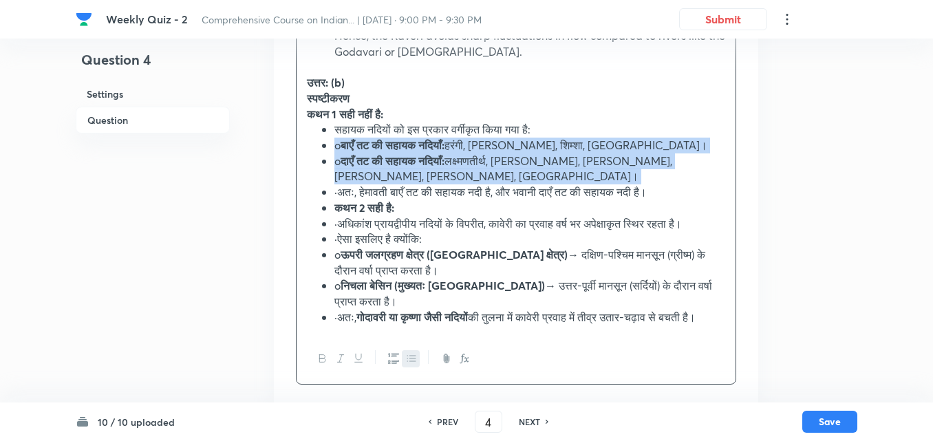
click at [391, 353] on icon "button" at bounding box center [393, 358] width 11 height 11
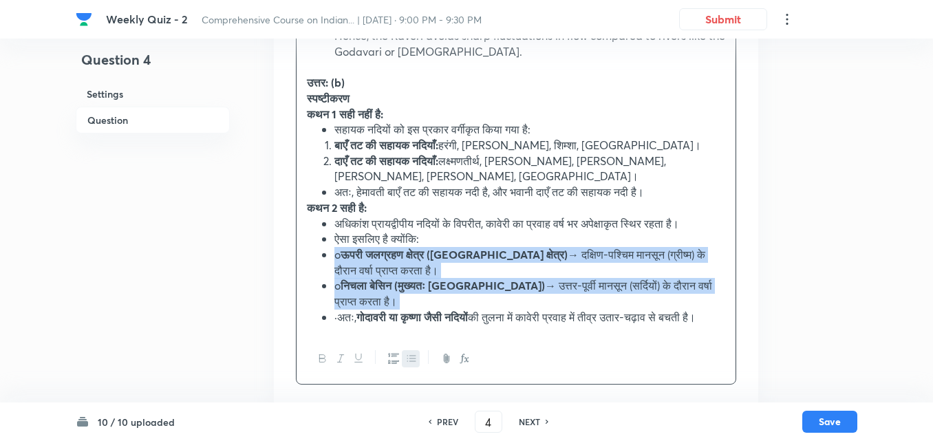
click at [388, 350] on button "button" at bounding box center [393, 358] width 18 height 17
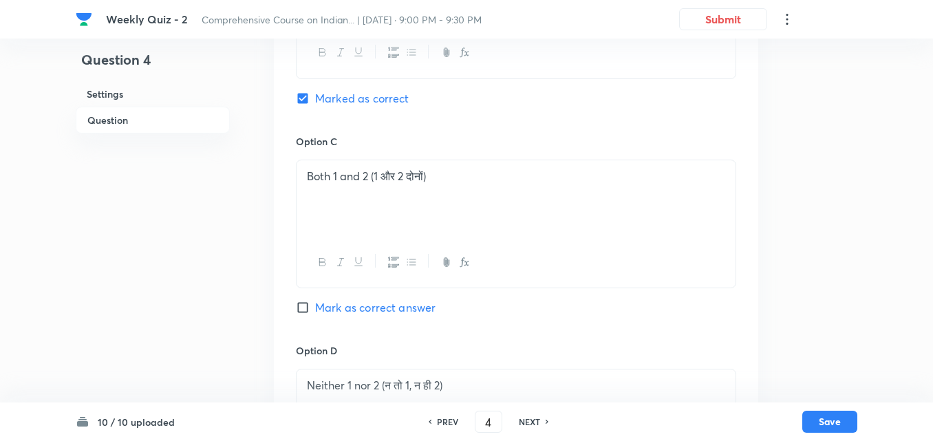
scroll to position [751, 0]
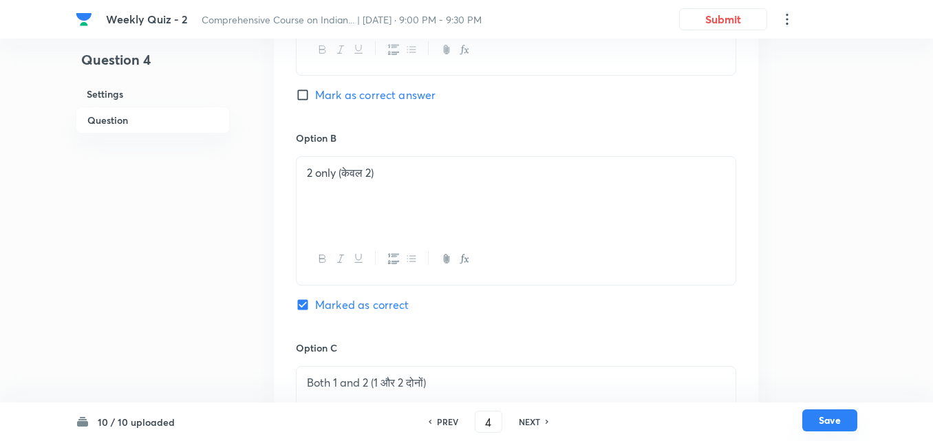
click at [833, 426] on button "Save" at bounding box center [829, 420] width 55 height 22
type input "5"
checkbox input "false"
checkbox input "true"
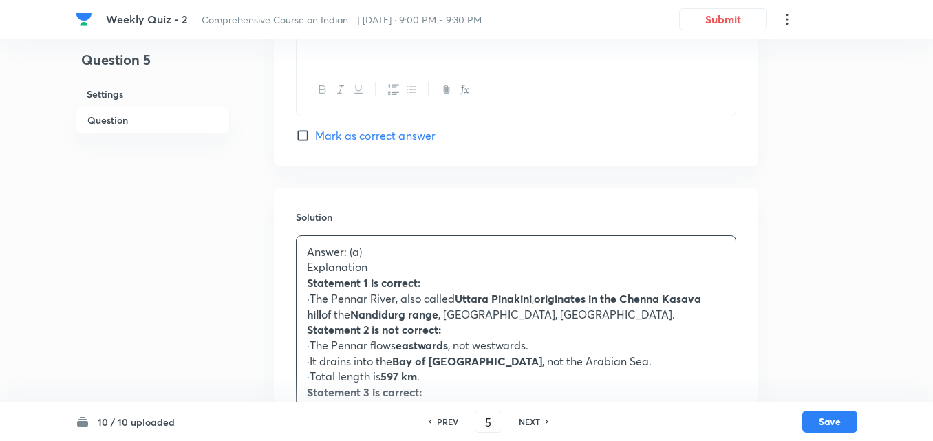
click at [131, 120] on h6 "Question" at bounding box center [153, 120] width 154 height 27
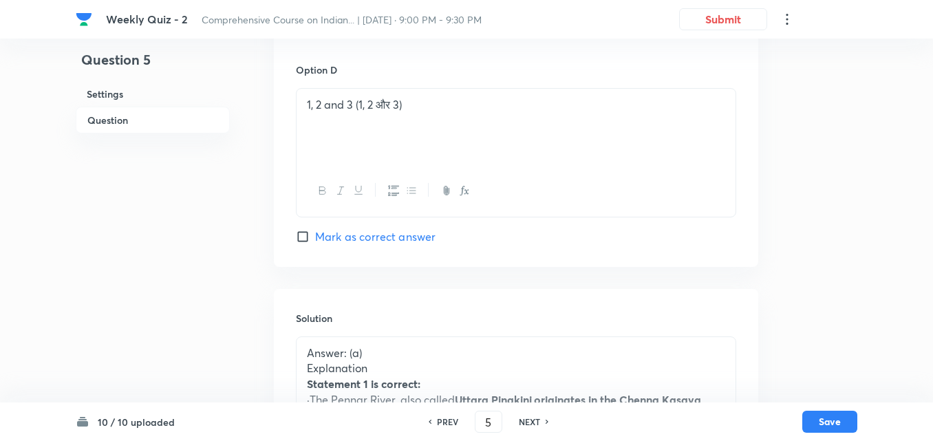
scroll to position [1477, 0]
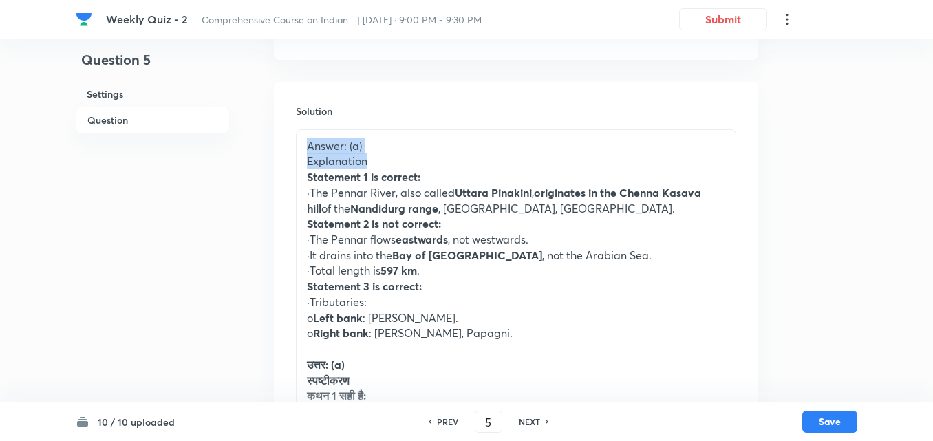
drag, startPoint x: 379, startPoint y: 153, endPoint x: 258, endPoint y: 131, distance: 123.2
click at [383, 151] on p "Answer: (a)" at bounding box center [516, 146] width 418 height 16
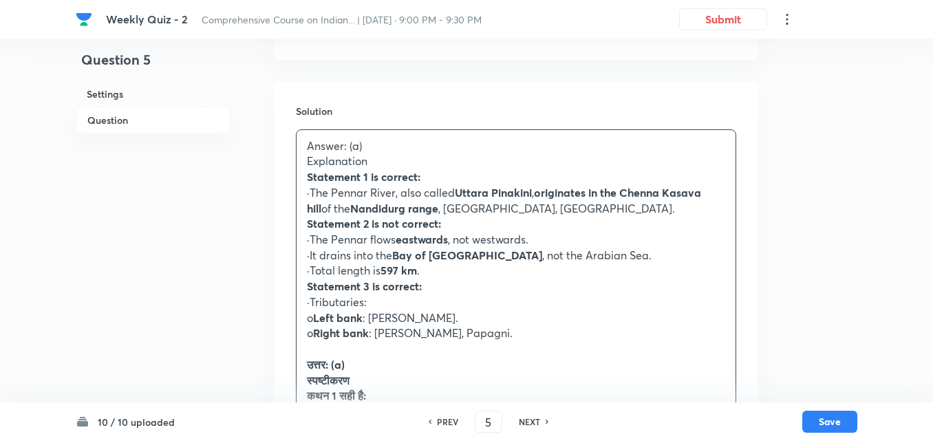
drag, startPoint x: 388, startPoint y: 138, endPoint x: 214, endPoint y: 127, distance: 174.4
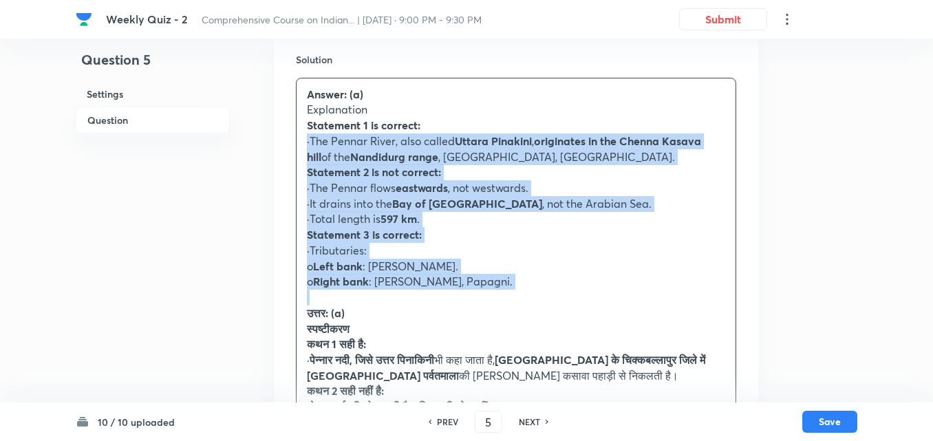
scroll to position [1733, 0]
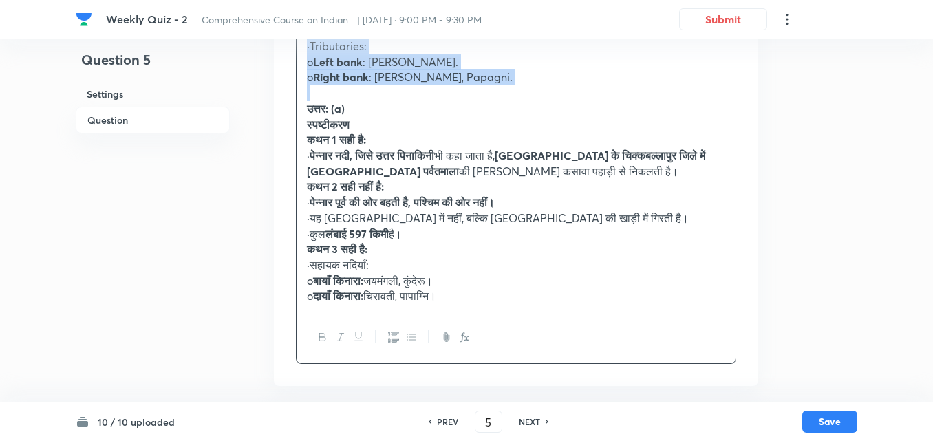
click at [412, 333] on icon "button" at bounding box center [411, 337] width 11 height 11
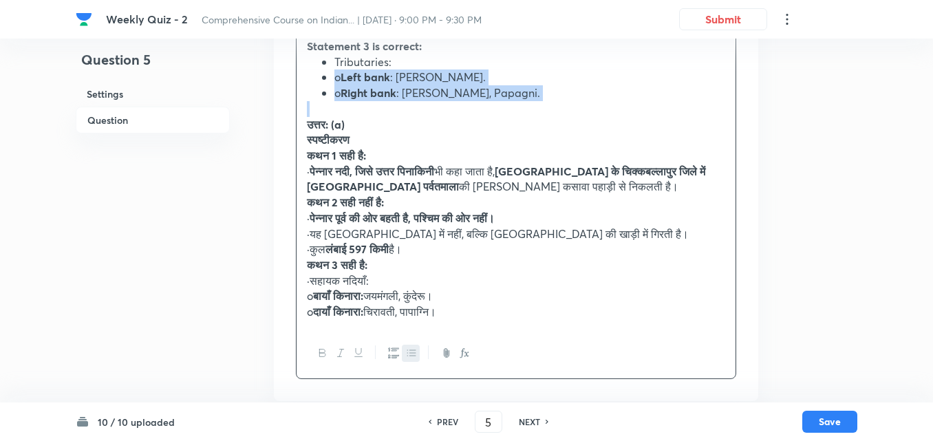
click at [393, 347] on icon "button" at bounding box center [393, 352] width 11 height 11
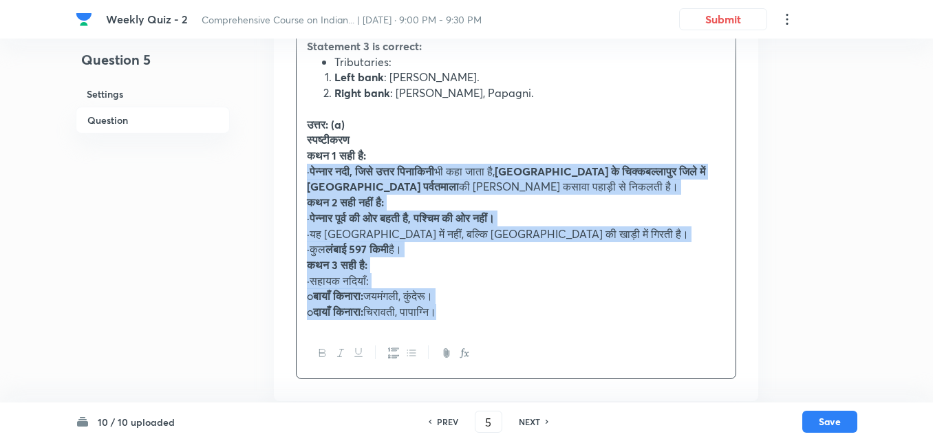
click at [403, 345] on button "button" at bounding box center [411, 353] width 18 height 17
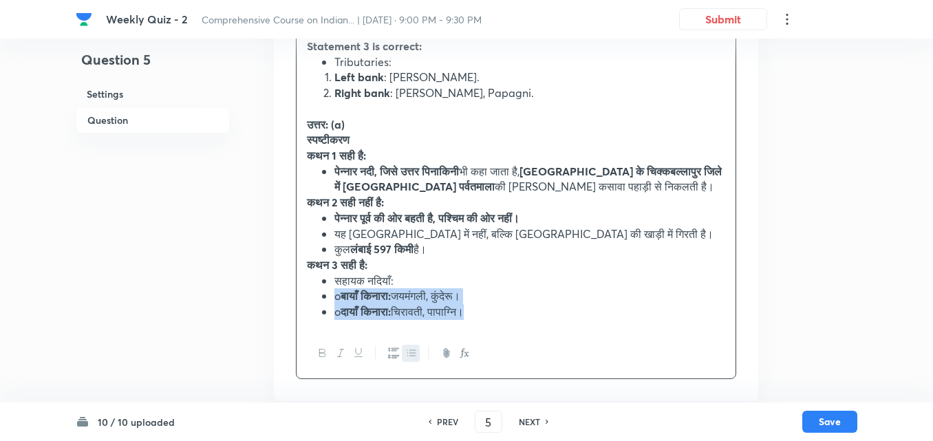
click at [397, 347] on icon "button" at bounding box center [393, 352] width 11 height 11
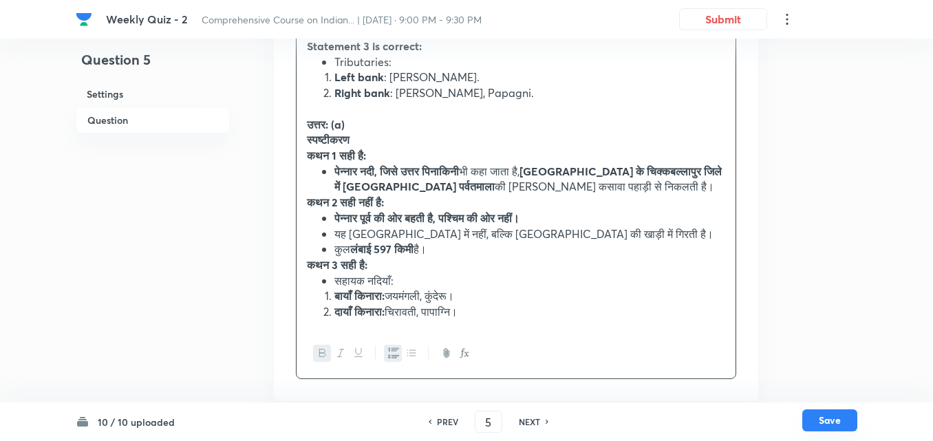
click at [838, 421] on button "Save" at bounding box center [829, 420] width 55 height 22
type input "6"
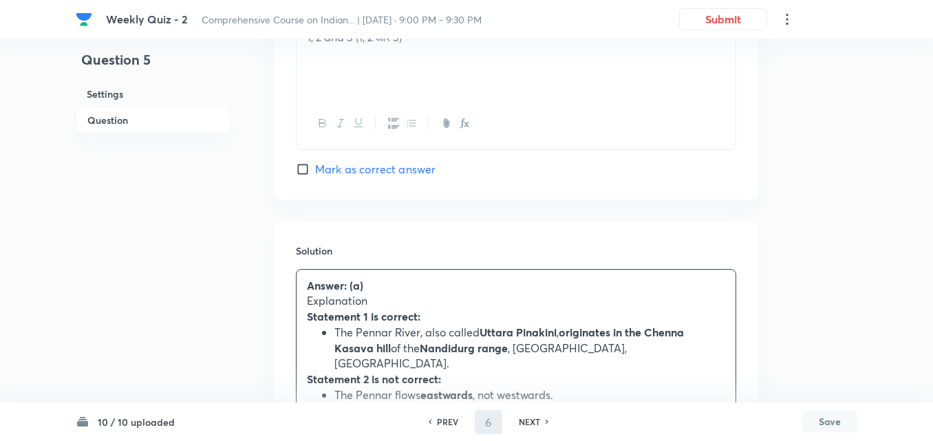
checkbox input "true"
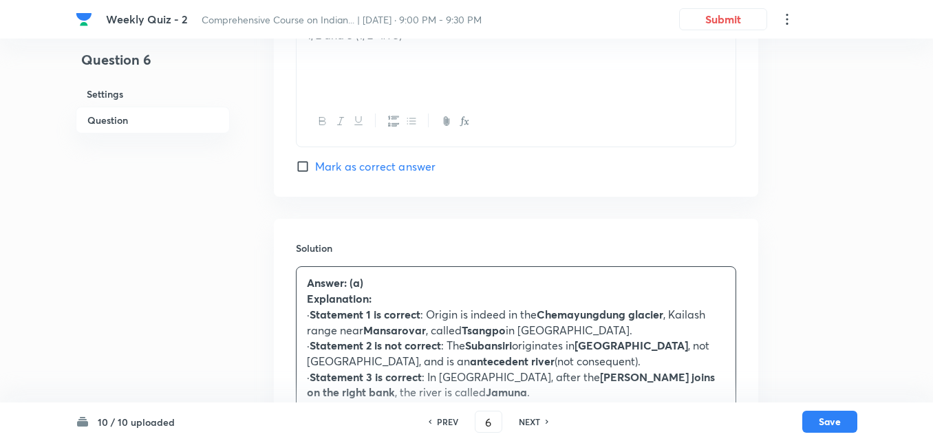
click at [141, 119] on h6 "Question" at bounding box center [153, 120] width 154 height 27
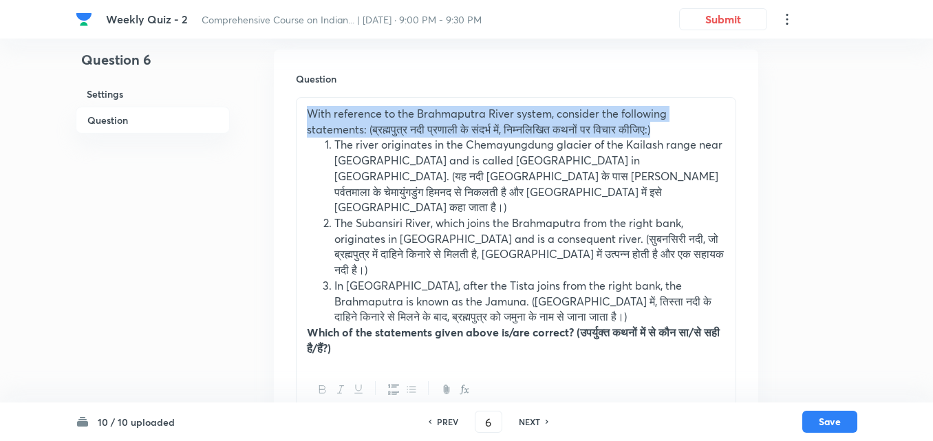
drag, startPoint x: 692, startPoint y: 130, endPoint x: 206, endPoint y: 101, distance: 486.6
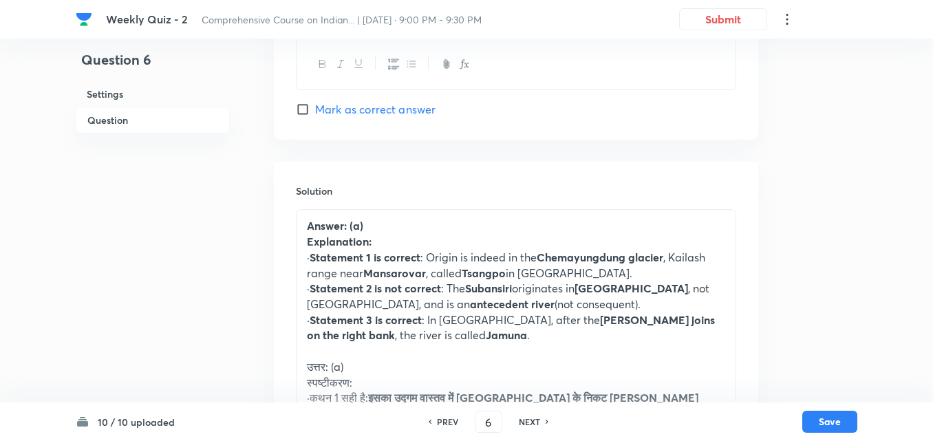
scroll to position [1545, 0]
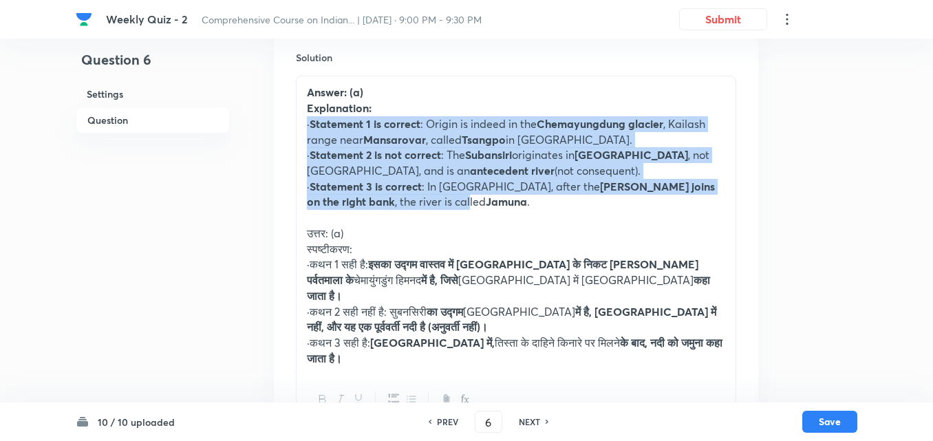
drag, startPoint x: 305, startPoint y: 91, endPoint x: 358, endPoint y: 173, distance: 97.5
click at [358, 173] on div "Answer: (a) Explanation: · Statement 1 is correct : Origin is indeed in the Che…" at bounding box center [516, 225] width 439 height 298
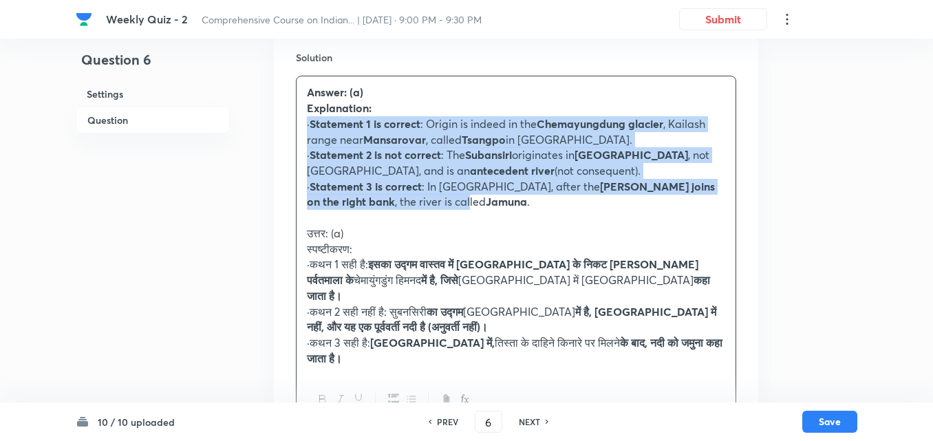
click at [405, 391] on button "button" at bounding box center [411, 399] width 18 height 17
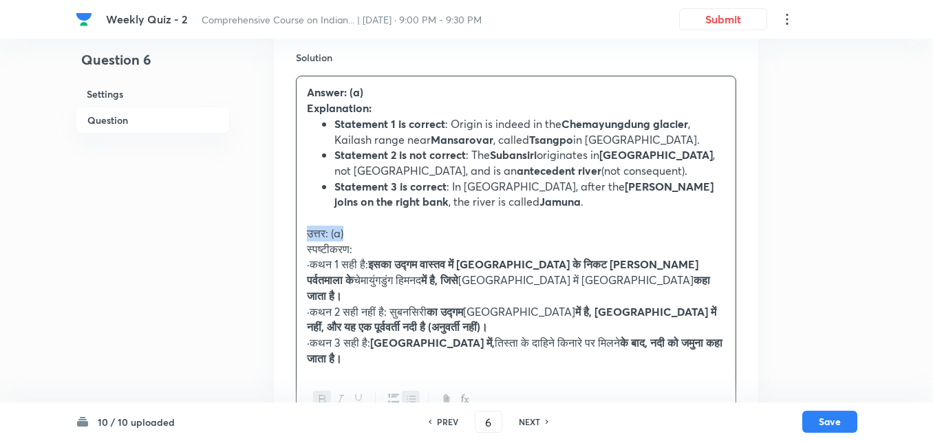
drag, startPoint x: 372, startPoint y: 198, endPoint x: 302, endPoint y: 200, distance: 70.2
click at [302, 200] on div "Answer: (a) Explanation: Statement 1 is correct : Origin is indeed in the Chema…" at bounding box center [516, 225] width 439 height 298
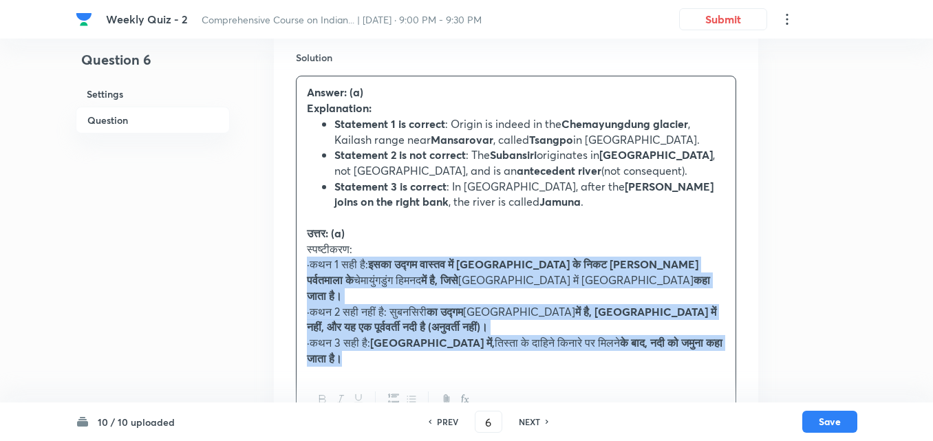
click at [418, 391] on button "button" at bounding box center [411, 399] width 18 height 17
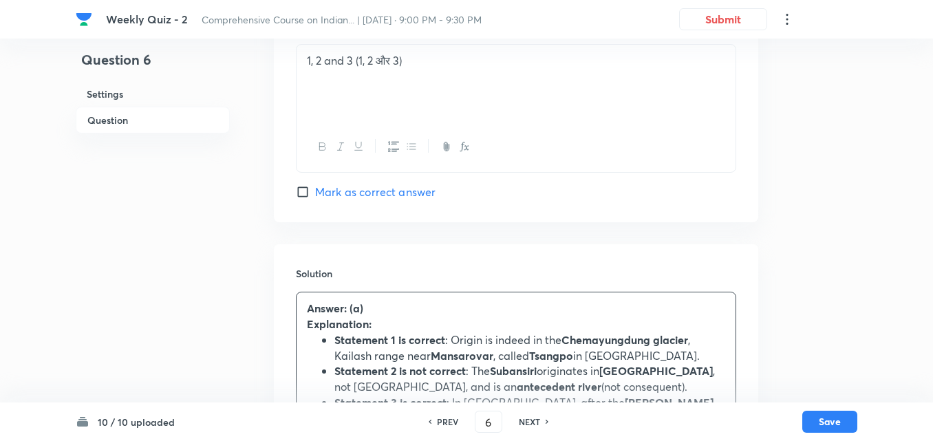
scroll to position [1477, 0]
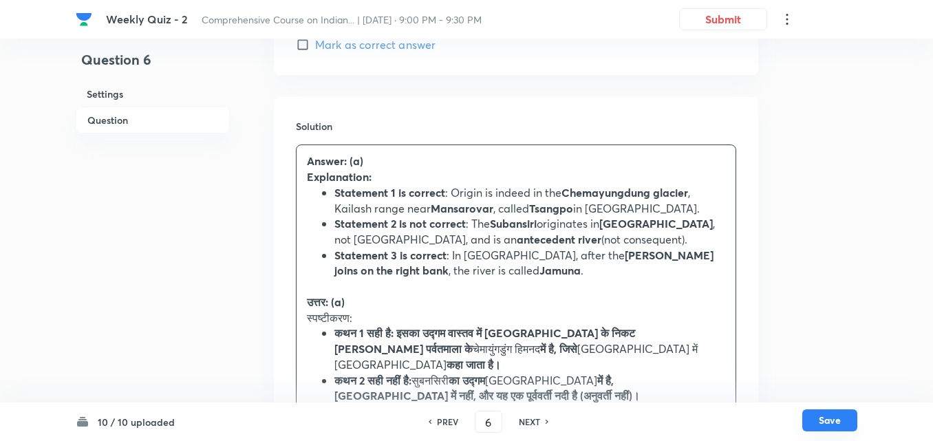
click at [846, 421] on button "Save" at bounding box center [829, 420] width 55 height 22
type input "7"
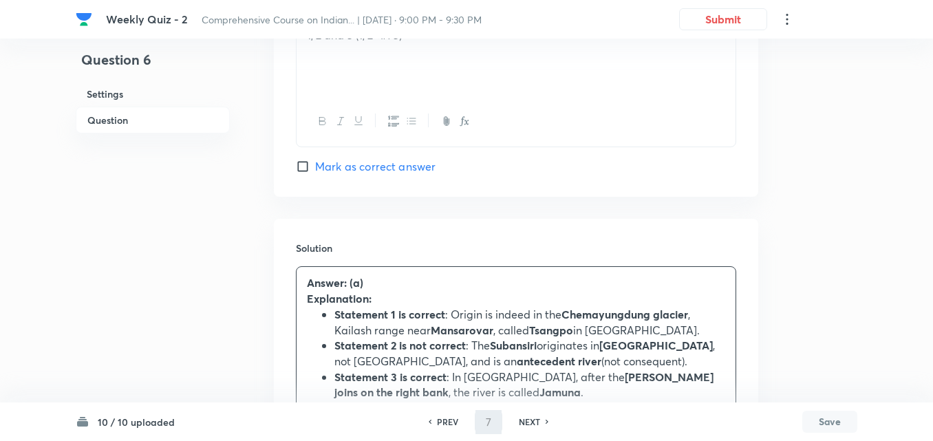
checkbox input "true"
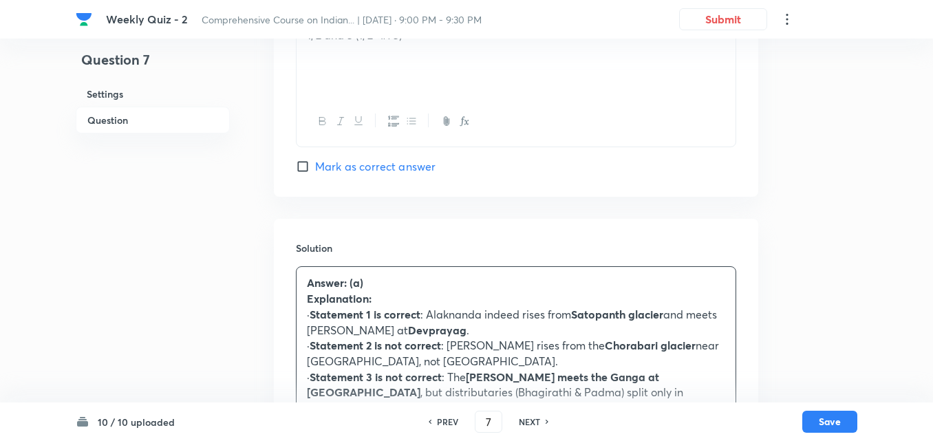
click at [182, 112] on h6 "Question" at bounding box center [153, 120] width 154 height 27
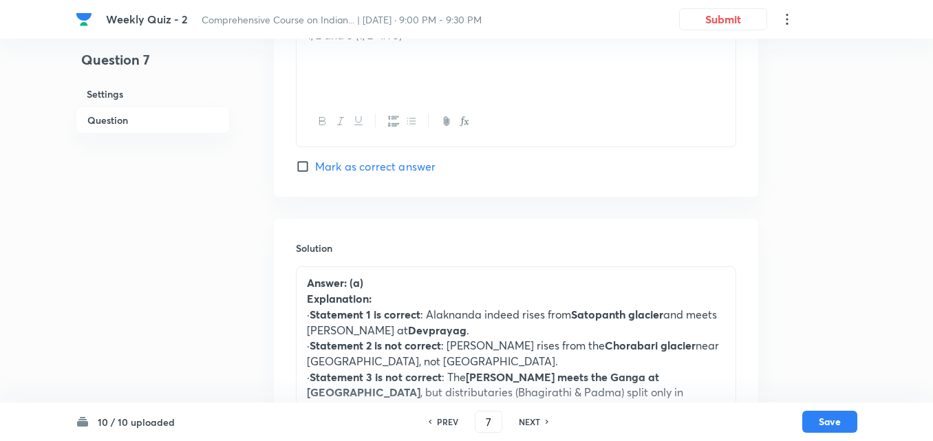
scroll to position [238, 0]
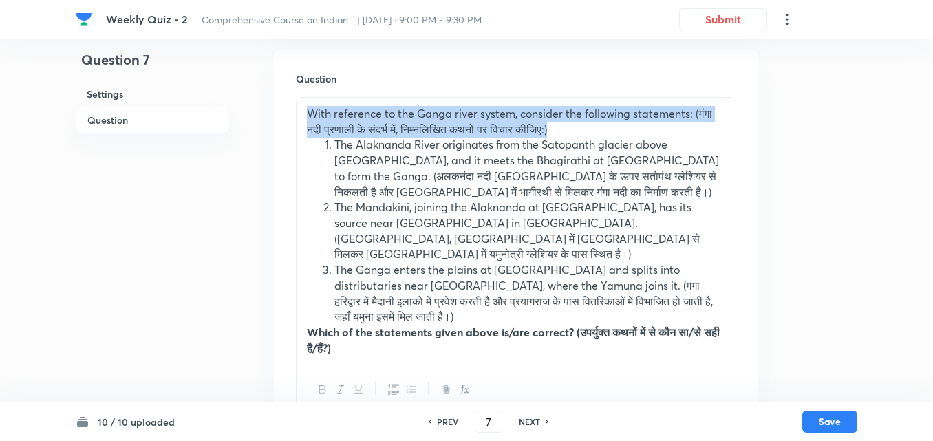
drag, startPoint x: 586, startPoint y: 129, endPoint x: 244, endPoint y: 95, distance: 344.4
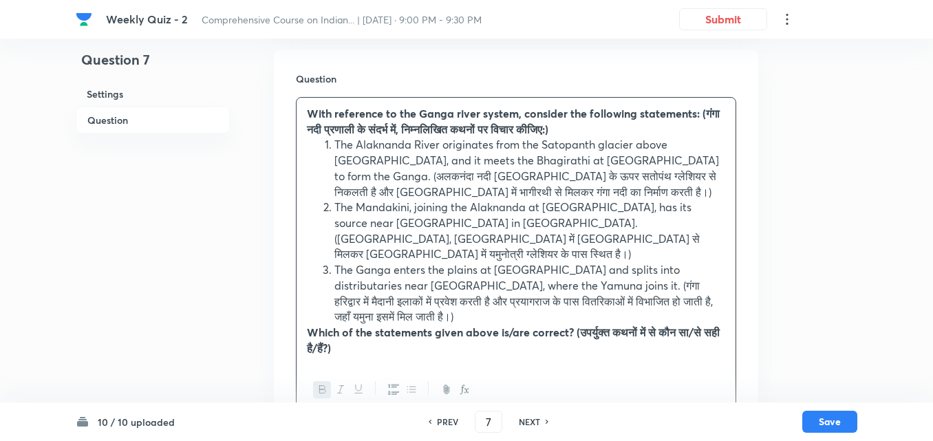
scroll to position [651, 0]
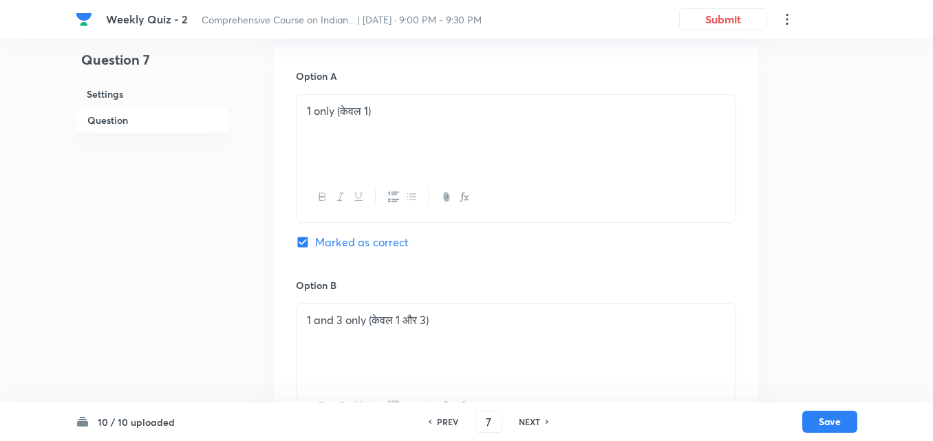
click at [453, 126] on div "1 only (केवल 1)" at bounding box center [516, 133] width 439 height 77
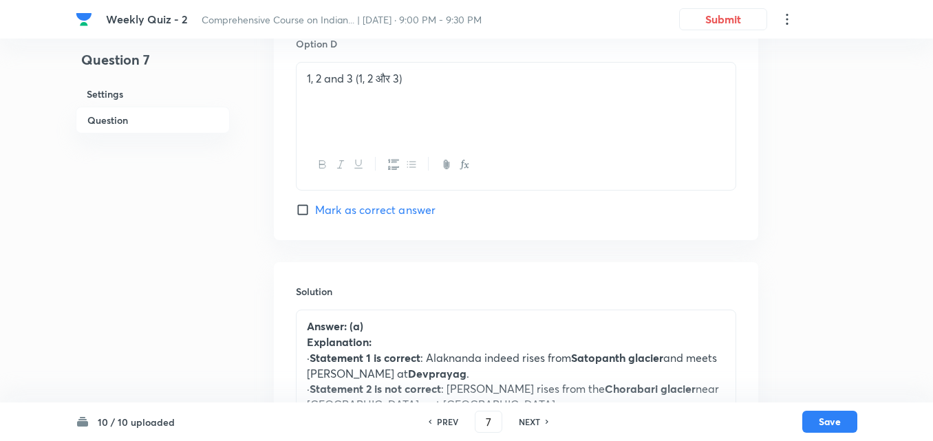
scroll to position [1477, 0]
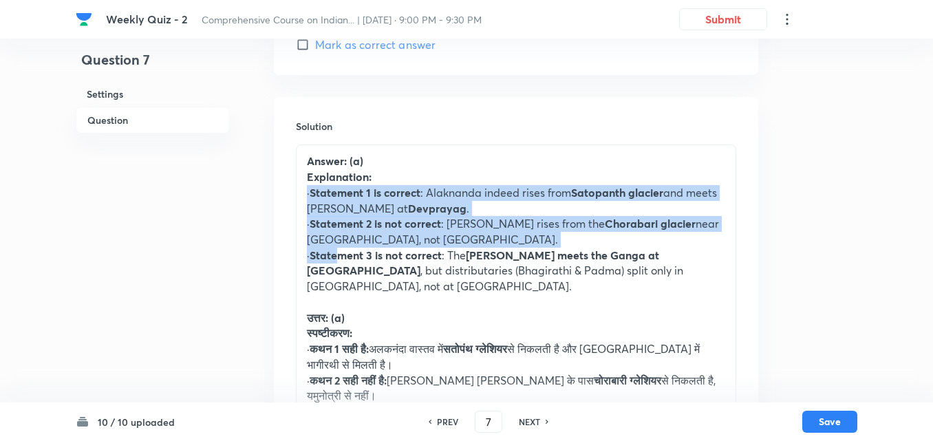
drag, startPoint x: 303, startPoint y: 161, endPoint x: 340, endPoint y: 231, distance: 78.8
click at [340, 231] on div "Answer: (a) Explanation: · Statement 1 is correct : Alaknanda indeed rises from…" at bounding box center [516, 302] width 439 height 314
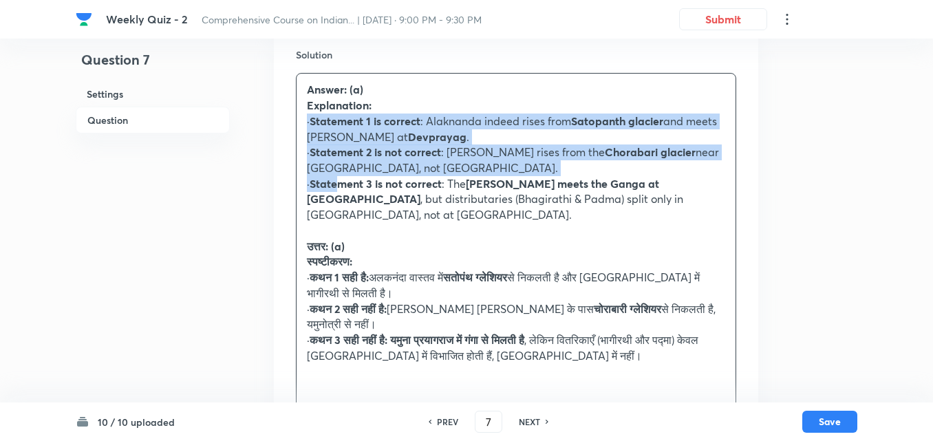
scroll to position [1576, 0]
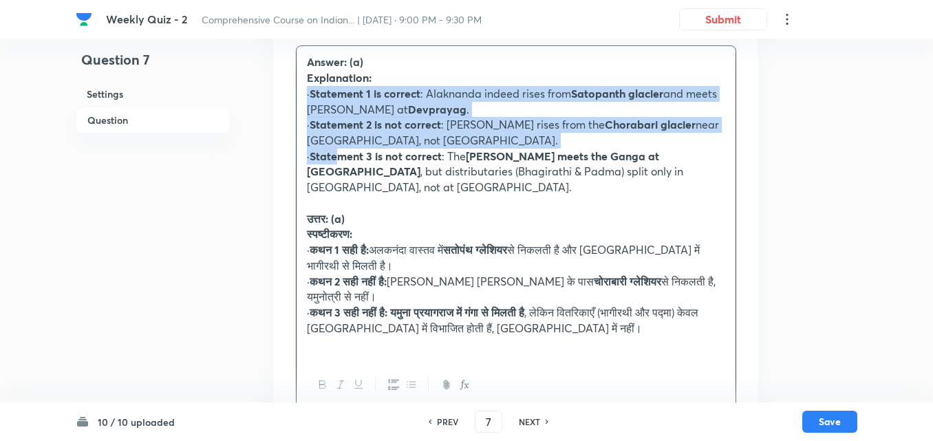
click at [412, 379] on icon "button" at bounding box center [411, 384] width 11 height 11
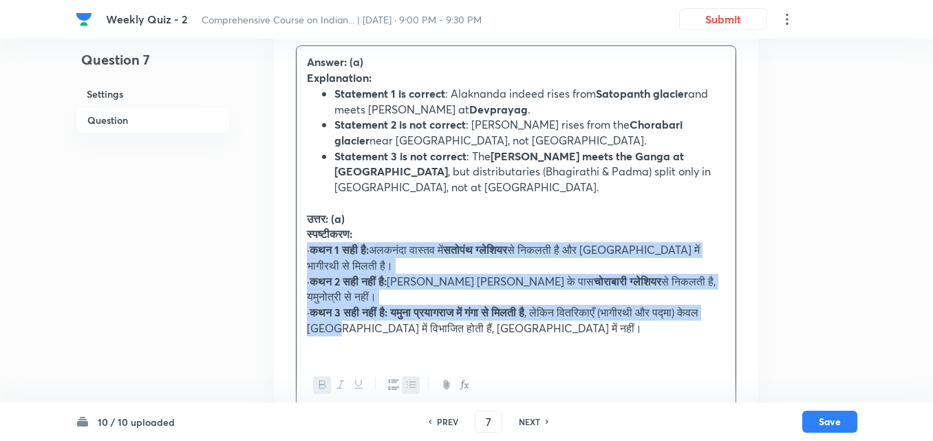
drag, startPoint x: 306, startPoint y: 215, endPoint x: 352, endPoint y: 301, distance: 98.2
click at [352, 301] on div "Answer: (a) Explanation: Statement 1 is correct : Alaknanda indeed rises from S…" at bounding box center [516, 203] width 439 height 314
click at [412, 379] on icon "button" at bounding box center [411, 384] width 11 height 11
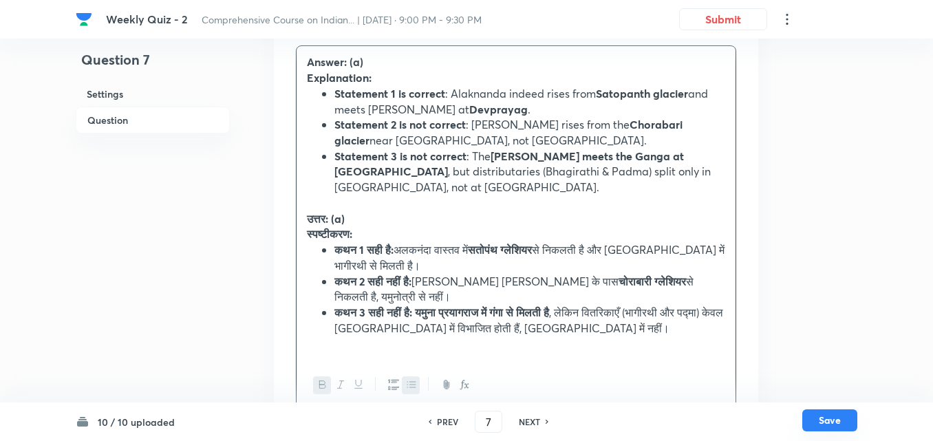
click at [831, 420] on button "Save" at bounding box center [829, 420] width 55 height 22
type input "8"
checkbox input "false"
checkbox input "true"
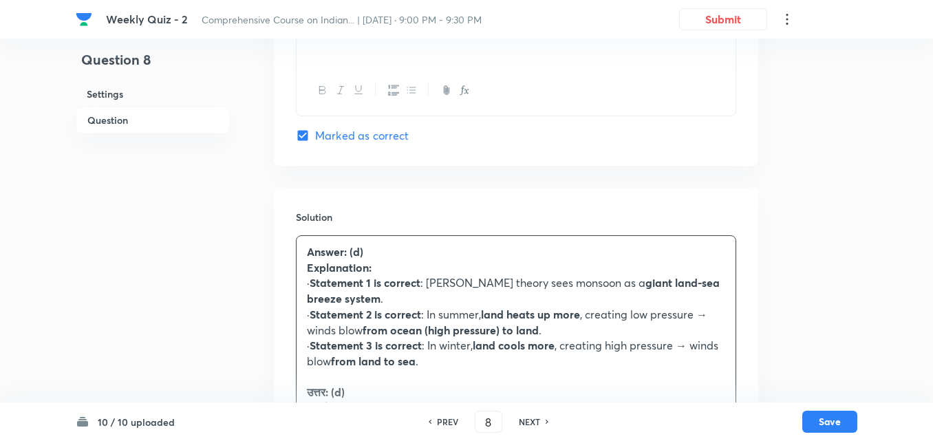
click at [129, 120] on h6 "Question" at bounding box center [153, 120] width 154 height 27
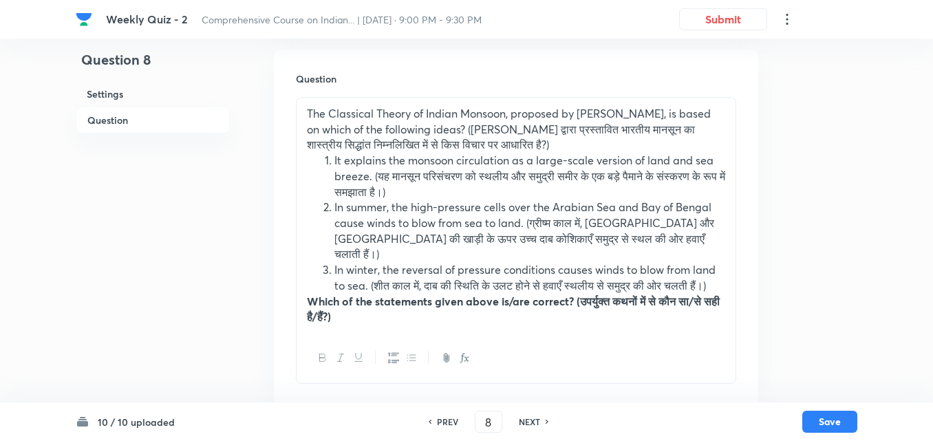
drag, startPoint x: 548, startPoint y: 145, endPoint x: 192, endPoint y: 99, distance: 359.4
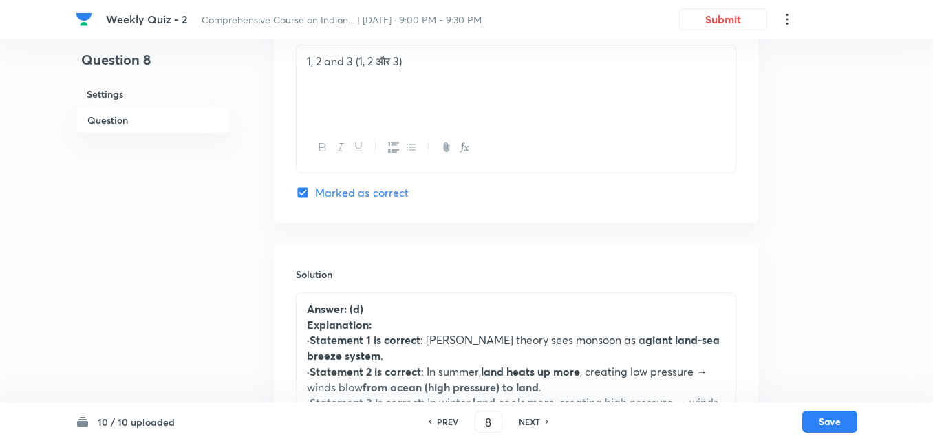
scroll to position [1477, 0]
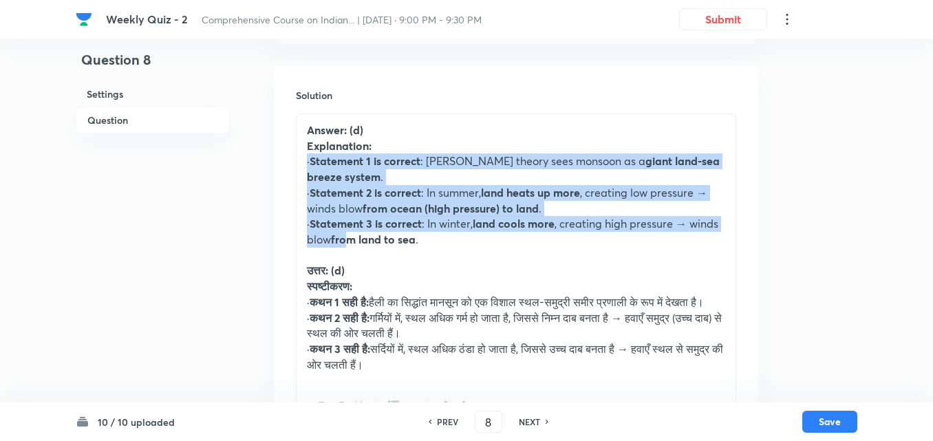
drag, startPoint x: 306, startPoint y: 160, endPoint x: 353, endPoint y: 243, distance: 95.2
click at [353, 243] on div "Answer: (d) Explanation: · Statement 1 is correct : Halley’s theory sees monsoo…" at bounding box center [516, 247] width 439 height 267
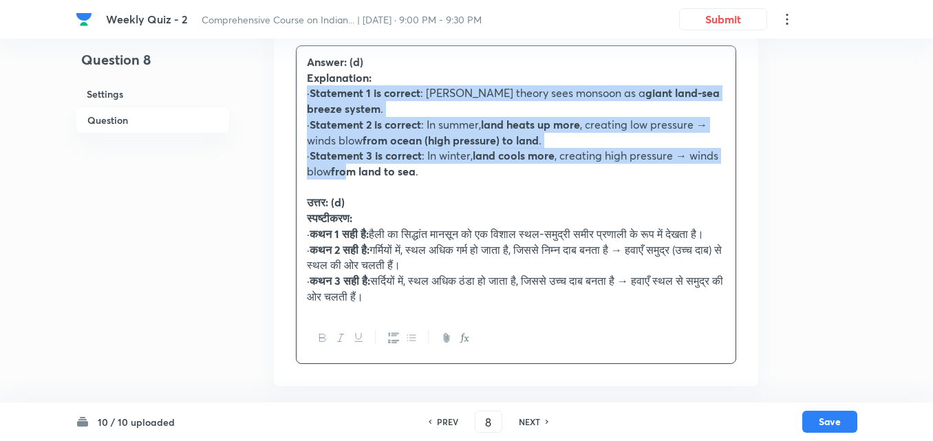
scroll to position [1561, 0]
click at [406, 337] on icon "button" at bounding box center [411, 337] width 11 height 11
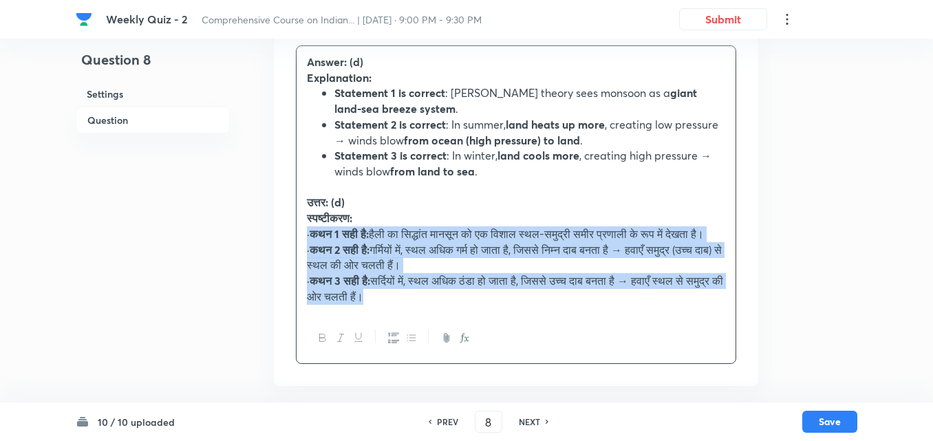
click at [409, 336] on icon "button" at bounding box center [411, 337] width 11 height 11
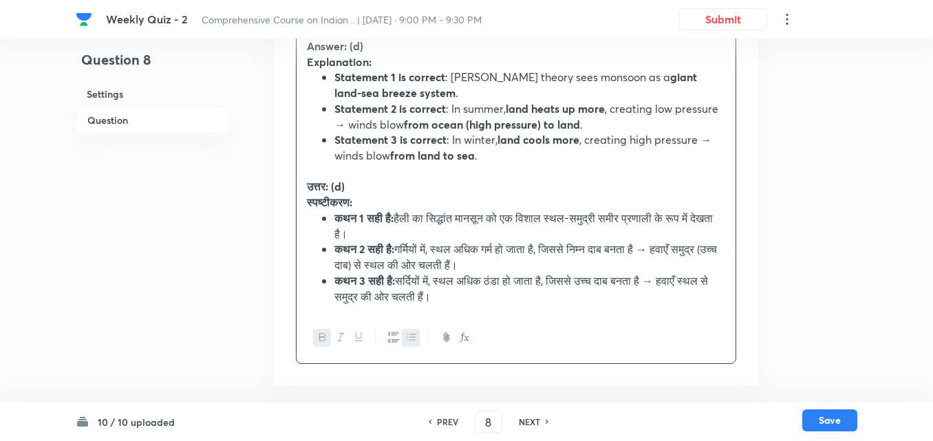
click at [834, 423] on button "Save" at bounding box center [829, 420] width 55 height 22
type input "9"
checkbox input "false"
checkbox input "true"
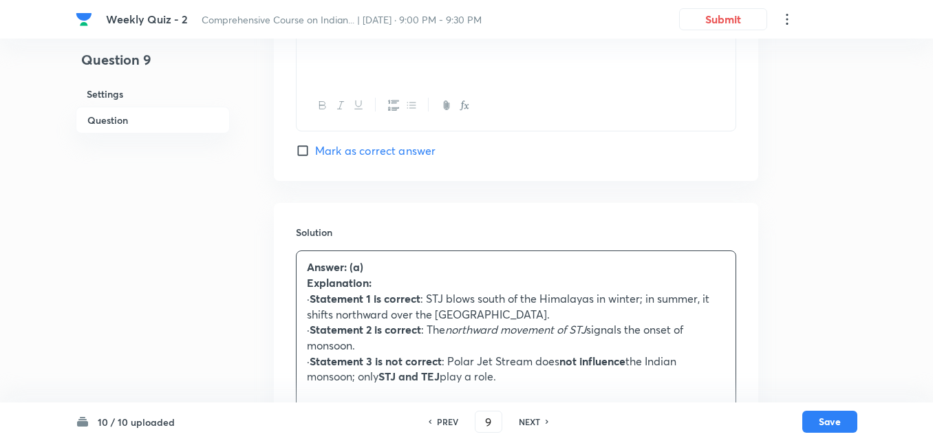
click at [155, 125] on h6 "Question" at bounding box center [153, 120] width 154 height 27
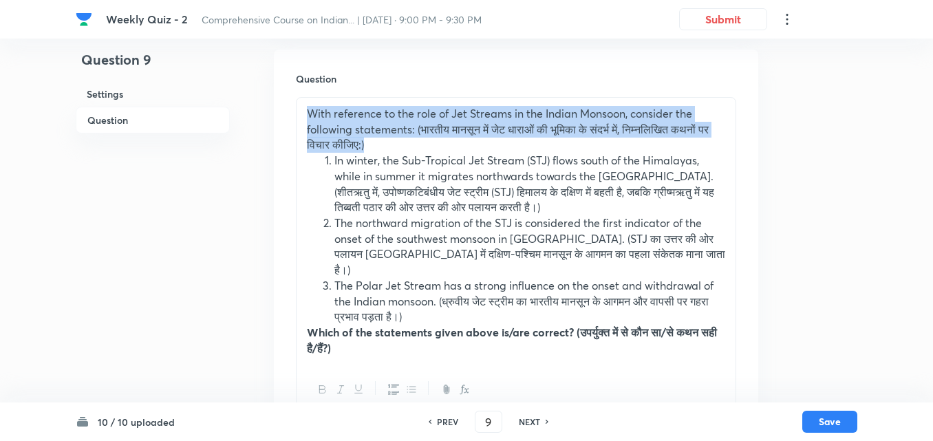
drag, startPoint x: 431, startPoint y: 145, endPoint x: 221, endPoint y: 98, distance: 215.8
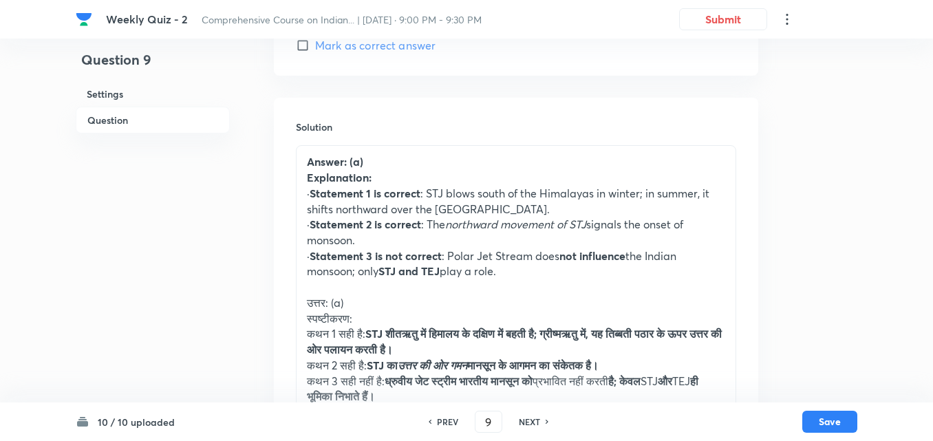
scroll to position [1477, 0]
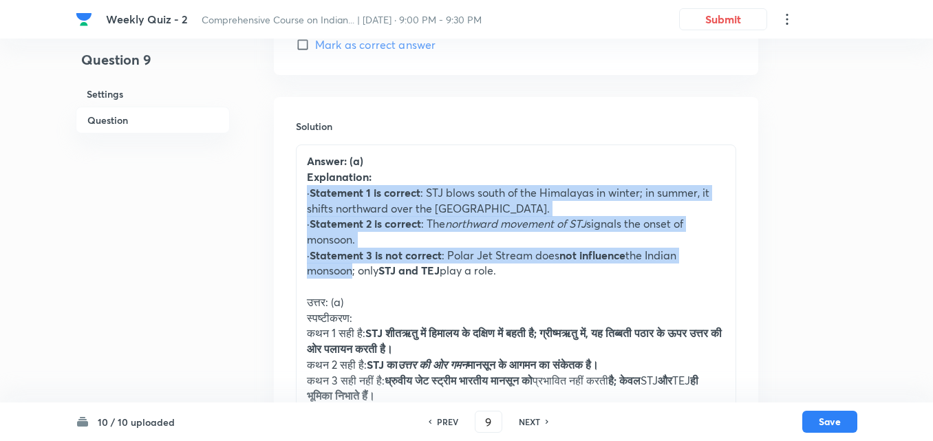
drag, startPoint x: 305, startPoint y: 178, endPoint x: 350, endPoint y: 253, distance: 87.3
click at [350, 253] on div "Answer: (a) Explanation: · Statement 1 is correct : STJ blows south of the Hima…" at bounding box center [516, 278] width 439 height 267
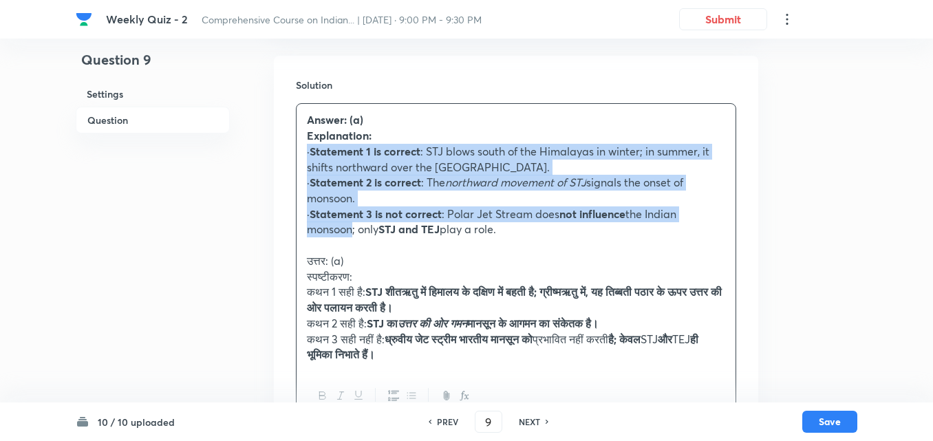
scroll to position [1561, 0]
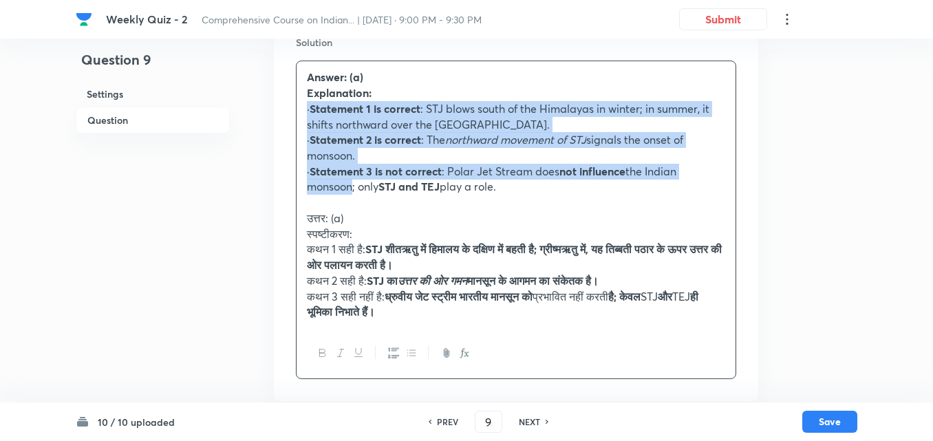
click at [411, 347] on icon "button" at bounding box center [411, 352] width 11 height 11
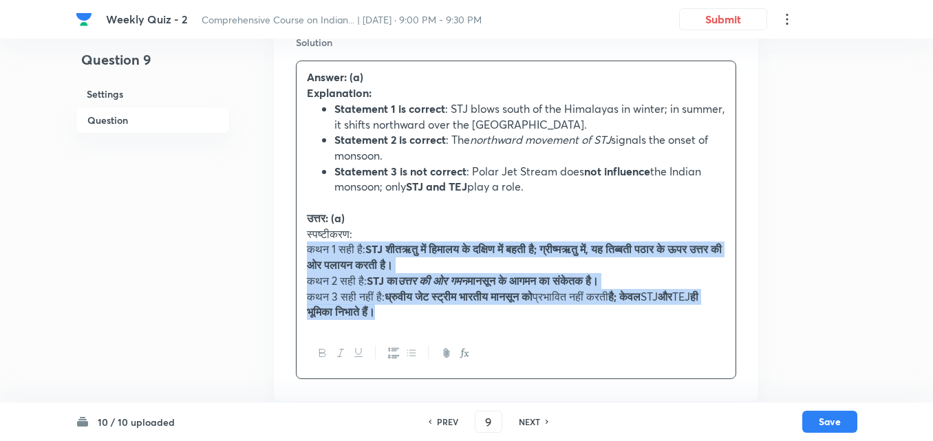
click at [411, 350] on icon "button" at bounding box center [411, 353] width 8 height 6
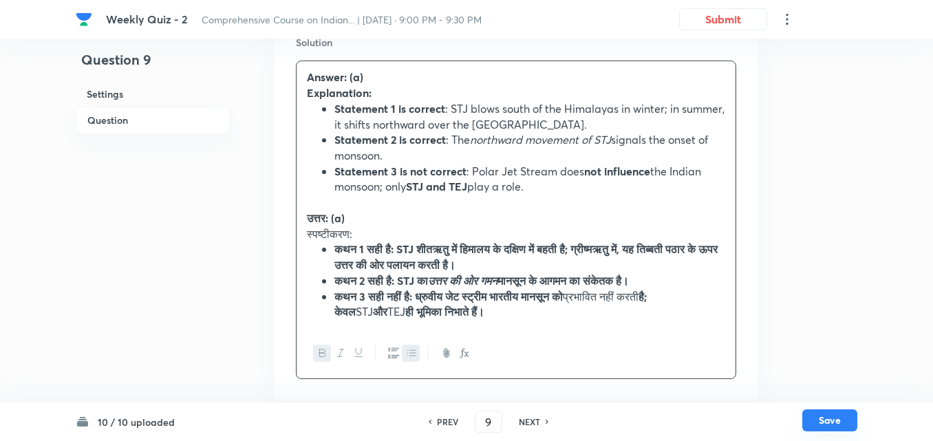
click at [845, 427] on button "Save" at bounding box center [829, 420] width 55 height 22
type input "10"
checkbox input "false"
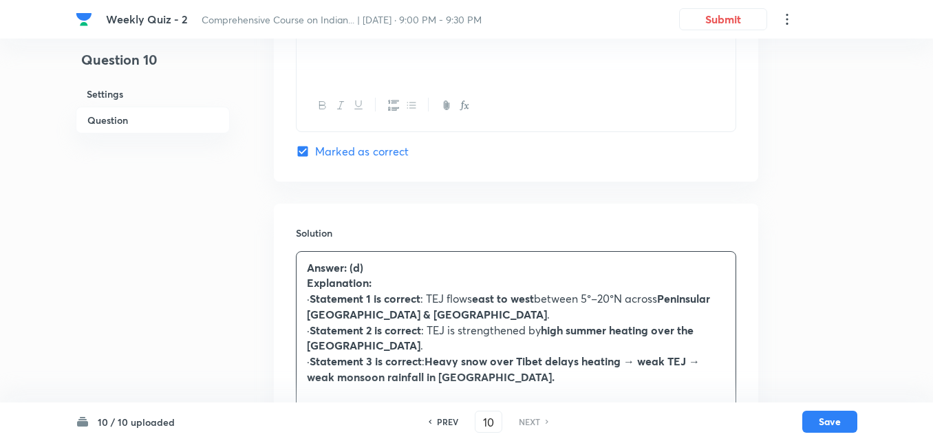
click at [131, 122] on h6 "Question" at bounding box center [153, 120] width 154 height 27
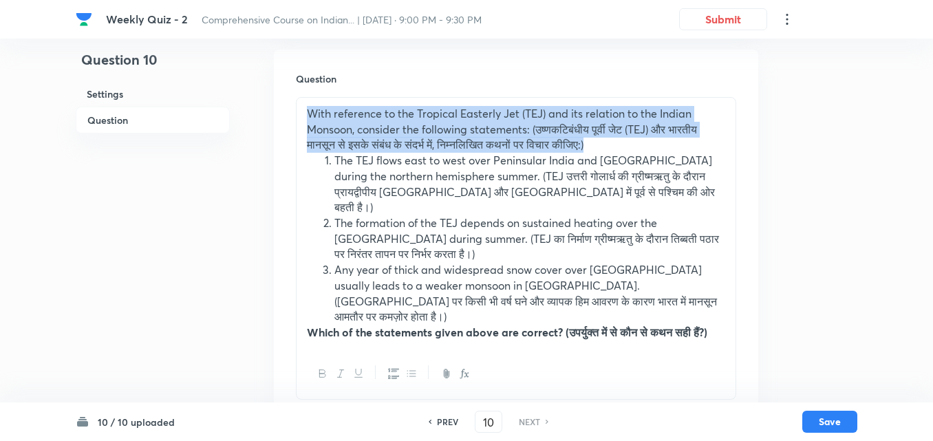
drag, startPoint x: 664, startPoint y: 151, endPoint x: 56, endPoint y: 89, distance: 610.7
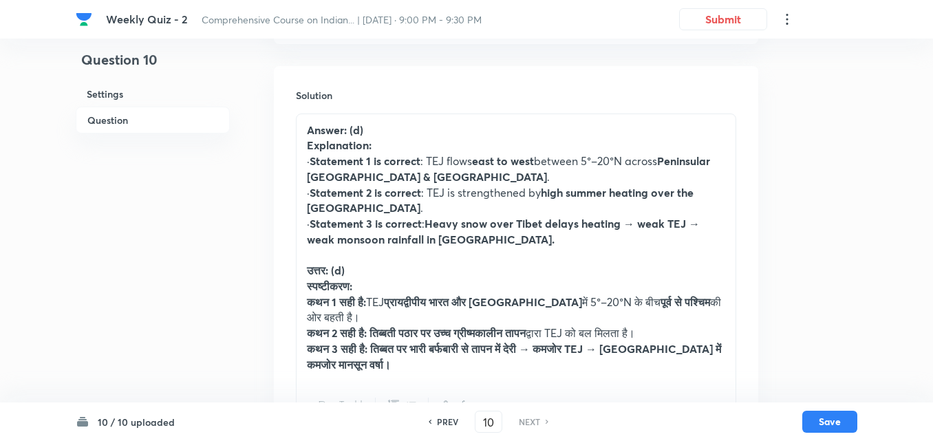
scroll to position [1545, 0]
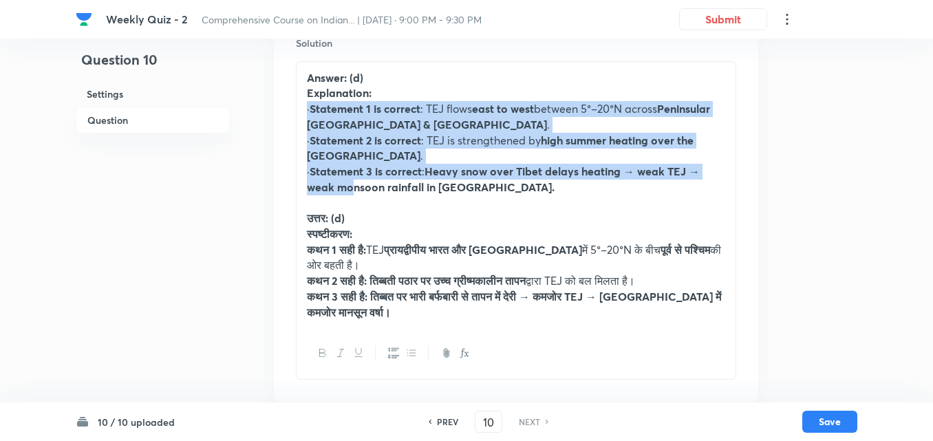
drag, startPoint x: 300, startPoint y: 90, endPoint x: 351, endPoint y: 178, distance: 101.7
click at [351, 178] on div "Answer: (d) Explanation: · Statement 1 is correct : TEJ flows east to west betw…" at bounding box center [516, 195] width 439 height 267
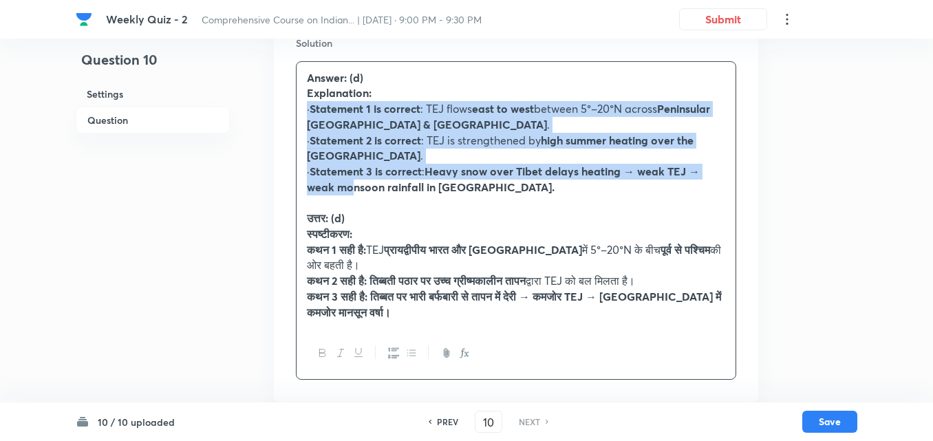
click at [405, 345] on button "button" at bounding box center [411, 353] width 18 height 17
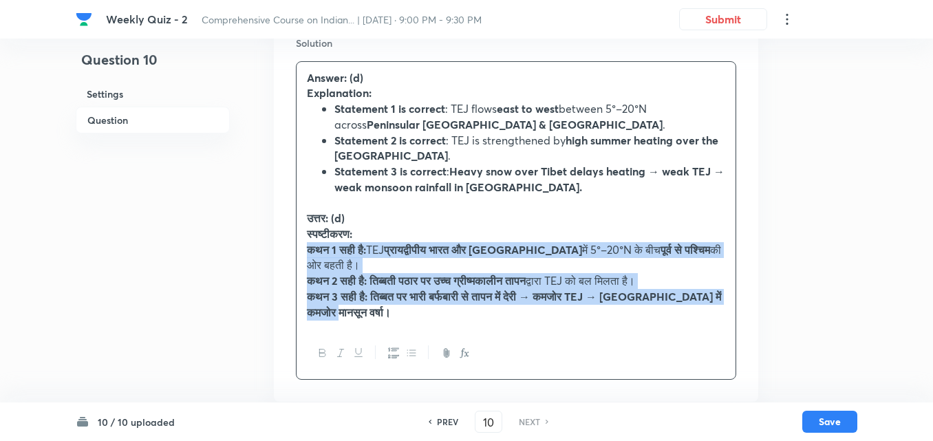
click at [405, 345] on button "button" at bounding box center [411, 353] width 18 height 17
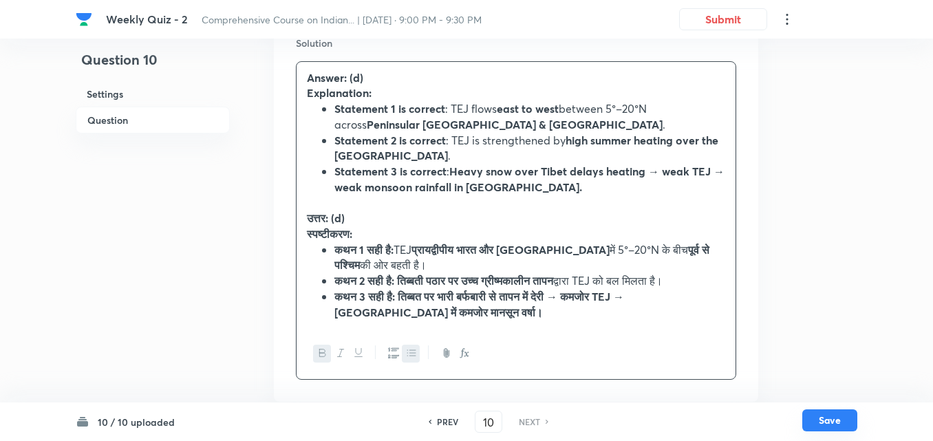
click at [829, 424] on button "Save" at bounding box center [829, 420] width 55 height 22
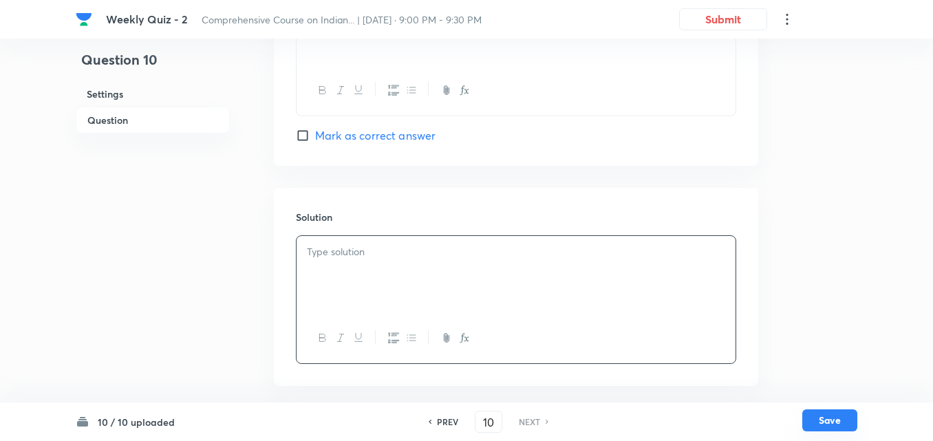
scroll to position [1355, 0]
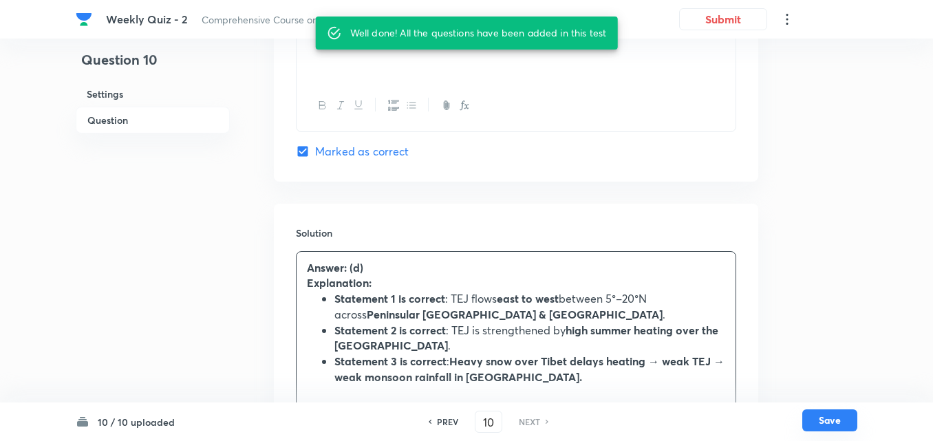
click at [829, 422] on button "Save" at bounding box center [829, 420] width 55 height 22
checkbox input "true"
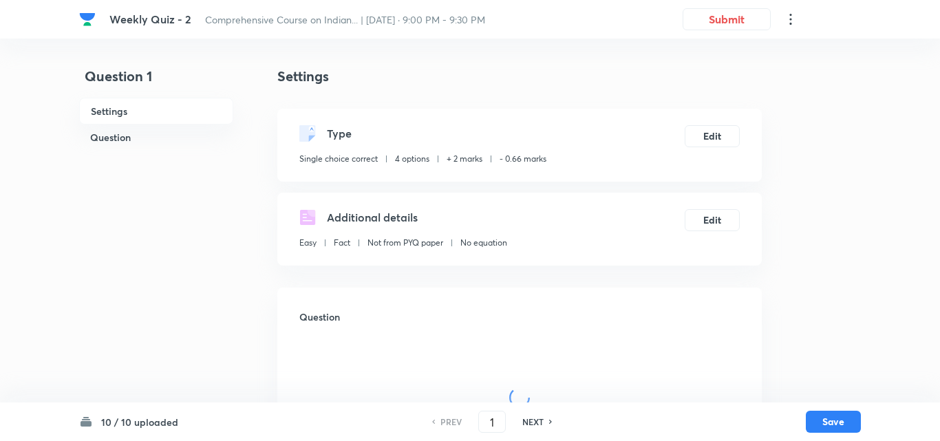
checkbox input "true"
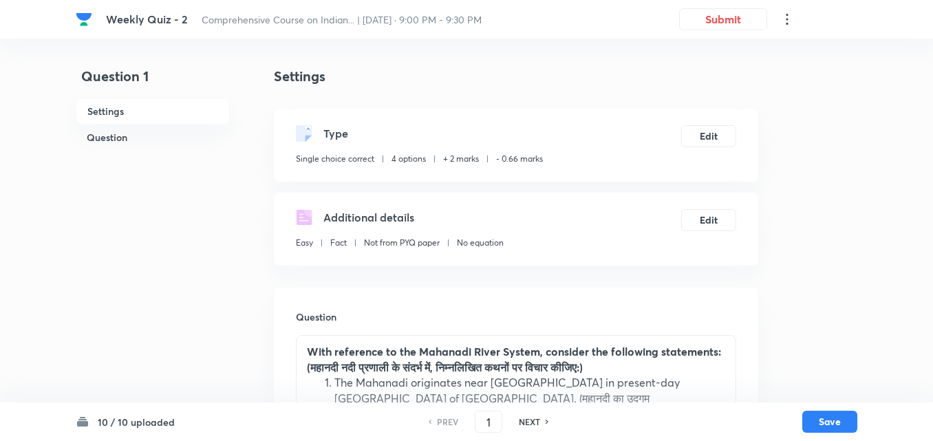
click at [182, 134] on h6 "Question" at bounding box center [153, 137] width 154 height 25
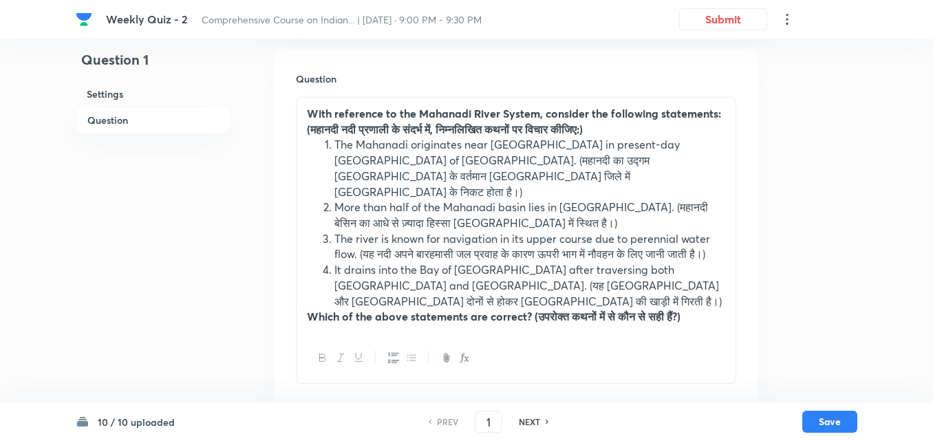
click at [128, 122] on h6 "Question" at bounding box center [153, 120] width 154 height 27
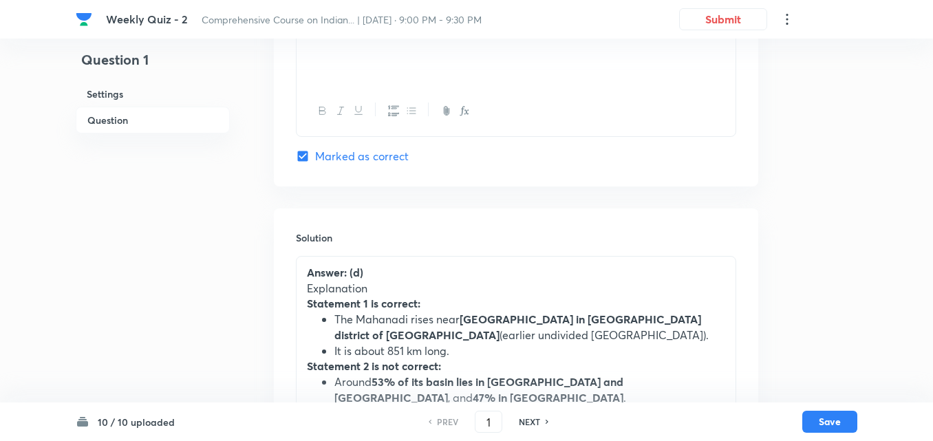
scroll to position [1339, 0]
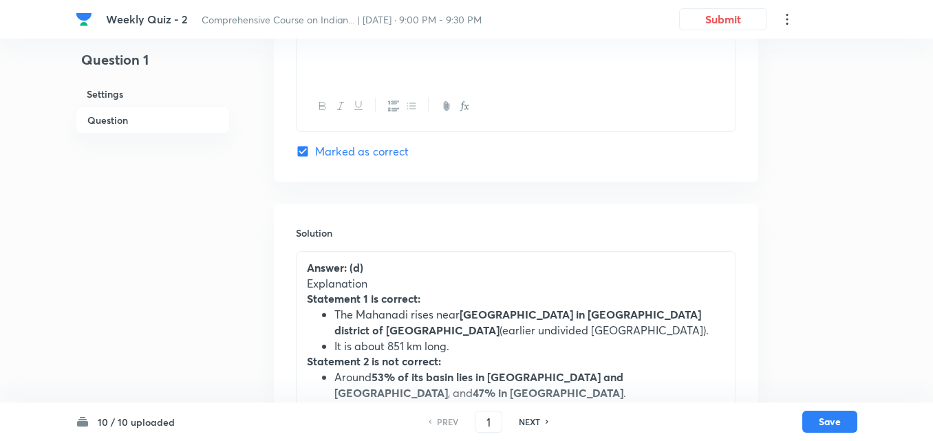
click at [534, 422] on h6 "NEXT" at bounding box center [529, 422] width 21 height 12
type input "2"
checkbox input "false"
checkbox input "true"
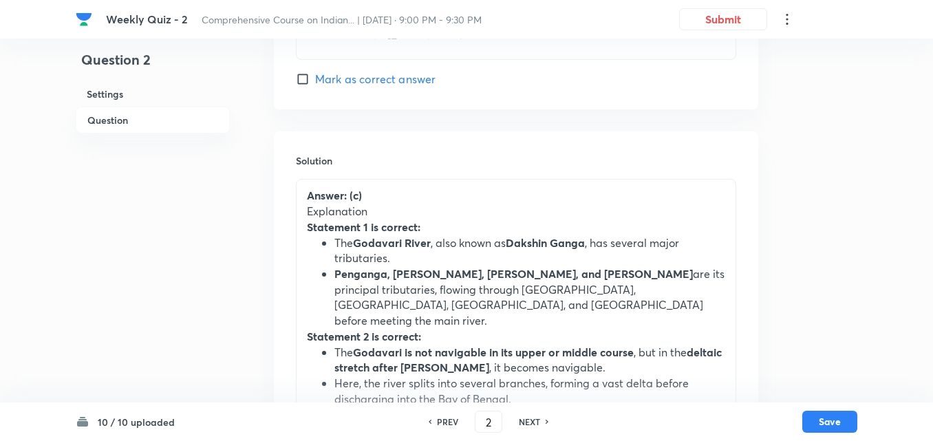
scroll to position [1408, 0]
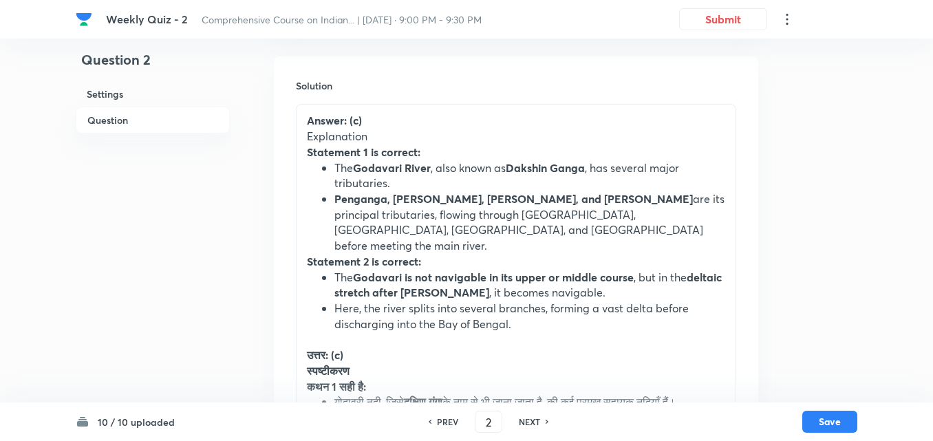
click at [535, 422] on h6 "NEXT" at bounding box center [529, 422] width 21 height 12
type input "3"
checkbox input "false"
checkbox input "true"
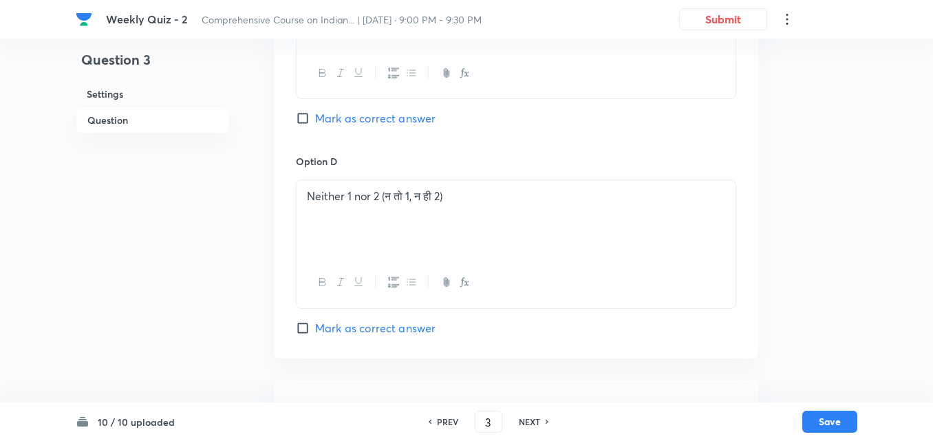
scroll to position [1339, 0]
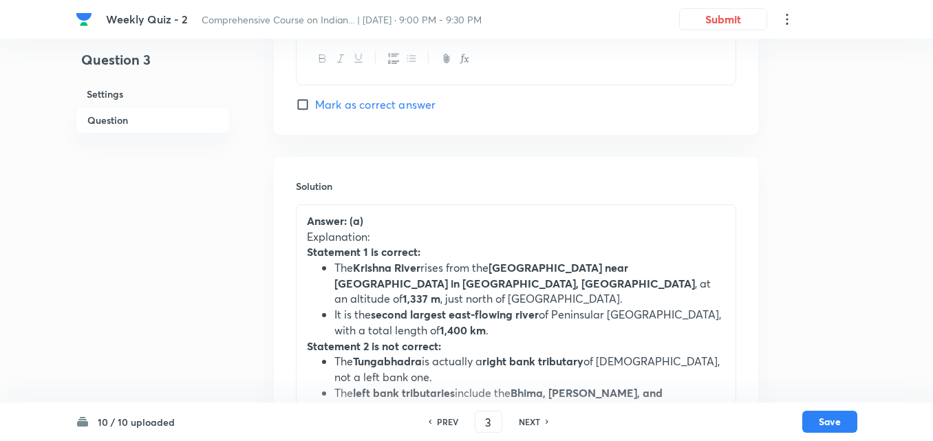
click at [535, 422] on h6 "NEXT" at bounding box center [529, 422] width 21 height 12
type input "4"
checkbox input "false"
checkbox input "true"
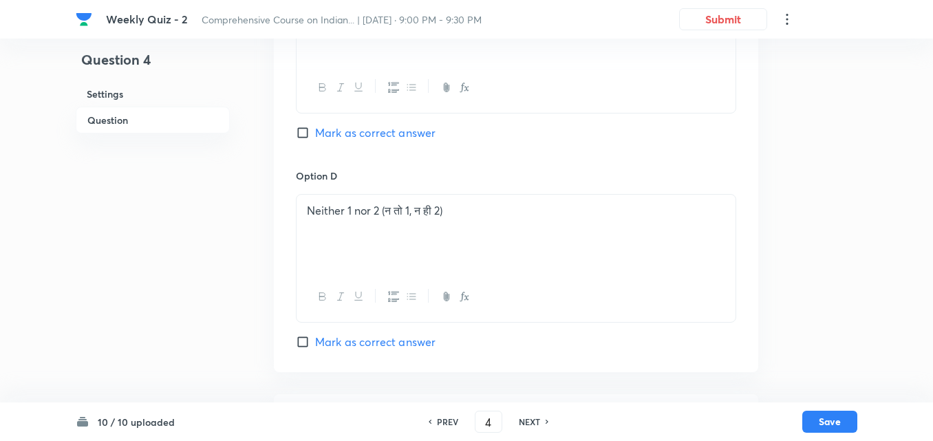
scroll to position [1545, 0]
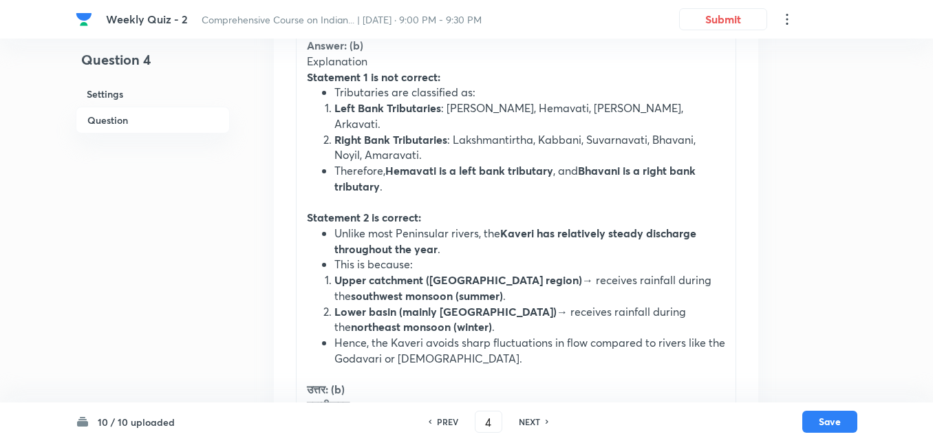
click at [535, 422] on h6 "NEXT" at bounding box center [529, 422] width 21 height 12
type input "5"
checkbox input "false"
checkbox input "true"
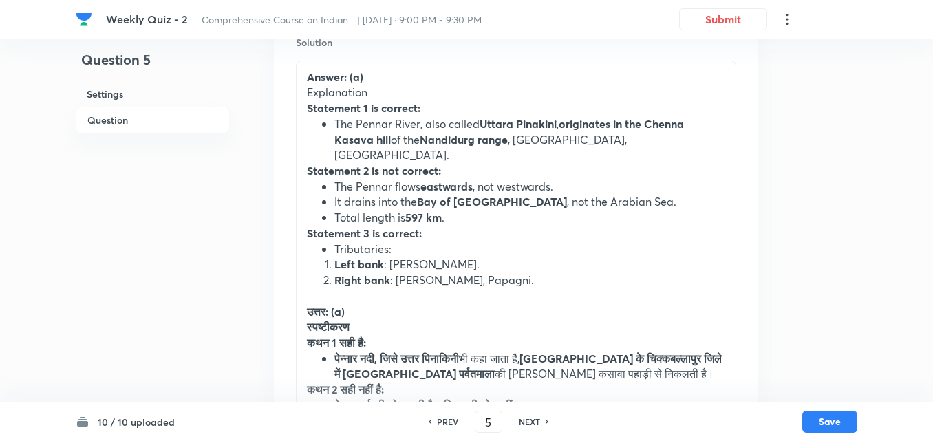
click at [535, 422] on h6 "NEXT" at bounding box center [529, 422] width 21 height 12
type input "6"
checkbox input "true"
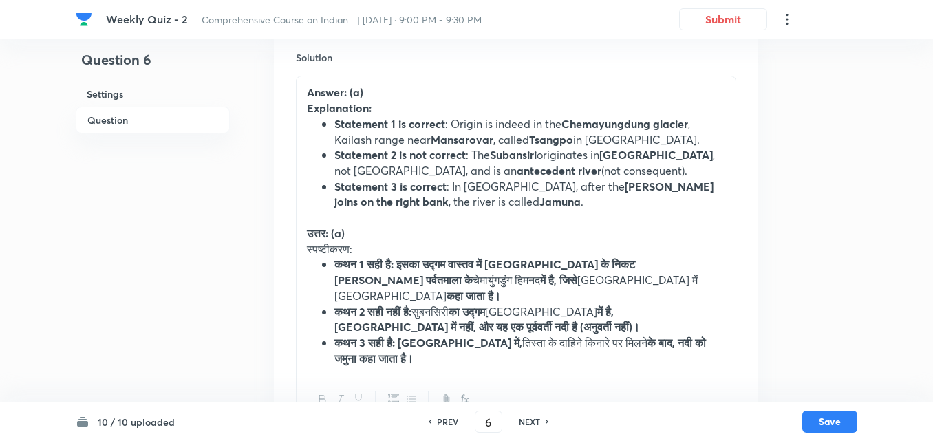
click at [535, 422] on h6 "NEXT" at bounding box center [529, 422] width 21 height 12
type input "7"
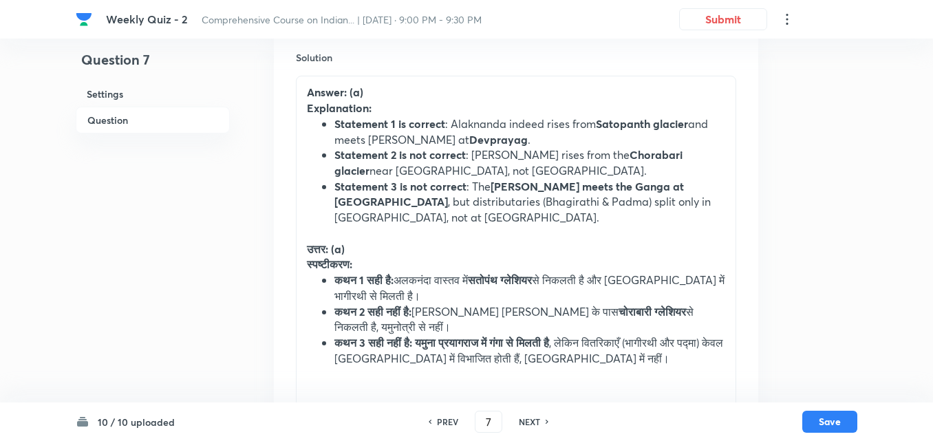
checkbox input "true"
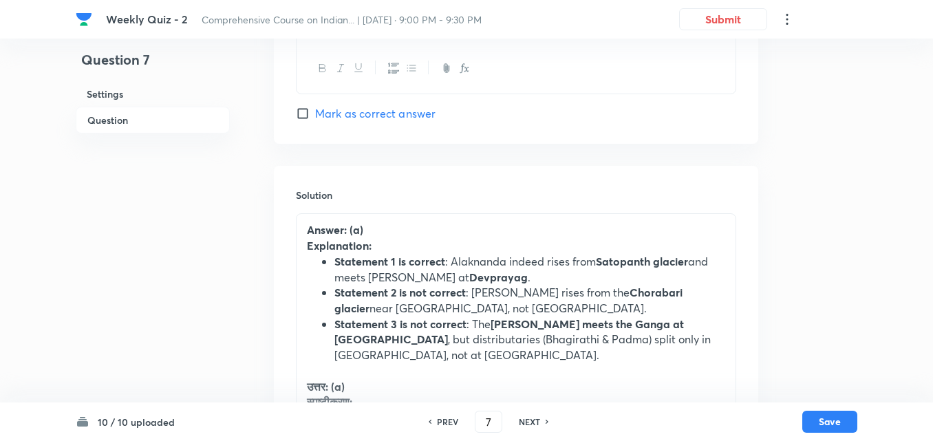
scroll to position [1477, 0]
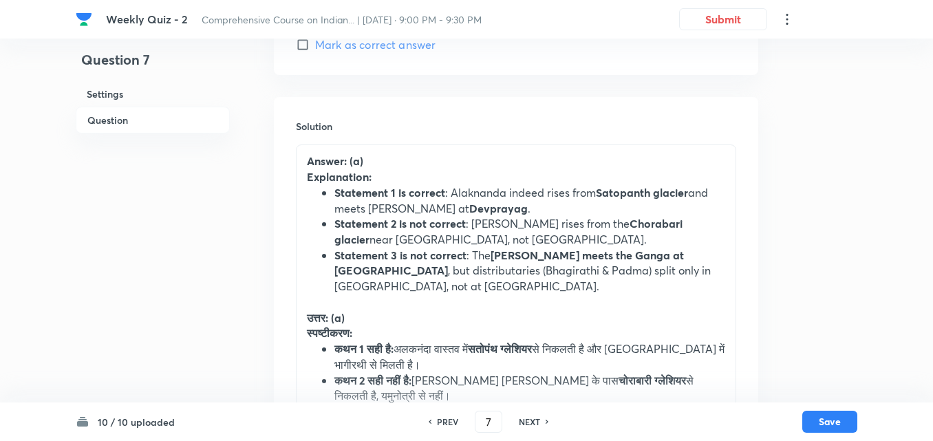
click at [535, 422] on h6 "NEXT" at bounding box center [529, 422] width 21 height 12
type input "8"
checkbox input "false"
checkbox input "true"
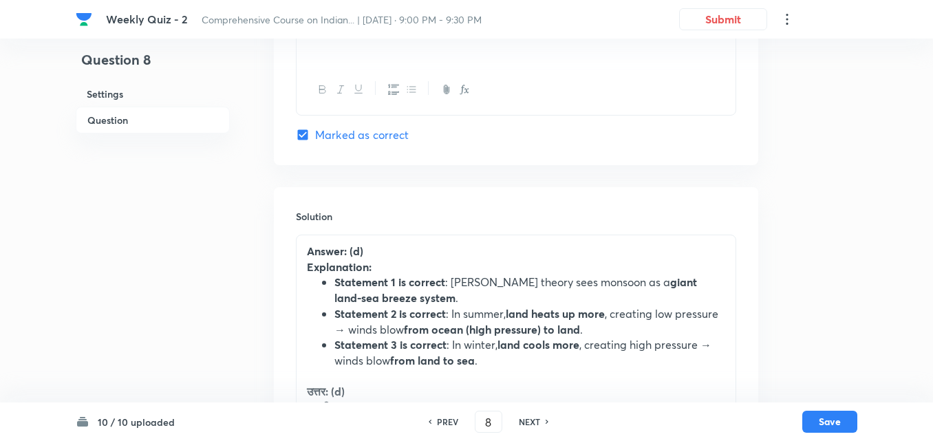
scroll to position [1423, 0]
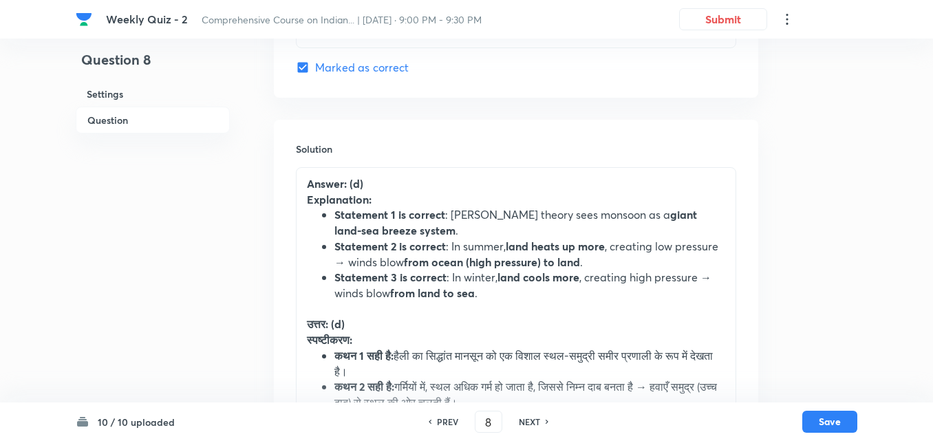
click at [535, 422] on h6 "NEXT" at bounding box center [529, 422] width 21 height 12
type input "9"
checkbox input "false"
checkbox input "true"
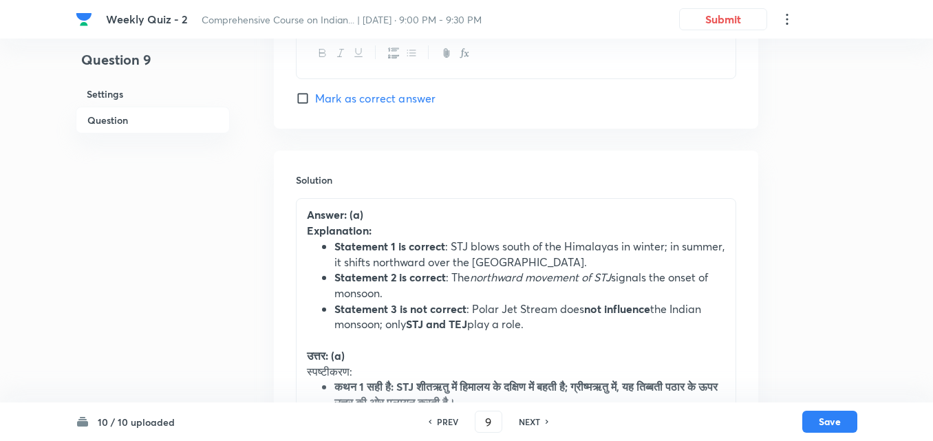
click at [535, 422] on h6 "NEXT" at bounding box center [529, 422] width 21 height 12
type input "10"
checkbox input "false"
checkbox input "true"
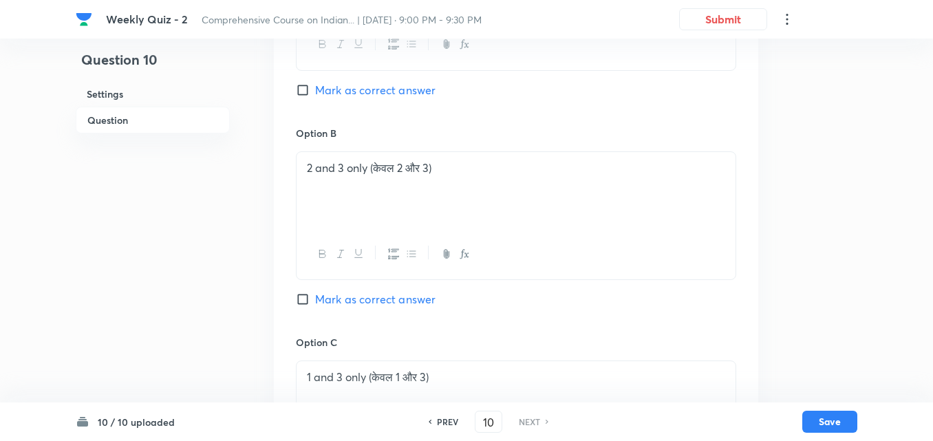
scroll to position [513, 0]
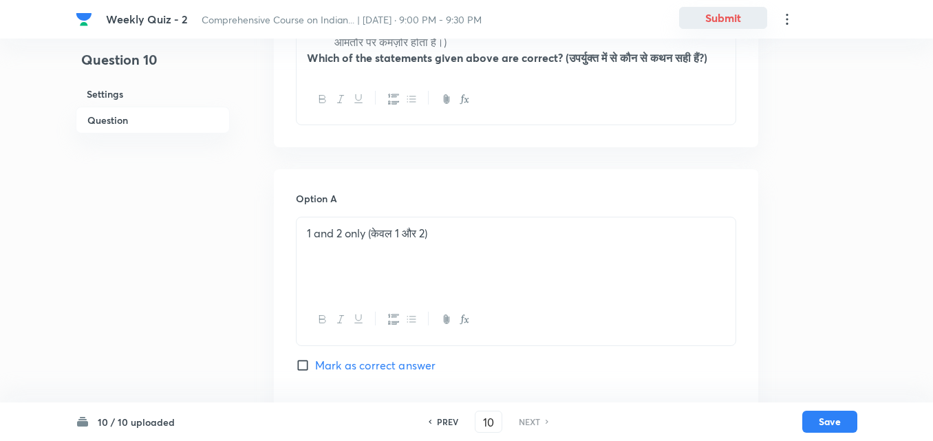
click at [715, 25] on button "Submit" at bounding box center [723, 18] width 88 height 22
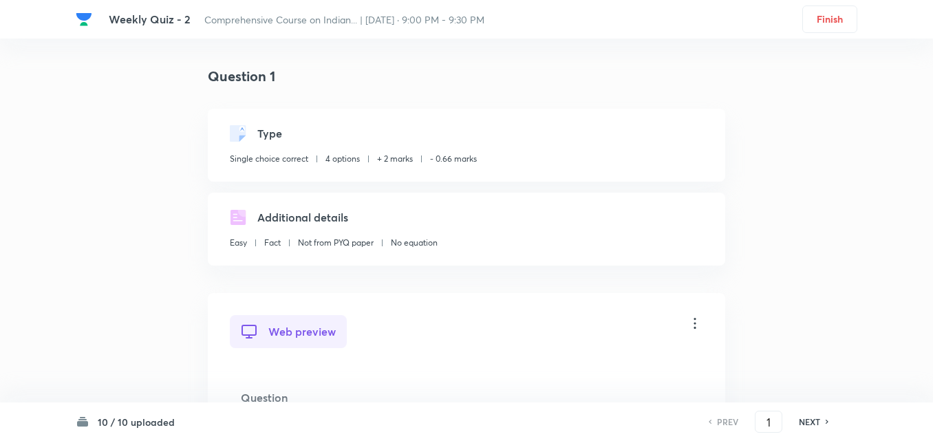
click at [169, 21] on span "Weekly Quiz - 2" at bounding box center [150, 19] width 82 height 14
drag, startPoint x: 205, startPoint y: 17, endPoint x: 519, endPoint y: 17, distance: 313.8
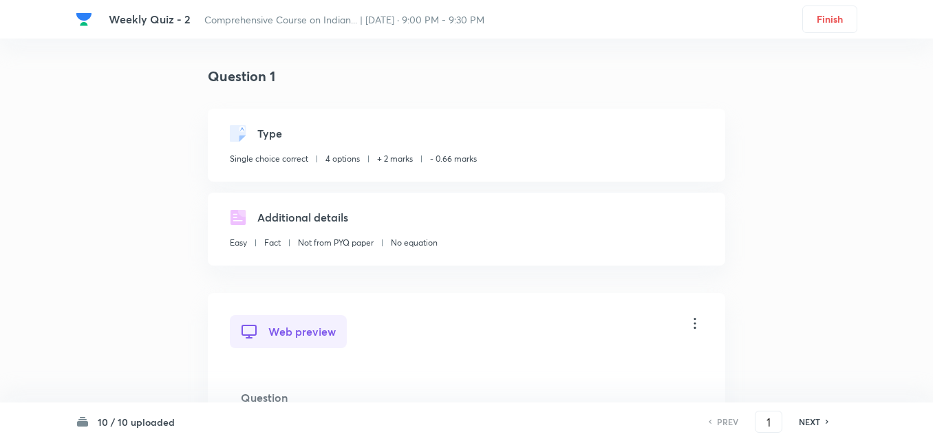
click at [519, 17] on div "Weekly Quiz - 2 Comprehensive Course on Indian... | [DATE] · 9:00 PM - 9:30 PM" at bounding box center [417, 19] width 617 height 12
click at [575, 20] on div "Weekly Quiz - 2 Comprehensive Course on Indian... | [DATE] · 9:00 PM - 9:30 PM" at bounding box center [417, 19] width 617 height 12
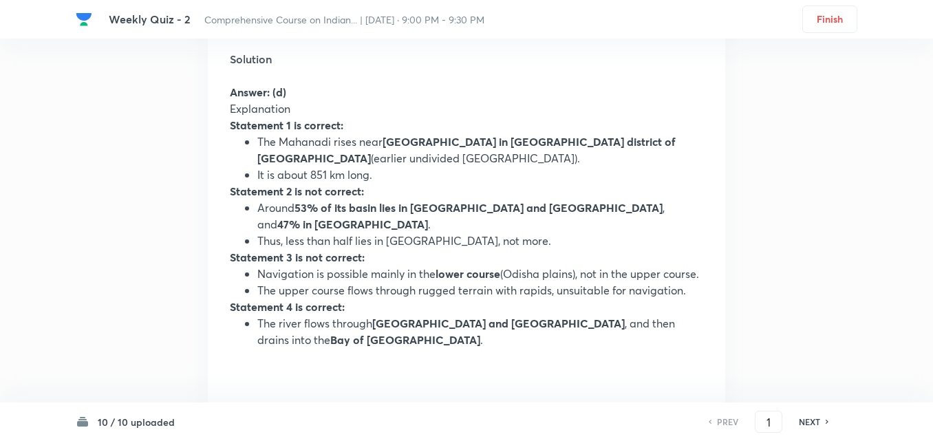
scroll to position [757, 0]
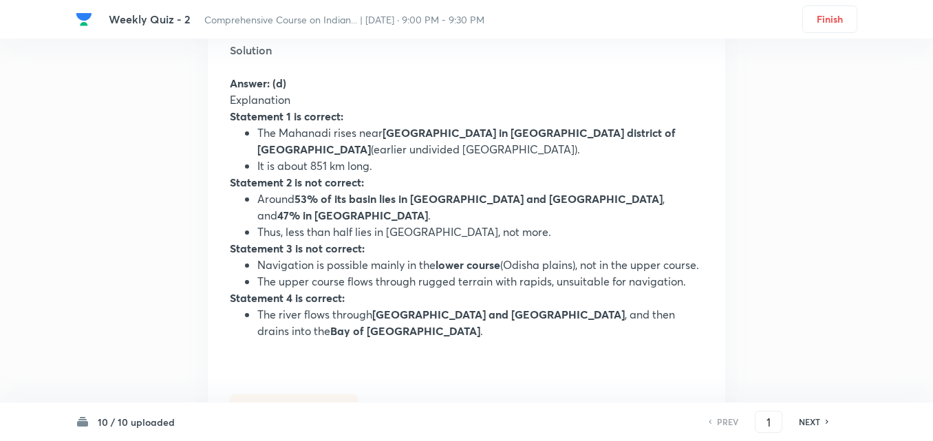
click at [818, 420] on h6 "NEXT" at bounding box center [809, 422] width 21 height 12
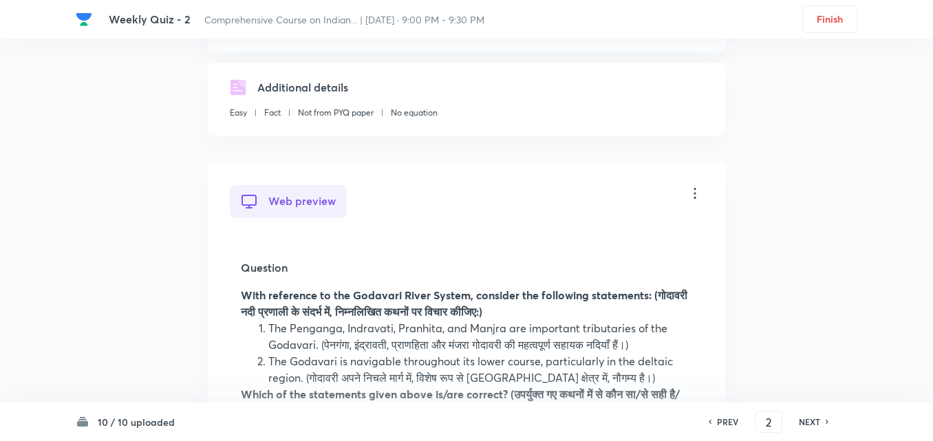
scroll to position [2607, 0]
click at [815, 423] on h6 "NEXT" at bounding box center [809, 422] width 21 height 12
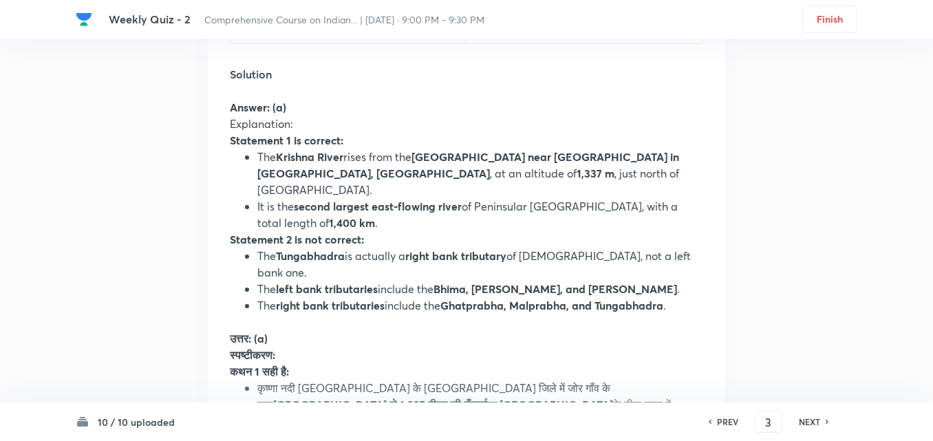
scroll to position [5998, 0]
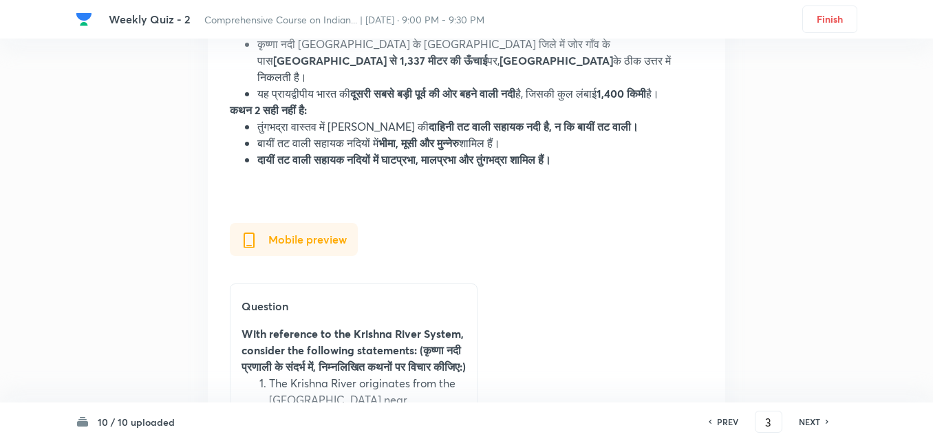
click at [793, 420] on div "NEXT" at bounding box center [811, 422] width 36 height 12
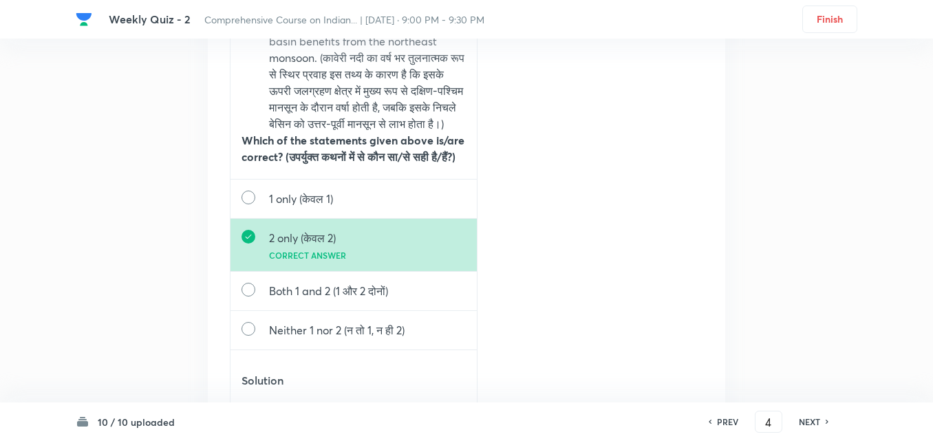
scroll to position [9438, 0]
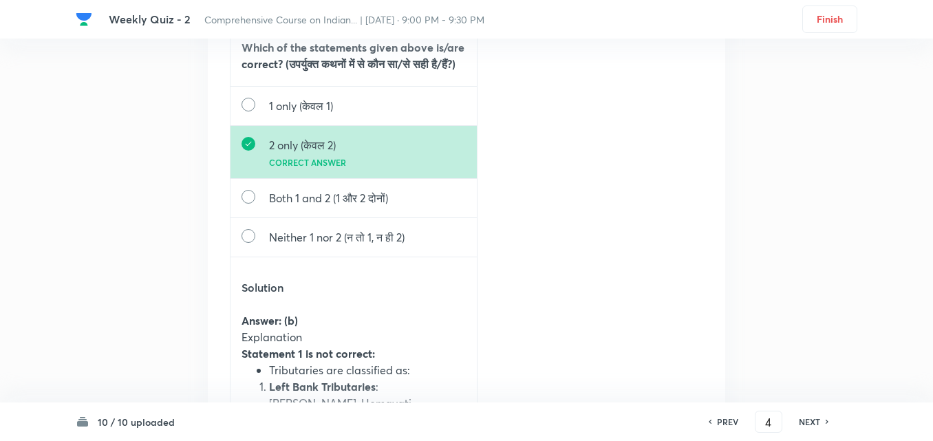
click at [799, 420] on h6 "NEXT" at bounding box center [809, 422] width 21 height 12
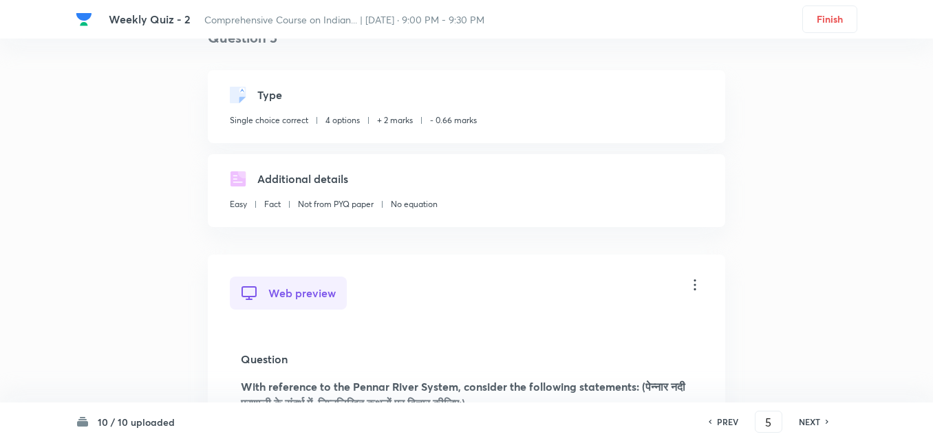
scroll to position [10704, 0]
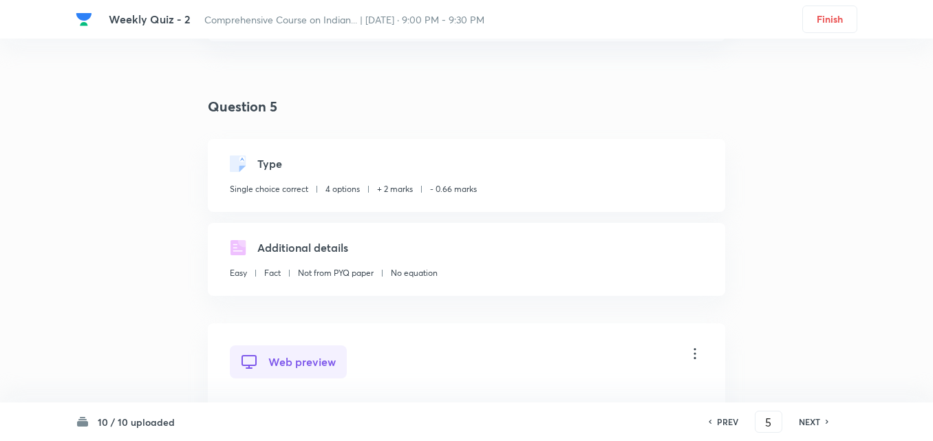
click at [809, 416] on h6 "NEXT" at bounding box center [809, 422] width 21 height 12
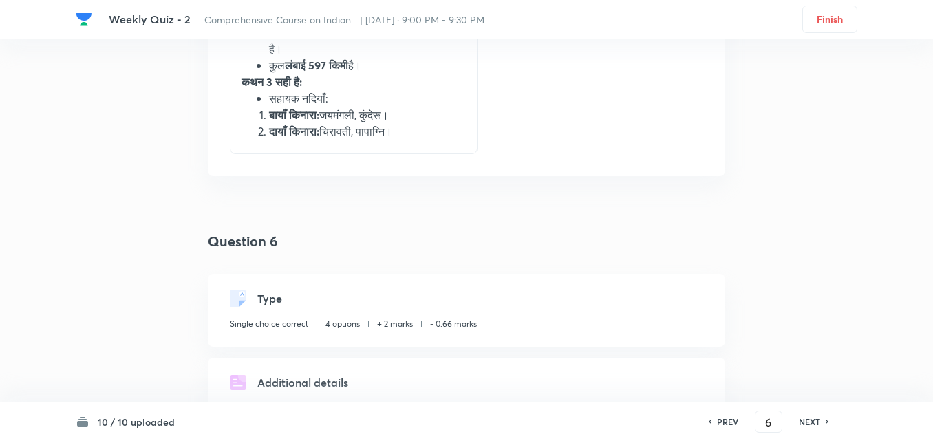
scroll to position [13379, 0]
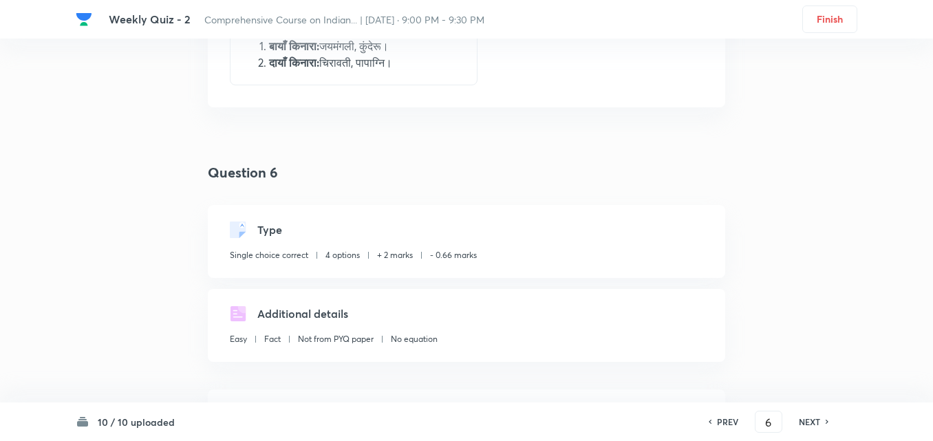
click at [809, 419] on h6 "NEXT" at bounding box center [809, 422] width 21 height 12
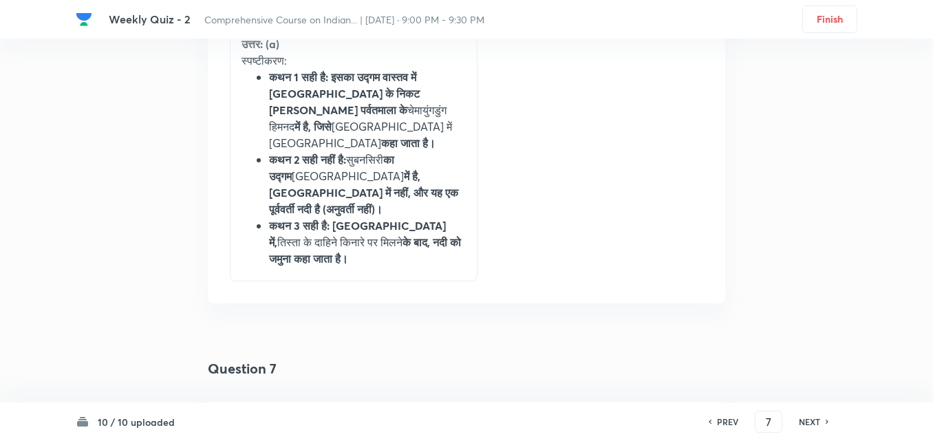
scroll to position [15741, 0]
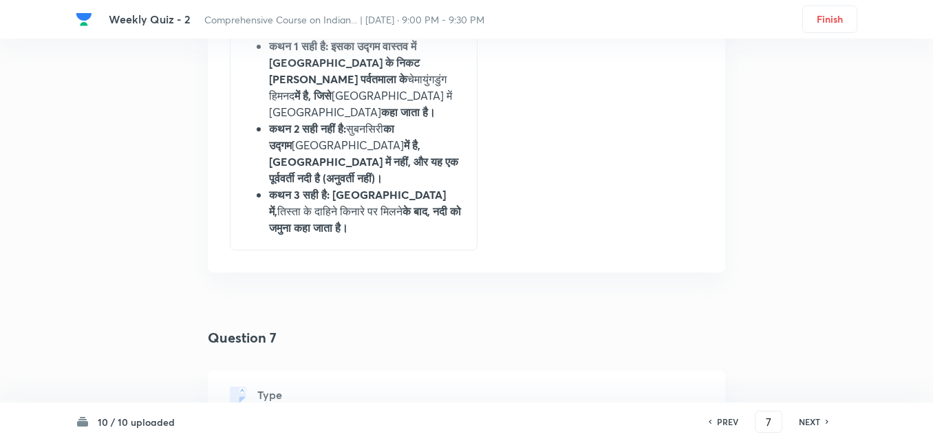
click at [795, 414] on div "PREV 7 ​ NEXT" at bounding box center [769, 422] width 178 height 22
click at [803, 421] on h6 "NEXT" at bounding box center [809, 422] width 21 height 12
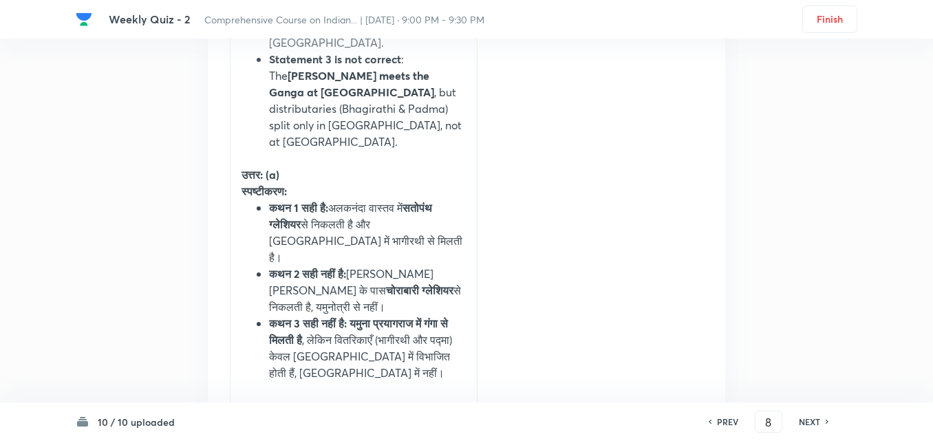
scroll to position [18236, 0]
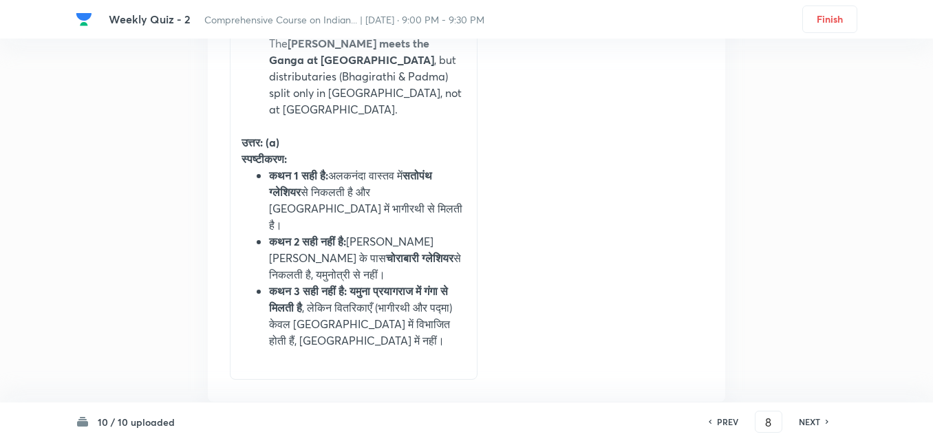
click at [817, 418] on h6 "NEXT" at bounding box center [809, 422] width 21 height 12
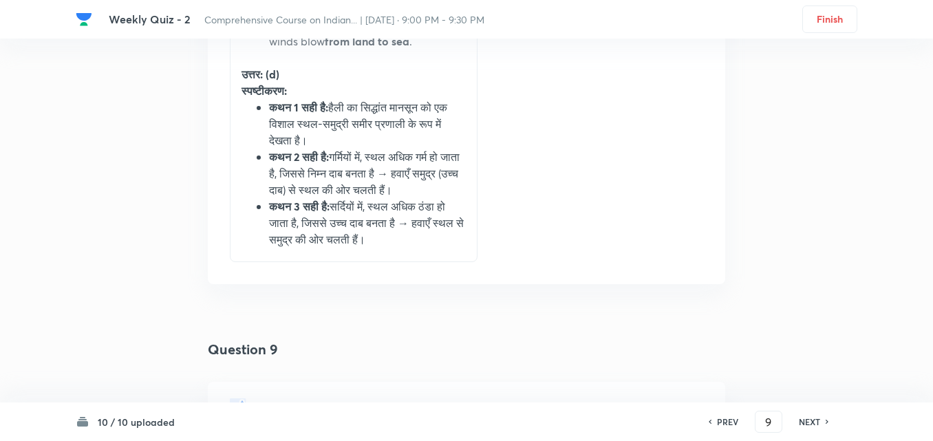
scroll to position [20739, 0]
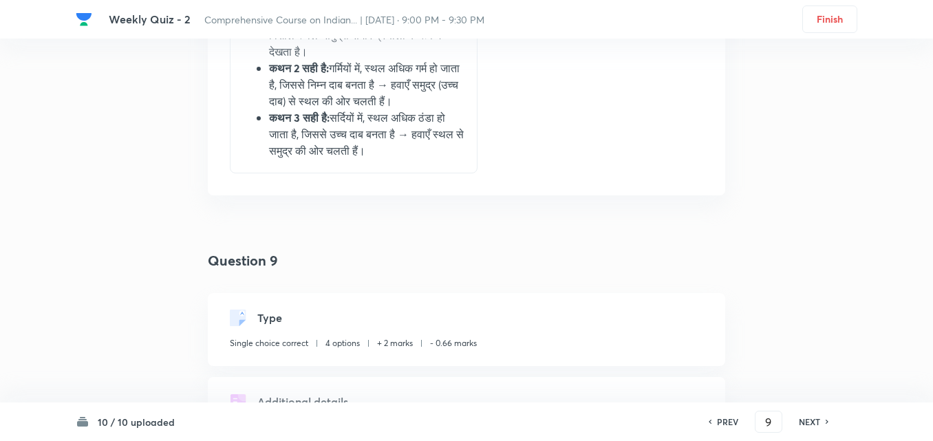
click at [804, 420] on h6 "NEXT" at bounding box center [809, 422] width 21 height 12
type input "10"
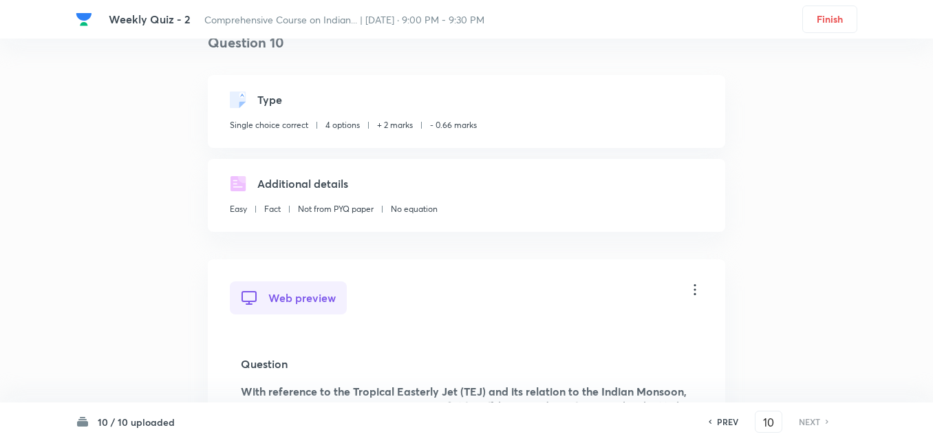
scroll to position [23254, 0]
